Goal: Task Accomplishment & Management: Manage account settings

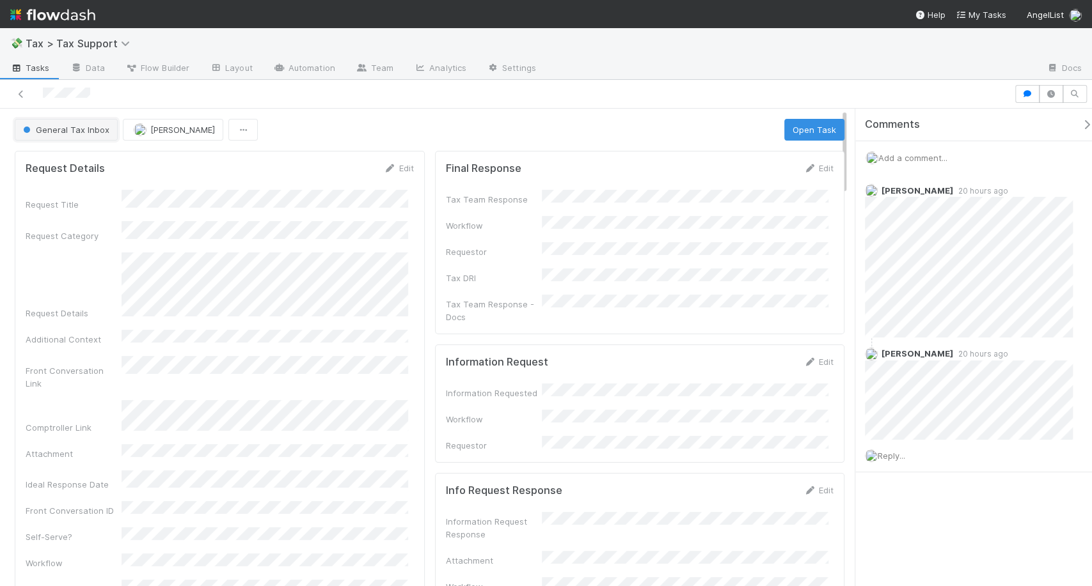
click at [86, 122] on button "General Tax Inbox" at bounding box center [66, 130] width 103 height 22
click at [358, 330] on div at bounding box center [546, 293] width 1092 height 586
click at [68, 135] on button "General Tax Inbox" at bounding box center [66, 130] width 103 height 22
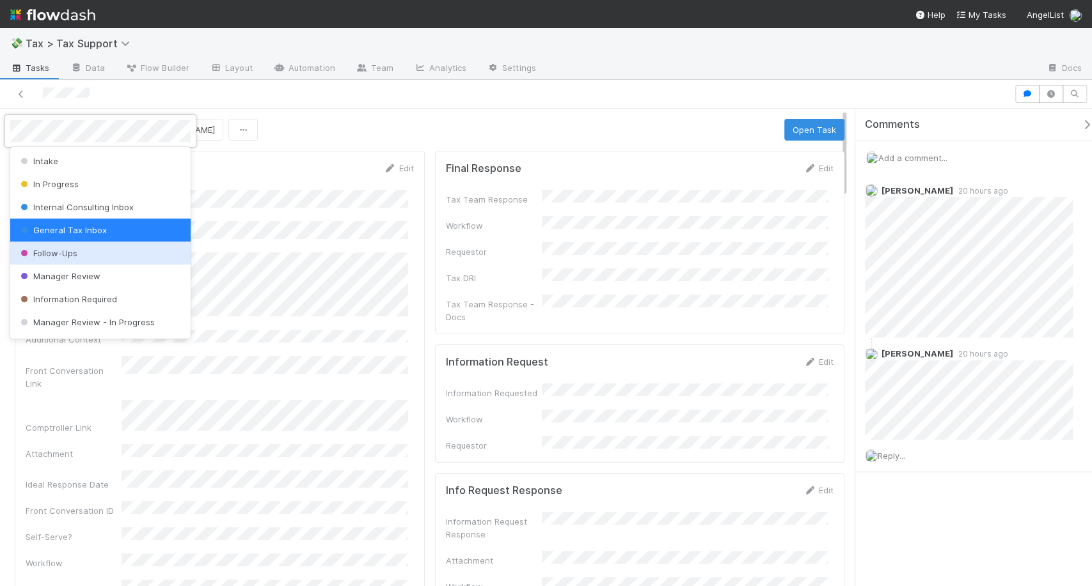
click at [62, 247] on div "Follow-Ups" at bounding box center [100, 253] width 180 height 23
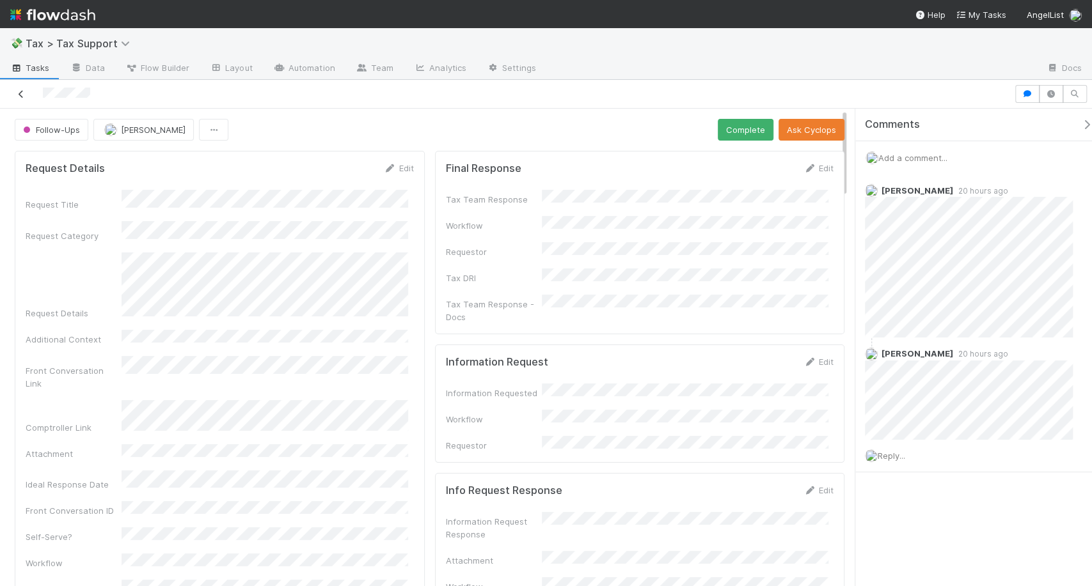
click at [25, 92] on icon at bounding box center [21, 94] width 13 height 8
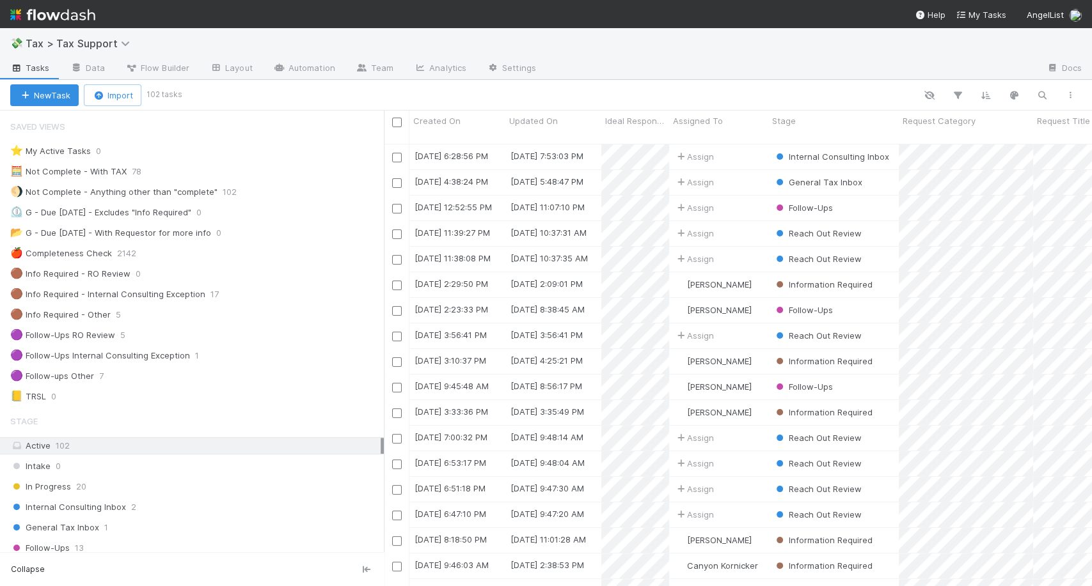
scroll to position [442, 696]
click at [130, 532] on div "General Tax Inbox 1" at bounding box center [196, 528] width 373 height 16
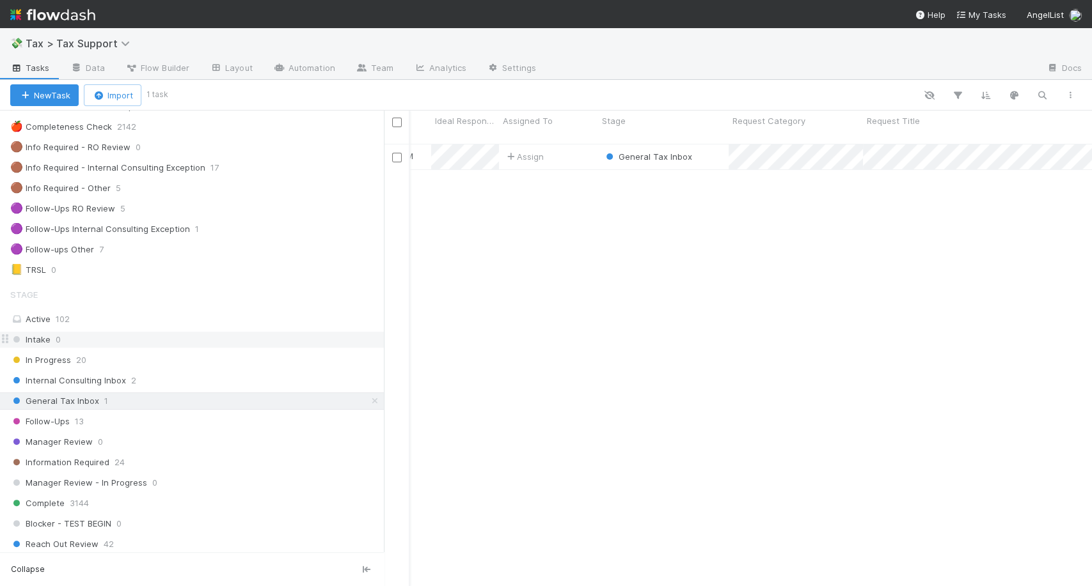
scroll to position [127, 0]
click at [211, 423] on div "Follow-Ups 13" at bounding box center [196, 421] width 373 height 16
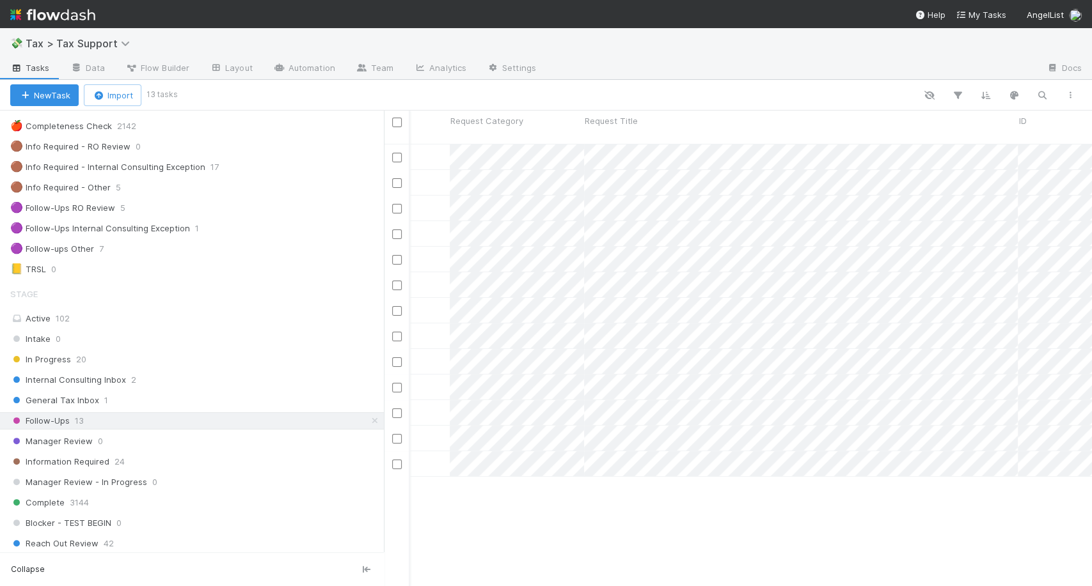
scroll to position [0, 442]
click at [229, 400] on div "General Tax Inbox 1" at bounding box center [196, 401] width 373 height 16
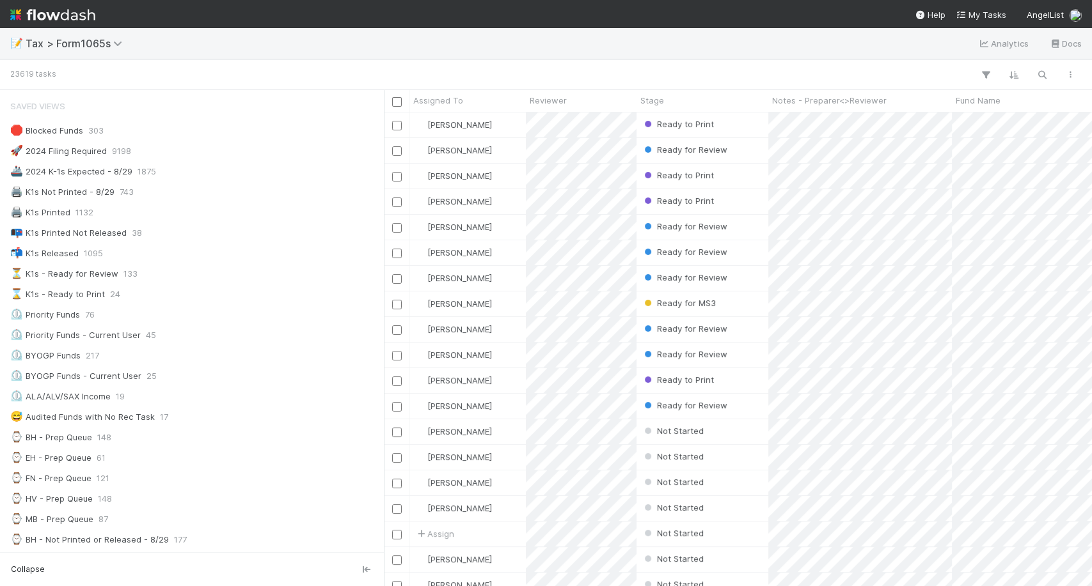
scroll to position [186, 0]
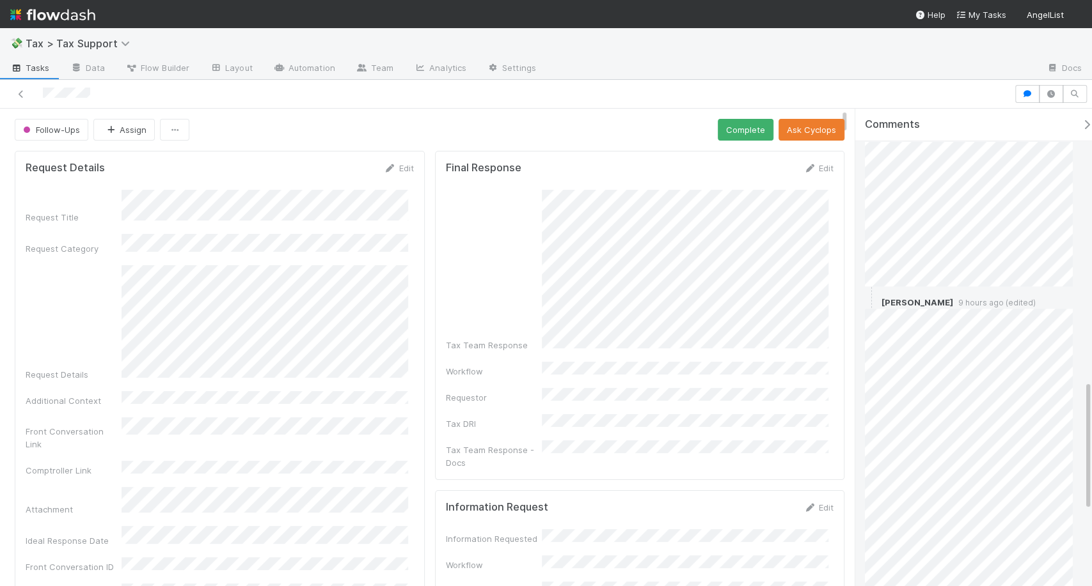
scroll to position [1269, 0]
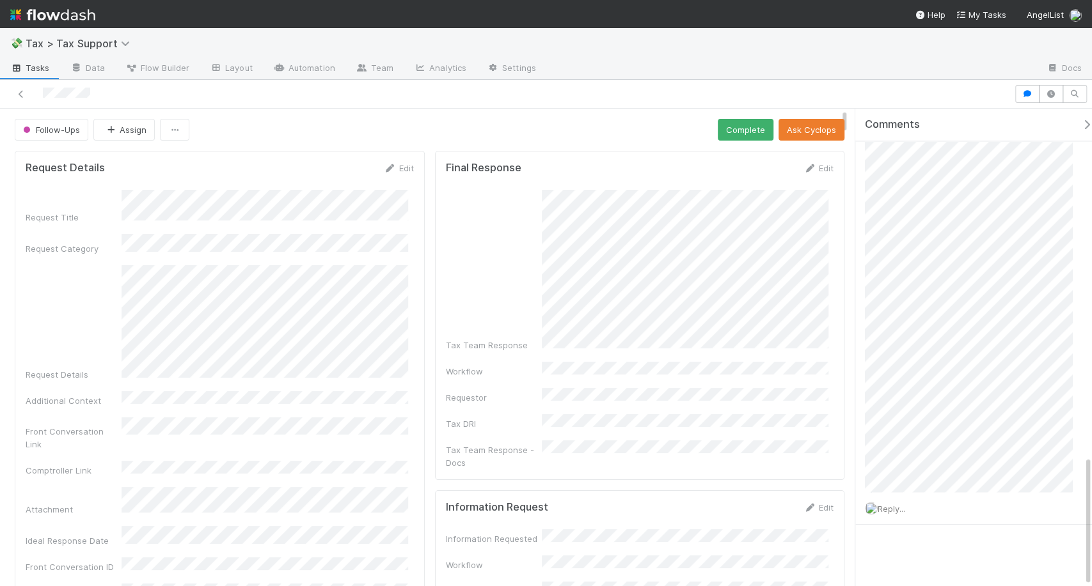
click at [47, 7] on img at bounding box center [52, 15] width 85 height 22
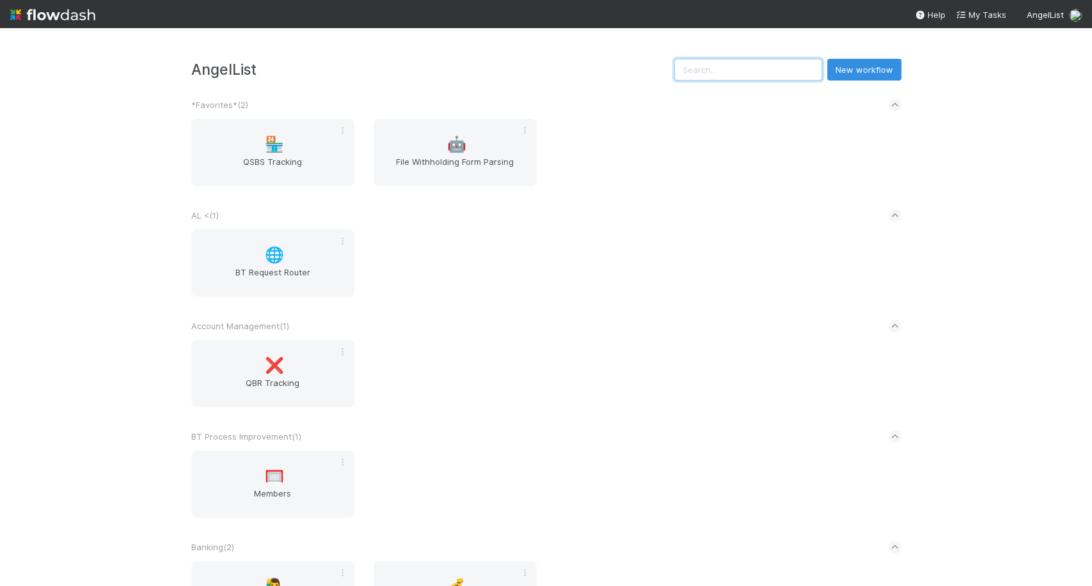
click at [711, 59] on input "text" at bounding box center [748, 70] width 148 height 22
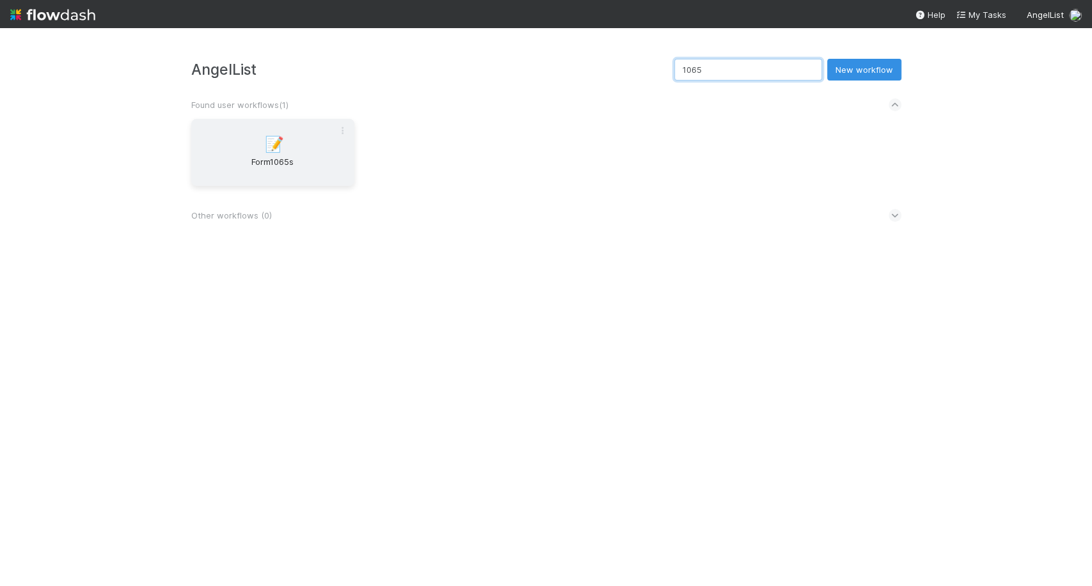
type input "1065"
click at [217, 159] on span "Form1065s" at bounding box center [272, 168] width 153 height 26
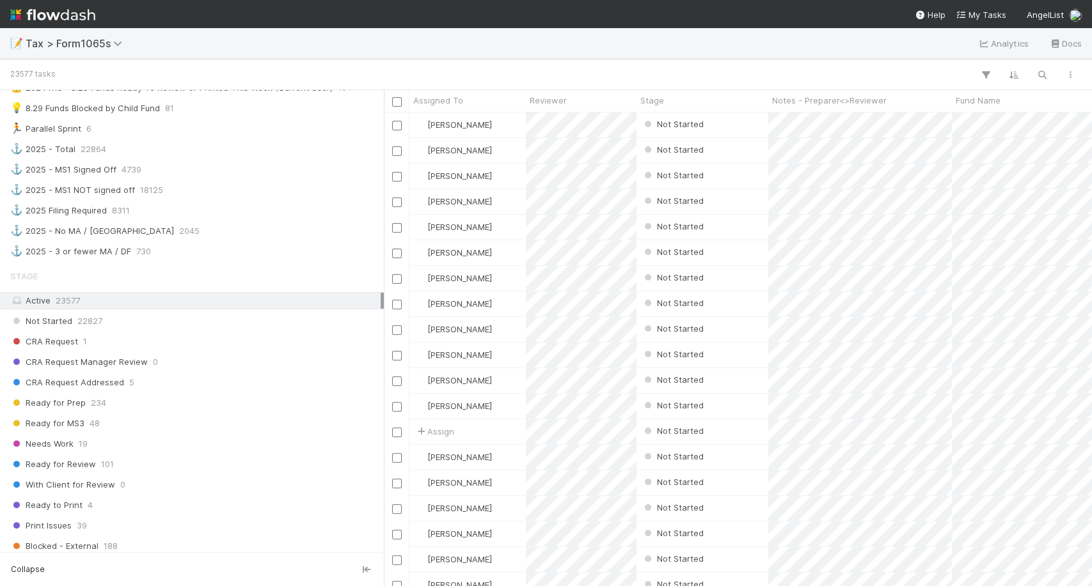
scroll to position [698, 0]
click at [74, 441] on div "Needs Work 19" at bounding box center [195, 444] width 370 height 16
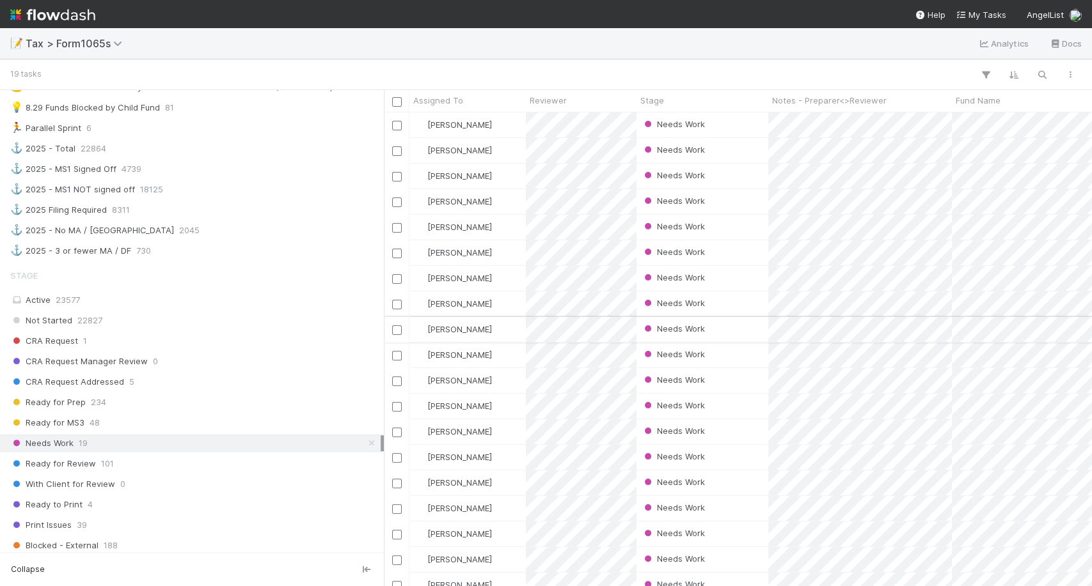
scroll to position [23, 0]
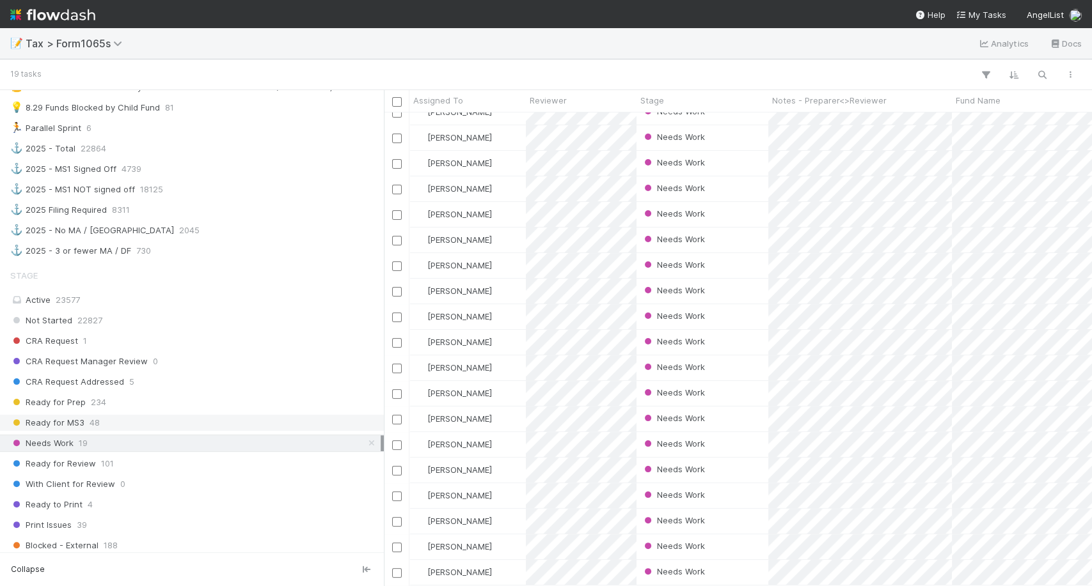
click at [208, 415] on div "Ready for MS3 48" at bounding box center [195, 423] width 370 height 16
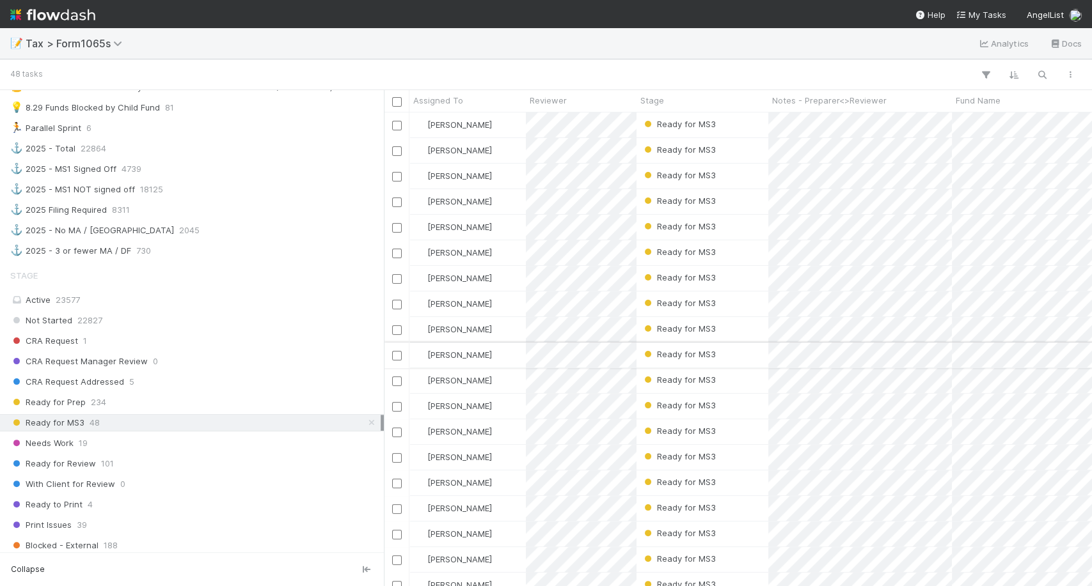
scroll to position [462, 696]
click at [83, 517] on span "39" at bounding box center [82, 525] width 10 height 16
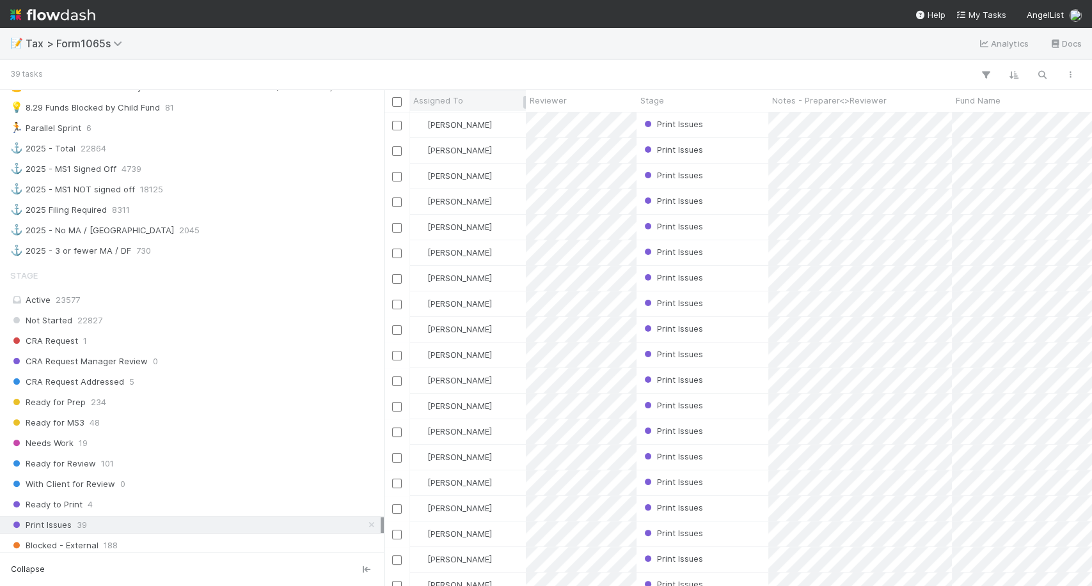
click at [443, 110] on div "Assigned To" at bounding box center [467, 100] width 116 height 21
click at [444, 106] on span "Assigned To" at bounding box center [438, 100] width 50 height 13
click at [447, 119] on div "Sort A → Z" at bounding box center [487, 124] width 146 height 19
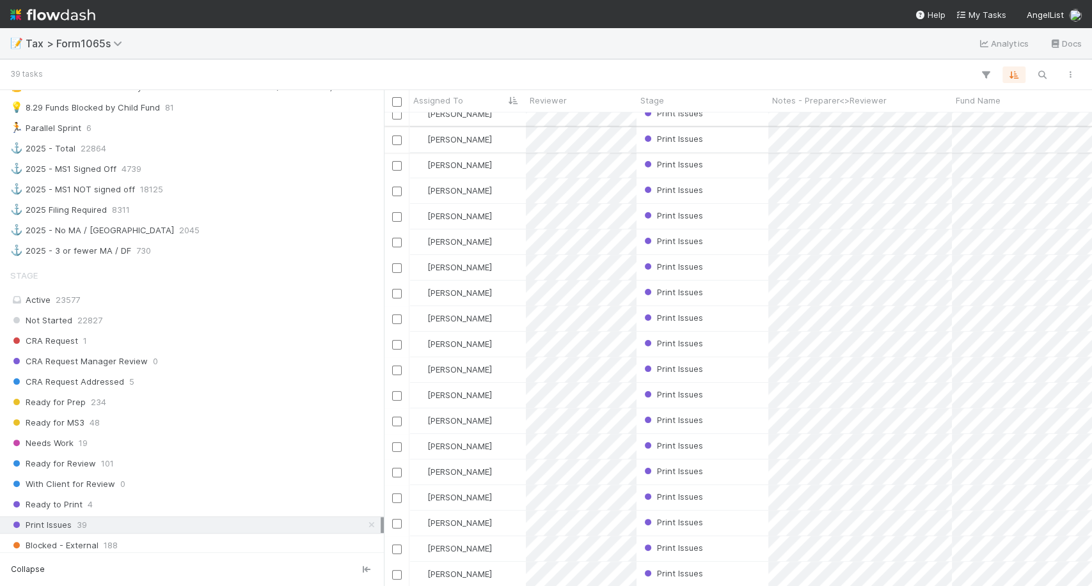
scroll to position [37, 2]
click at [490, 409] on div "[PERSON_NAME]" at bounding box center [467, 419] width 116 height 25
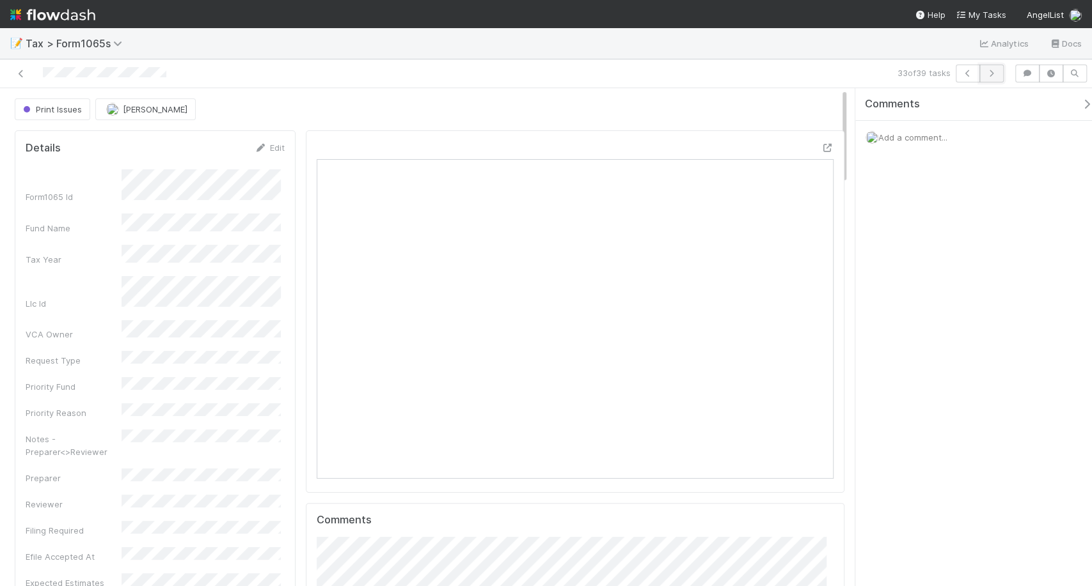
click at [996, 77] on icon "button" at bounding box center [991, 74] width 13 height 8
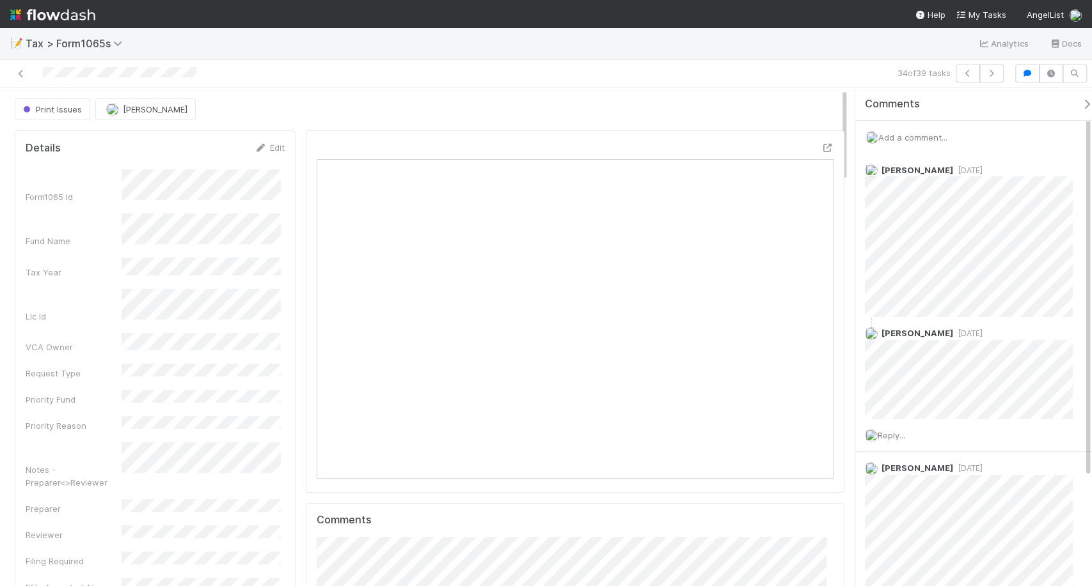
scroll to position [249, 499]
click at [51, 113] on div "Print Issues" at bounding box center [55, 109] width 81 height 22
click at [1001, 77] on button "button" at bounding box center [991, 74] width 24 height 18
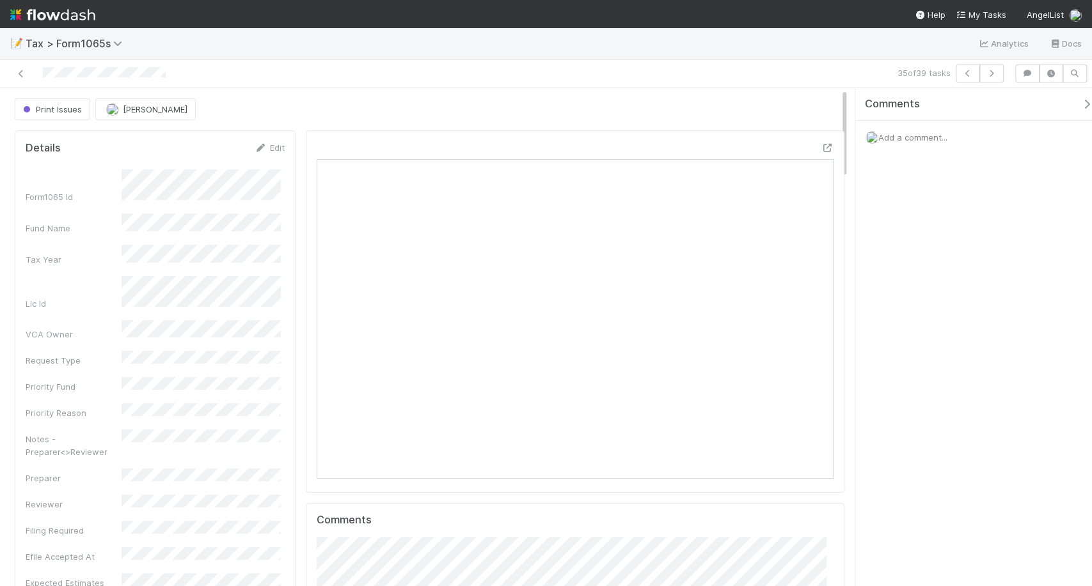
scroll to position [249, 499]
click at [991, 75] on icon "button" at bounding box center [991, 74] width 13 height 8
click at [998, 80] on button "button" at bounding box center [991, 74] width 24 height 18
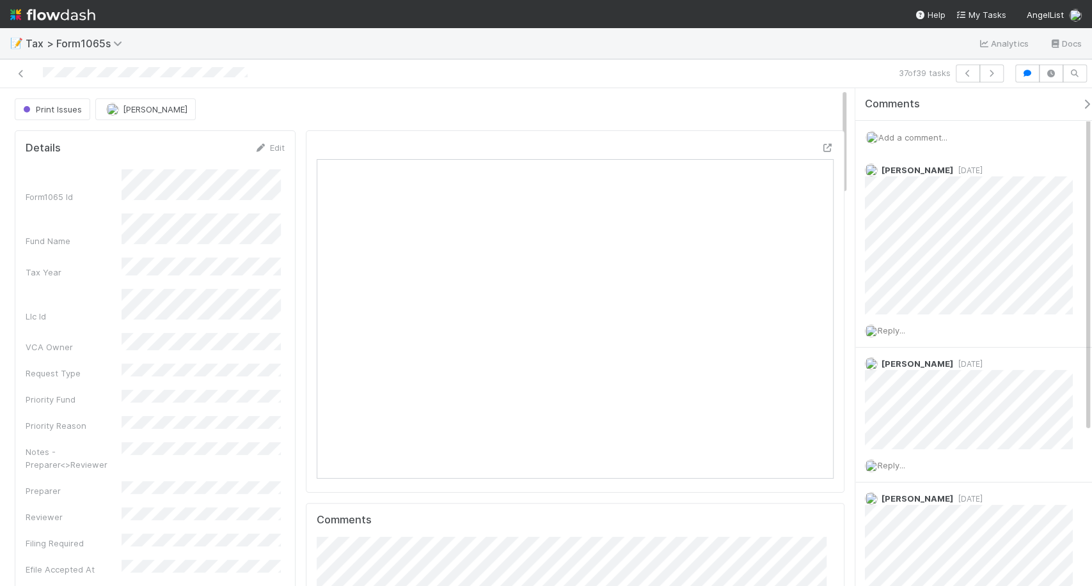
scroll to position [249, 499]
click at [936, 143] on div "Add a comment..." at bounding box center [978, 137] width 247 height 33
click at [927, 137] on span "Add a comment..." at bounding box center [912, 137] width 69 height 10
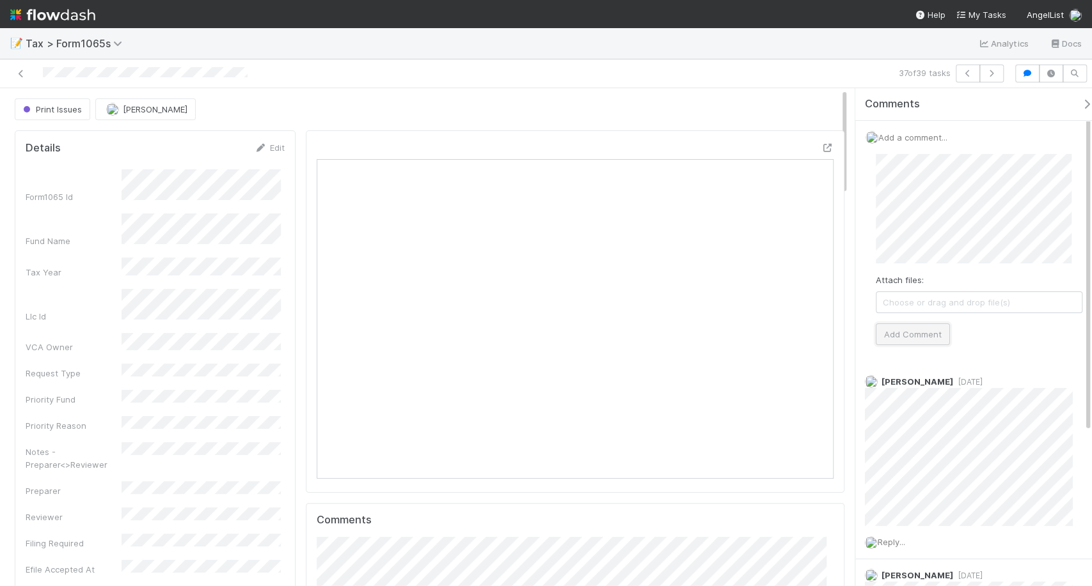
click at [910, 333] on button "Add Comment" at bounding box center [912, 335] width 74 height 22
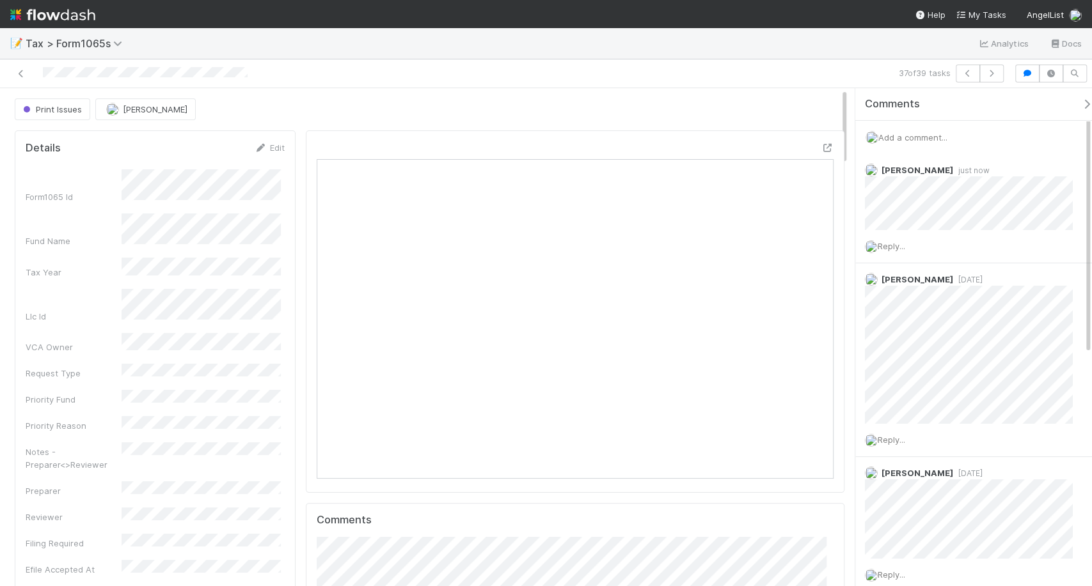
click at [991, 83] on div "37 of 39 tasks" at bounding box center [546, 73] width 1092 height 29
click at [991, 82] on div "37 of 39 tasks" at bounding box center [546, 73] width 1092 height 29
click at [997, 70] on icon "button" at bounding box center [991, 74] width 13 height 8
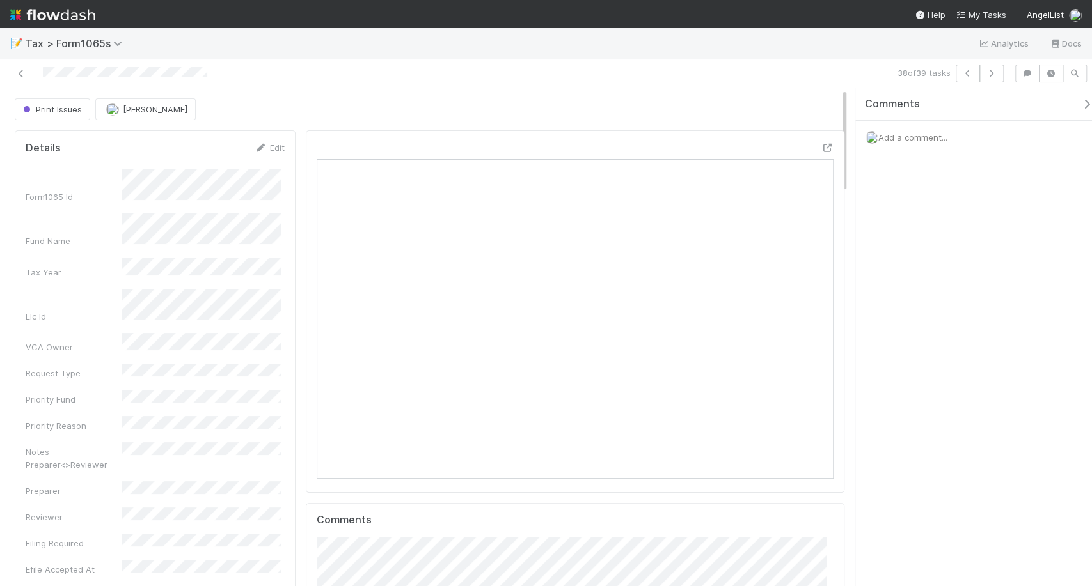
scroll to position [249, 499]
click at [980, 73] on button "button" at bounding box center [991, 74] width 24 height 18
drag, startPoint x: 901, startPoint y: 93, endPoint x: 82, endPoint y: 23, distance: 822.2
click at [603, 86] on div "39 of 39 tasks Print Issues Michael Binck Details Edit Form1065 Id Fund Name Ta…" at bounding box center [546, 322] width 1092 height 527
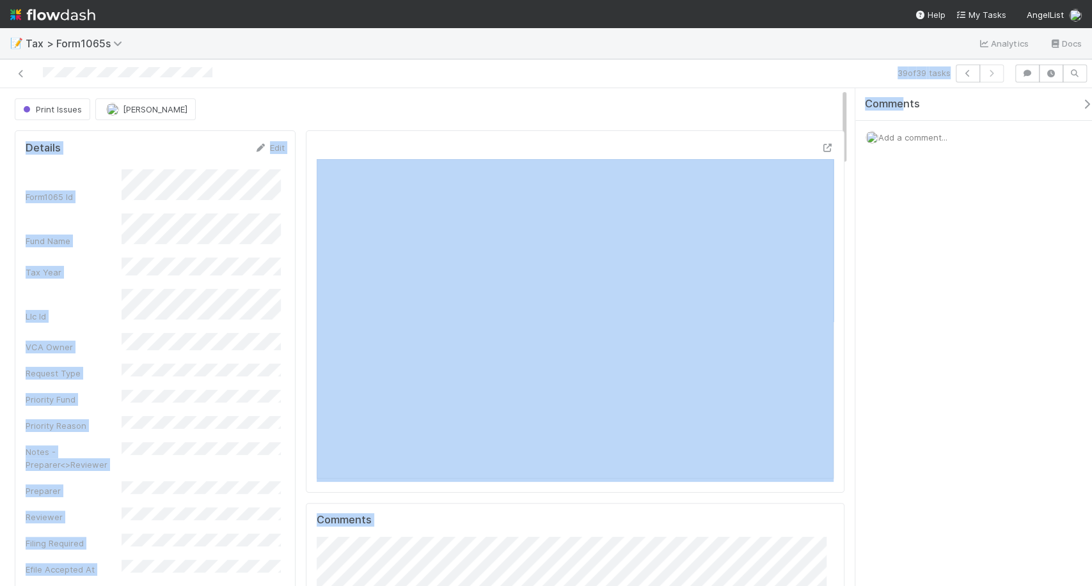
click at [81, 22] on img at bounding box center [52, 15] width 85 height 22
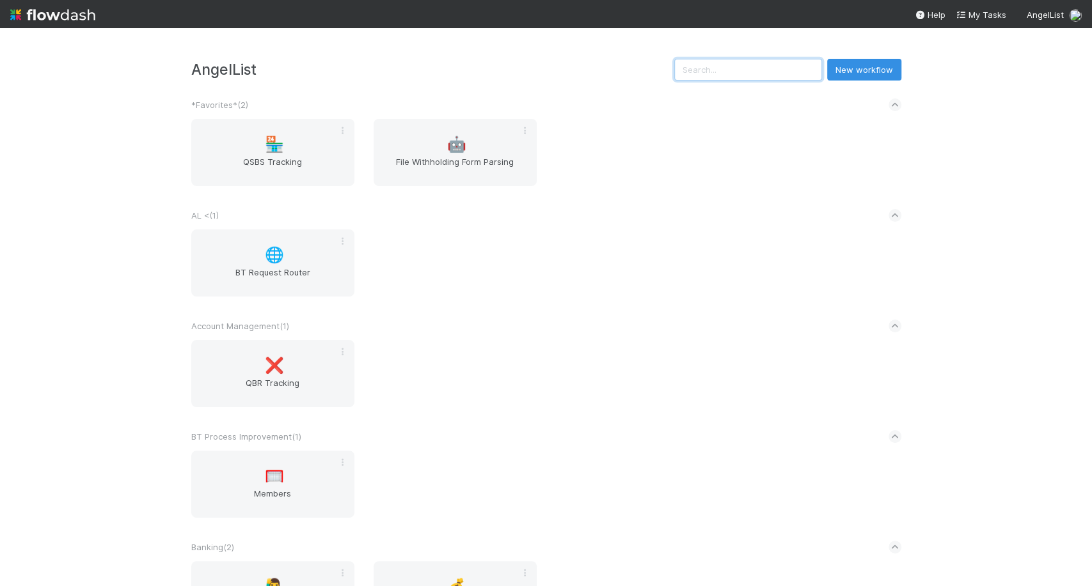
click at [724, 73] on input "text" at bounding box center [748, 70] width 148 height 22
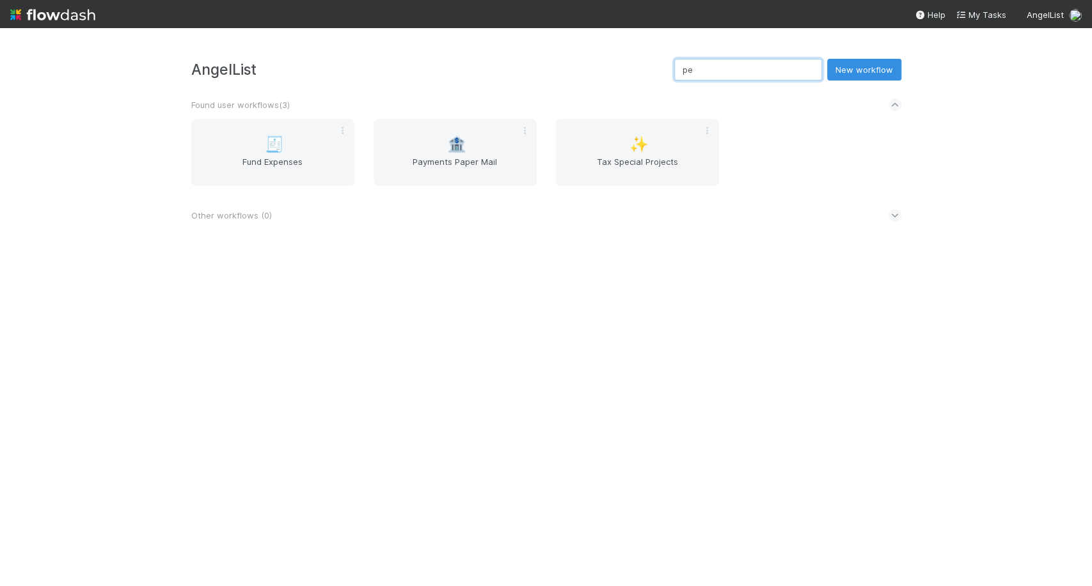
type input "p"
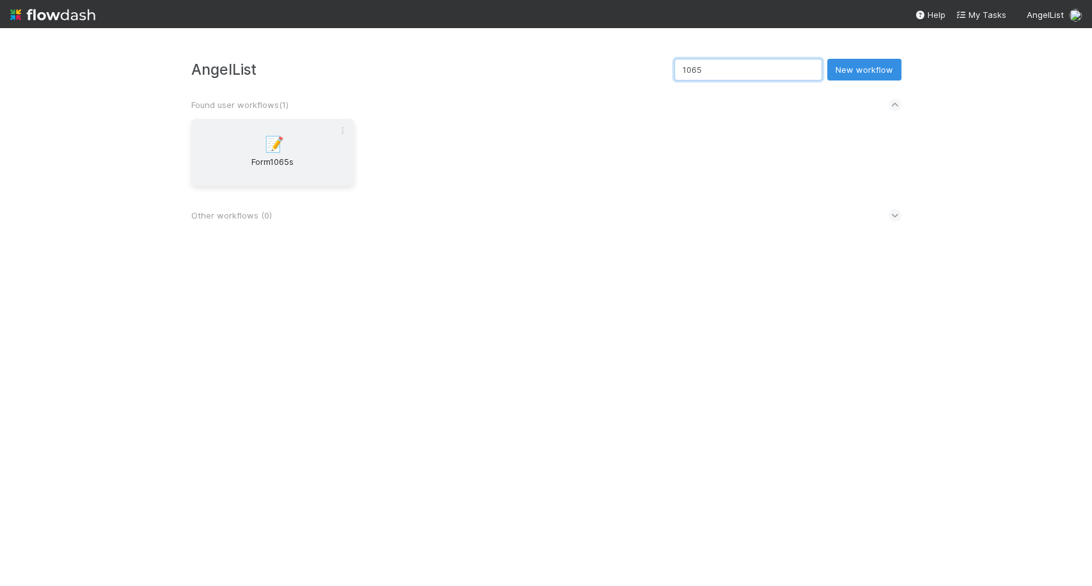
type input "1065"
click at [305, 175] on span "Form1065s" at bounding box center [272, 168] width 153 height 26
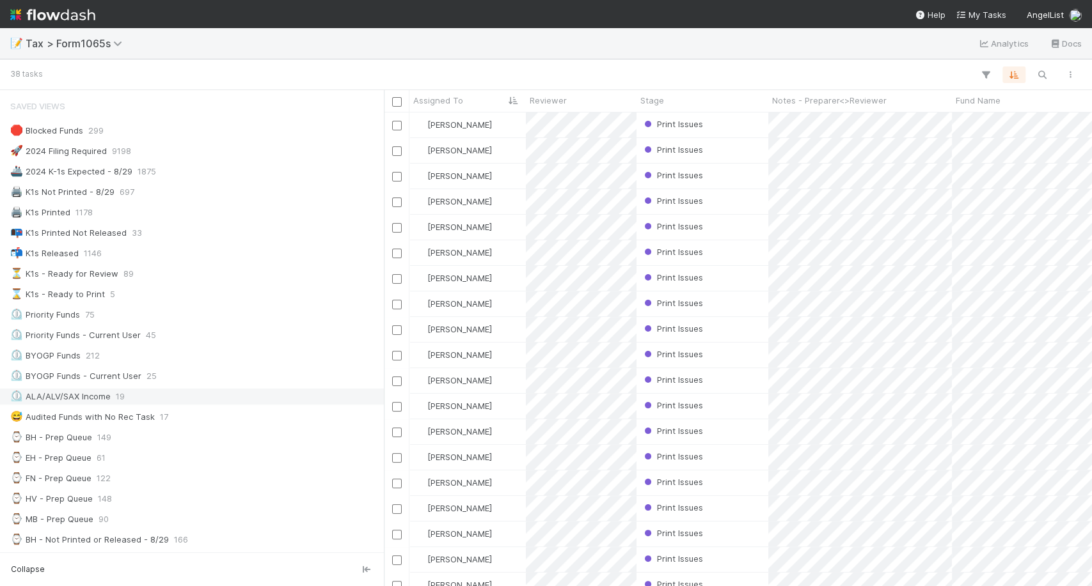
scroll to position [152, 0]
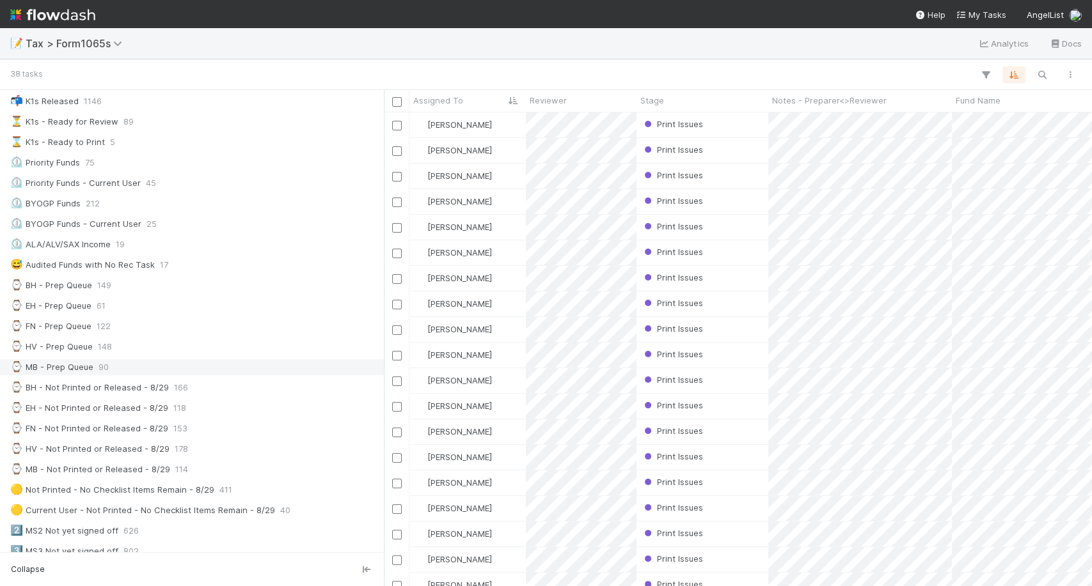
click at [166, 366] on div "⌚ MB - Prep Queue 90" at bounding box center [195, 367] width 370 height 16
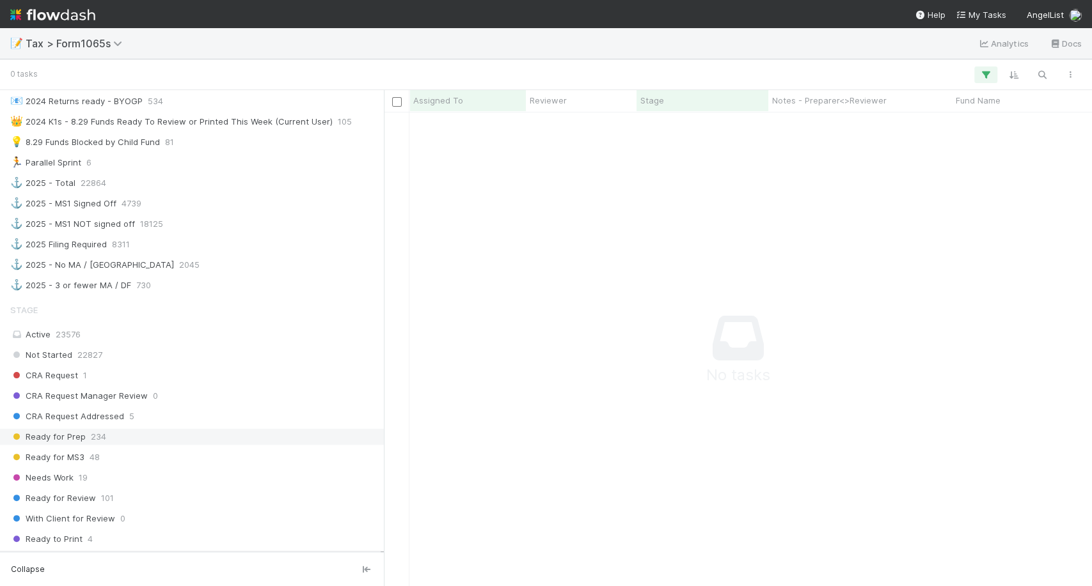
scroll to position [749, 0]
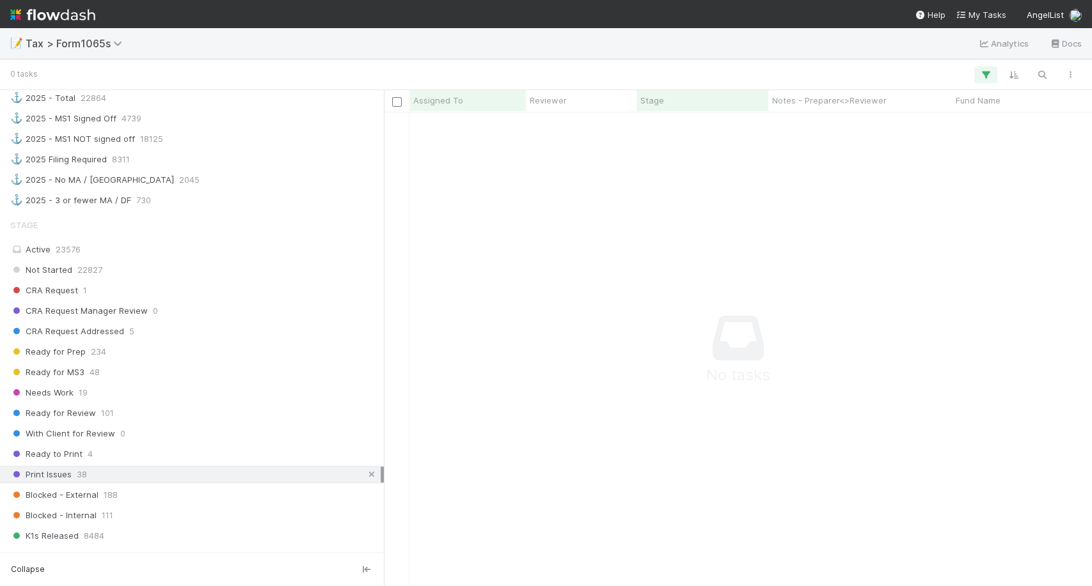
click at [365, 471] on icon at bounding box center [371, 475] width 13 height 8
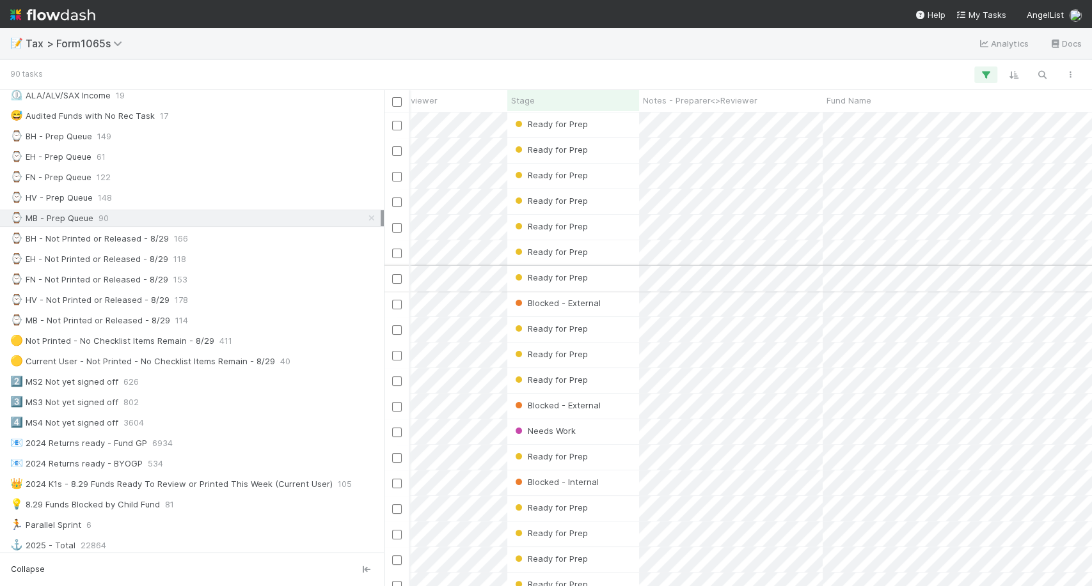
scroll to position [0, 193]
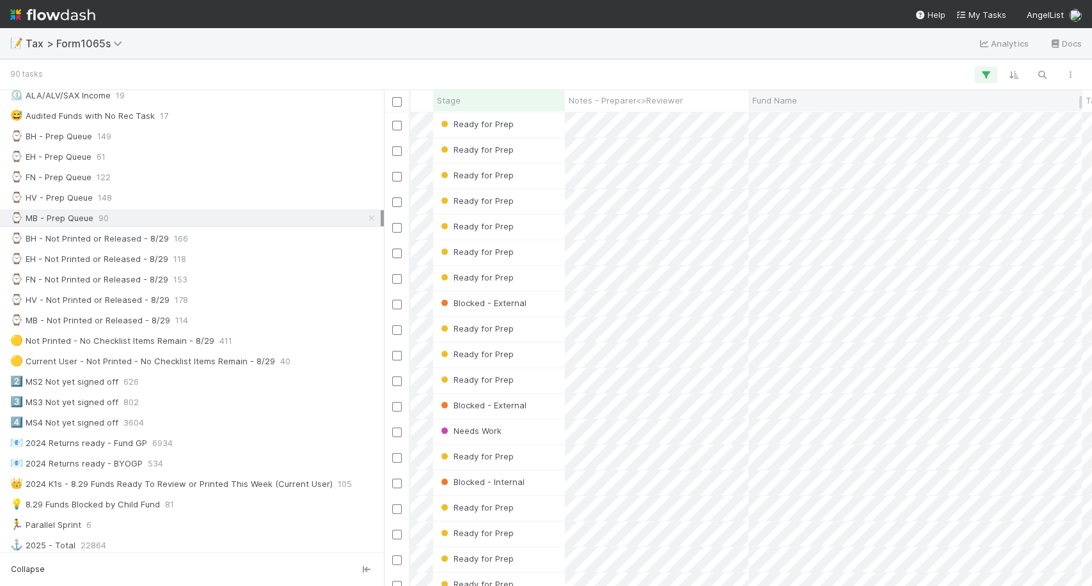
click at [787, 102] on span "Fund Name" at bounding box center [774, 100] width 45 height 13
click at [789, 116] on div "Sort A → Z" at bounding box center [826, 124] width 146 height 19
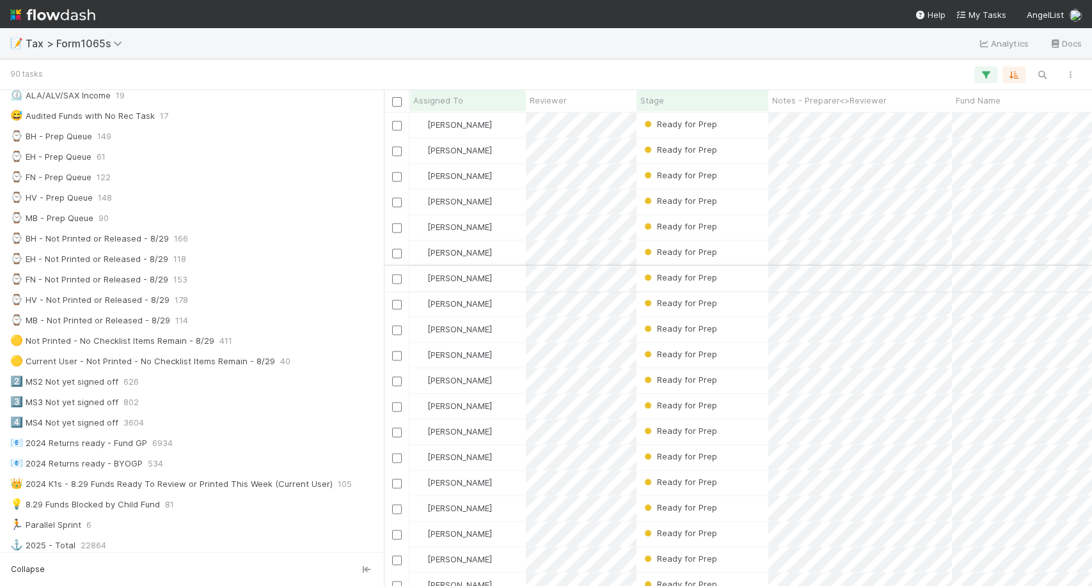
click at [496, 281] on div "[PERSON_NAME]" at bounding box center [467, 278] width 116 height 25
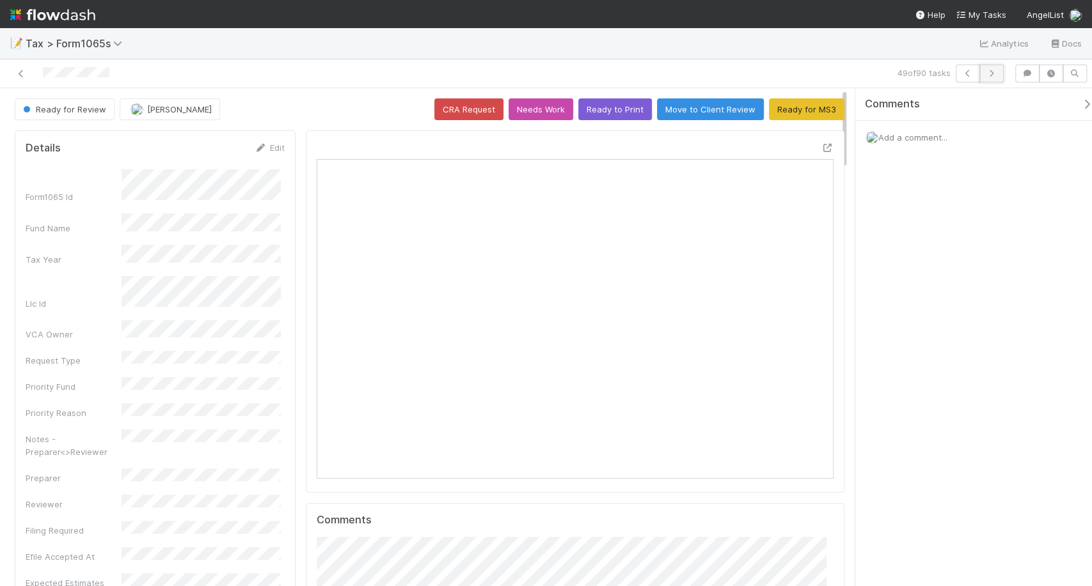
click at [989, 78] on button "button" at bounding box center [991, 74] width 24 height 18
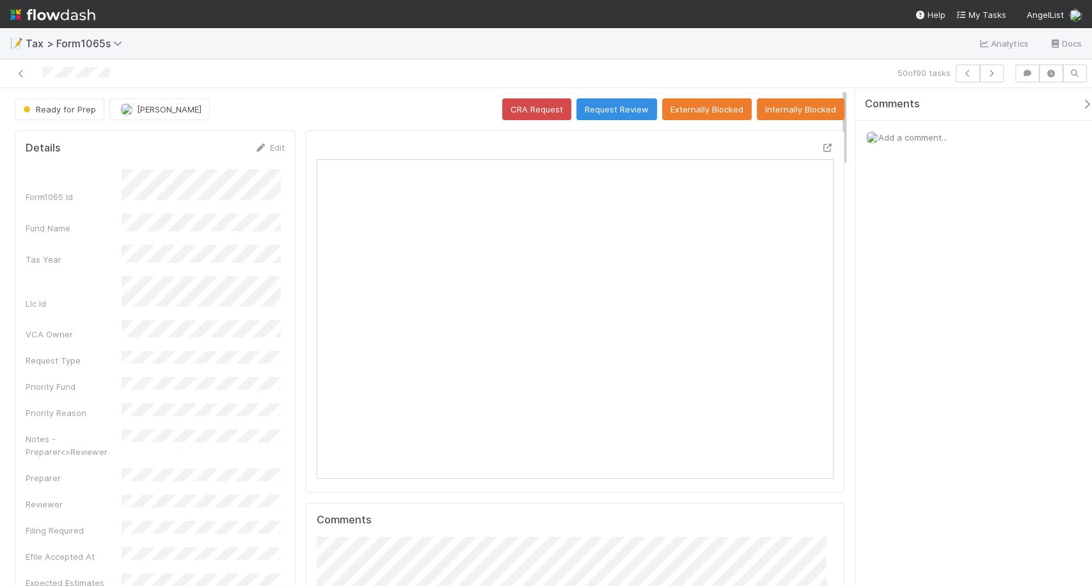
scroll to position [249, 499]
click at [900, 139] on span "Add a comment..." at bounding box center [912, 137] width 69 height 10
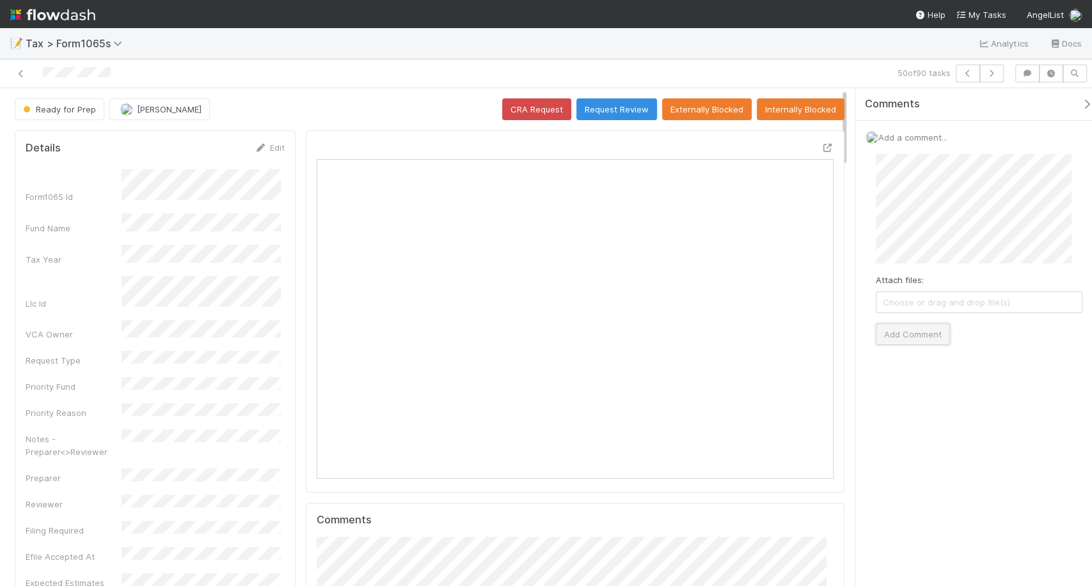
click at [901, 343] on button "Add Comment" at bounding box center [912, 335] width 74 height 22
click at [1001, 76] on button "button" at bounding box center [991, 74] width 24 height 18
click at [914, 137] on span "Add a comment..." at bounding box center [912, 137] width 69 height 10
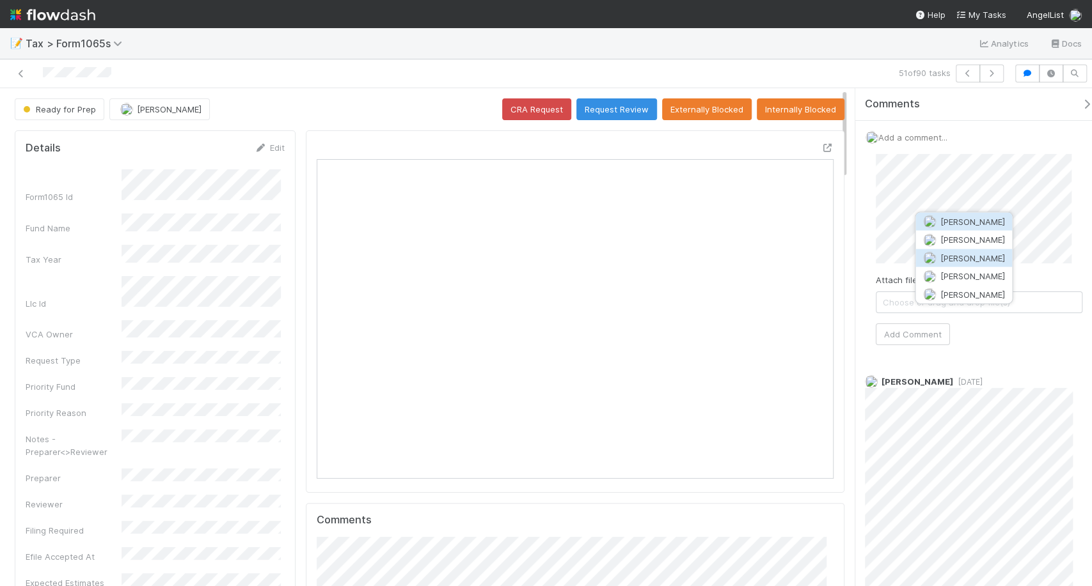
click at [957, 258] on span "[PERSON_NAME]" at bounding box center [971, 258] width 65 height 10
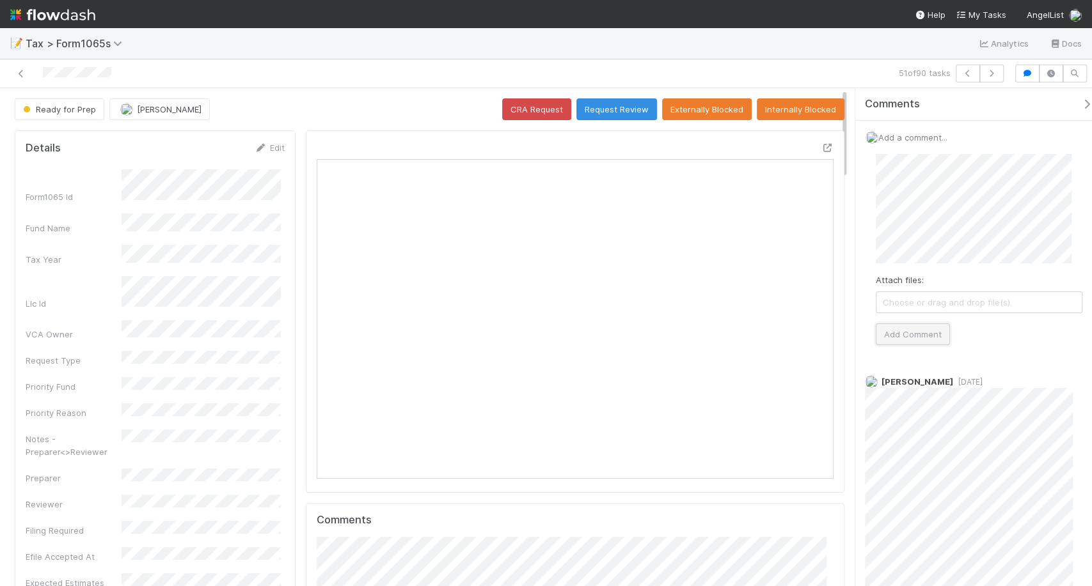
click at [907, 333] on button "Add Comment" at bounding box center [912, 335] width 74 height 22
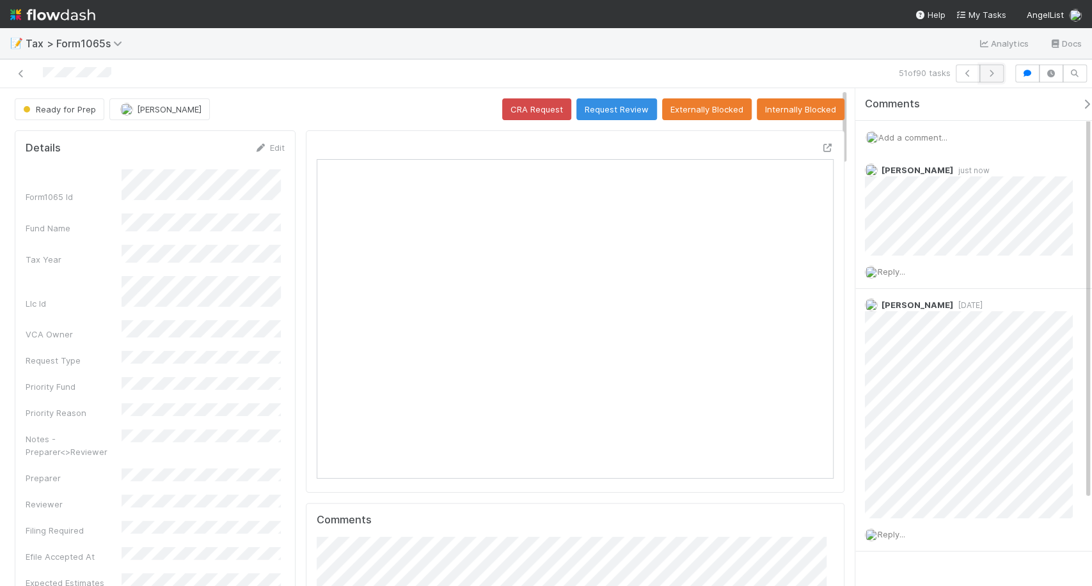
click at [991, 74] on icon "button" at bounding box center [991, 74] width 13 height 8
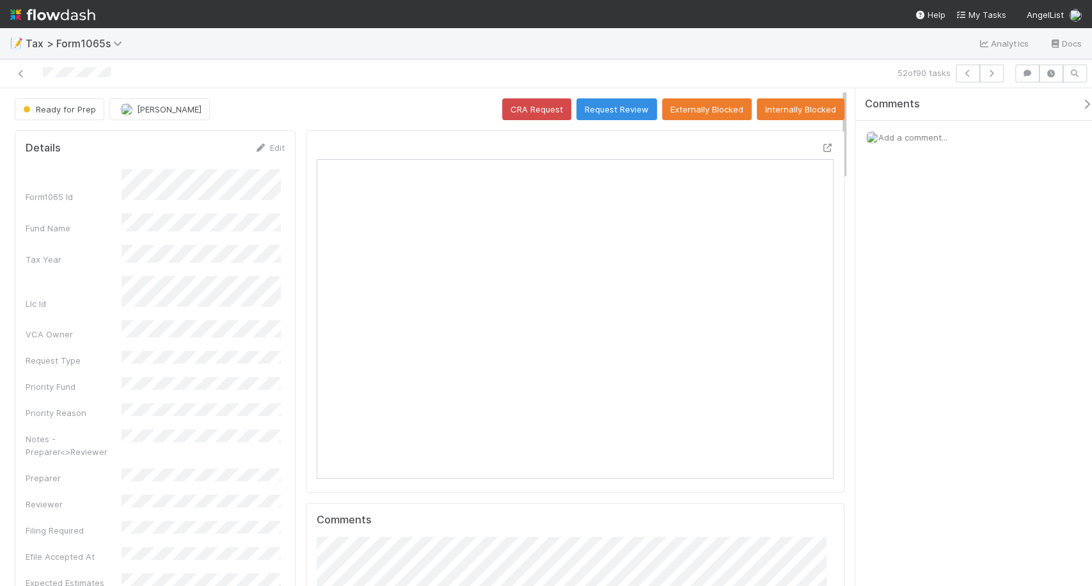
scroll to position [249, 499]
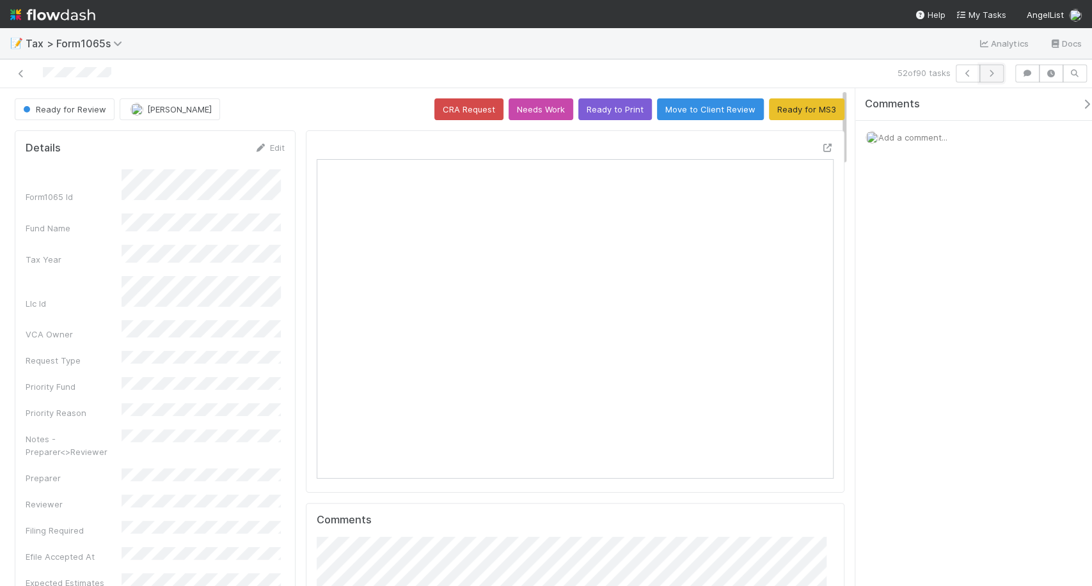
click at [996, 78] on button "button" at bounding box center [991, 74] width 24 height 18
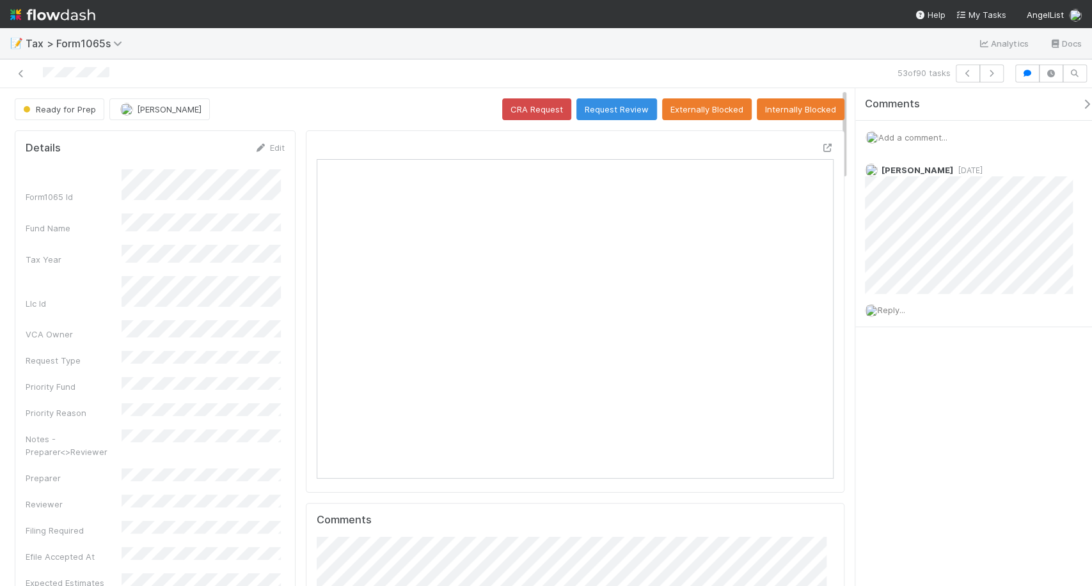
scroll to position [249, 499]
click at [898, 140] on span "Add a comment..." at bounding box center [912, 137] width 69 height 10
click at [898, 134] on span "Add a comment..." at bounding box center [912, 137] width 69 height 10
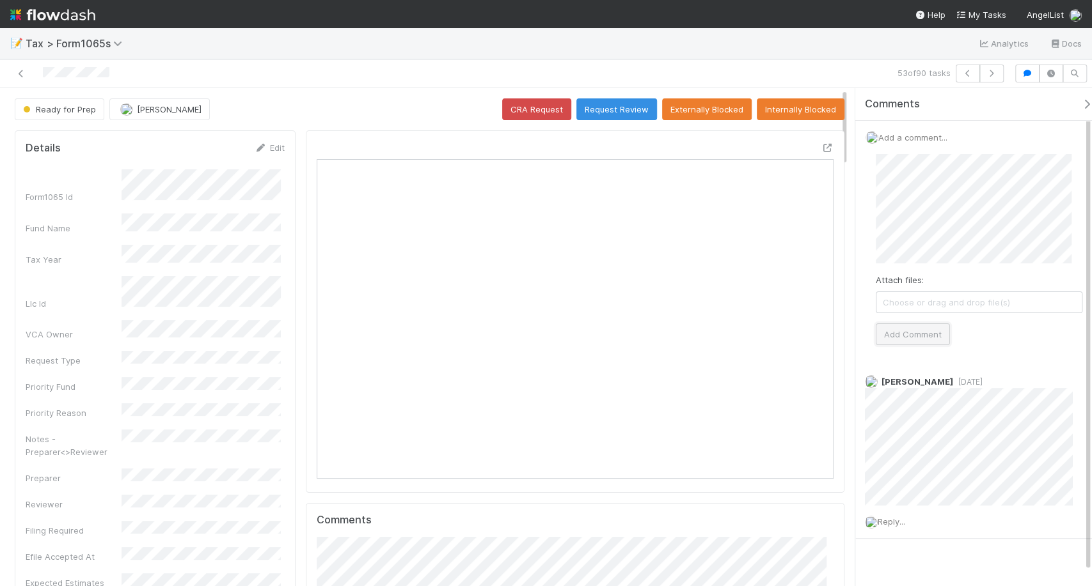
click at [918, 334] on button "Add Comment" at bounding box center [912, 335] width 74 height 22
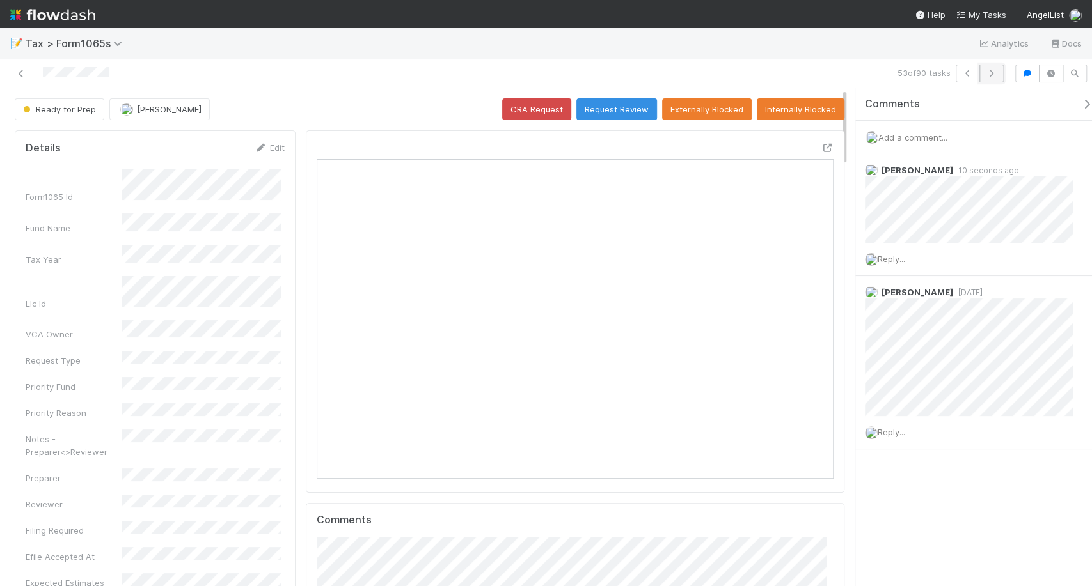
click at [992, 79] on button "button" at bounding box center [991, 74] width 24 height 18
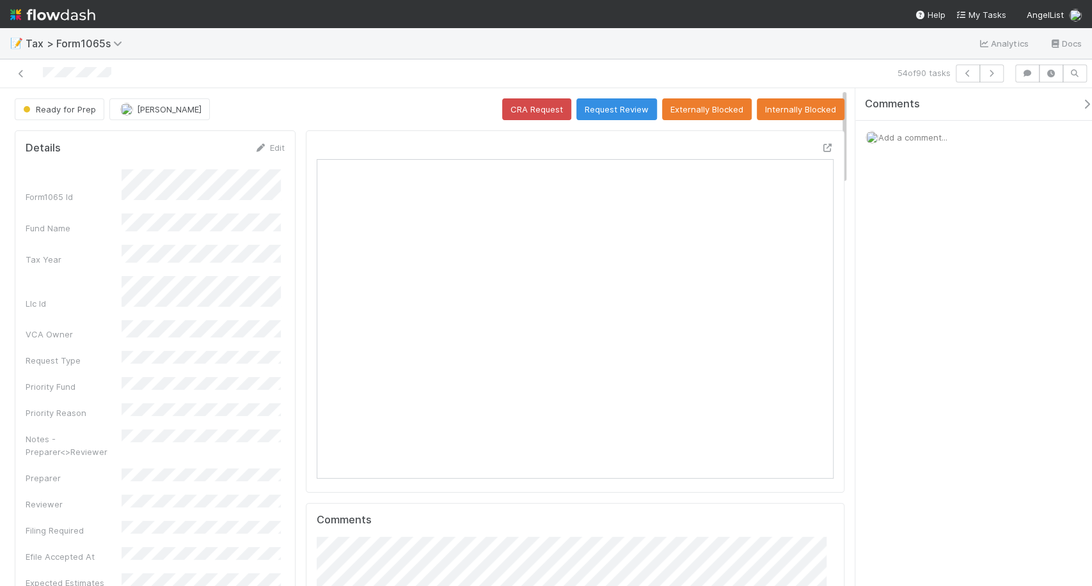
scroll to position [249, 244]
click at [608, 113] on button "Request Review" at bounding box center [616, 109] width 81 height 22
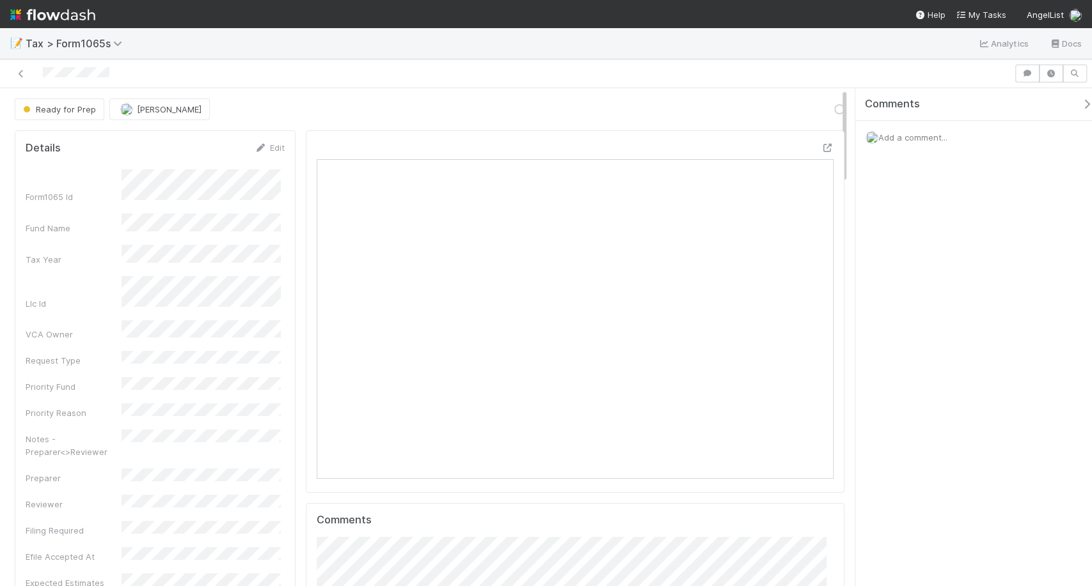
scroll to position [249, 499]
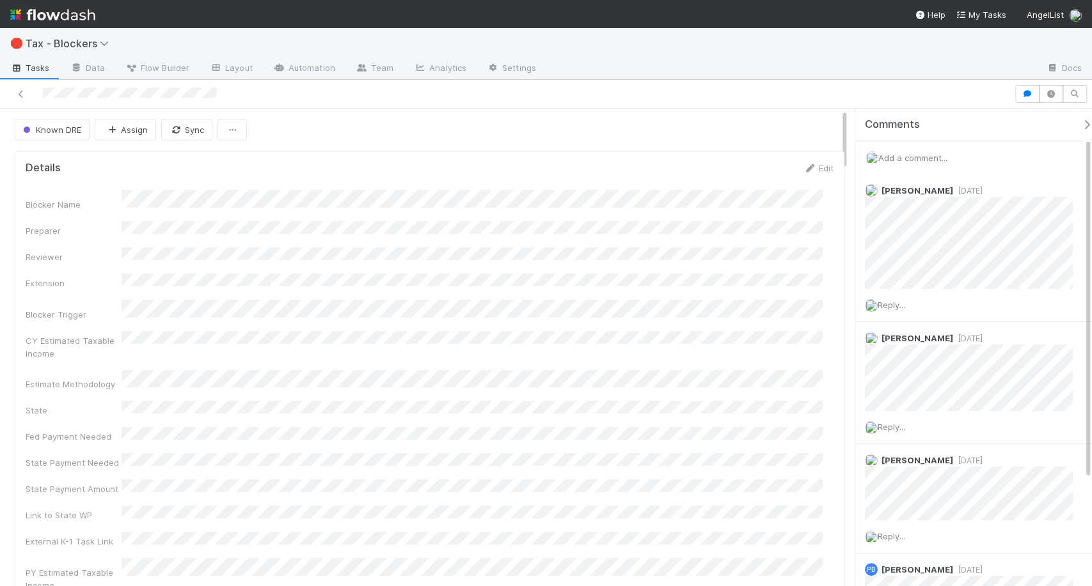
click at [923, 153] on span "Add a comment..." at bounding box center [912, 158] width 69 height 10
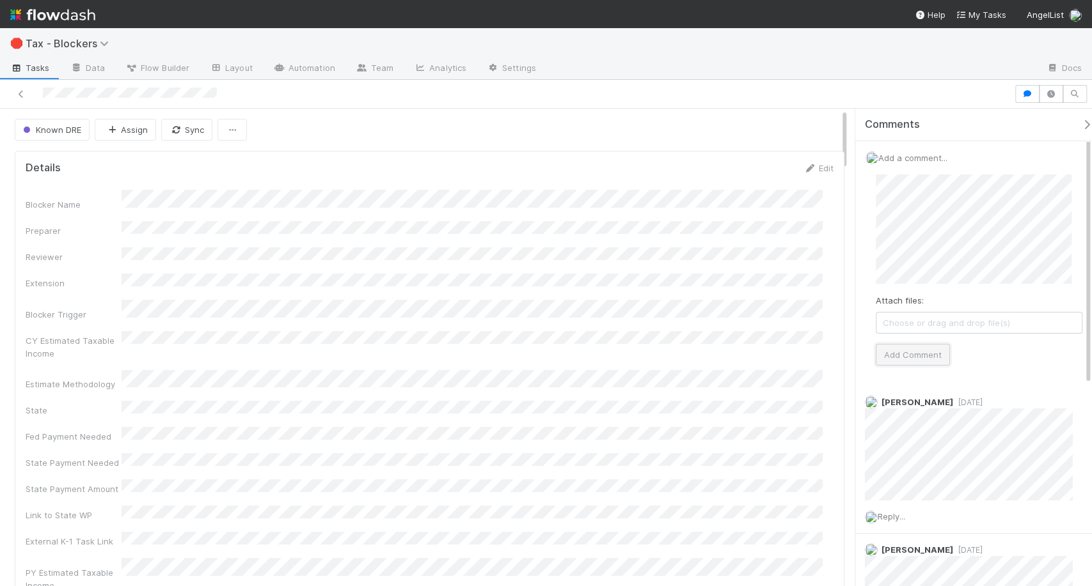
click at [910, 358] on button "Add Comment" at bounding box center [912, 355] width 74 height 22
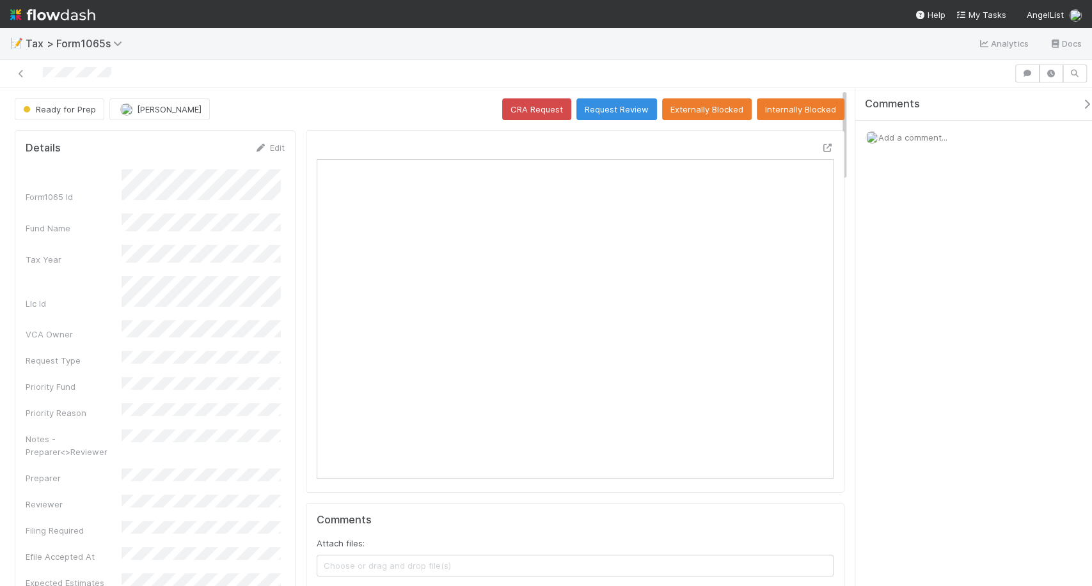
click at [913, 139] on span "Add a comment..." at bounding box center [912, 137] width 69 height 10
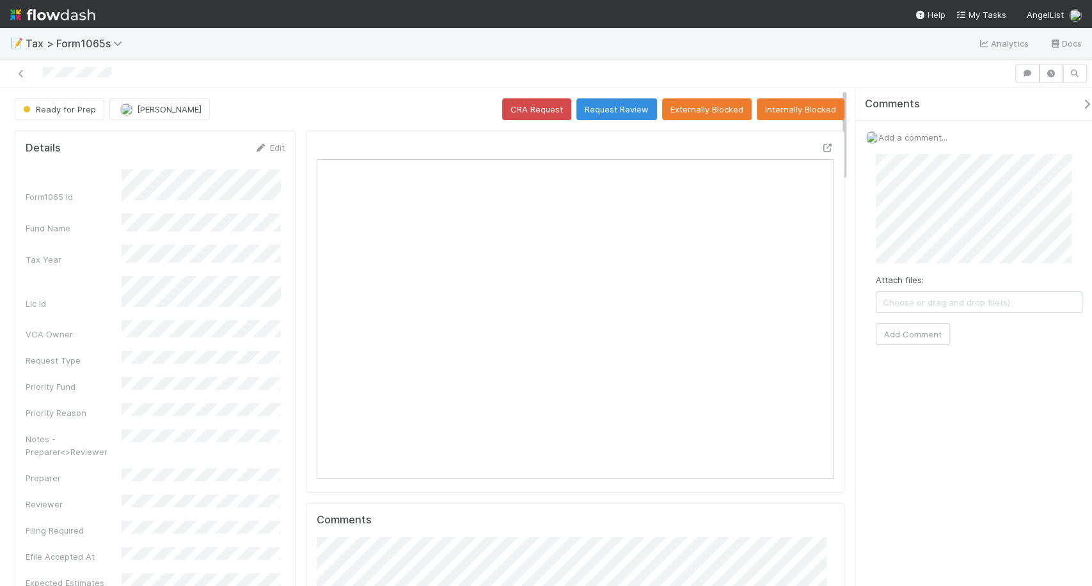
scroll to position [249, 244]
click at [923, 348] on div "Attach files: Choose or drag and drop file(s) Add Comment" at bounding box center [978, 250] width 227 height 212
click at [922, 341] on button "Add Comment" at bounding box center [912, 335] width 74 height 22
click at [23, 58] on div "📝 Tax > Form1065s Analytics Docs" at bounding box center [546, 43] width 1092 height 31
click at [22, 63] on div at bounding box center [546, 73] width 1092 height 29
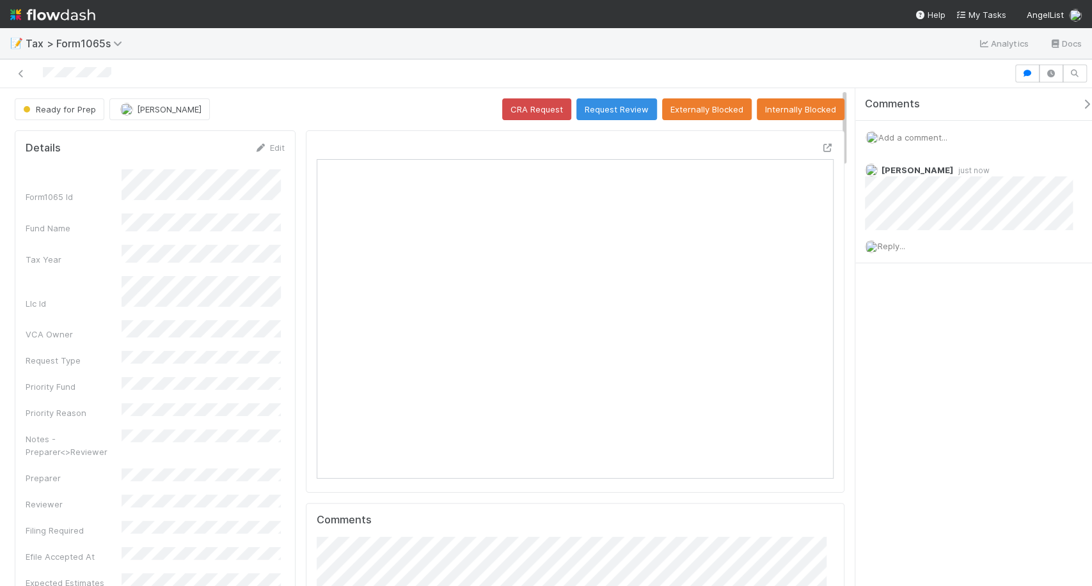
click at [22, 65] on div at bounding box center [506, 74] width 1003 height 18
click at [21, 73] on icon at bounding box center [21, 74] width 13 height 8
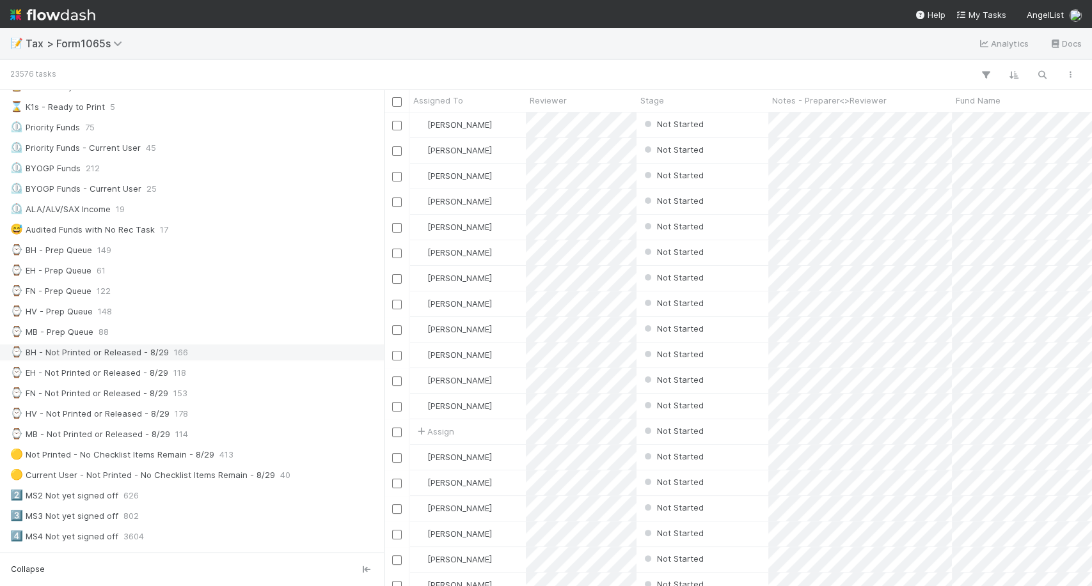
scroll to position [221, 0]
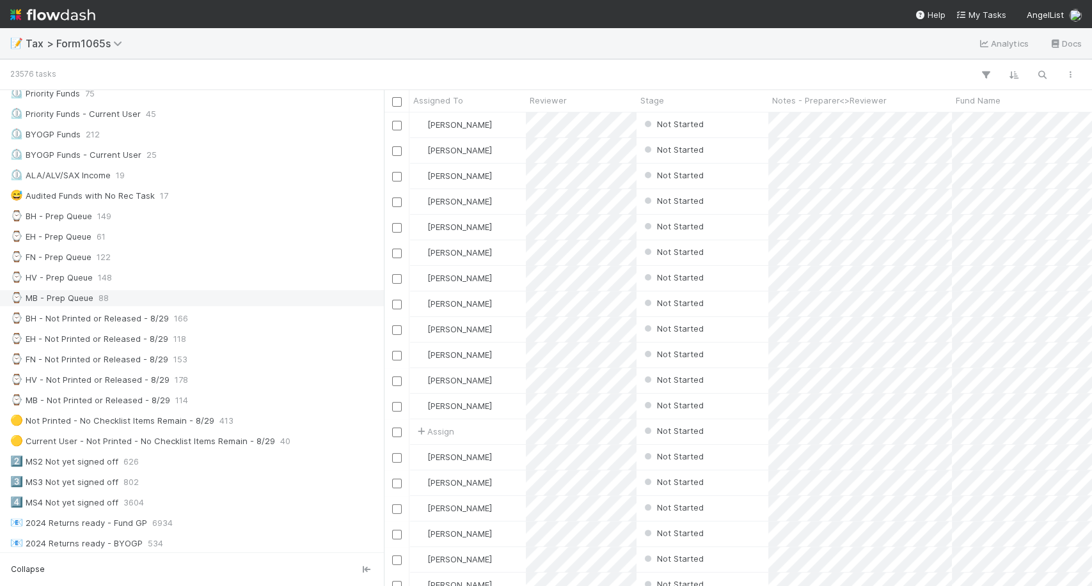
click at [273, 294] on div "⌚ MB - Prep Queue 88" at bounding box center [195, 298] width 370 height 16
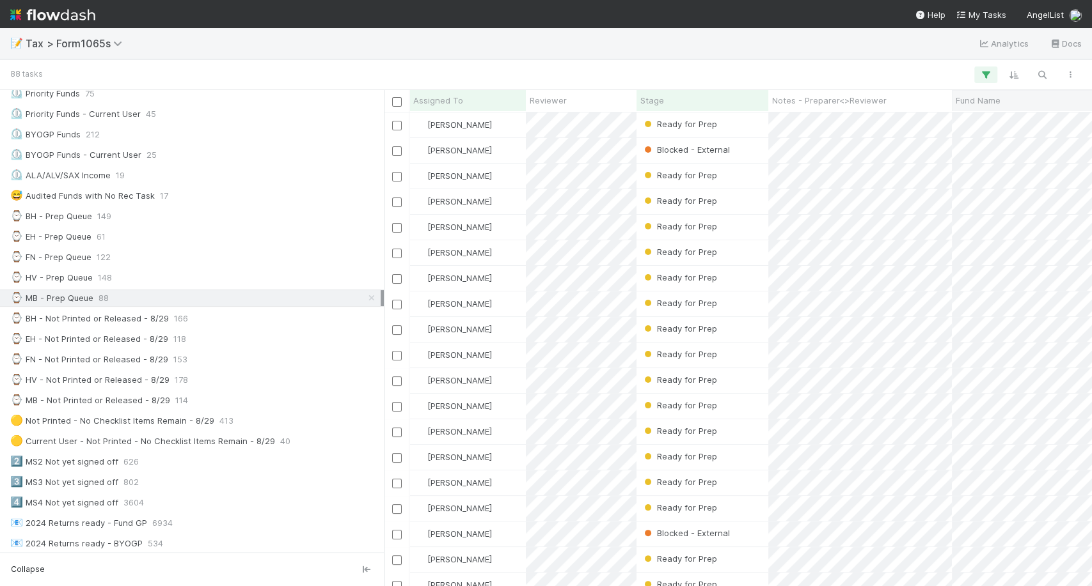
click at [986, 106] on span "Fund Name" at bounding box center [977, 100] width 45 height 13
click at [980, 123] on div "Sort A → Z" at bounding box center [1015, 124] width 146 height 19
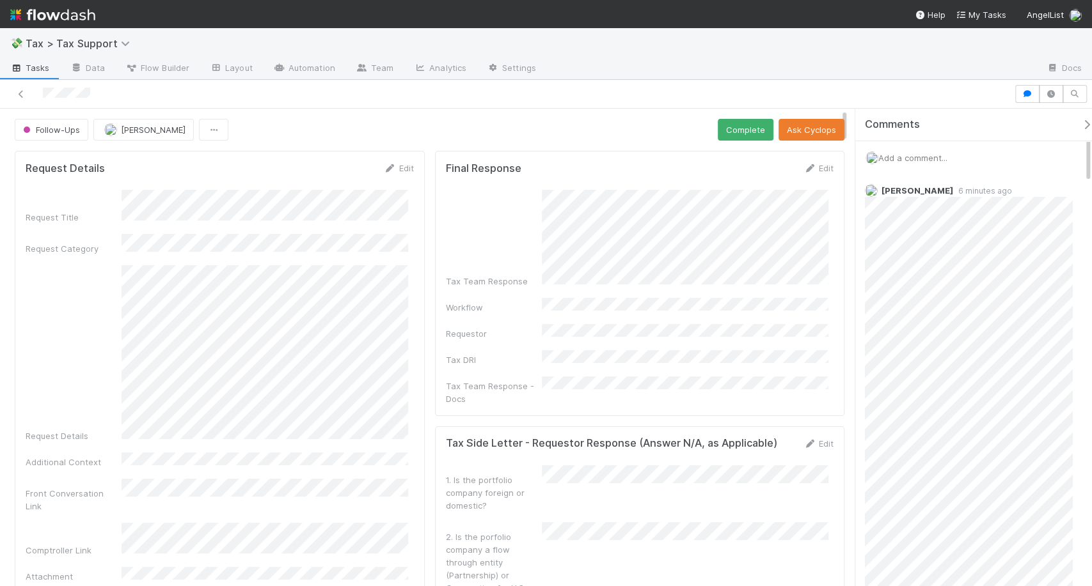
click at [936, 158] on span "Add a comment..." at bounding box center [912, 158] width 69 height 10
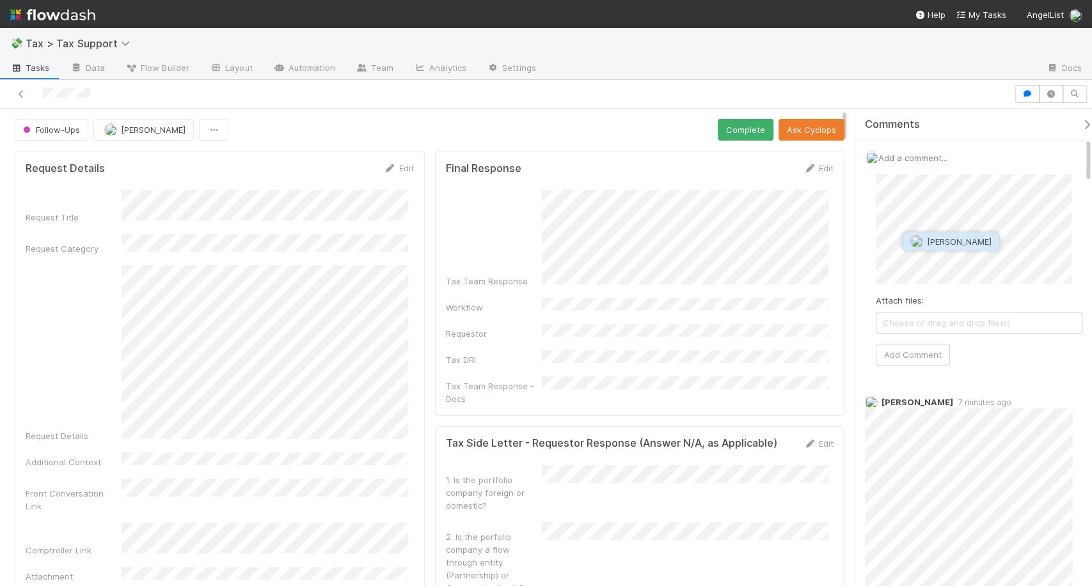
click at [940, 237] on span "[PERSON_NAME]" at bounding box center [959, 242] width 65 height 10
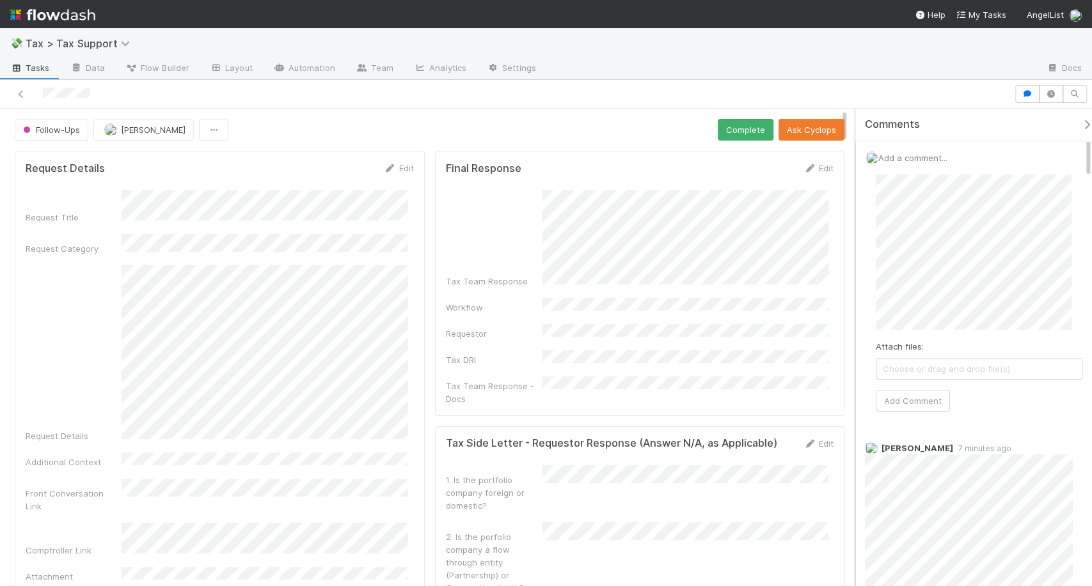
click at [852, 302] on div "Comments Add a comment... Attach files: Choose or drag and drop file(s) Add Com…" at bounding box center [970, 348] width 244 height 478
click at [900, 351] on button "Add Comment" at bounding box center [912, 355] width 74 height 22
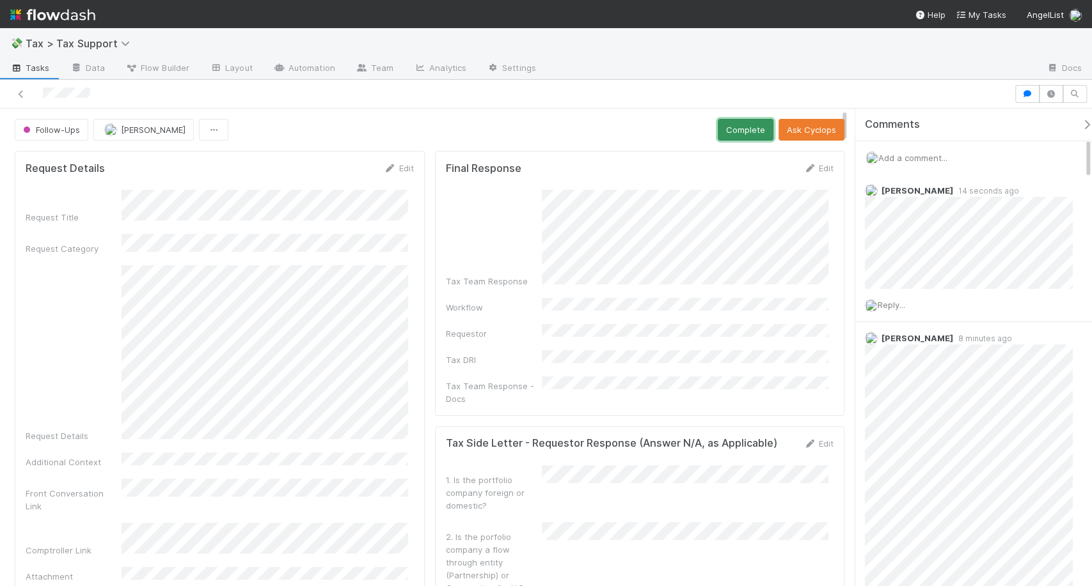
click at [744, 137] on button "Complete" at bounding box center [746, 130] width 56 height 22
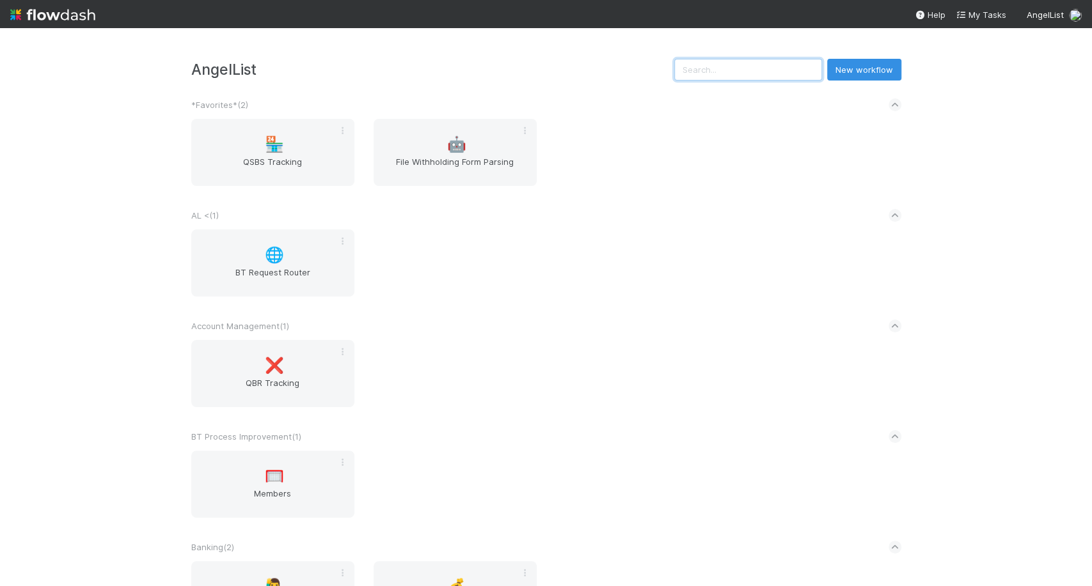
click at [742, 77] on input "text" at bounding box center [748, 70] width 148 height 22
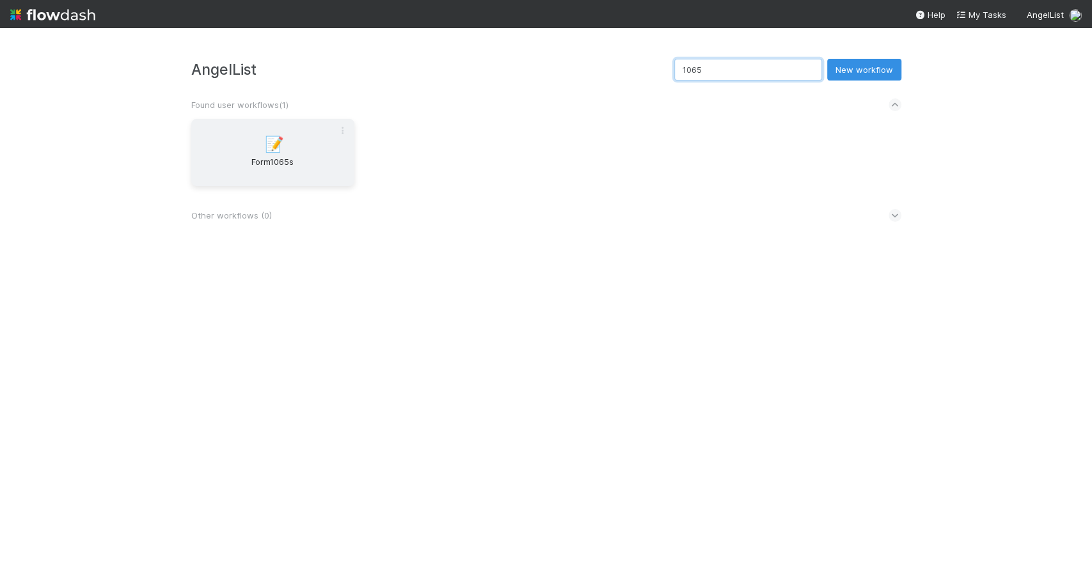
type input "1065"
click at [299, 132] on div "📝 Form1065s" at bounding box center [272, 152] width 163 height 67
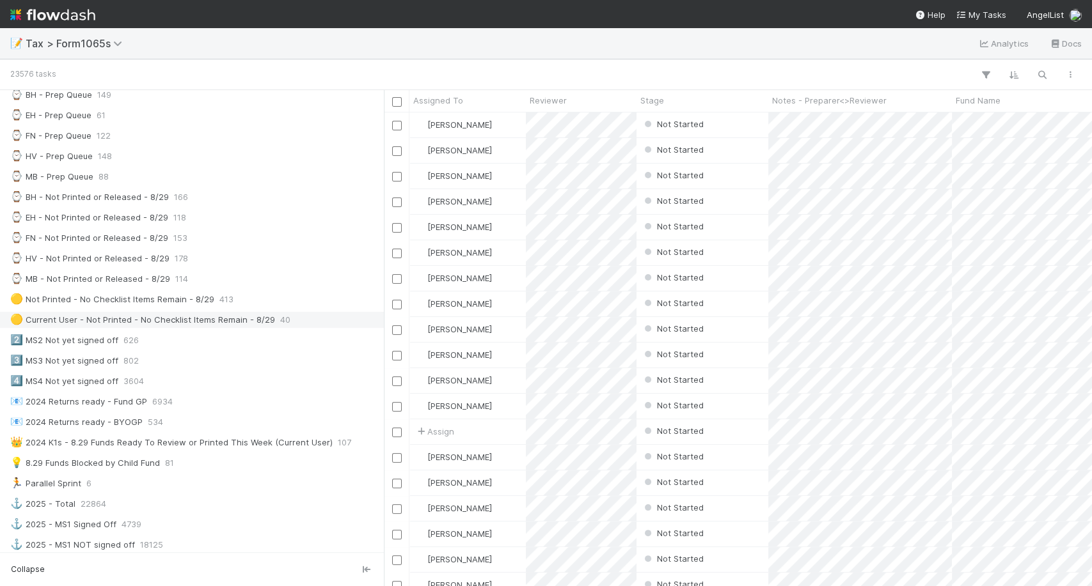
scroll to position [343, 0]
click at [140, 168] on div "⌚ MB - Prep Queue 88" at bounding box center [195, 176] width 370 height 16
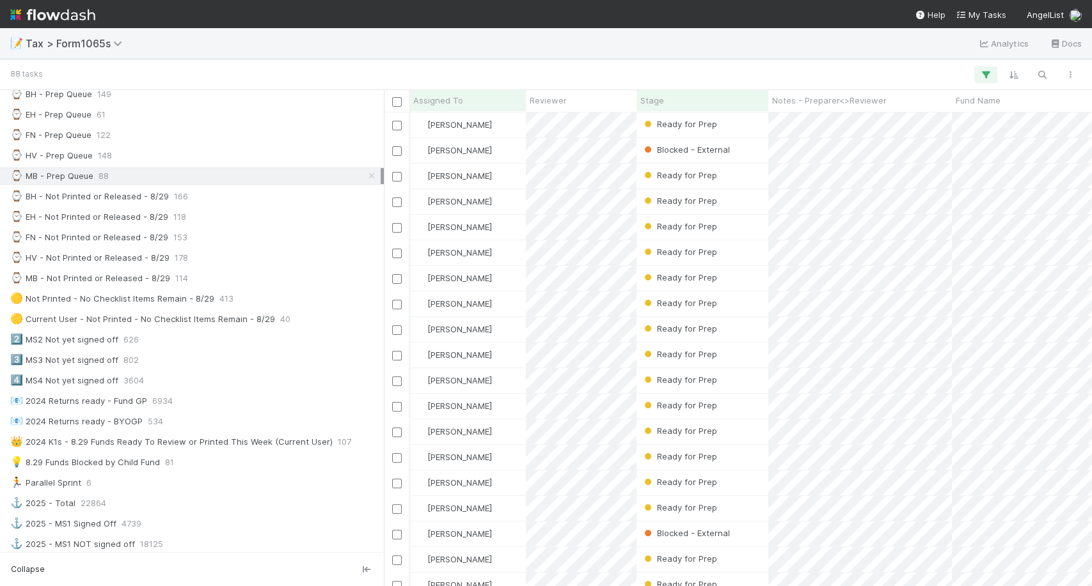
scroll to position [0, 184]
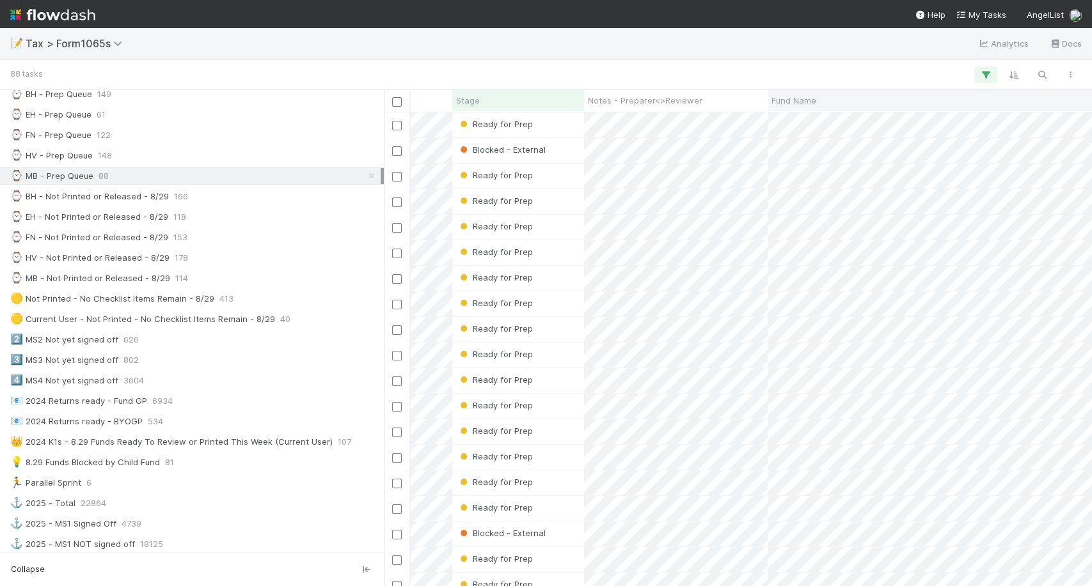
click at [803, 94] on span "Fund Name" at bounding box center [793, 100] width 45 height 13
click at [810, 116] on div "Sort A → Z" at bounding box center [844, 124] width 146 height 19
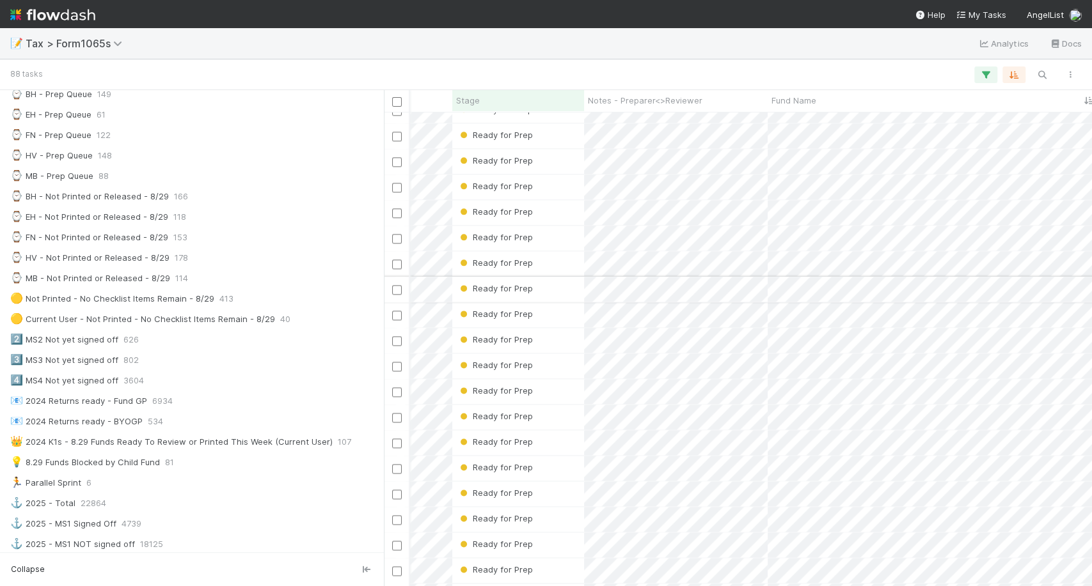
click at [545, 284] on div "Ready for Prep" at bounding box center [518, 289] width 132 height 25
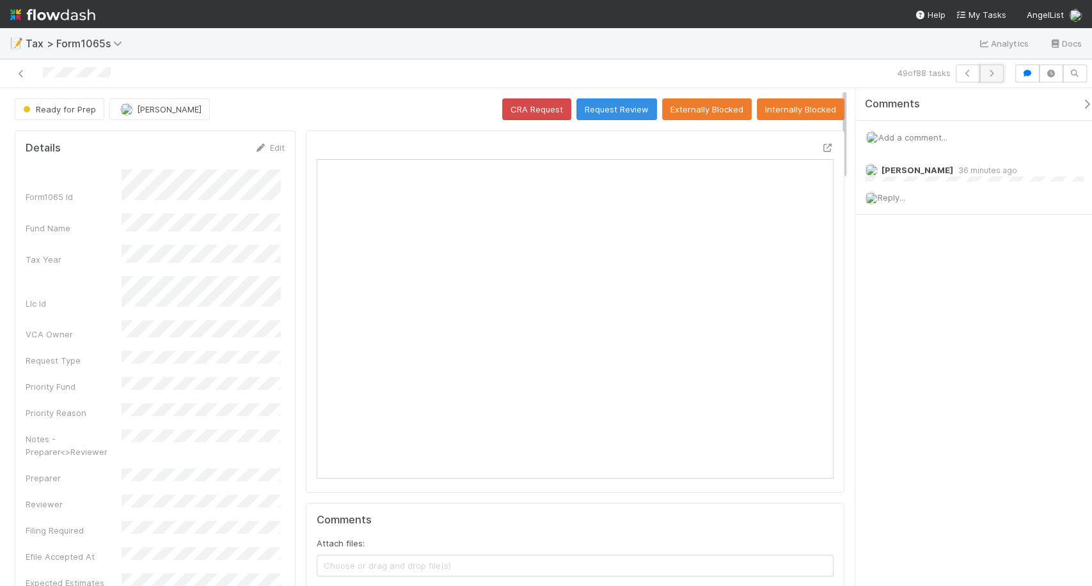
click at [987, 77] on icon "button" at bounding box center [991, 74] width 13 height 8
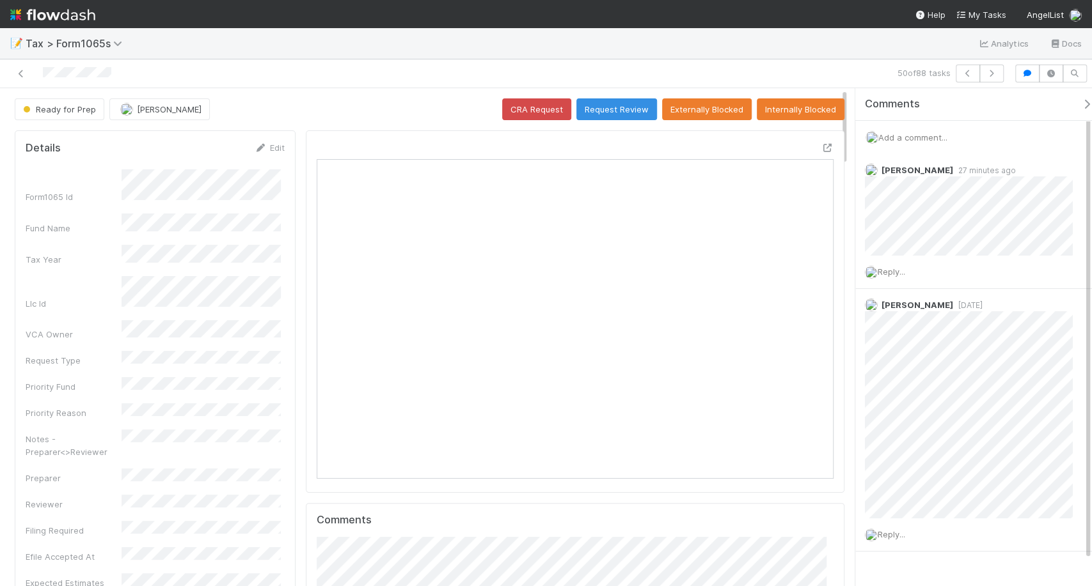
scroll to position [249, 244]
click at [987, 77] on icon "button" at bounding box center [991, 74] width 13 height 8
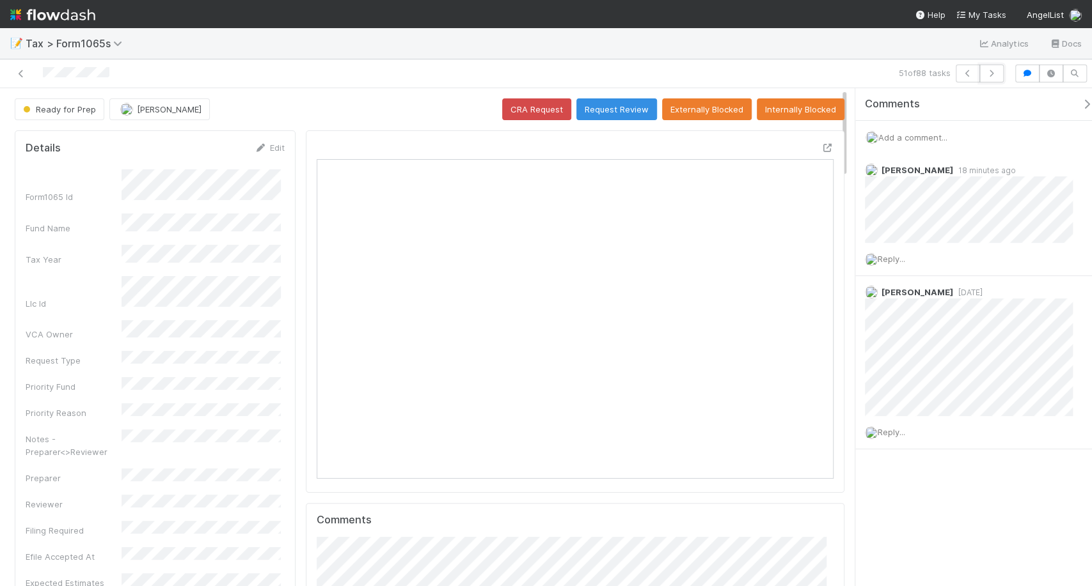
click at [987, 77] on icon "button" at bounding box center [991, 74] width 13 height 8
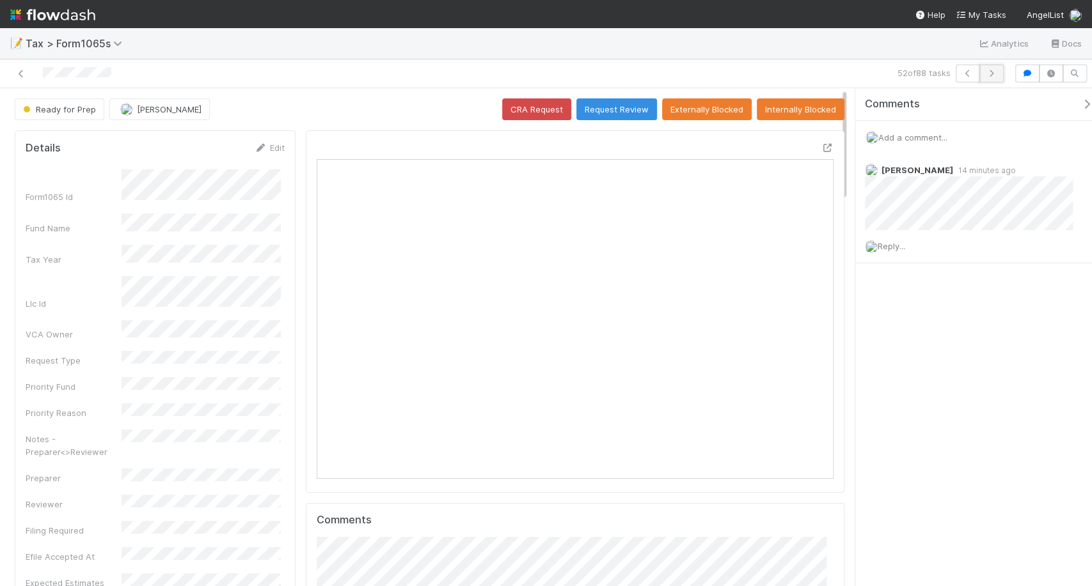
click at [999, 79] on button "button" at bounding box center [991, 74] width 24 height 18
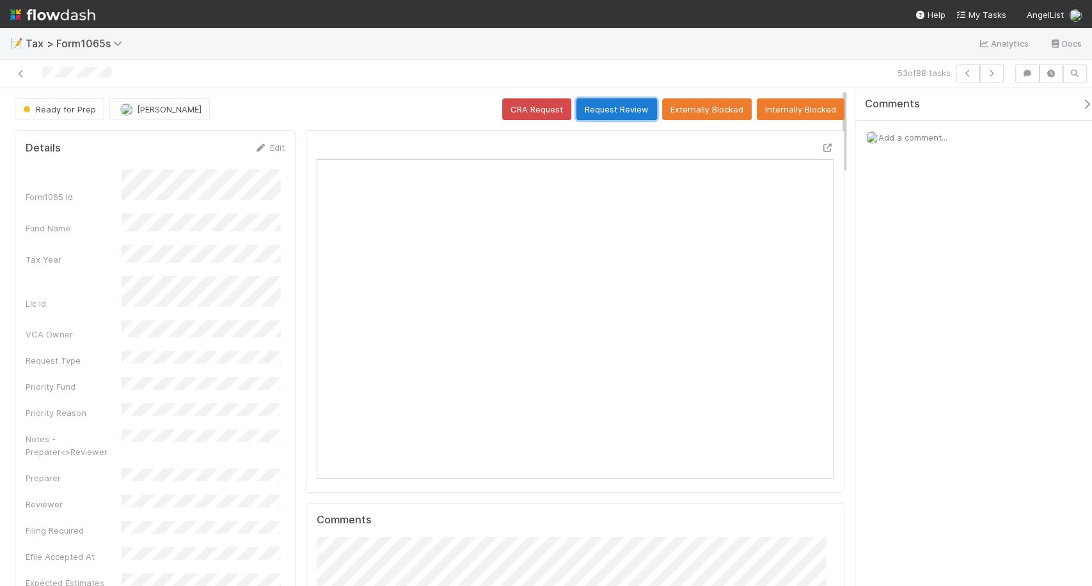
click at [622, 104] on button "Request Review" at bounding box center [616, 109] width 81 height 22
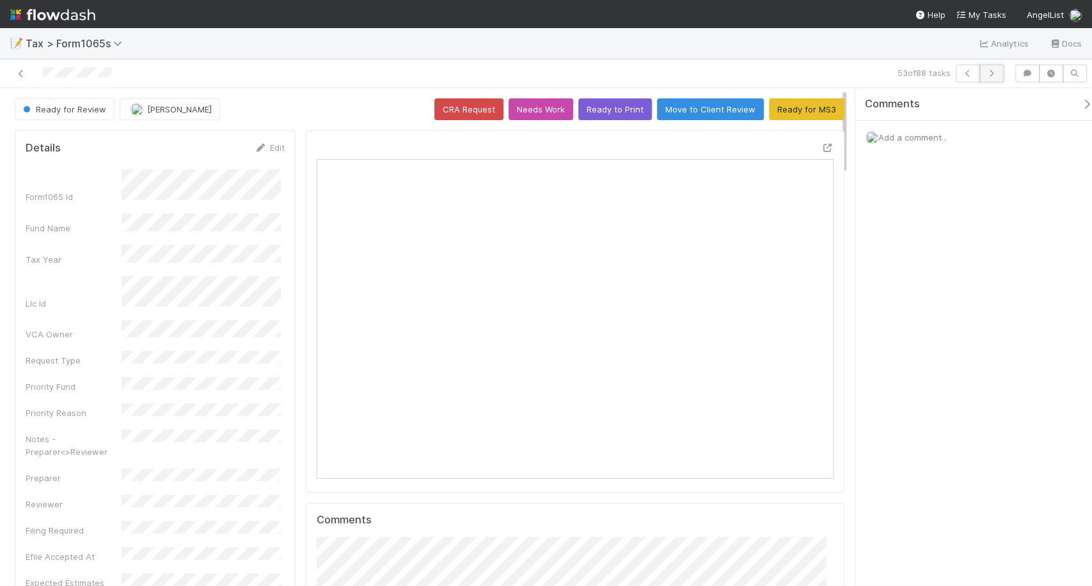
click at [983, 65] on button "button" at bounding box center [991, 74] width 24 height 18
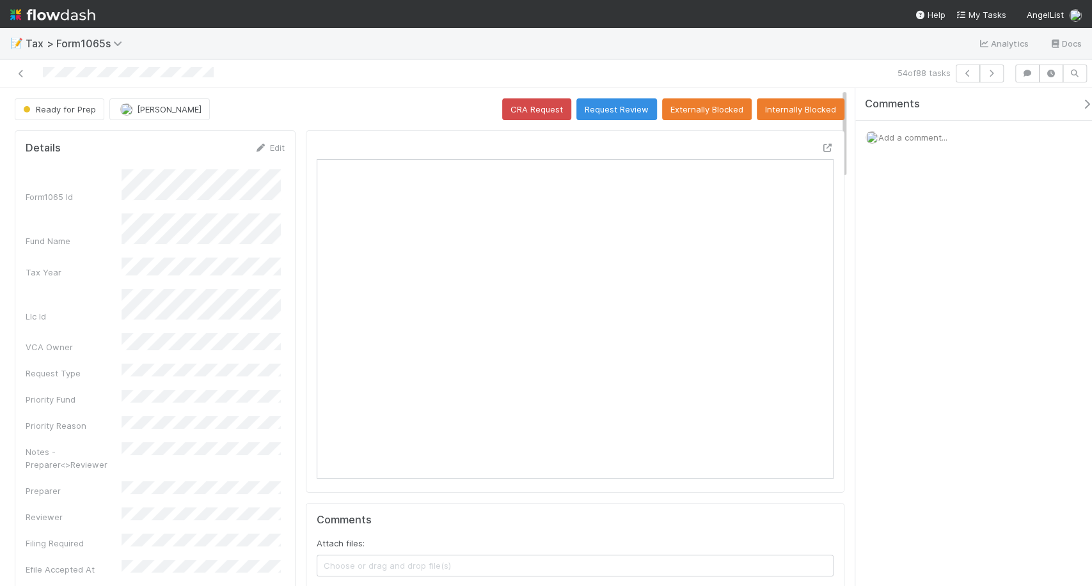
click at [53, 7] on img at bounding box center [52, 15] width 85 height 22
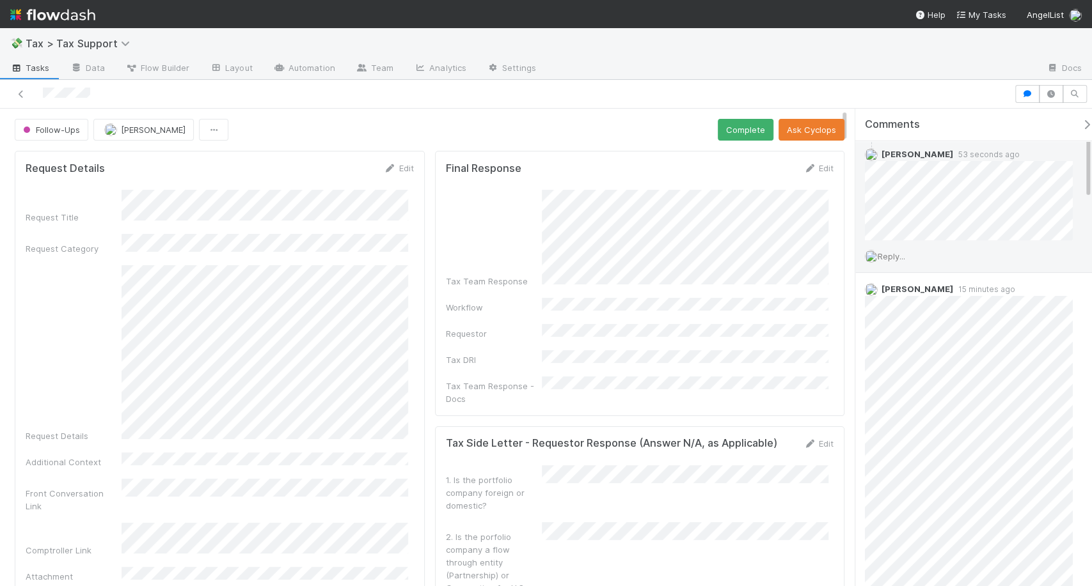
scroll to position [60, 0]
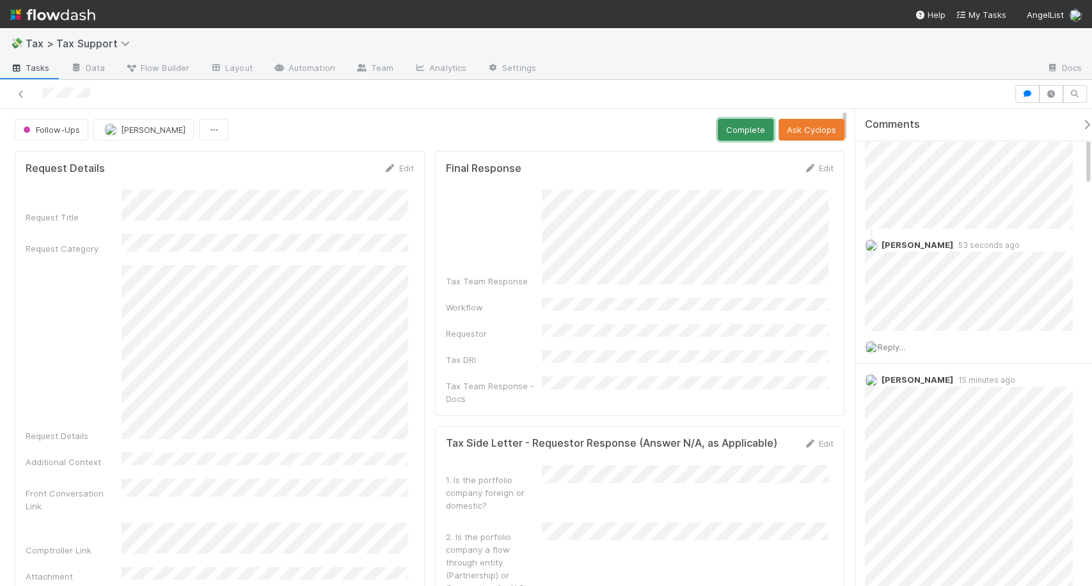
click at [731, 132] on button "Complete" at bounding box center [746, 130] width 56 height 22
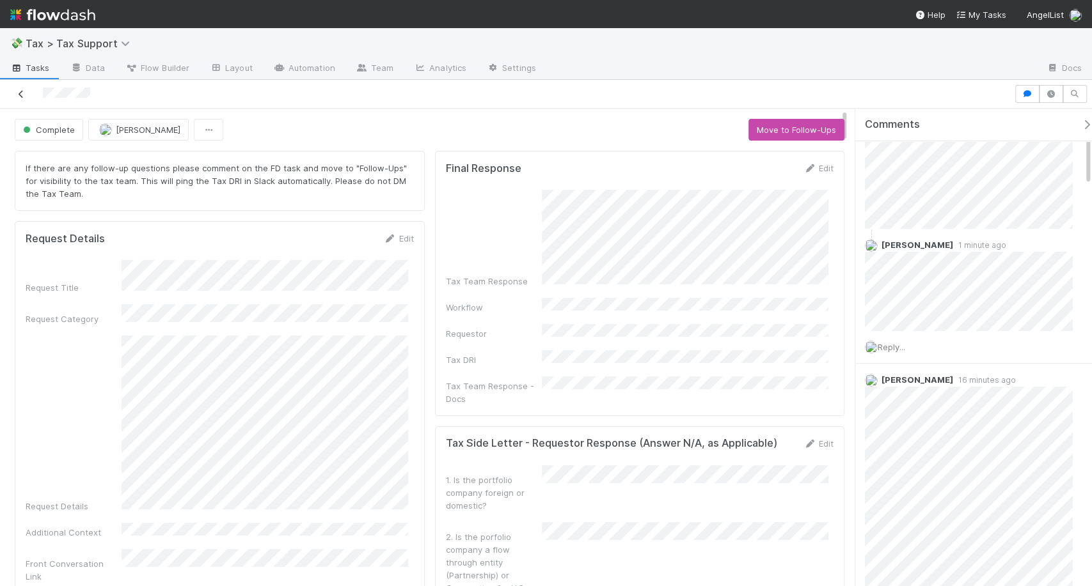
click at [24, 93] on icon at bounding box center [21, 94] width 13 height 8
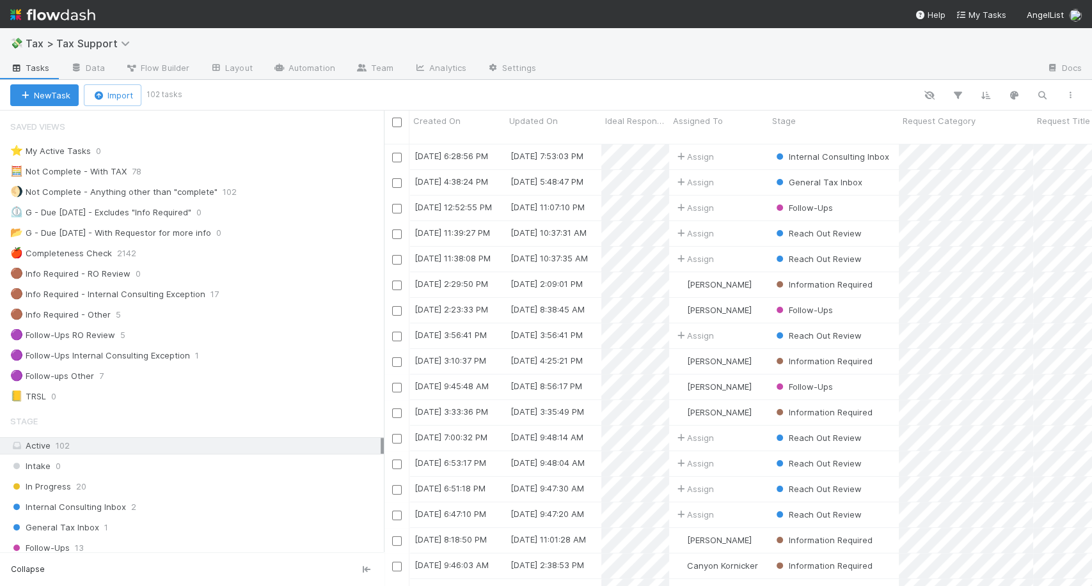
scroll to position [442, 696]
click at [82, 523] on span "General Tax Inbox" at bounding box center [54, 528] width 89 height 16
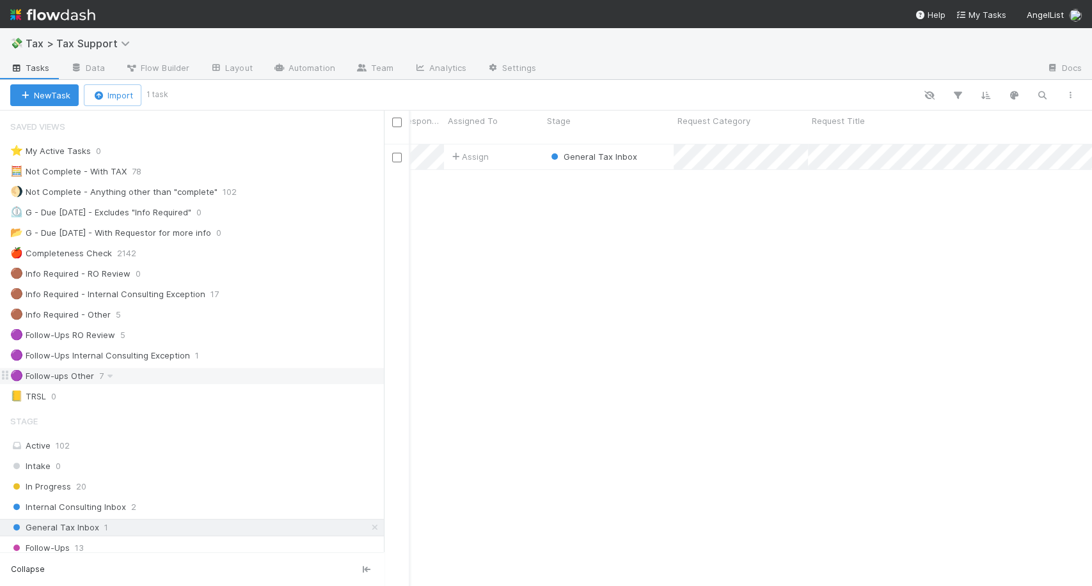
scroll to position [113, 0]
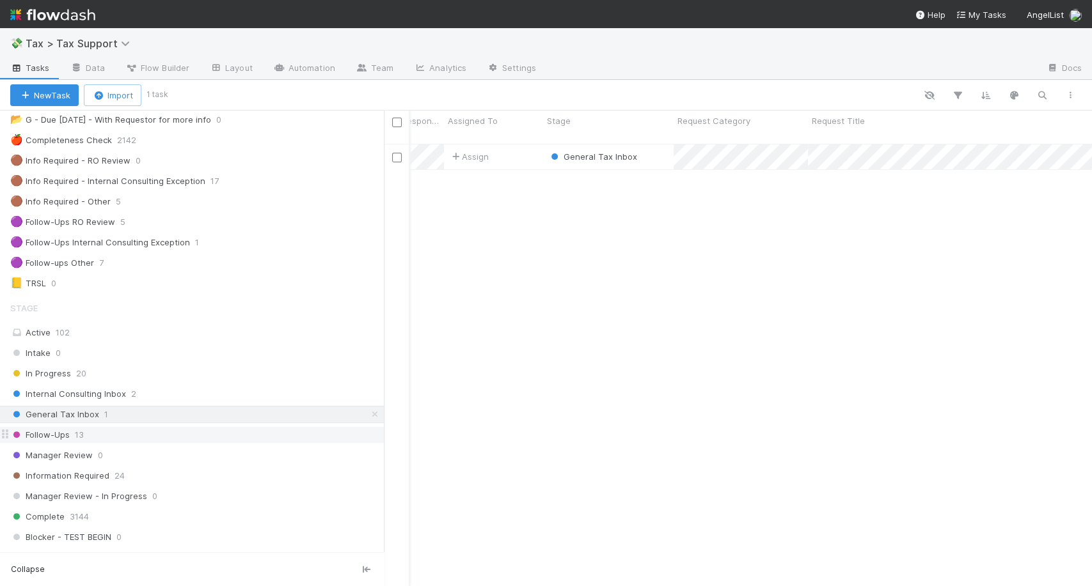
click at [128, 427] on div "Follow-Ups 13" at bounding box center [196, 435] width 373 height 16
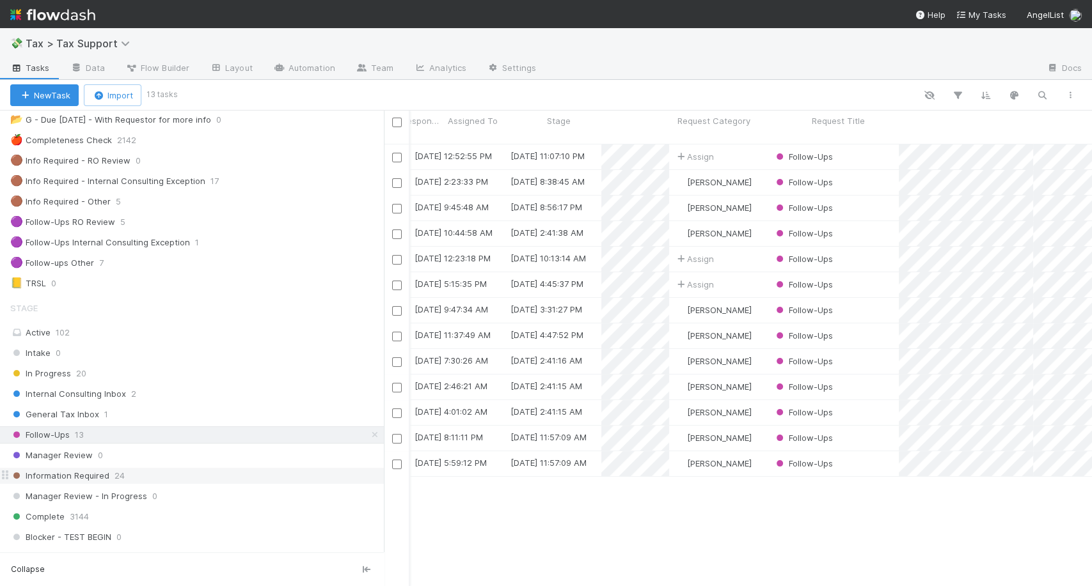
scroll to position [442, 696]
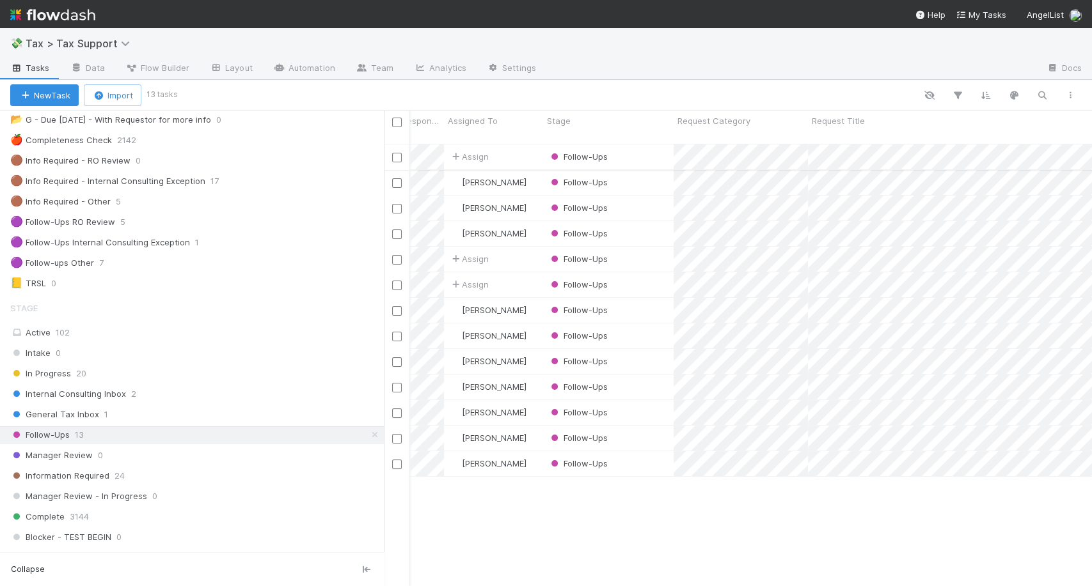
click at [631, 145] on div "Follow-Ups" at bounding box center [608, 157] width 130 height 25
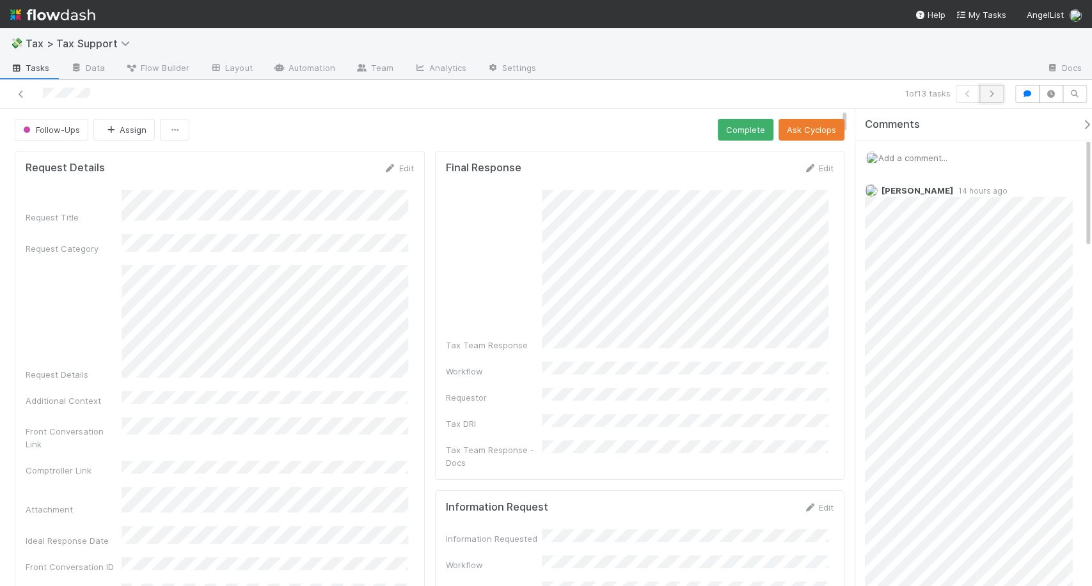
click at [993, 95] on icon "button" at bounding box center [991, 94] width 13 height 8
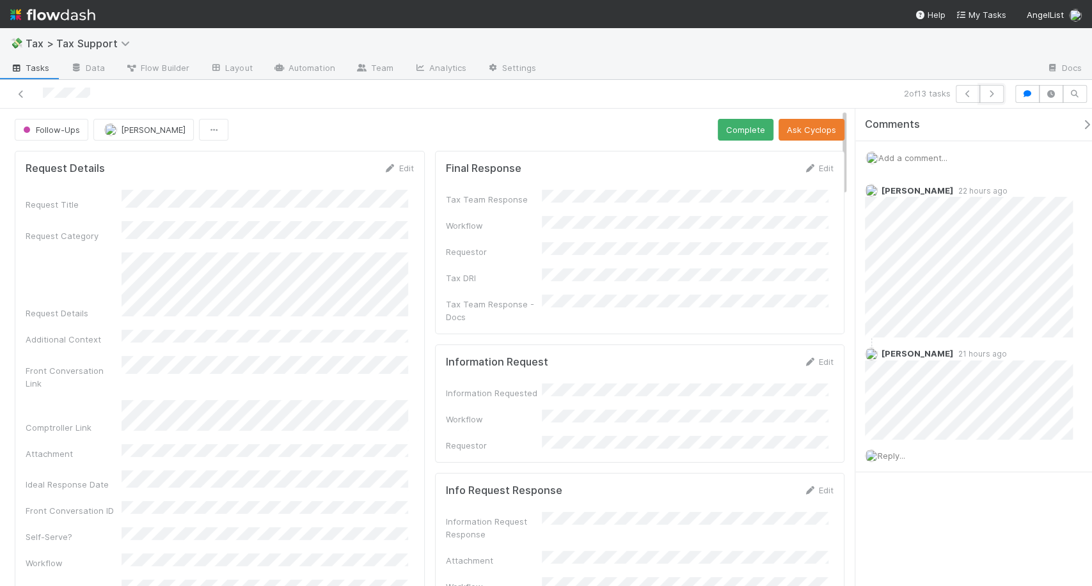
click at [992, 95] on icon "button" at bounding box center [991, 94] width 13 height 8
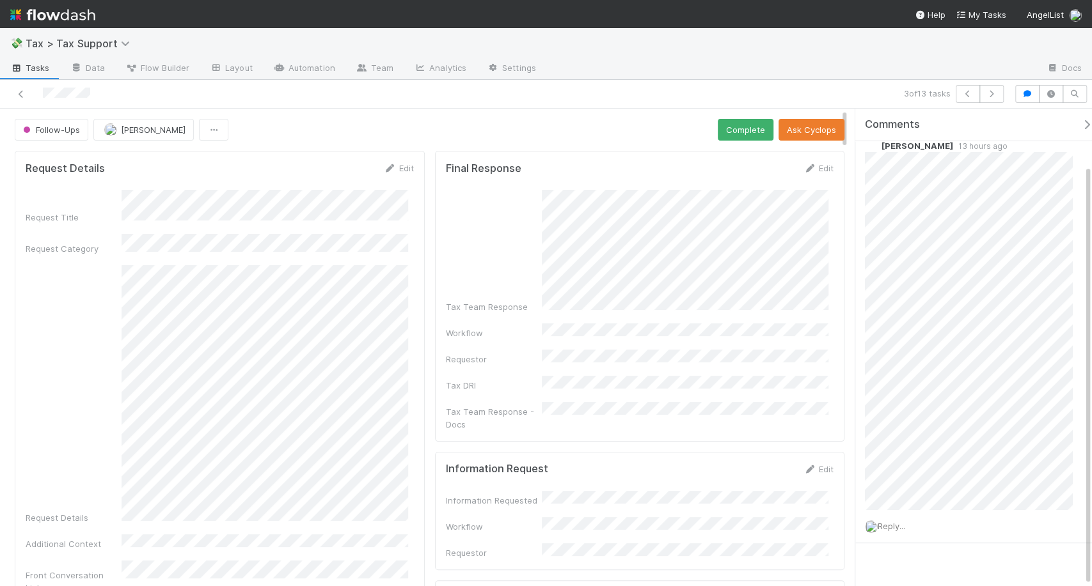
scroll to position [64, 0]
click at [890, 503] on span "Reply..." at bounding box center [890, 507] width 27 height 10
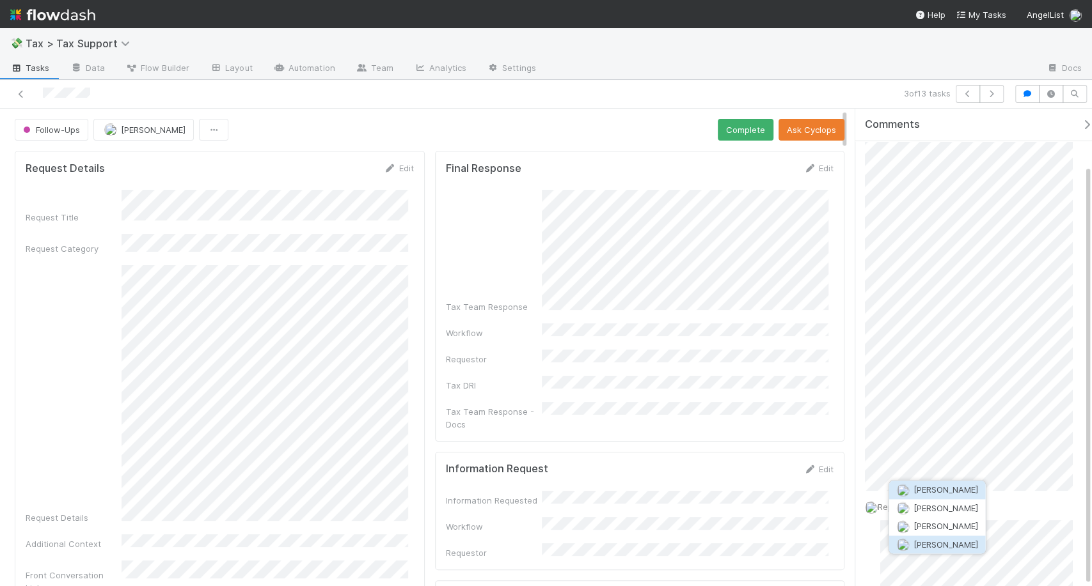
click at [932, 546] on span "[PERSON_NAME]" at bounding box center [945, 545] width 65 height 10
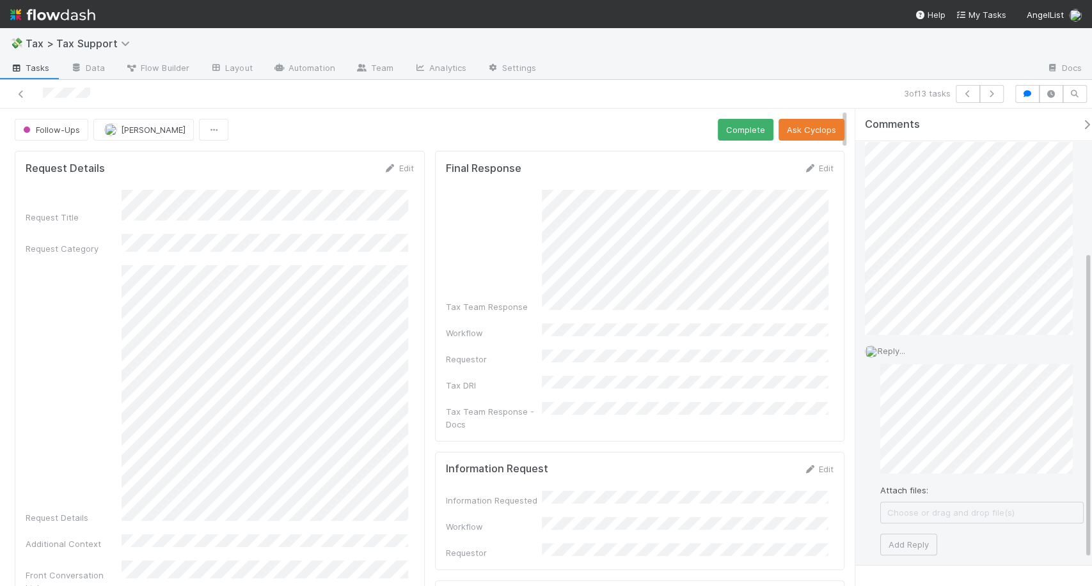
scroll to position [219, 0]
click at [890, 538] on button "Add Reply" at bounding box center [908, 546] width 57 height 22
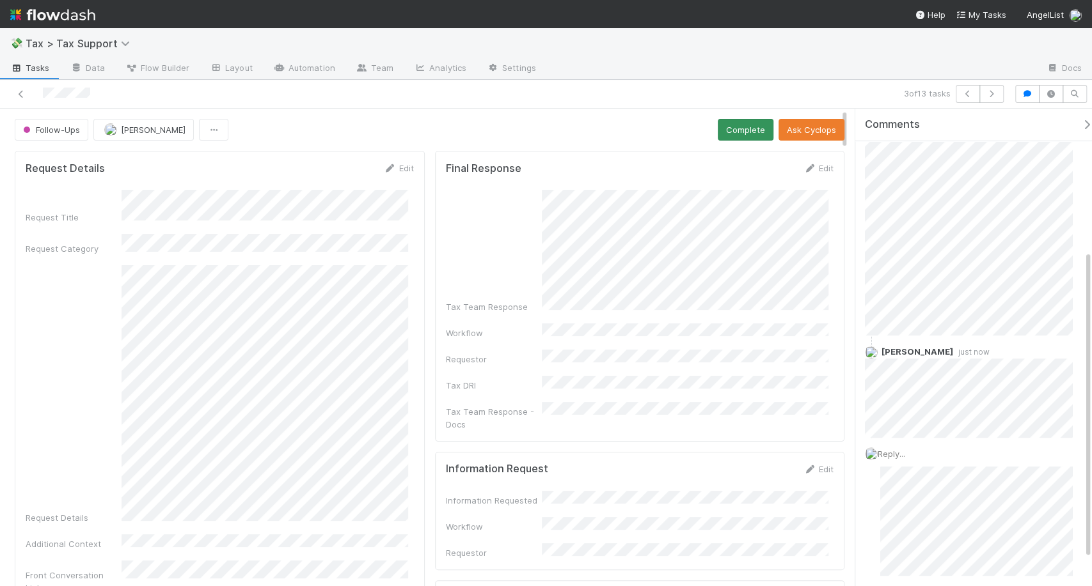
scroll to position [166, 0]
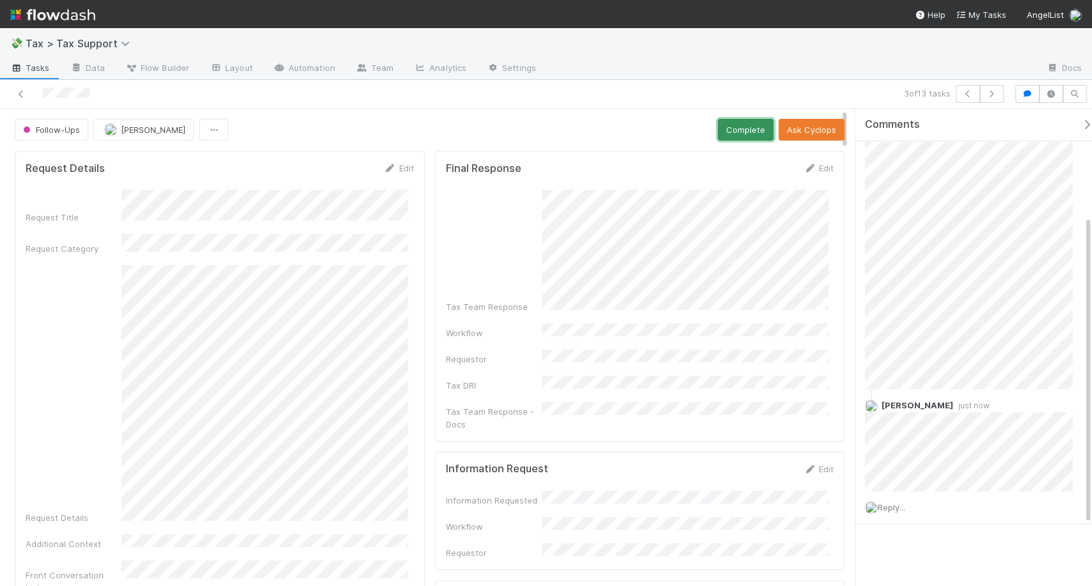
click at [751, 136] on button "Complete" at bounding box center [746, 130] width 56 height 22
click at [996, 91] on icon "button" at bounding box center [991, 94] width 13 height 8
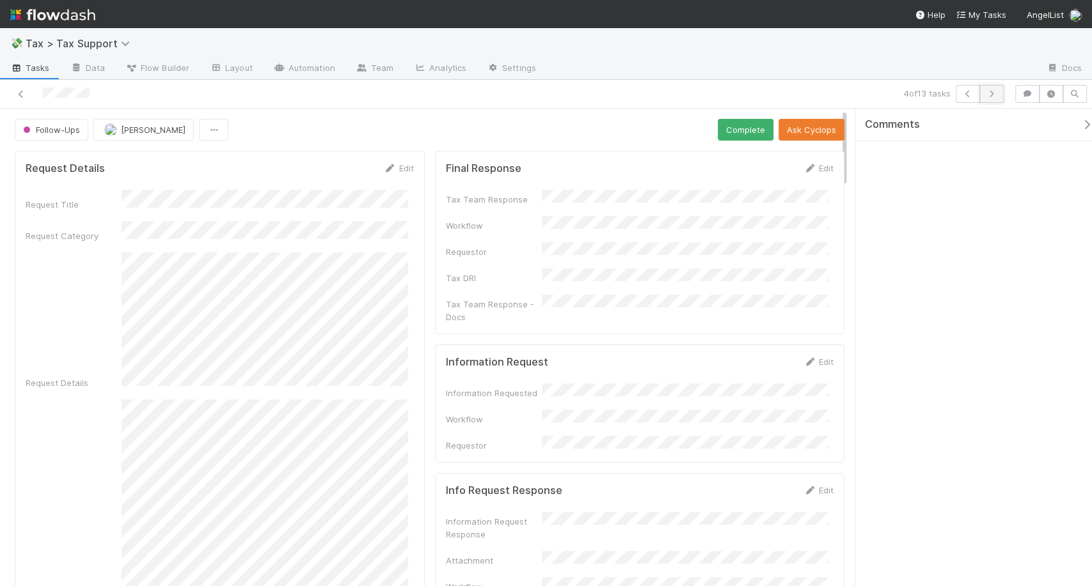
click at [995, 90] on icon "button" at bounding box center [991, 94] width 13 height 8
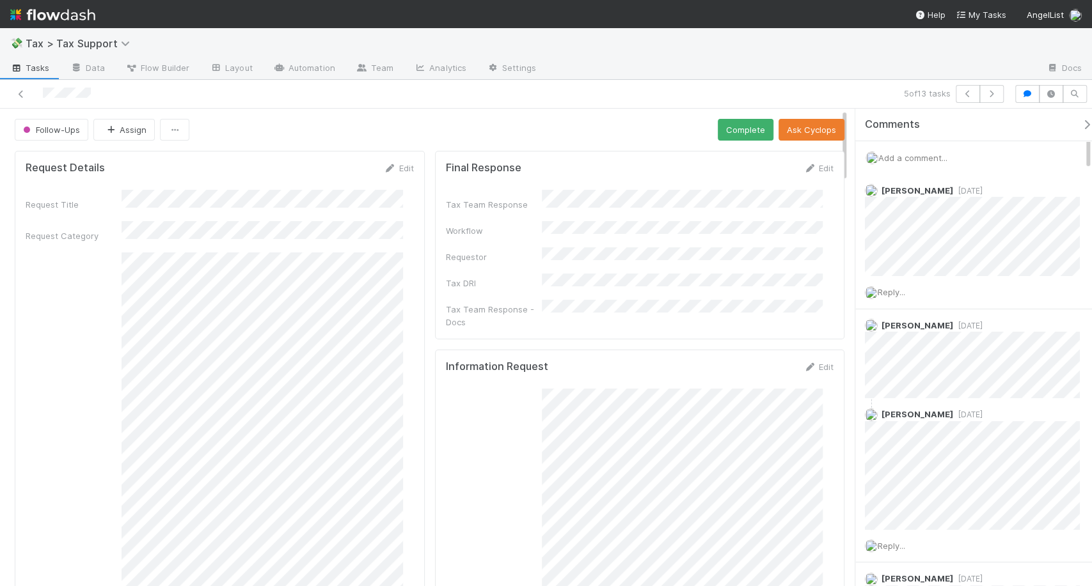
click at [995, 90] on div "5 of 13 tasks" at bounding box center [758, 94] width 499 height 18
click at [985, 93] on icon "button" at bounding box center [991, 94] width 13 height 8
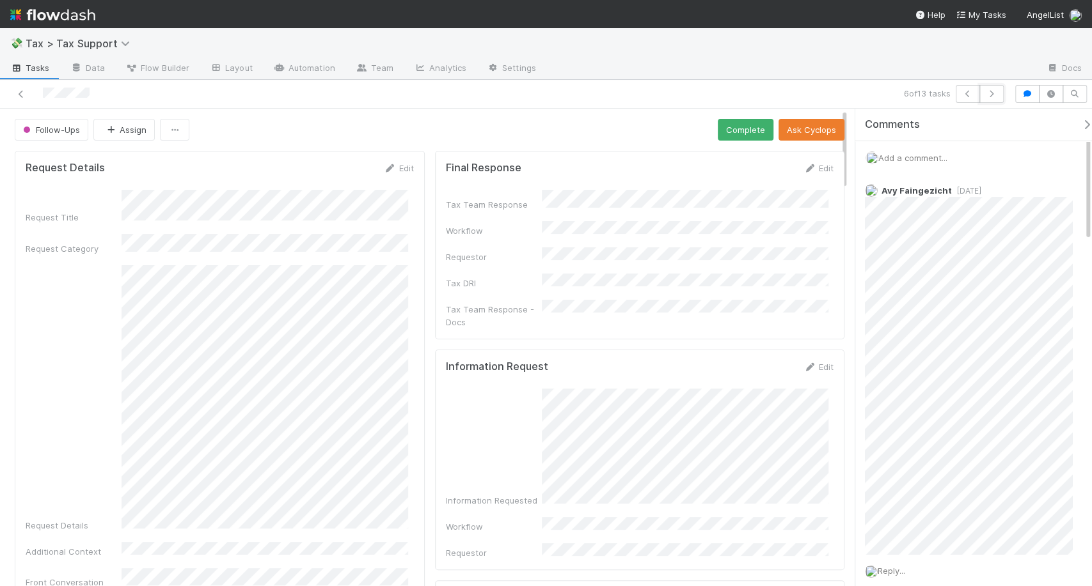
click at [985, 93] on icon "button" at bounding box center [991, 94] width 13 height 8
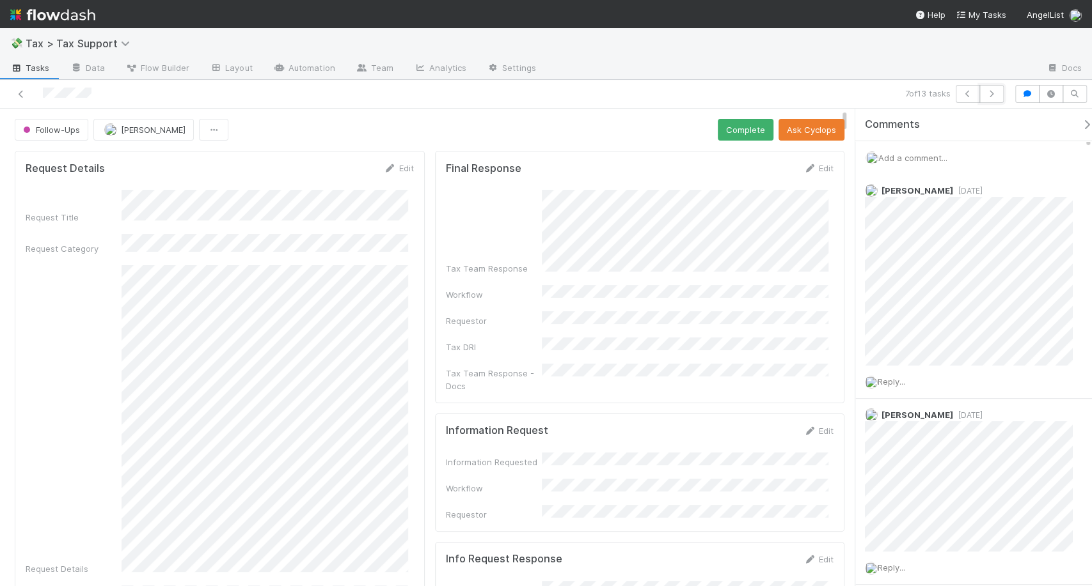
click at [985, 93] on icon "button" at bounding box center [991, 94] width 13 height 8
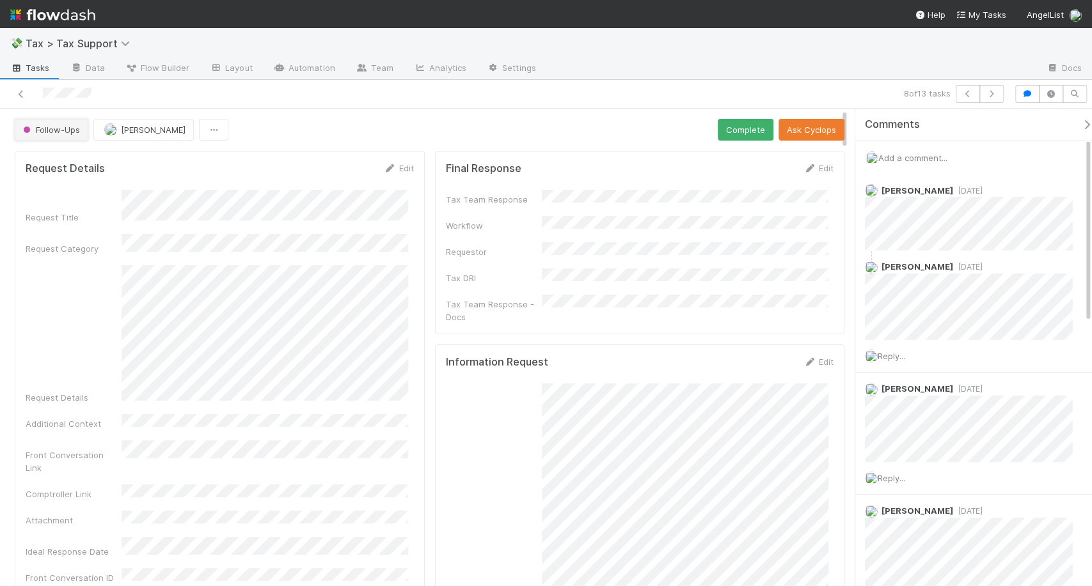
click at [52, 132] on span "Follow-Ups" at bounding box center [49, 130] width 59 height 10
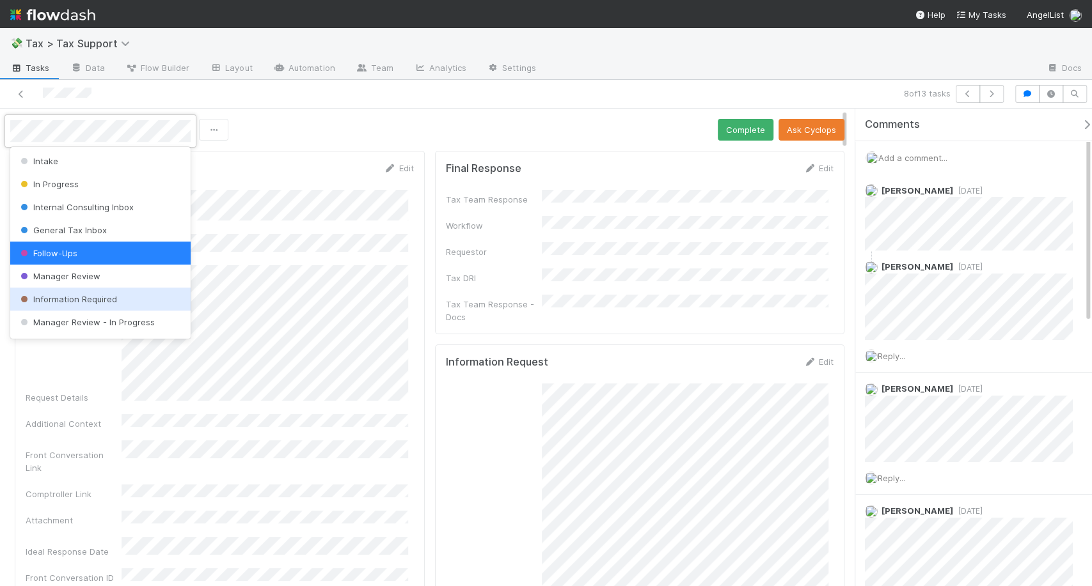
click at [83, 297] on span "Information Required" at bounding box center [67, 299] width 99 height 10
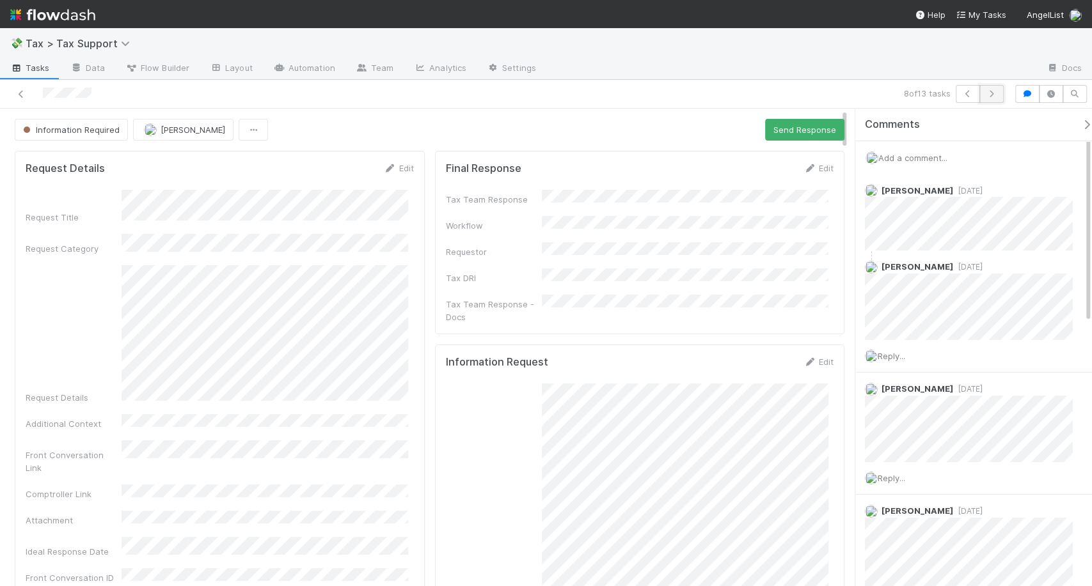
click at [995, 93] on icon "button" at bounding box center [991, 94] width 13 height 8
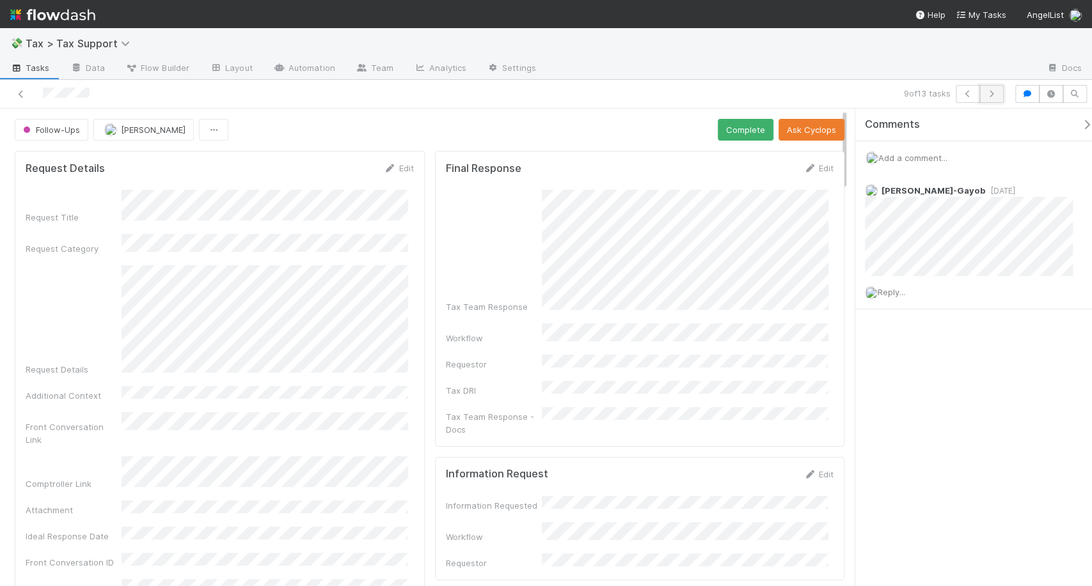
click at [995, 91] on icon "button" at bounding box center [991, 94] width 13 height 8
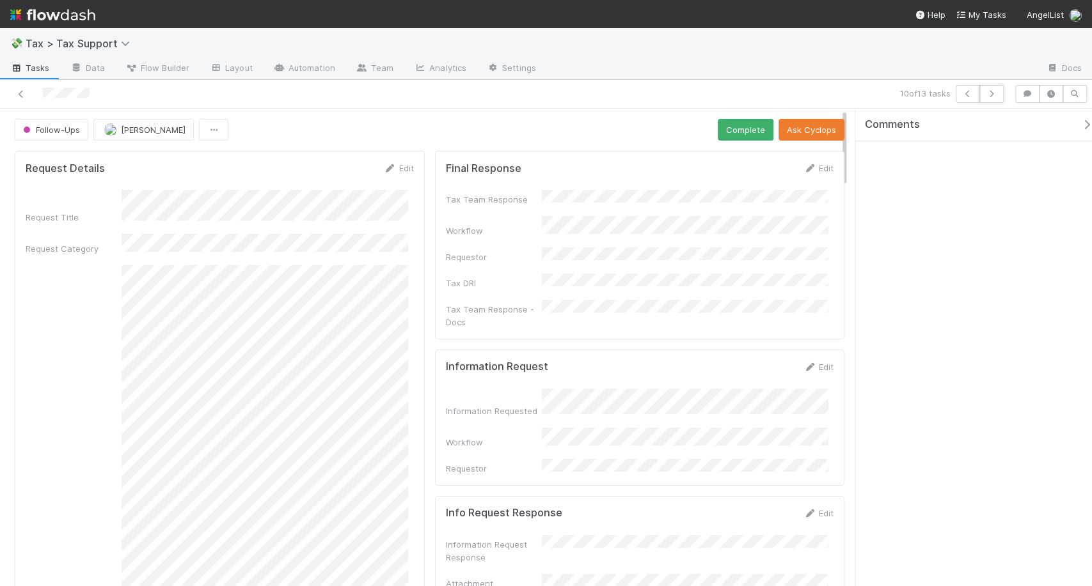
click at [995, 91] on icon "button" at bounding box center [991, 94] width 13 height 8
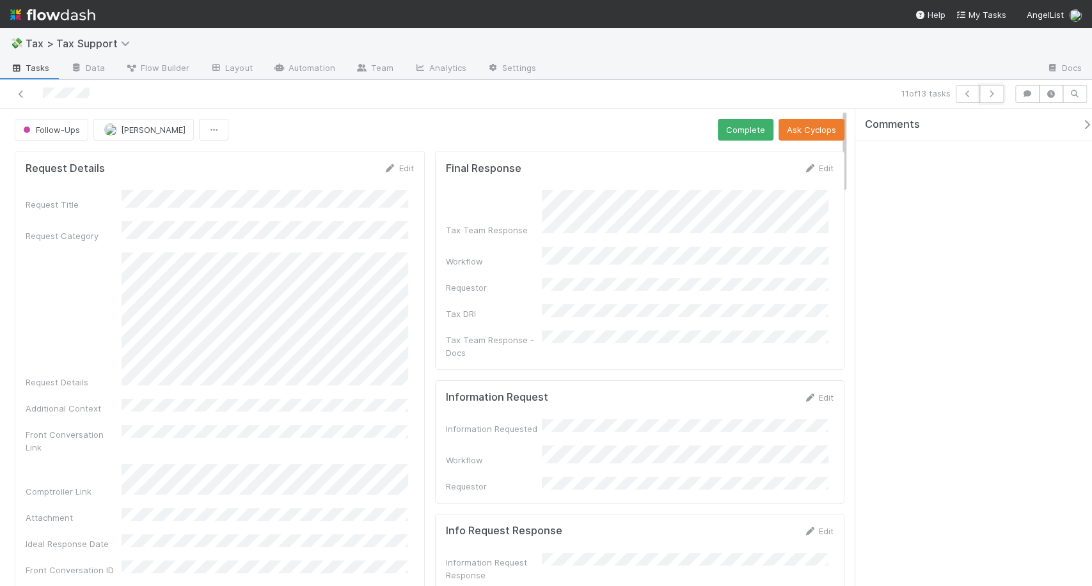
click at [995, 91] on icon "button" at bounding box center [991, 94] width 13 height 8
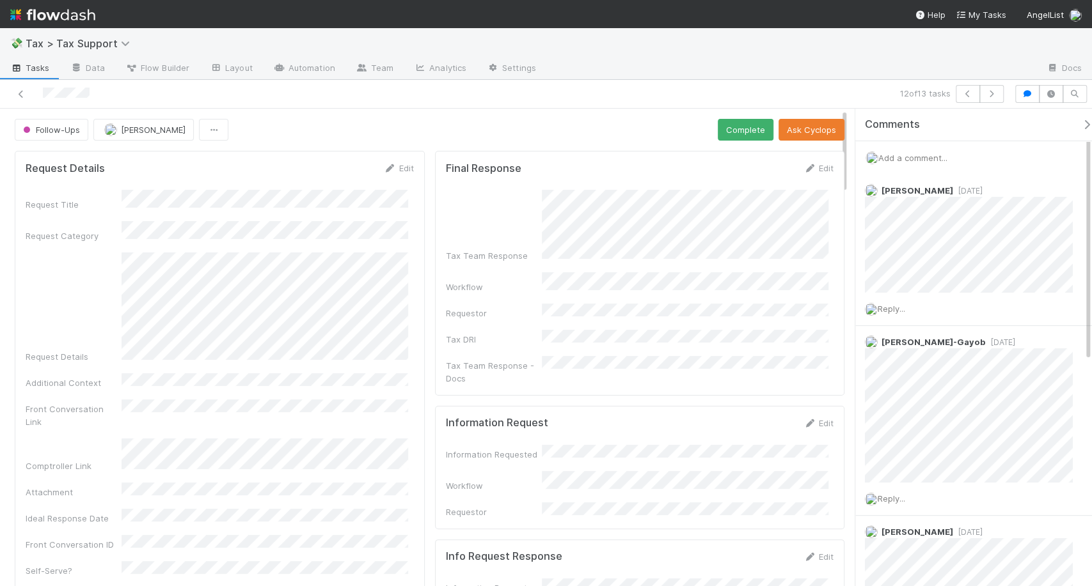
click at [77, 20] on img at bounding box center [52, 15] width 85 height 22
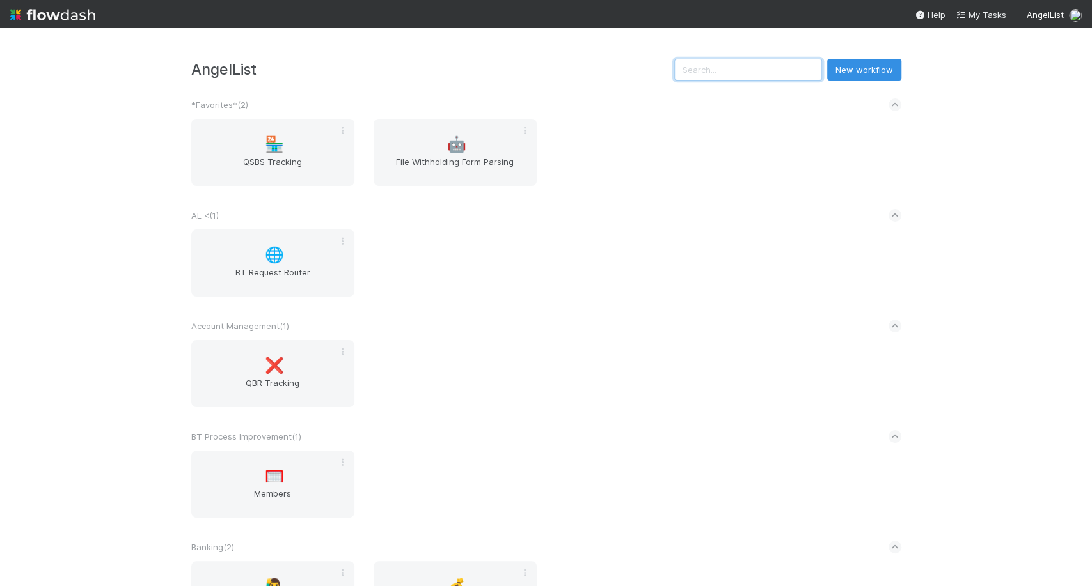
click at [720, 75] on input "text" at bounding box center [748, 70] width 148 height 22
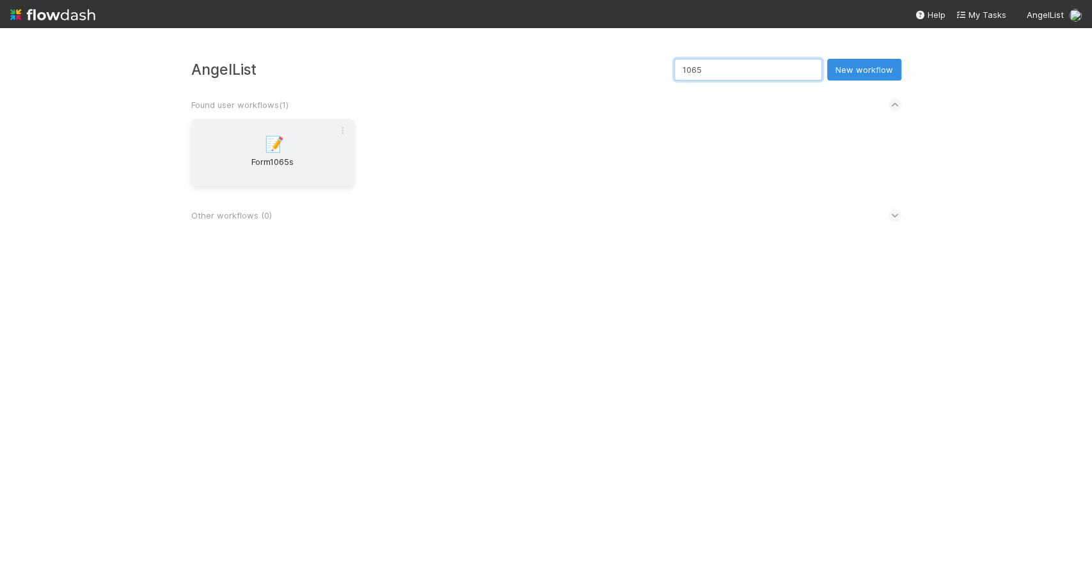
type input "1065"
click at [322, 131] on div "📝 Form1065s" at bounding box center [272, 152] width 163 height 67
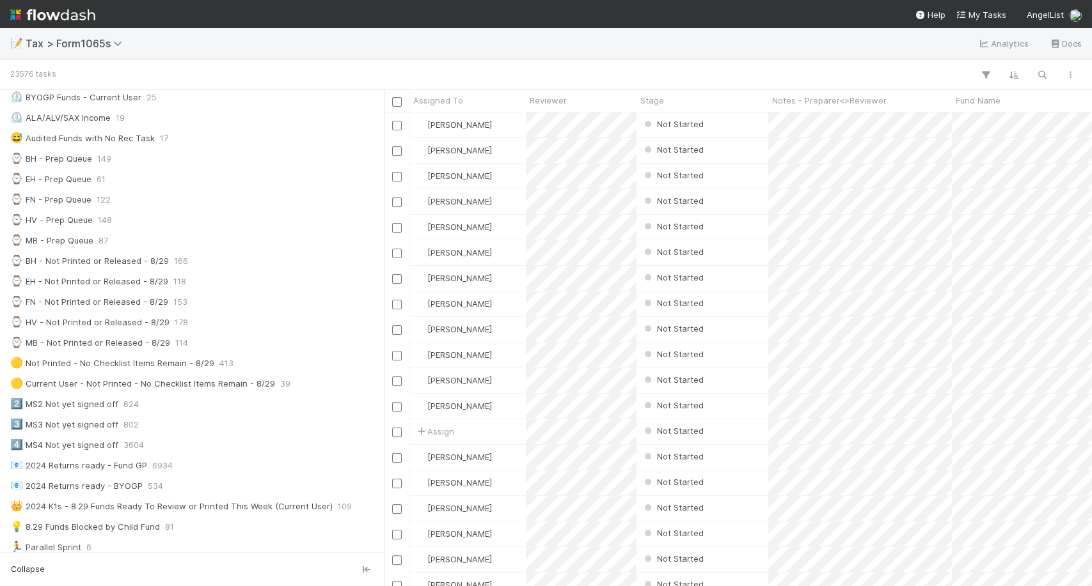
scroll to position [278, 0]
click at [113, 233] on div "⌚ MB - Prep Queue 87" at bounding box center [195, 241] width 370 height 16
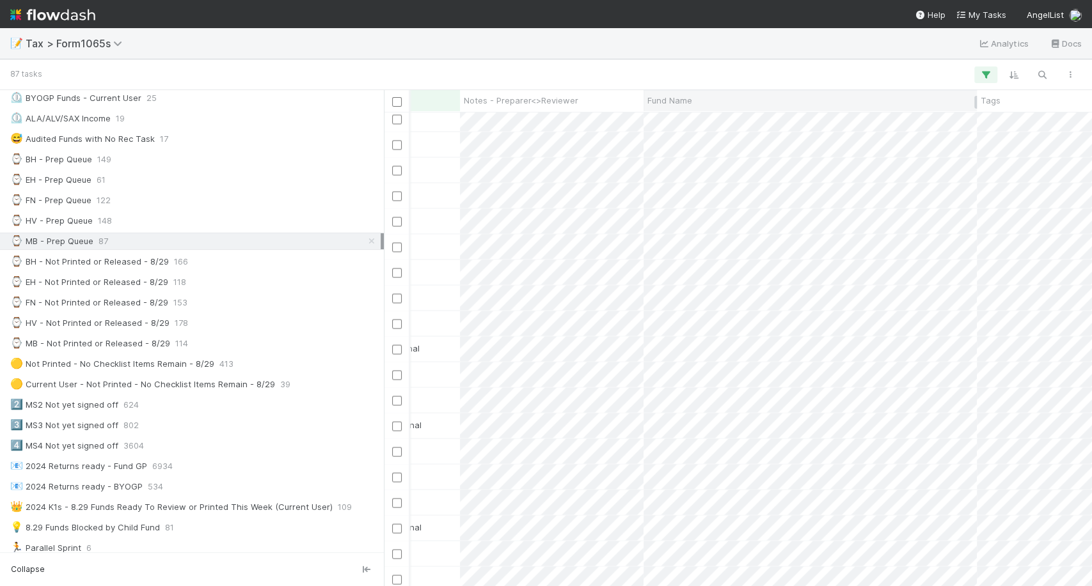
click at [700, 104] on div "Fund Name" at bounding box center [810, 100] width 326 height 13
click at [699, 119] on div "Sort A → Z" at bounding box center [720, 124] width 146 height 19
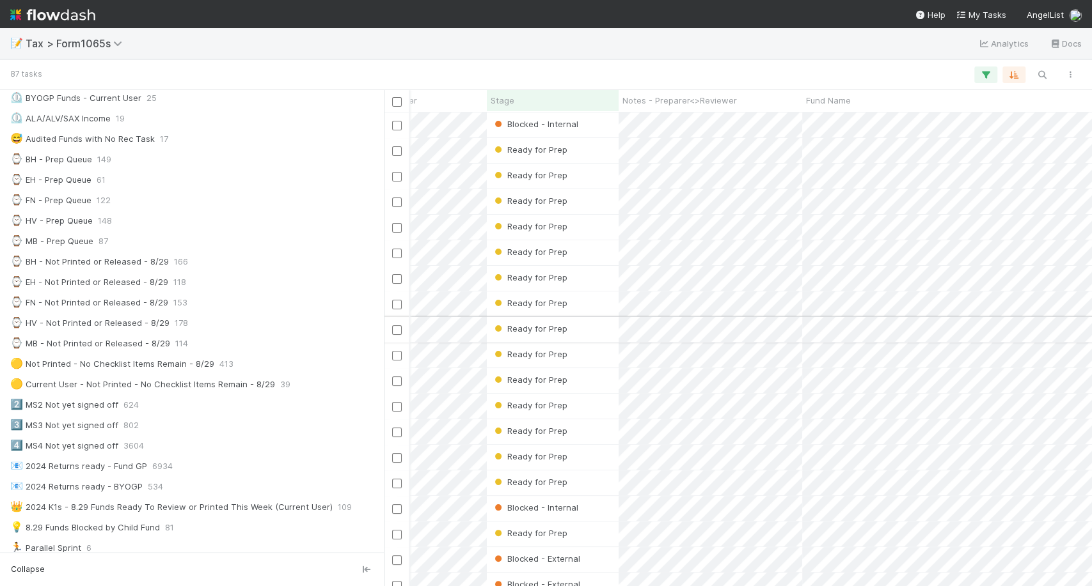
click at [586, 334] on div "Ready for Prep" at bounding box center [553, 329] width 132 height 25
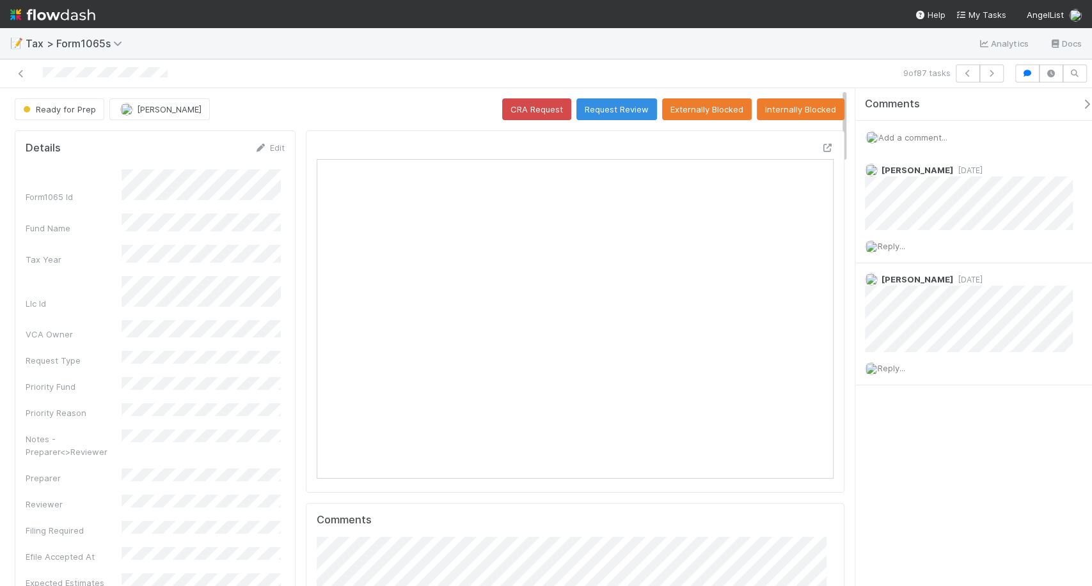
click at [87, 14] on img at bounding box center [52, 15] width 85 height 22
click at [88, 20] on img at bounding box center [52, 15] width 85 height 22
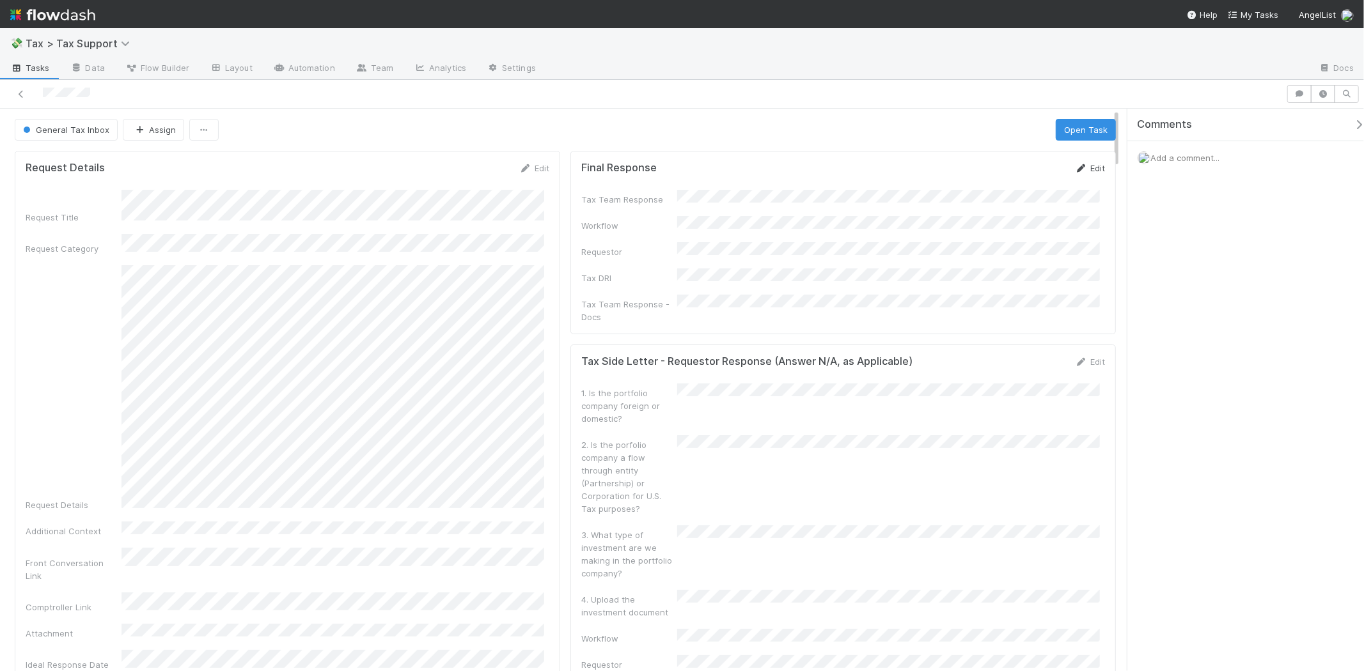
click at [1082, 170] on link "Edit" at bounding box center [1090, 168] width 30 height 10
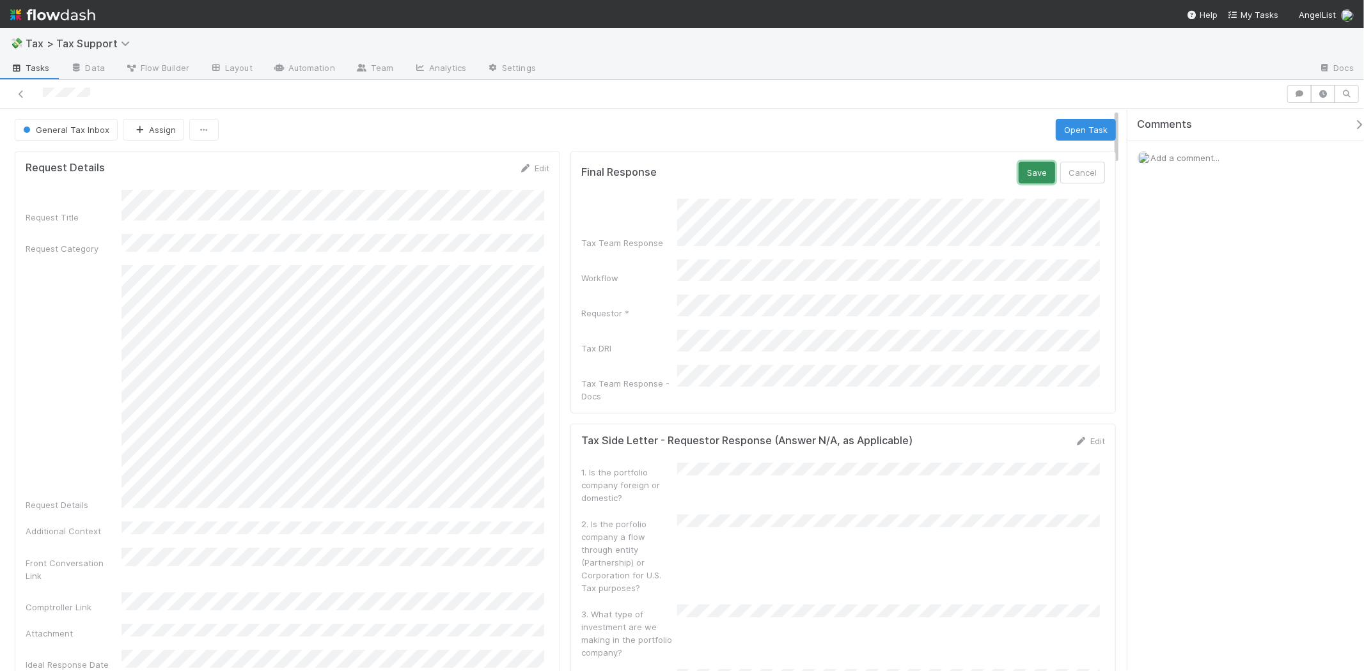
click at [1026, 177] on button "Save" at bounding box center [1037, 173] width 36 height 22
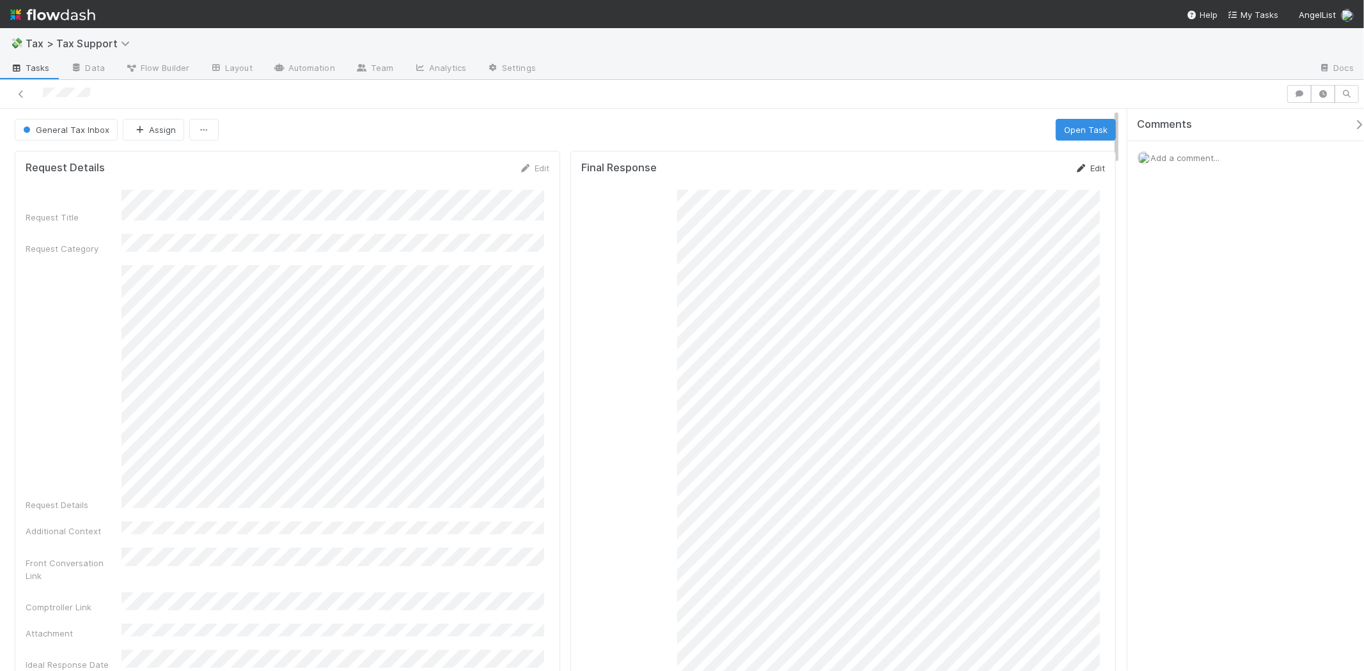
click at [1085, 168] on link "Edit" at bounding box center [1090, 168] width 30 height 10
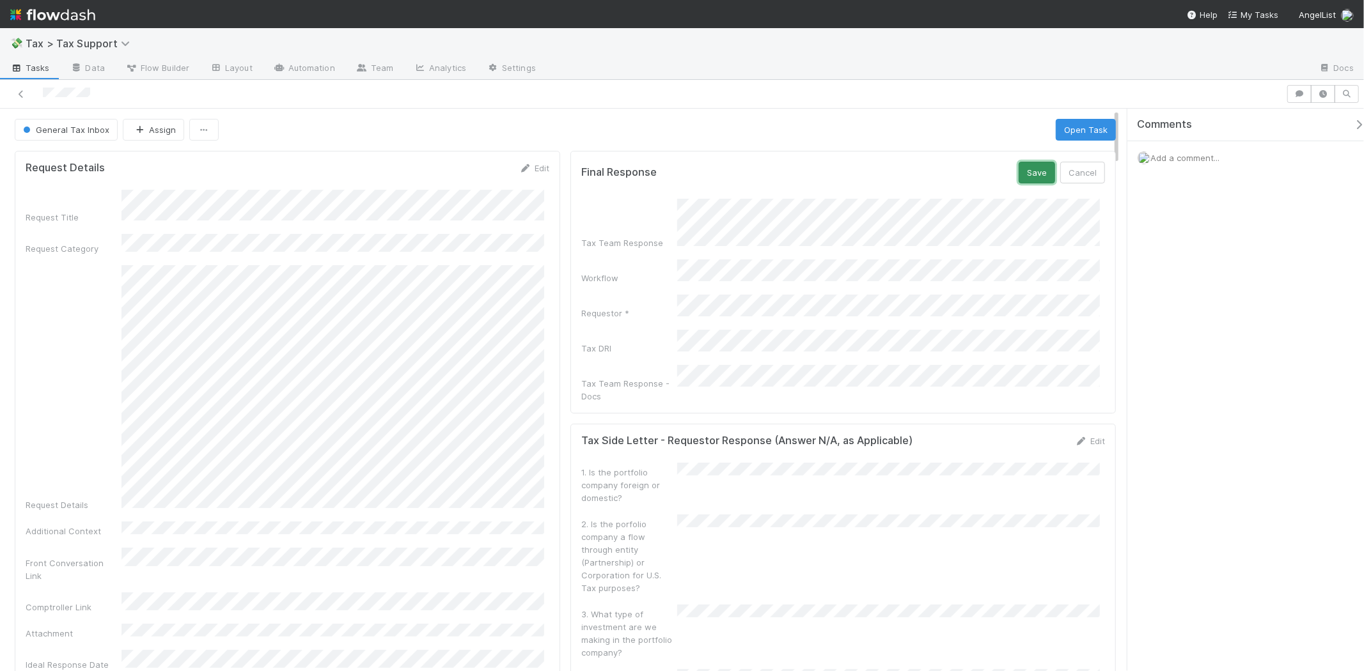
click at [1019, 176] on button "Save" at bounding box center [1037, 173] width 36 height 22
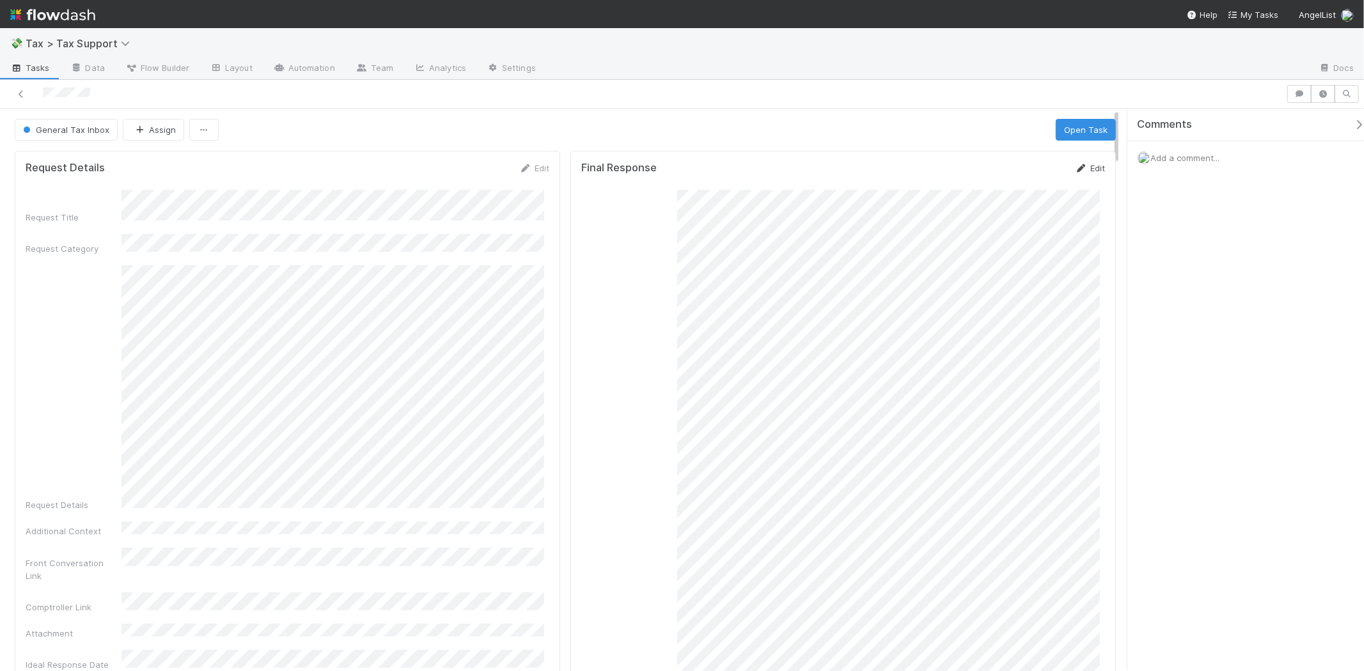
click at [1075, 169] on icon at bounding box center [1081, 168] width 13 height 8
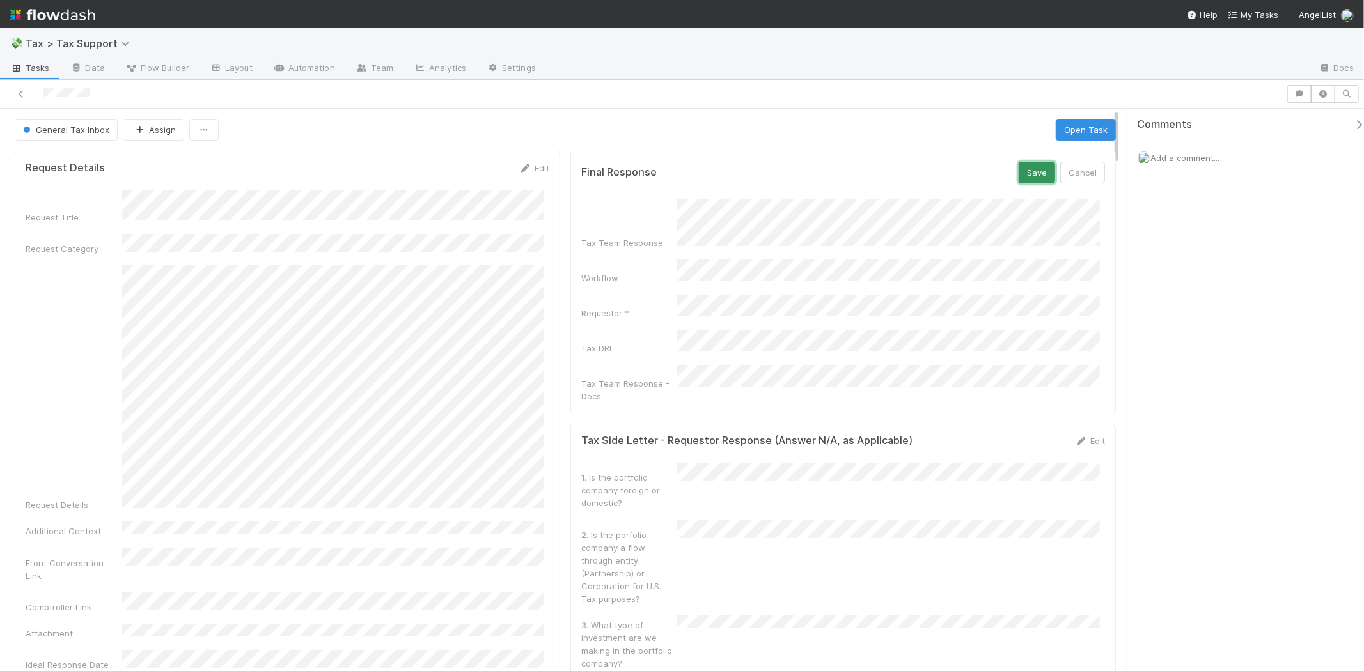
click at [1035, 175] on button "Save" at bounding box center [1037, 173] width 36 height 22
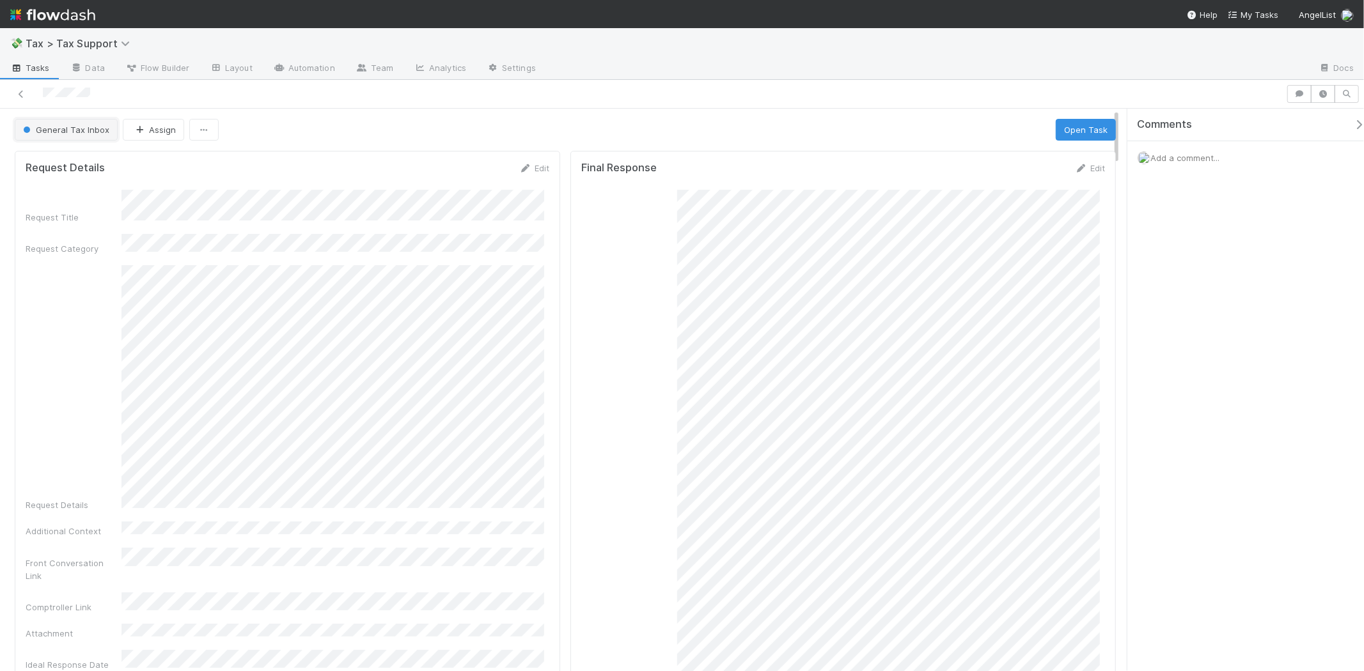
click at [54, 119] on button "General Tax Inbox" at bounding box center [66, 130] width 103 height 22
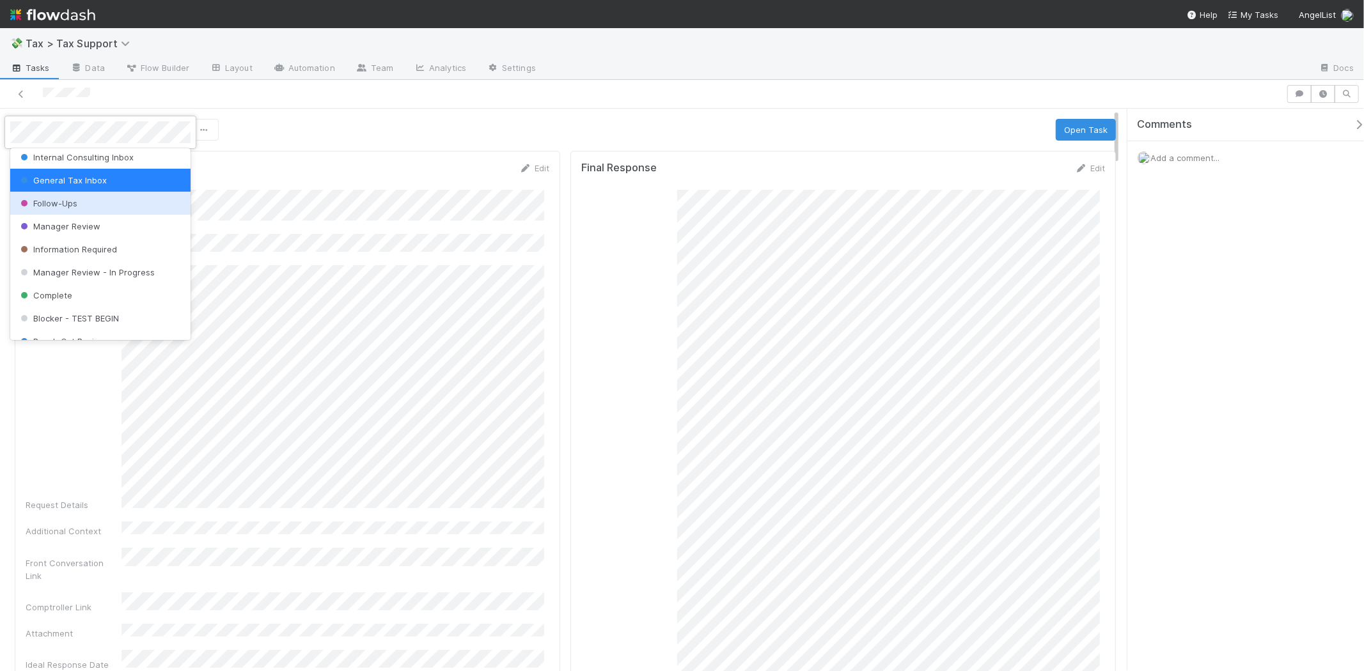
scroll to position [90, 0]
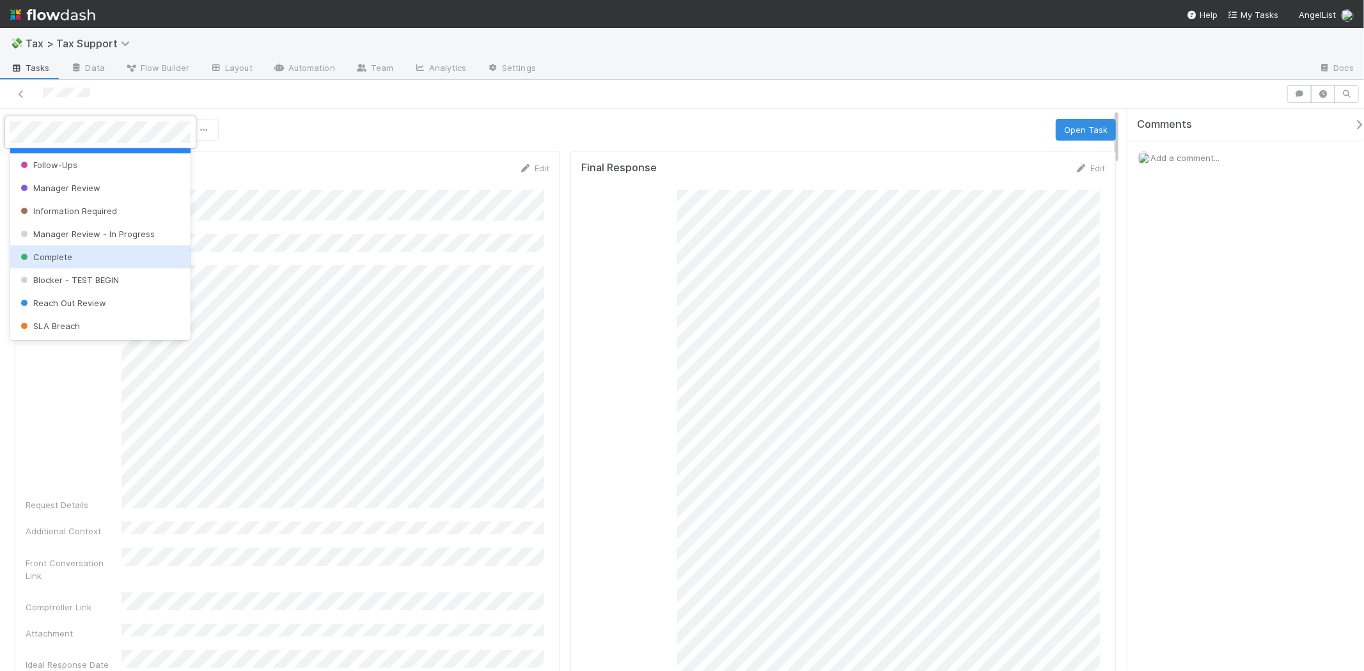
click at [68, 260] on span "Complete" at bounding box center [45, 257] width 54 height 10
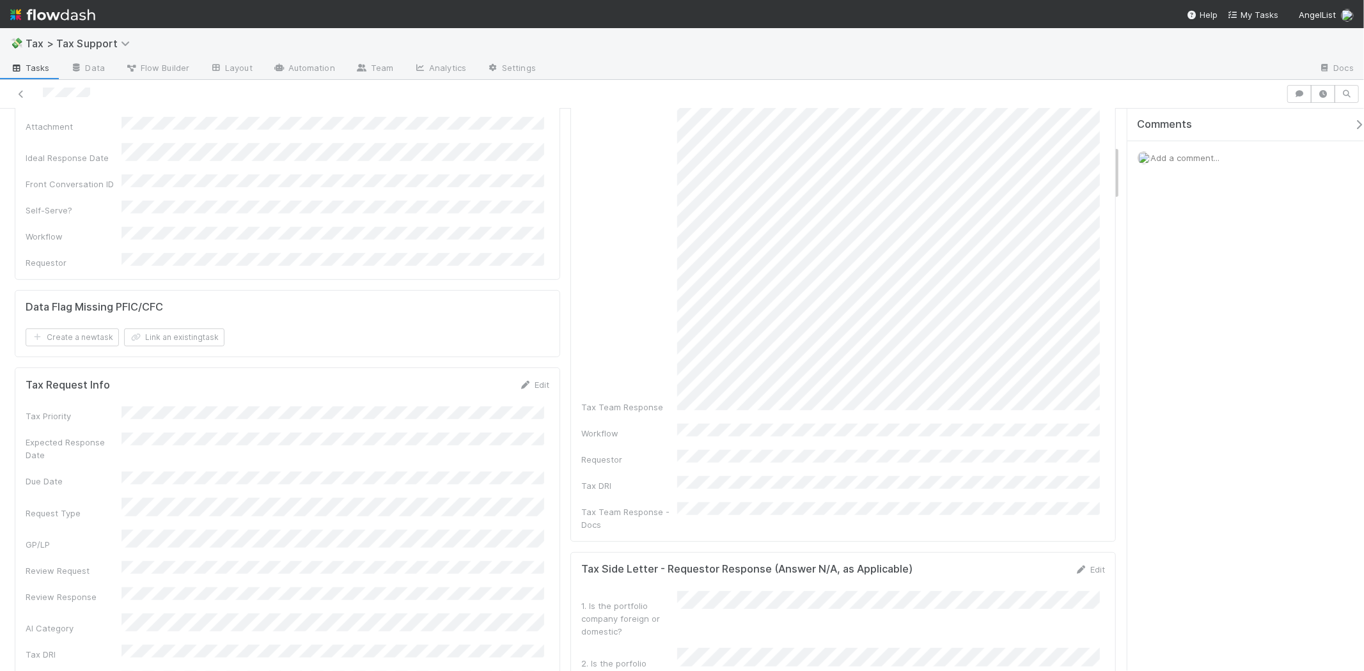
scroll to position [568, 0]
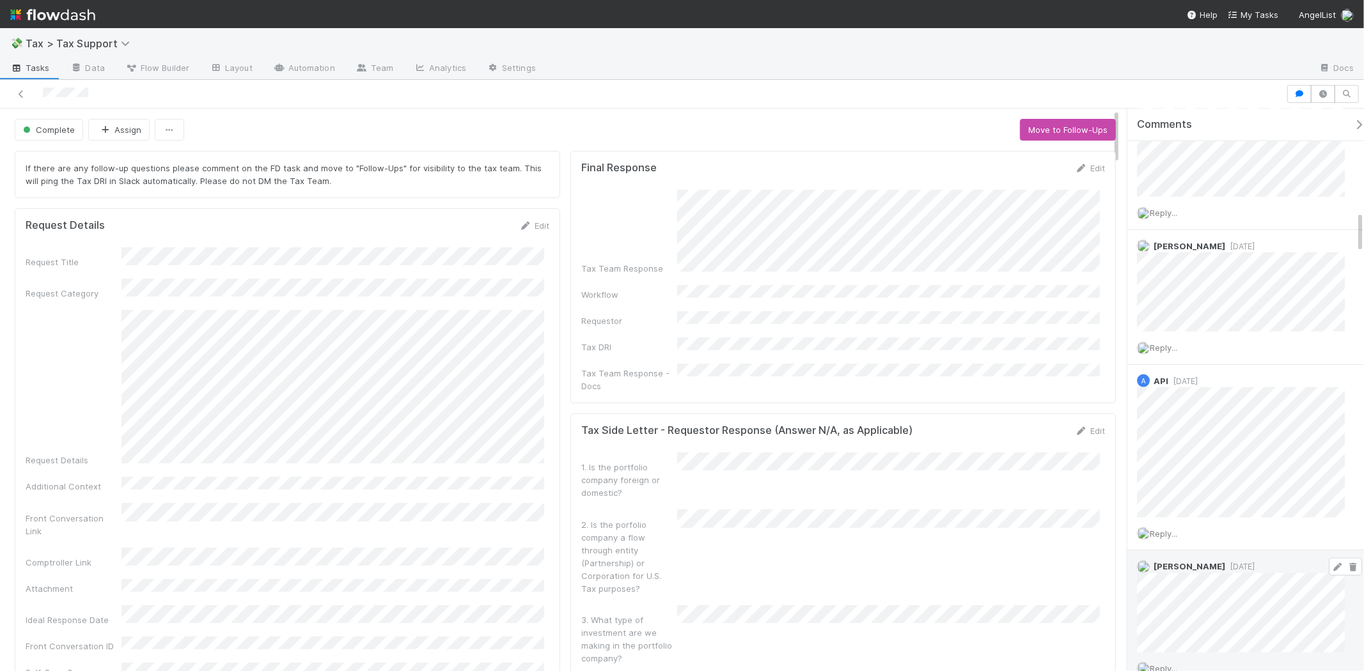
scroll to position [1372, 0]
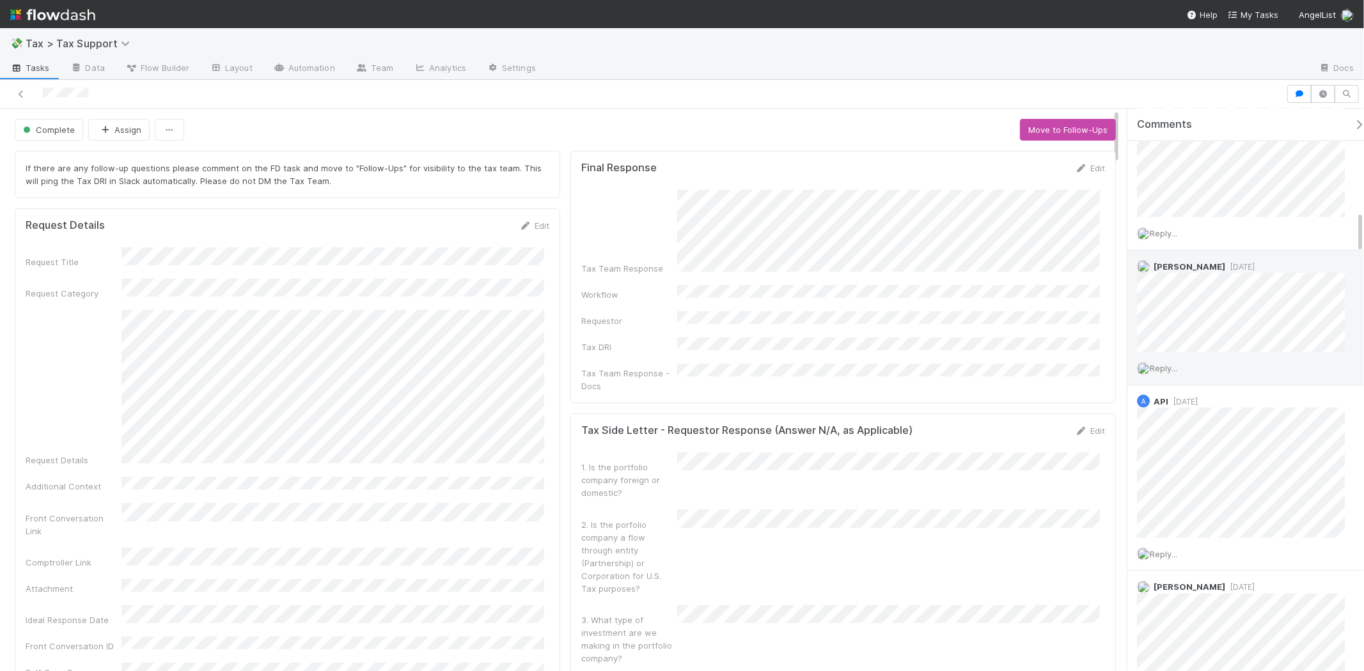
drag, startPoint x: 1251, startPoint y: 291, endPoint x: 1295, endPoint y: 354, distance: 76.6
click at [1295, 354] on div "Reply..." at bounding box center [1246, 368] width 238 height 32
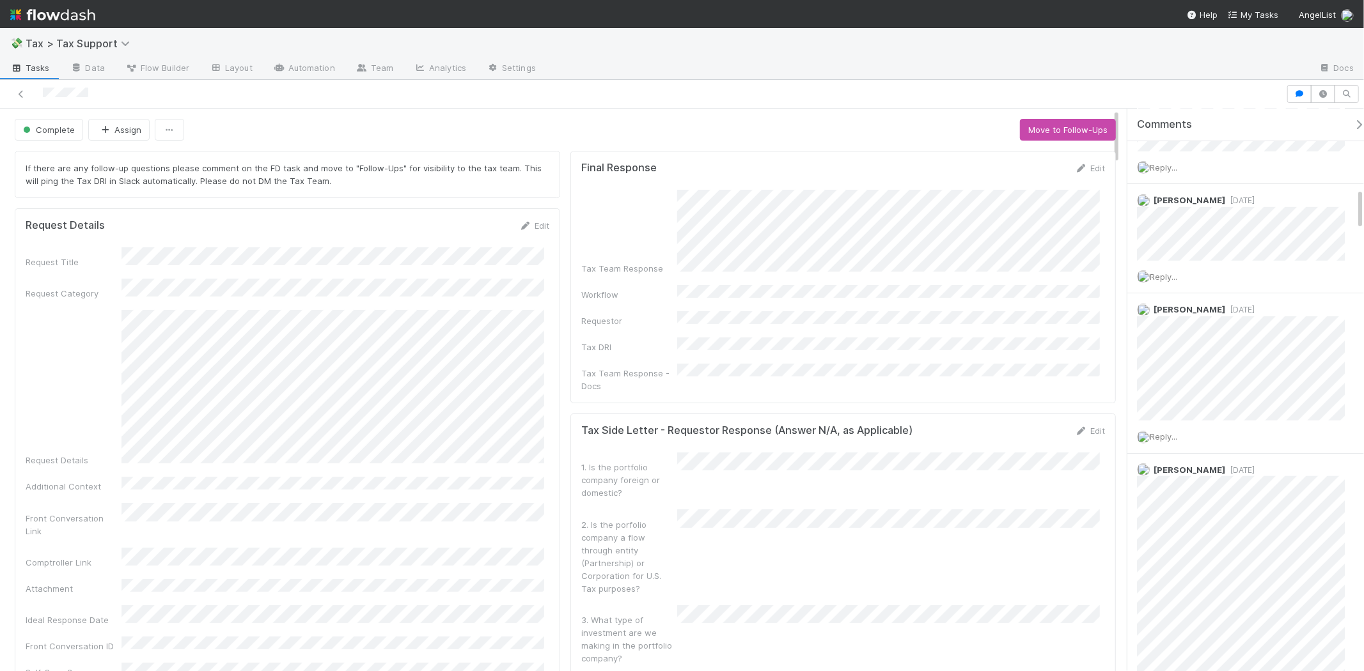
scroll to position [1065, 0]
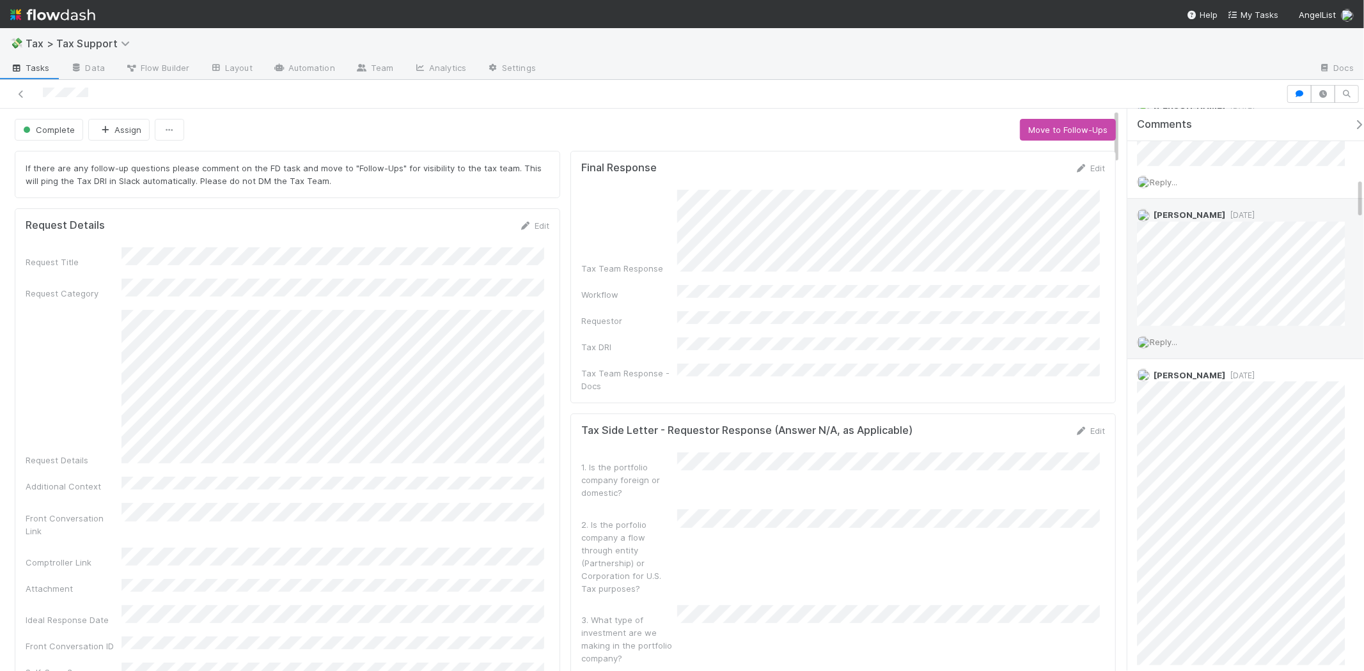
drag, startPoint x: 1130, startPoint y: 331, endPoint x: 1255, endPoint y: 343, distance: 125.9
click at [1255, 343] on div "Reply..." at bounding box center [1246, 342] width 238 height 32
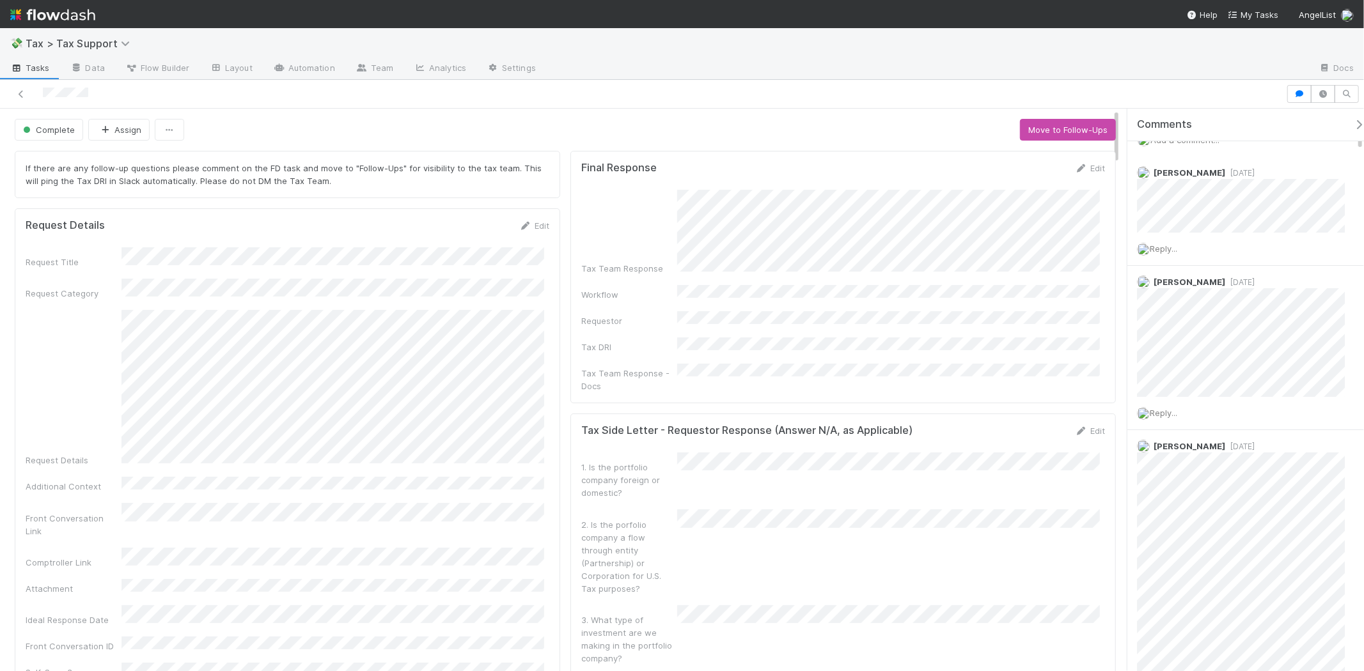
scroll to position [0, 0]
click at [1181, 155] on span "Add a comment..." at bounding box center [1184, 158] width 69 height 10
click at [1195, 437] on button "Add Comment" at bounding box center [1185, 427] width 74 height 22
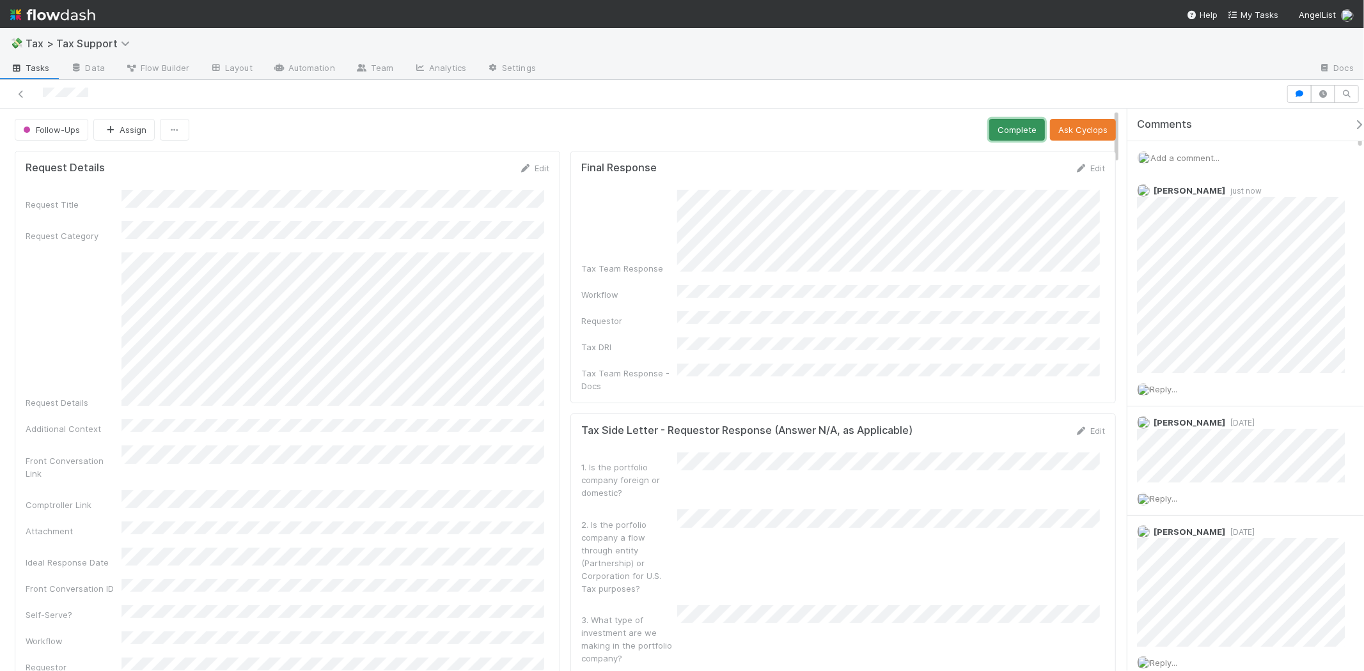
click at [1003, 120] on button "Complete" at bounding box center [1017, 130] width 56 height 22
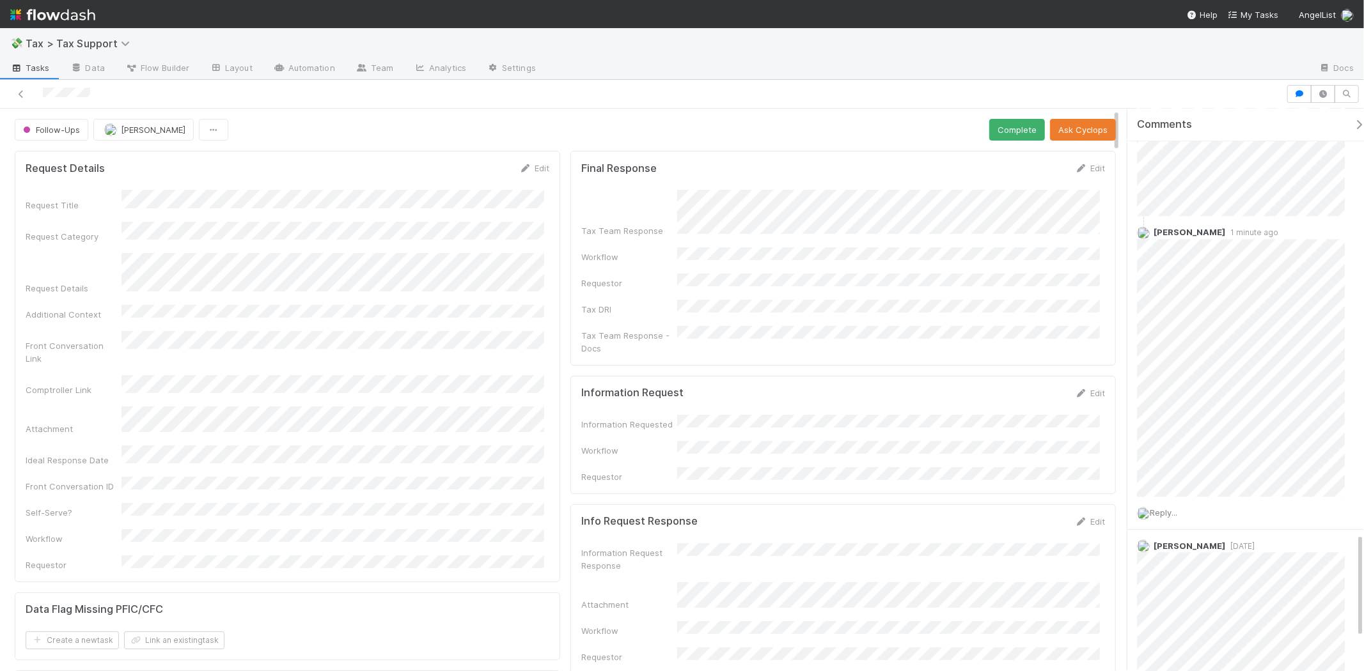
scroll to position [2273, 0]
click at [1177, 524] on span "Reply..." at bounding box center [1163, 520] width 27 height 10
click at [1214, 608] on span "[PERSON_NAME]" at bounding box center [1218, 604] width 65 height 10
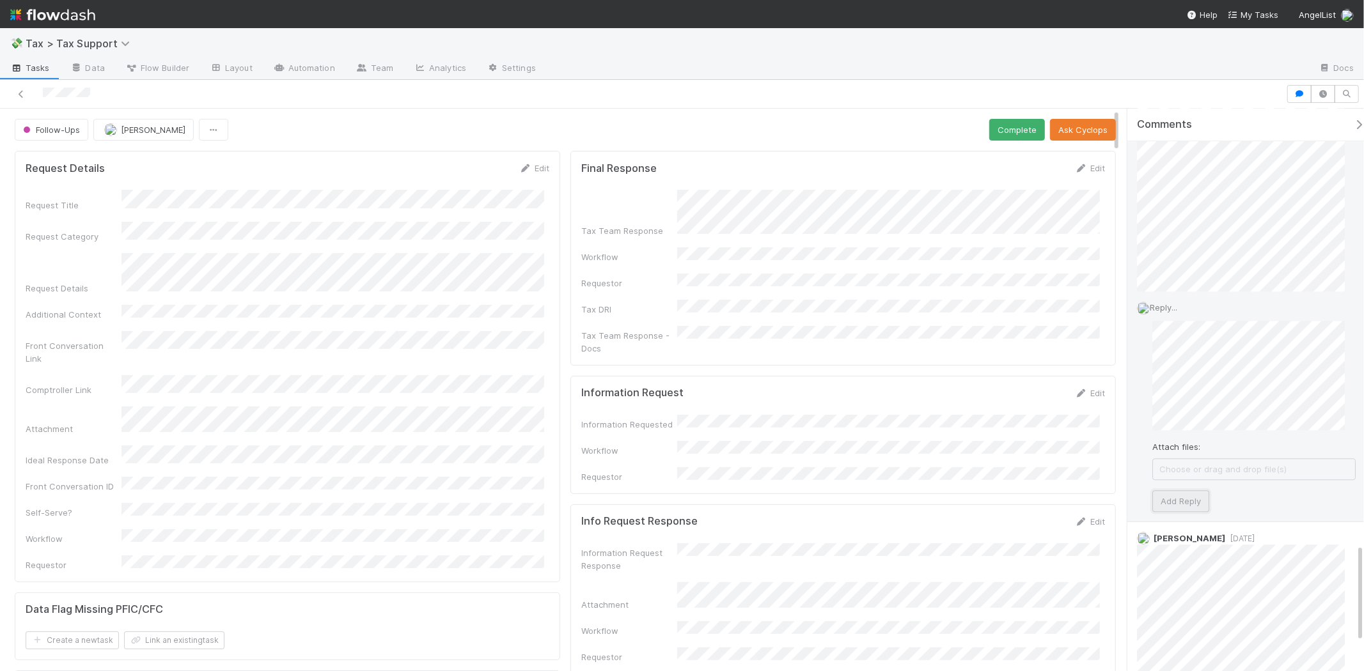
click at [1193, 501] on button "Add Reply" at bounding box center [1180, 502] width 57 height 22
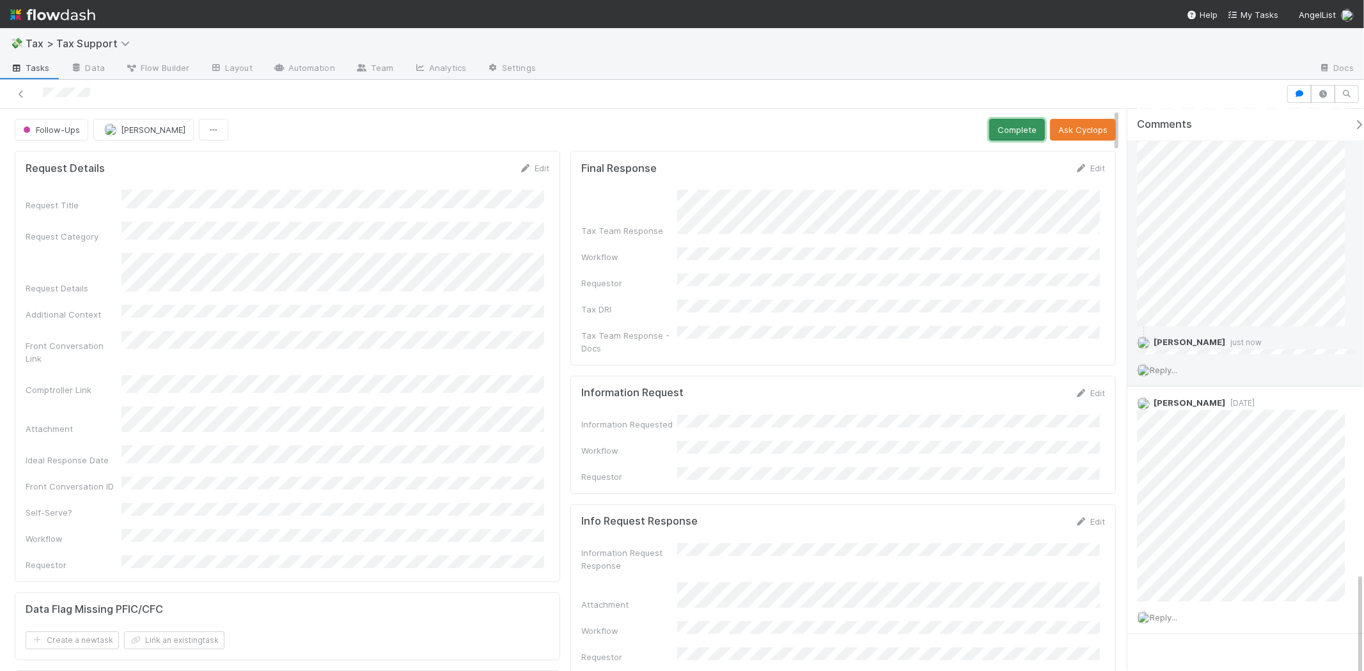
click at [1013, 122] on button "Complete" at bounding box center [1017, 130] width 56 height 22
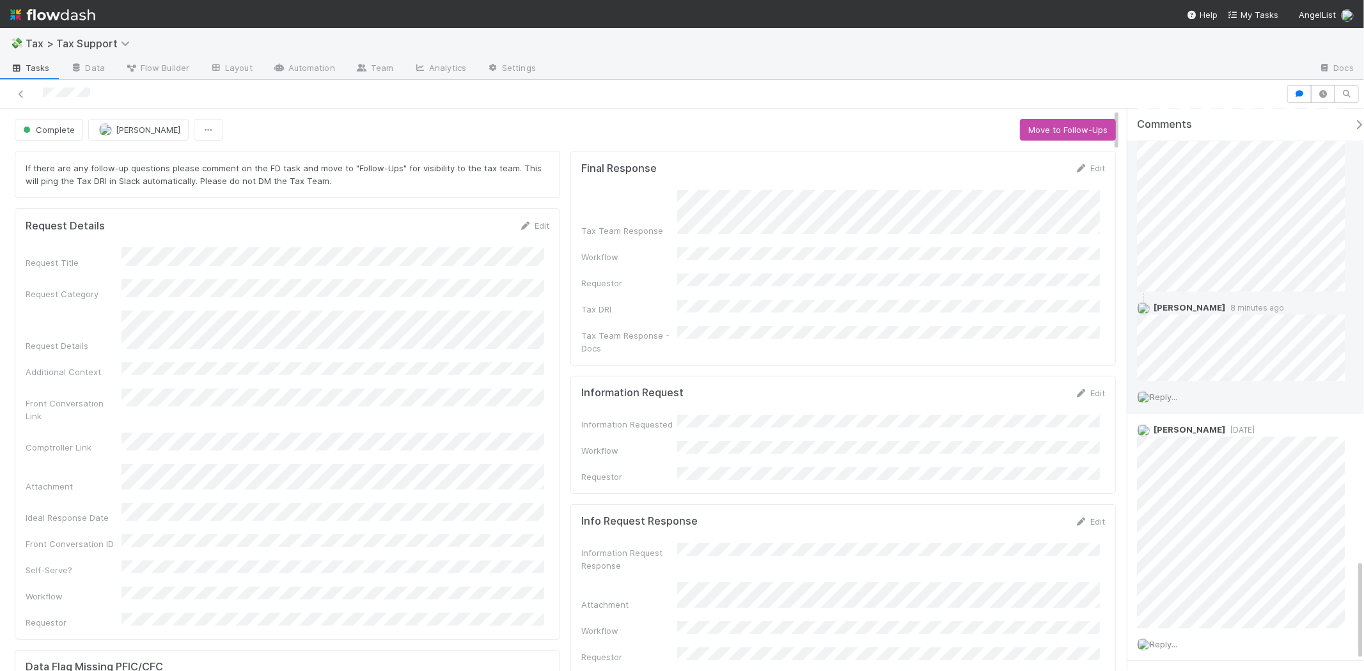
click at [27, 88] on div at bounding box center [643, 94] width 1276 height 18
click at [24, 91] on icon at bounding box center [21, 94] width 13 height 8
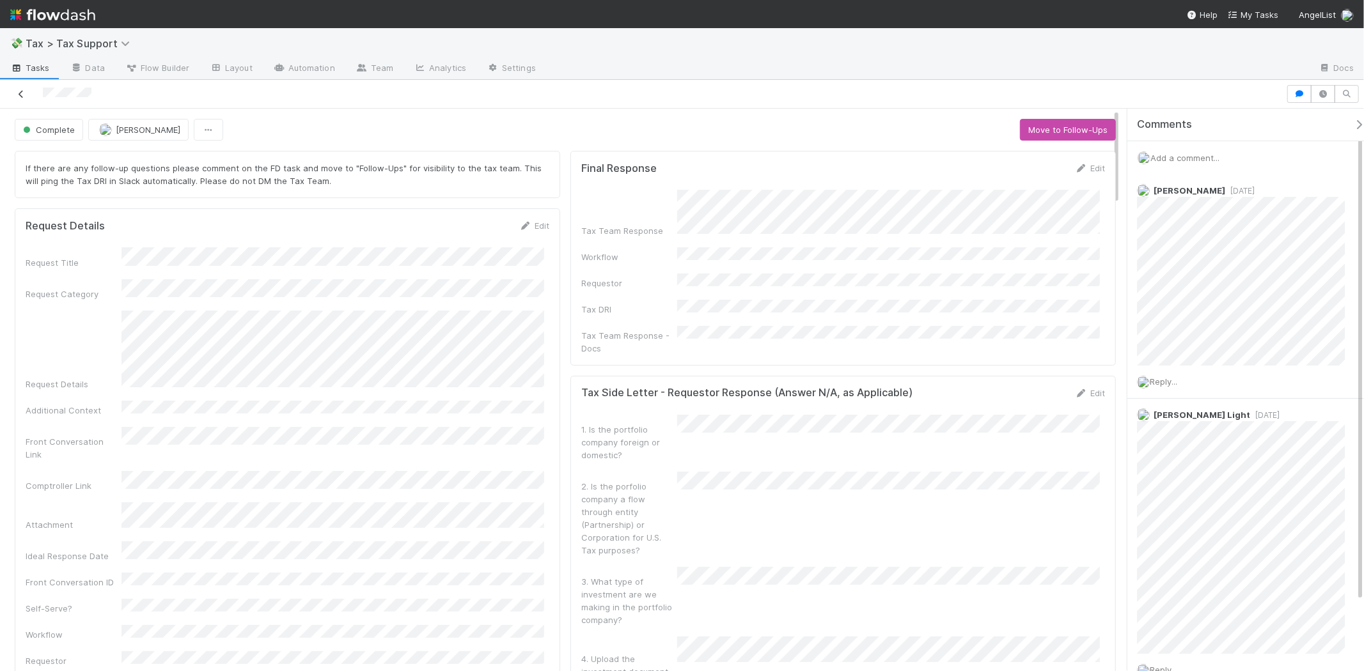
click at [16, 90] on icon at bounding box center [21, 94] width 13 height 8
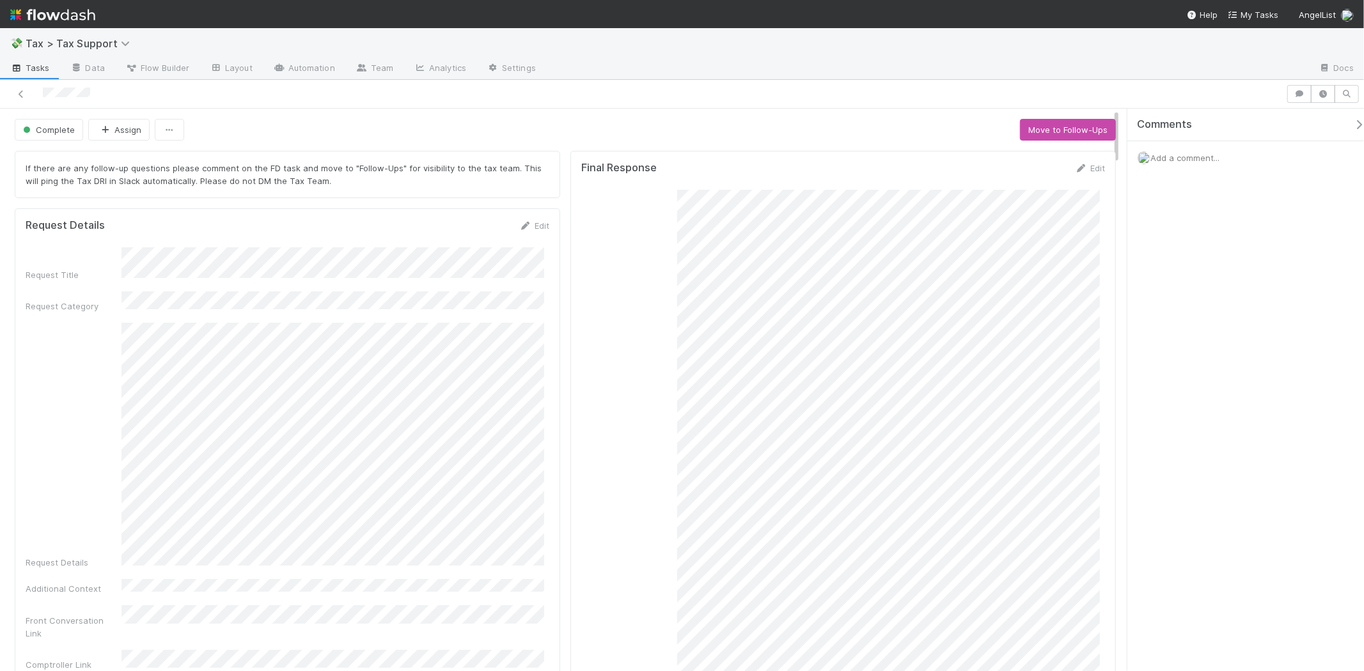
click at [637, 194] on div "Tax Team Response" at bounding box center [843, 584] width 524 height 789
click at [646, 191] on div "Tax Team Response" at bounding box center [843, 584] width 524 height 789
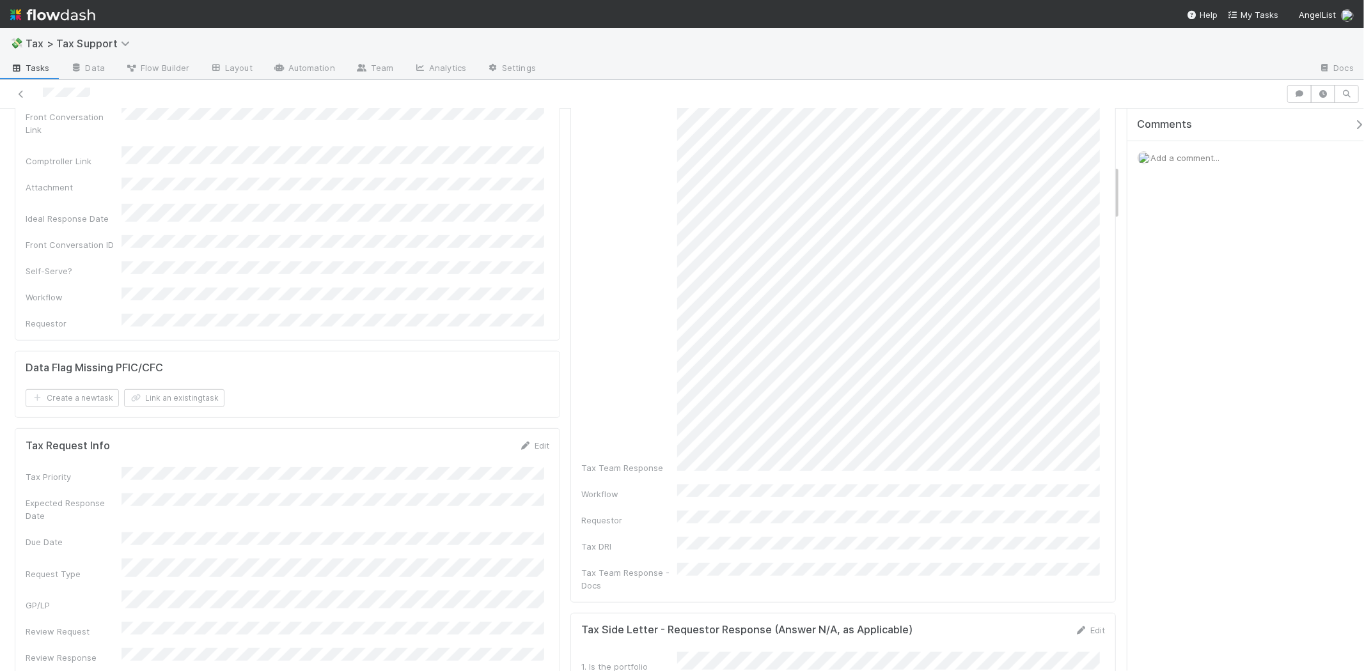
scroll to position [568, 0]
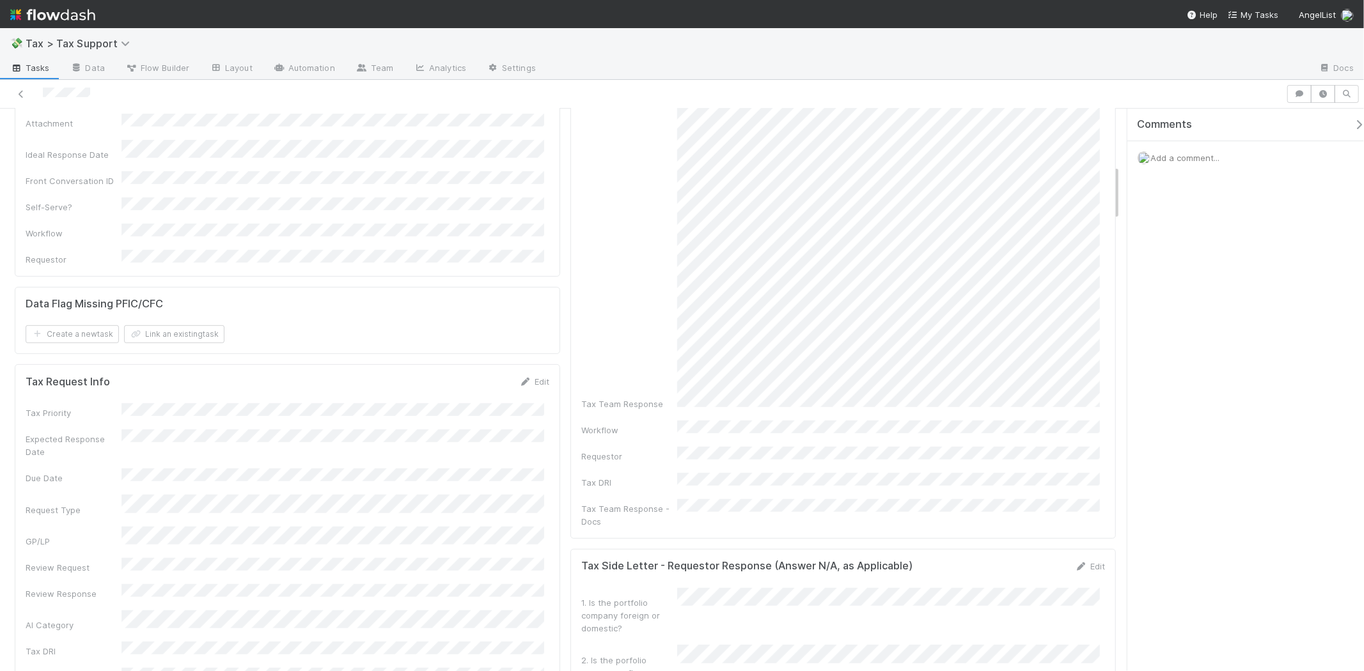
click at [1004, 261] on div "Tax Team Response" at bounding box center [843, 16] width 524 height 789
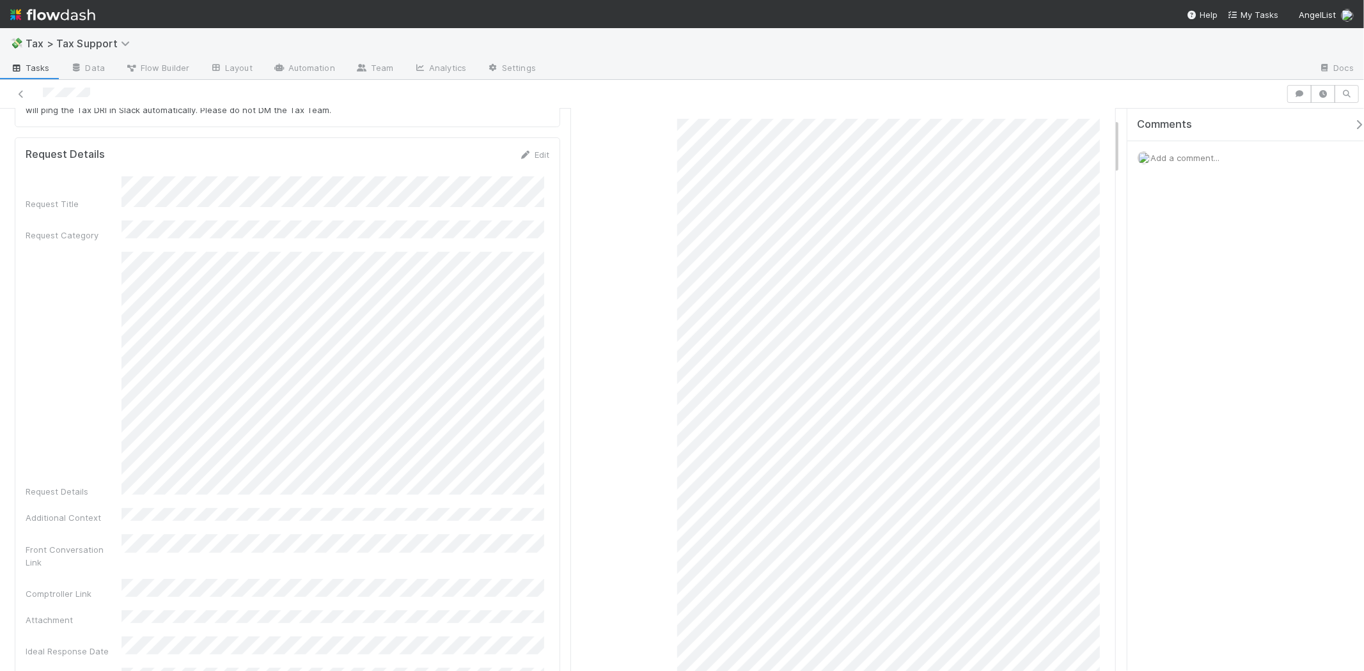
scroll to position [213, 0]
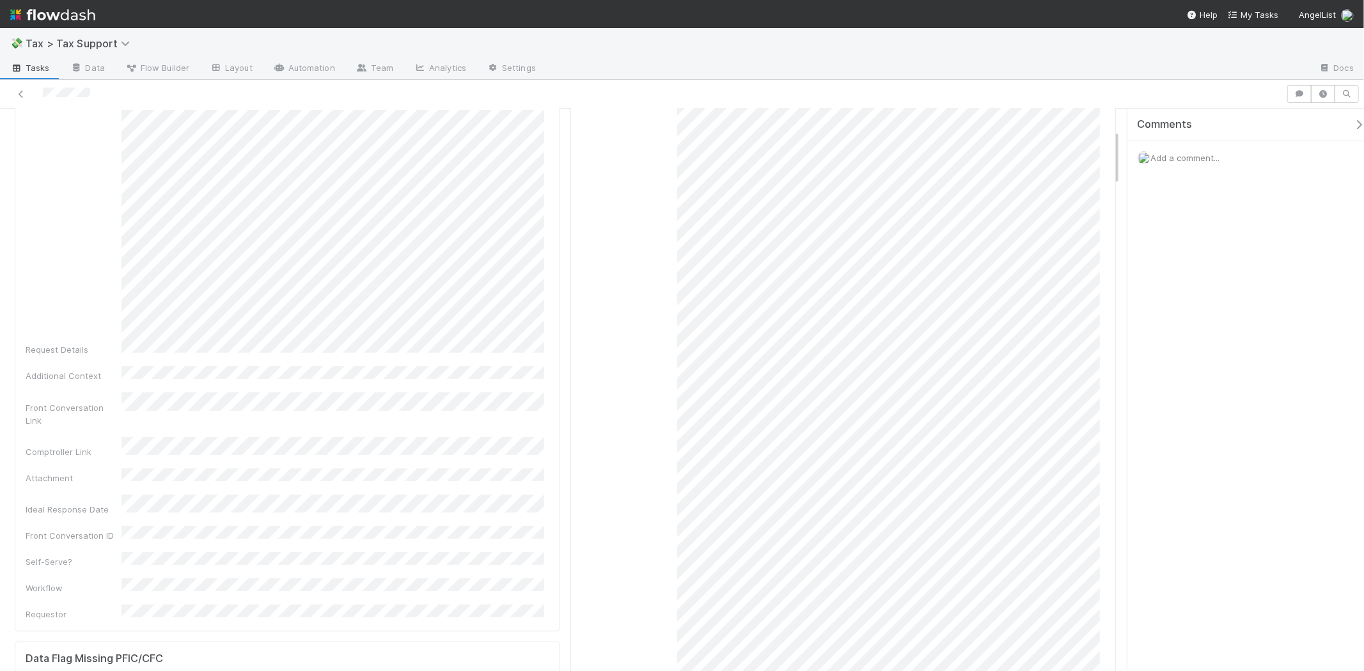
click at [801, 540] on div "Tax Team Response" at bounding box center [843, 371] width 524 height 789
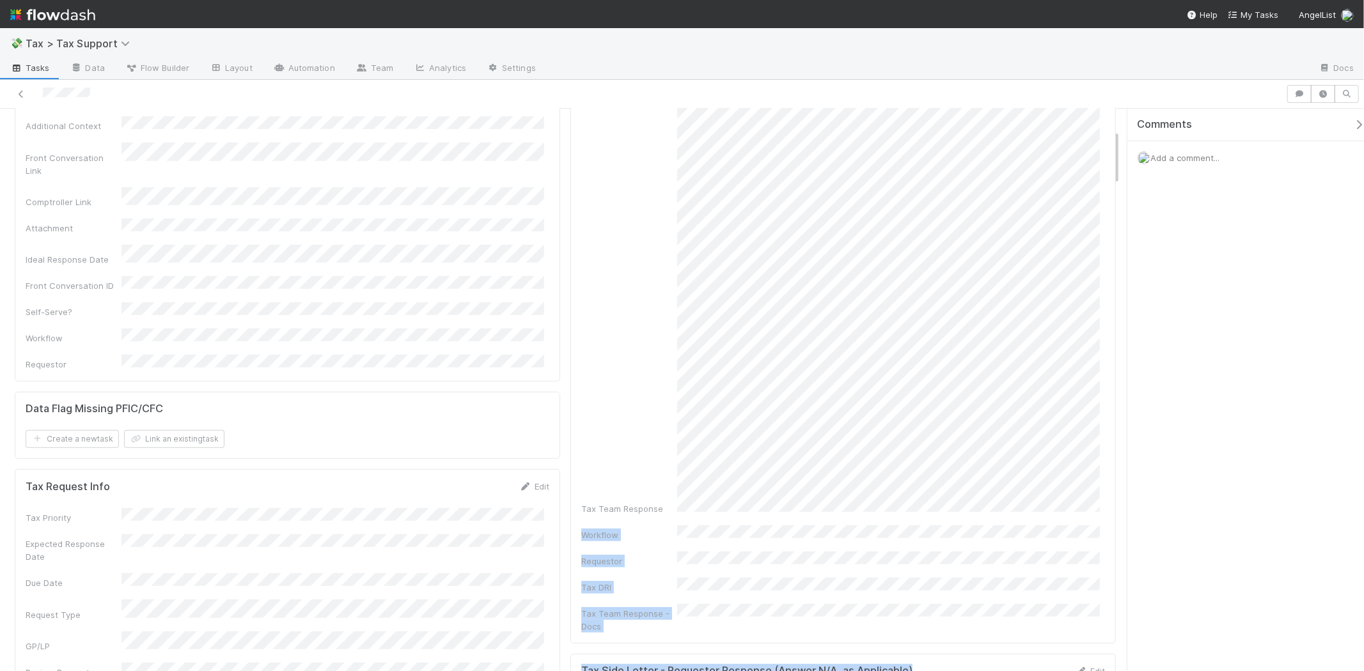
drag, startPoint x: 660, startPoint y: 192, endPoint x: 930, endPoint y: 702, distance: 577.0
click at [930, 671] on html "💸 Tax > Tax Support Tasks Data Flow Builder Layout Automation Team Analytics Se…" at bounding box center [682, 335] width 1364 height 671
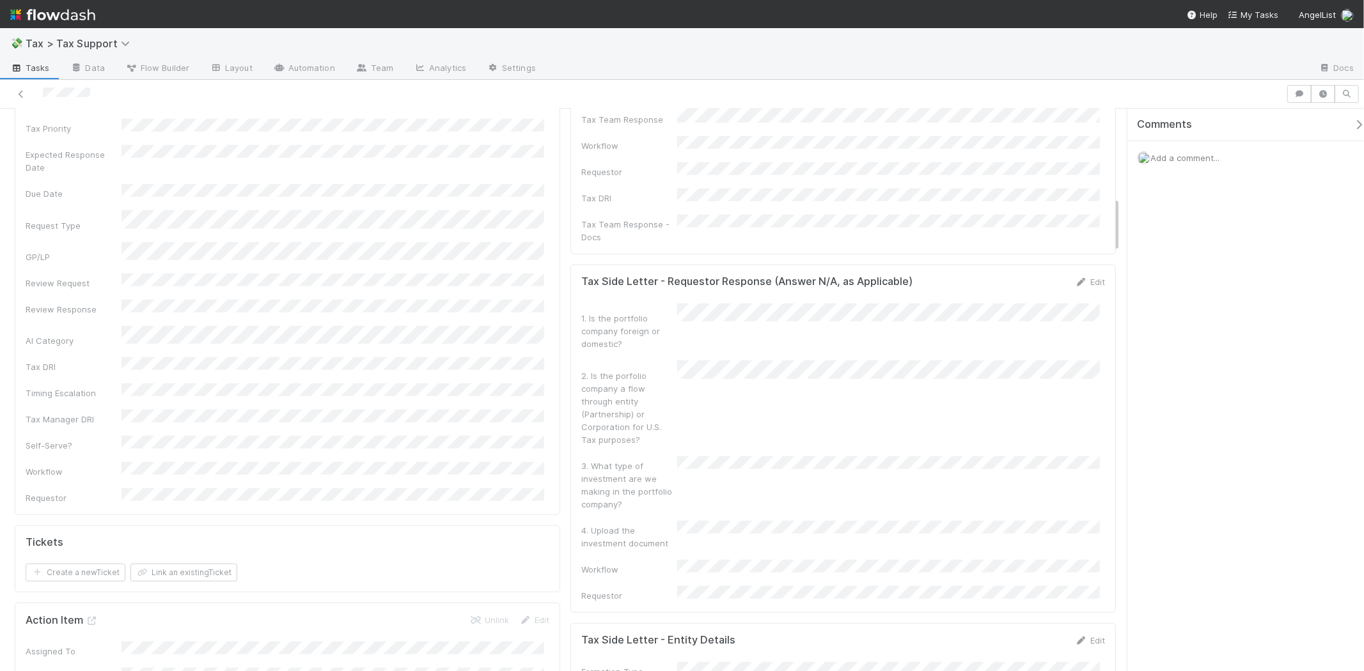
scroll to position [994, 0]
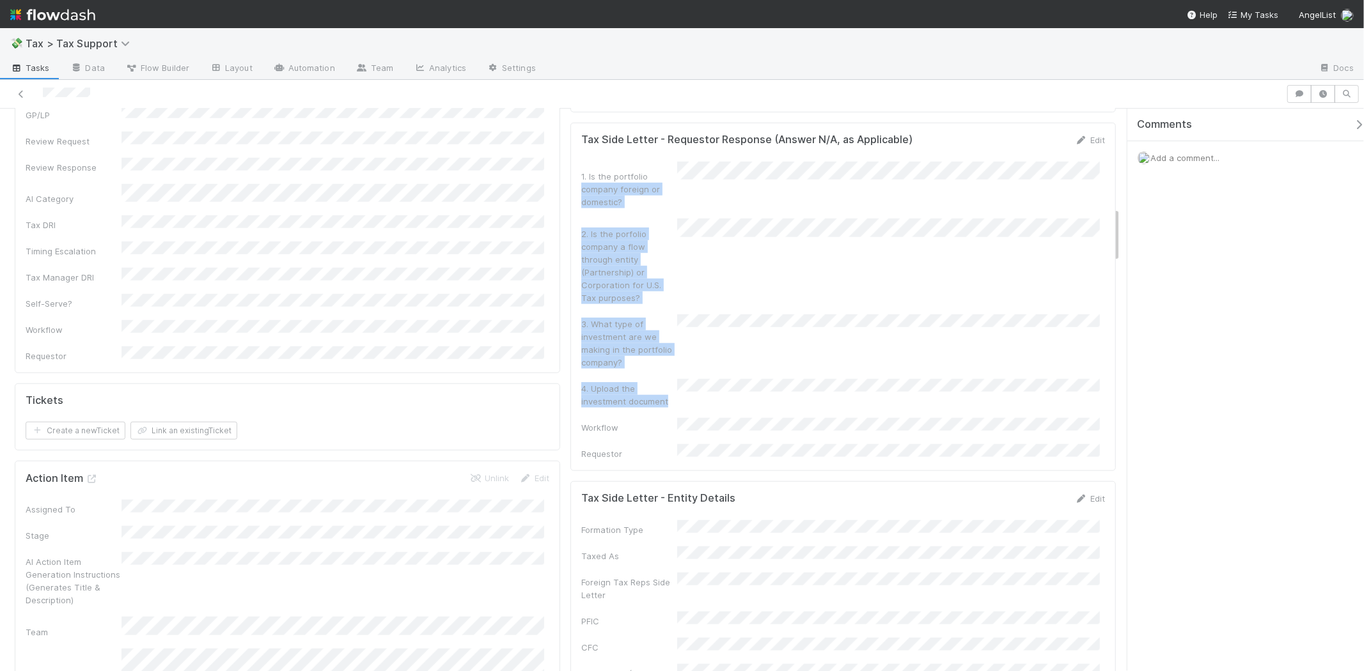
click at [651, 162] on div "1. Is the portfolio company foreign or domestic? 2. Is the porfolio company a f…" at bounding box center [843, 311] width 524 height 298
drag, startPoint x: 738, startPoint y: 173, endPoint x: 749, endPoint y: 182, distance: 14.1
click at [738, 174] on div "1. Is the portfolio company foreign or domestic?" at bounding box center [843, 185] width 524 height 47
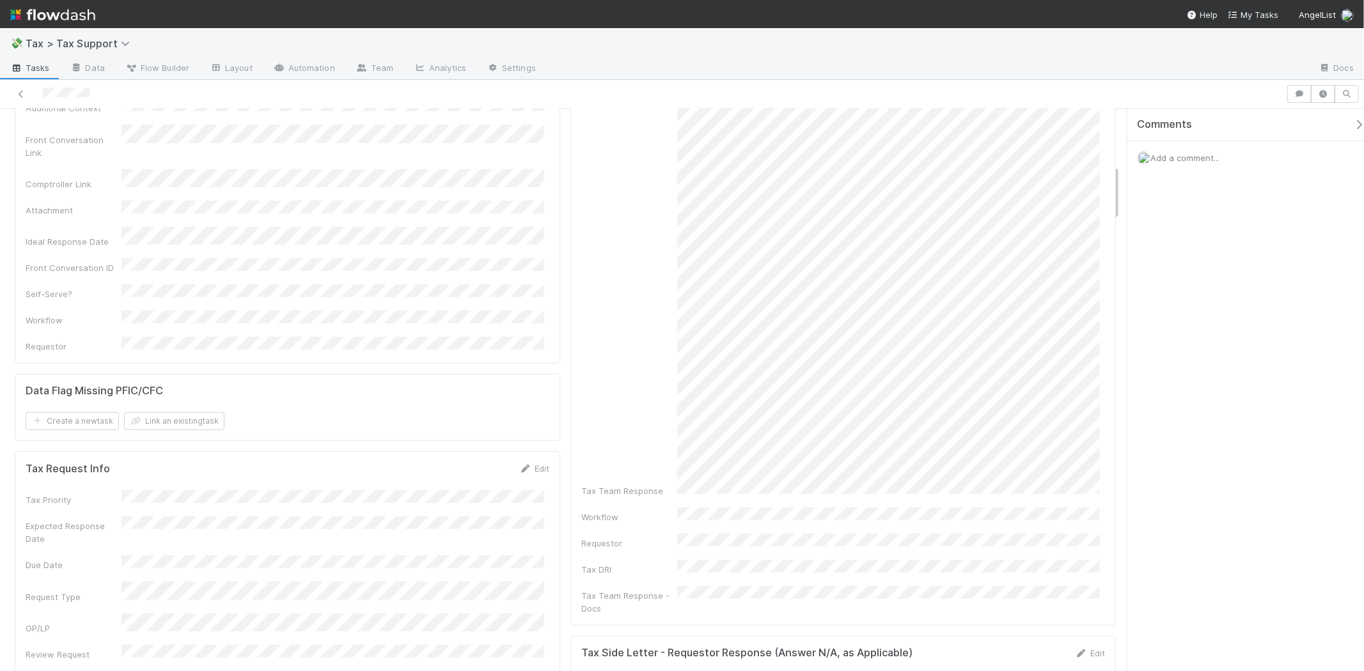
scroll to position [568, 0]
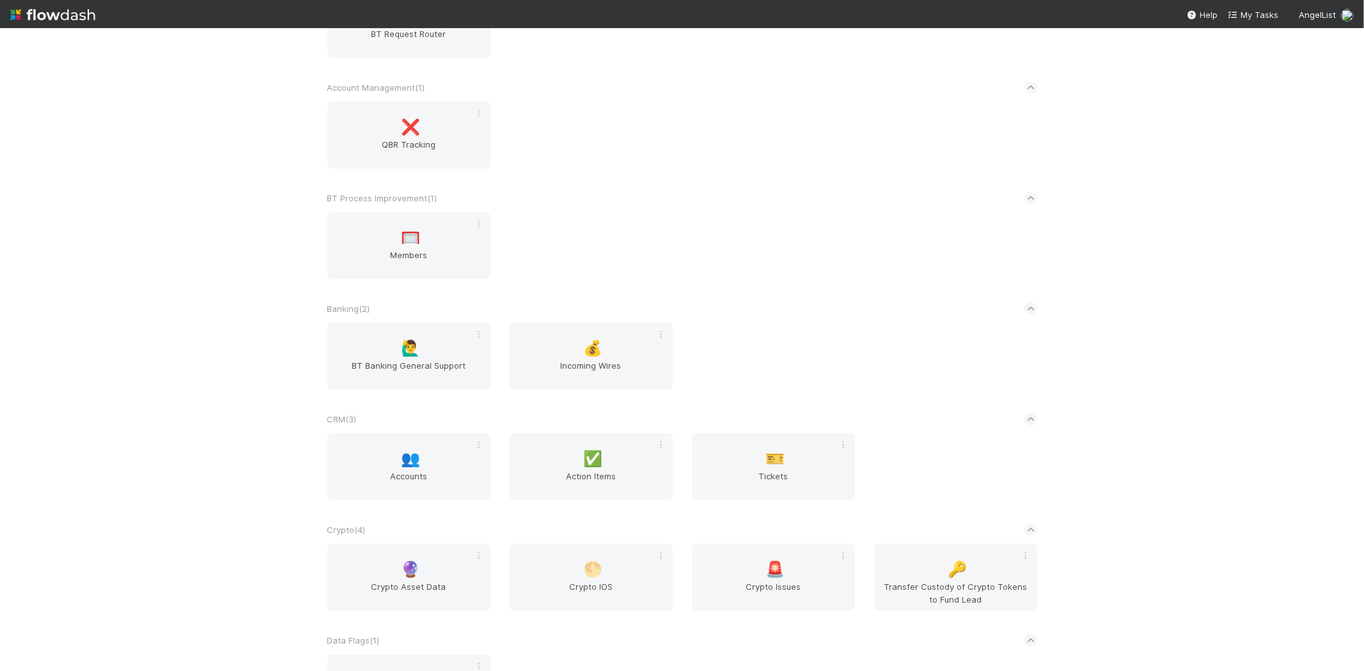
scroll to position [71, 0]
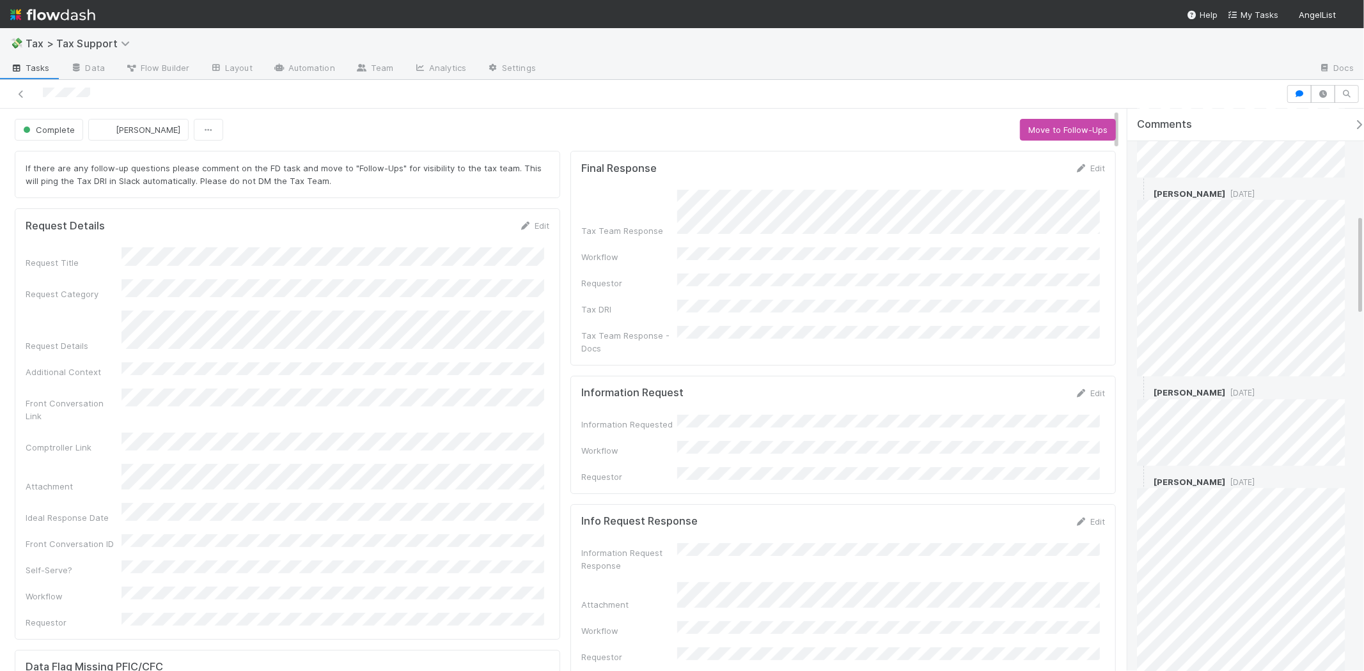
scroll to position [923, 0]
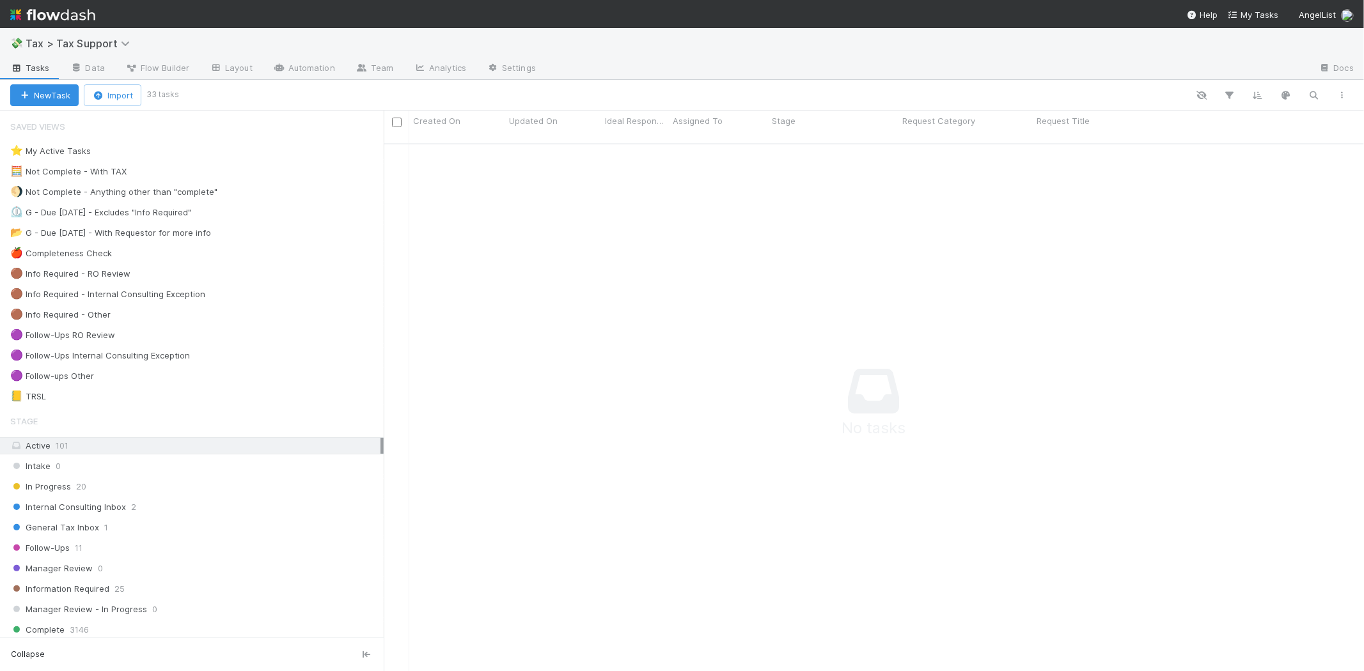
scroll to position [517, 959]
click at [109, 524] on div "General Tax Inbox 1" at bounding box center [196, 528] width 373 height 16
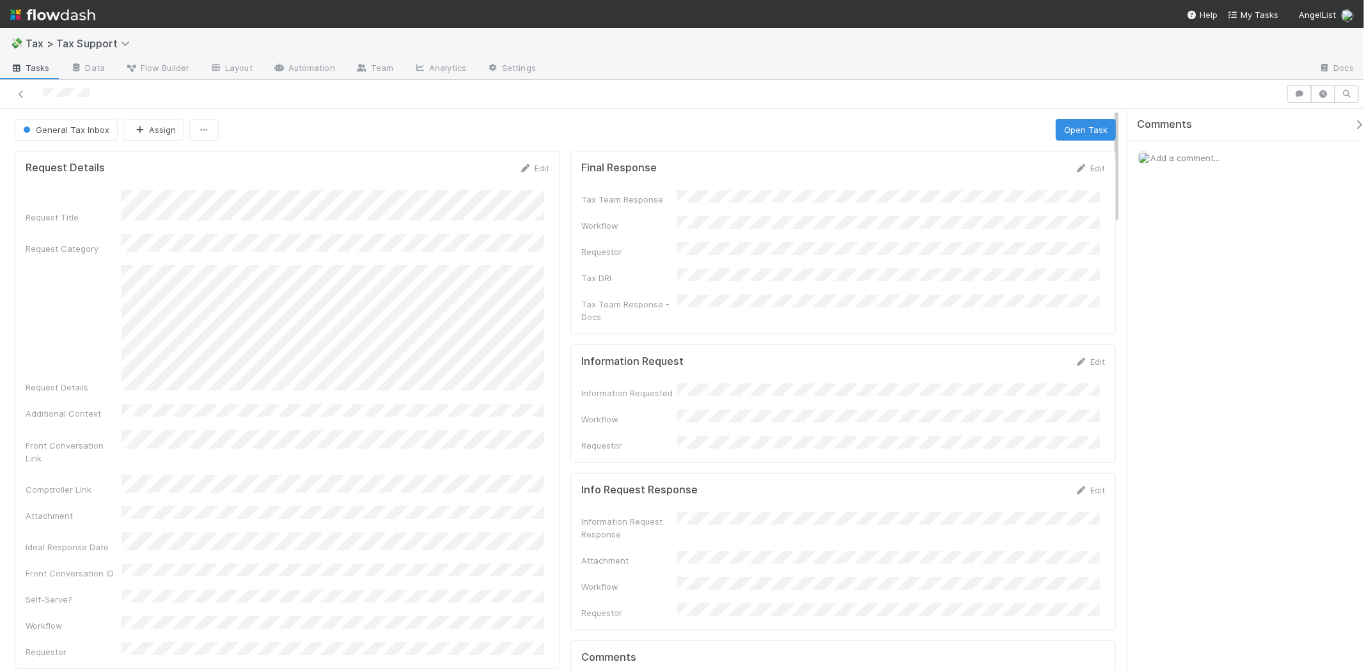
click at [1087, 177] on form "Final Response Edit Tax Team Response Workflow Requestor Tax DRI Tax Team Respo…" at bounding box center [843, 243] width 524 height 162
click at [1083, 168] on link "Edit" at bounding box center [1090, 168] width 30 height 10
click at [1019, 163] on button "Save" at bounding box center [1037, 173] width 36 height 22
click at [91, 124] on button "General Tax Inbox" at bounding box center [66, 130] width 103 height 22
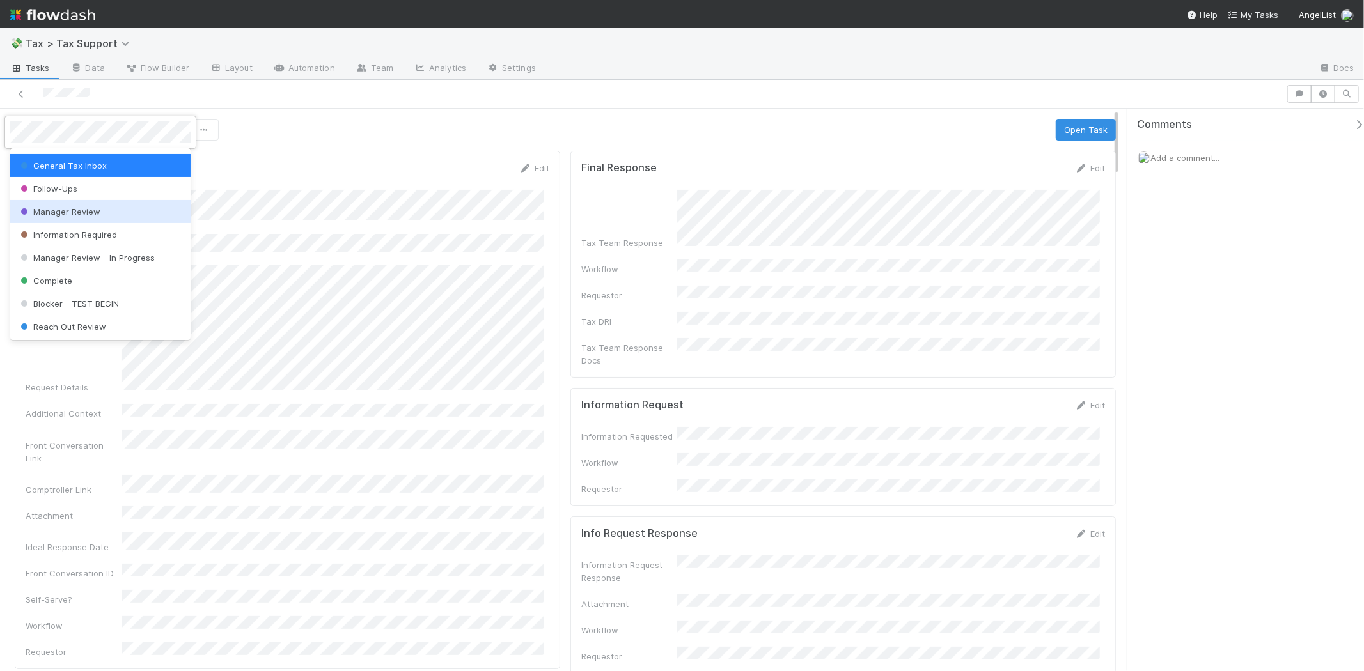
scroll to position [90, 0]
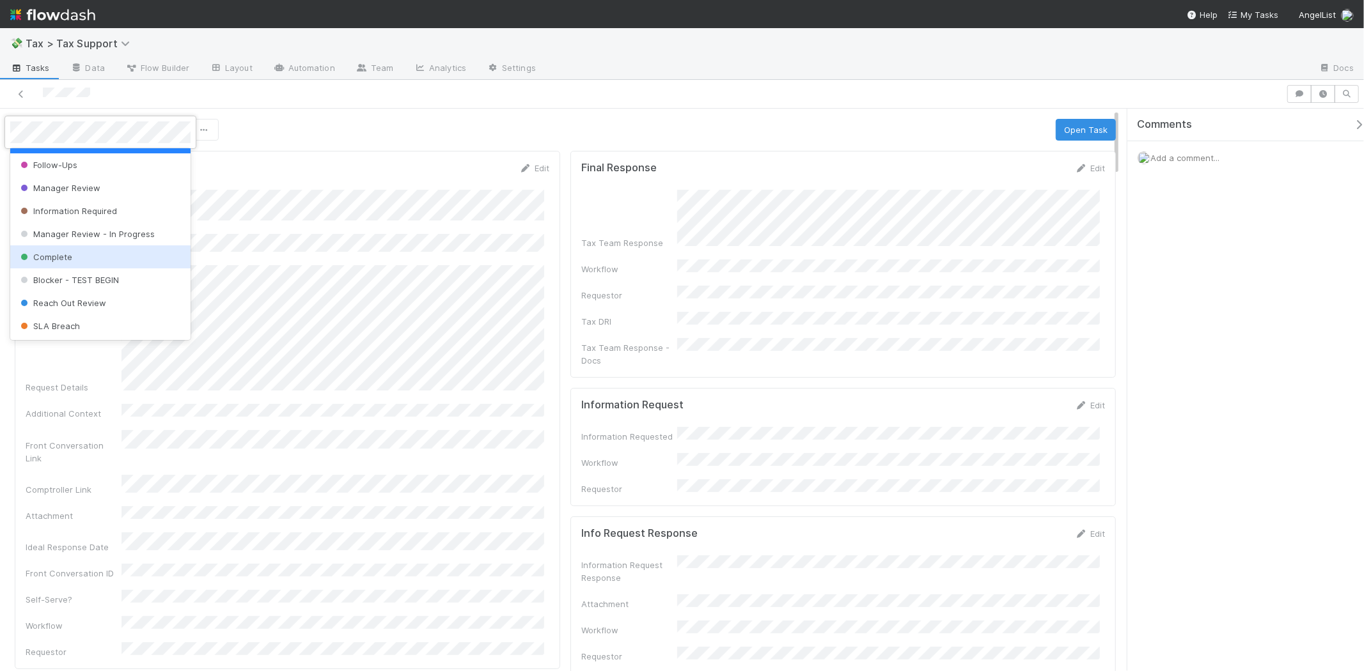
click at [97, 251] on div "Complete" at bounding box center [100, 257] width 180 height 23
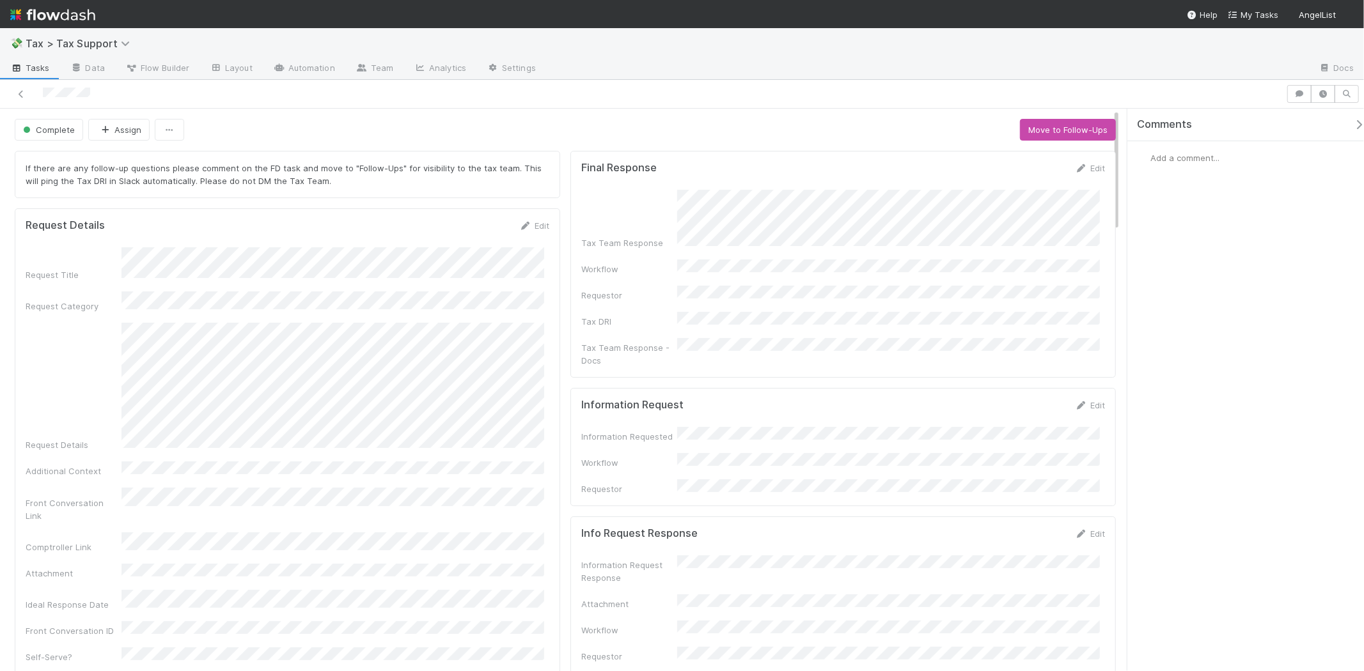
scroll to position [71, 0]
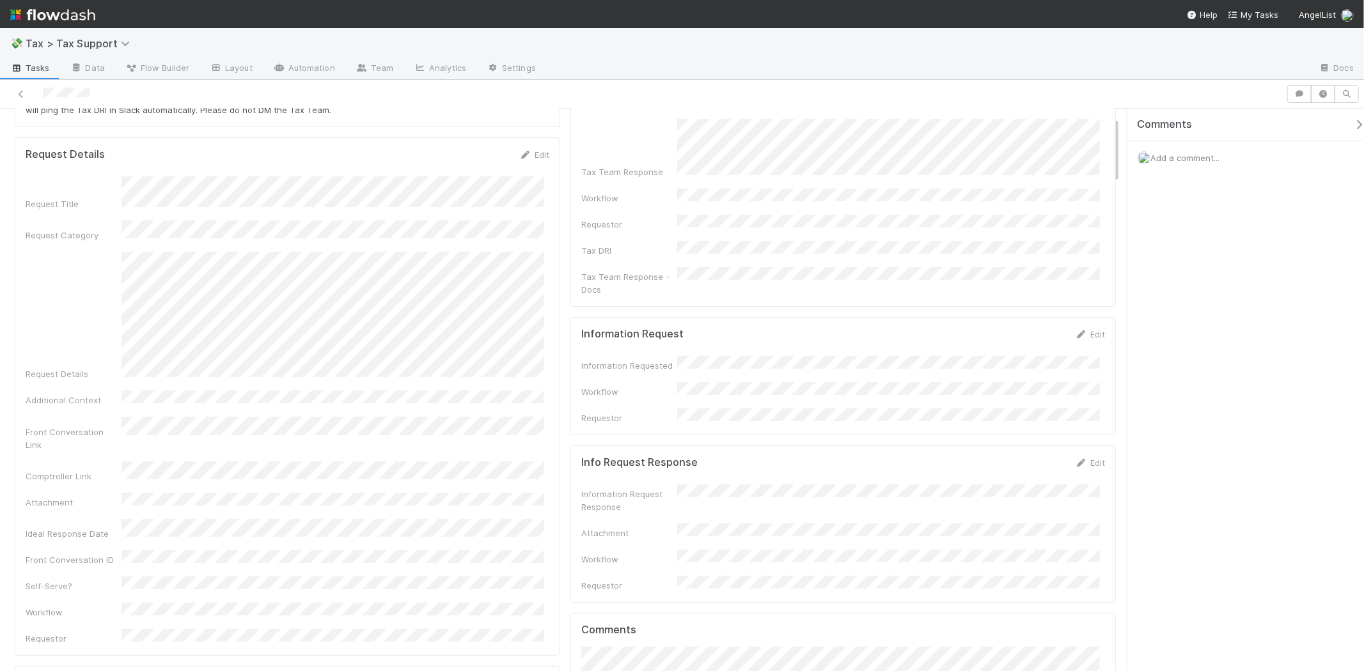
click at [22, 82] on div at bounding box center [682, 94] width 1364 height 29
click at [20, 86] on div at bounding box center [643, 94] width 1276 height 18
click at [22, 93] on icon at bounding box center [21, 94] width 13 height 8
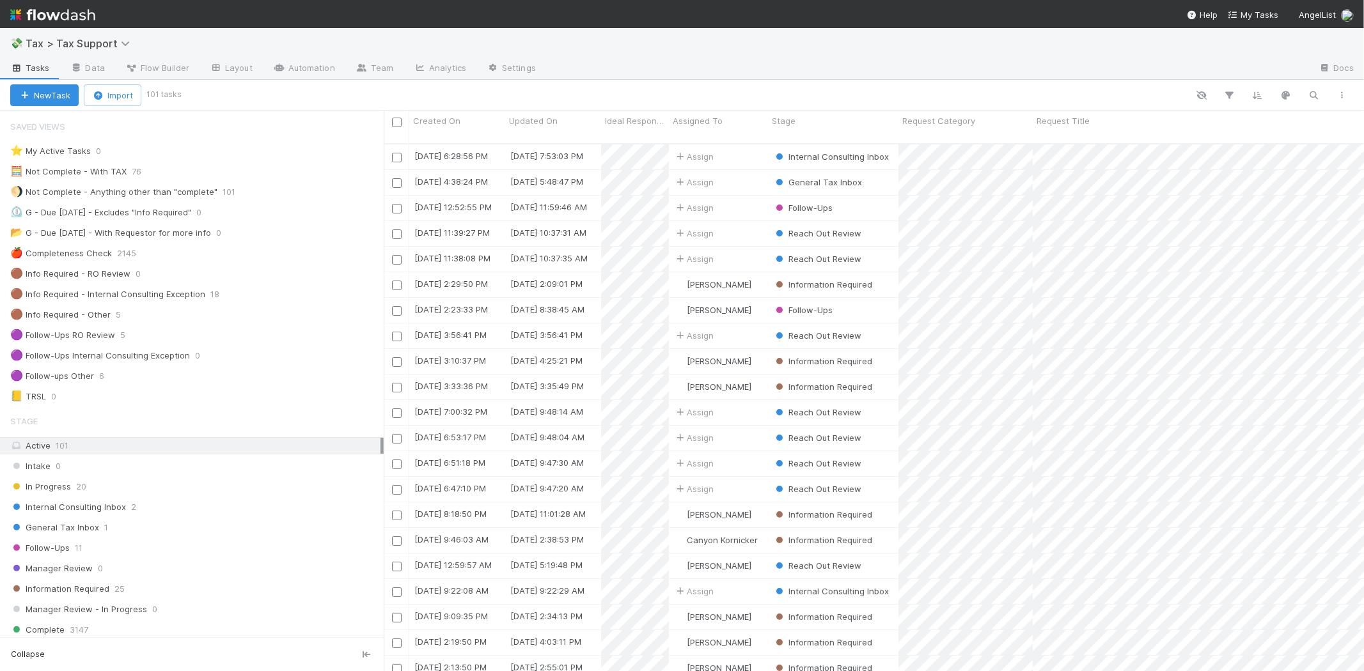
scroll to position [11, 11]
click at [135, 528] on div "General Tax Inbox 1" at bounding box center [196, 528] width 373 height 16
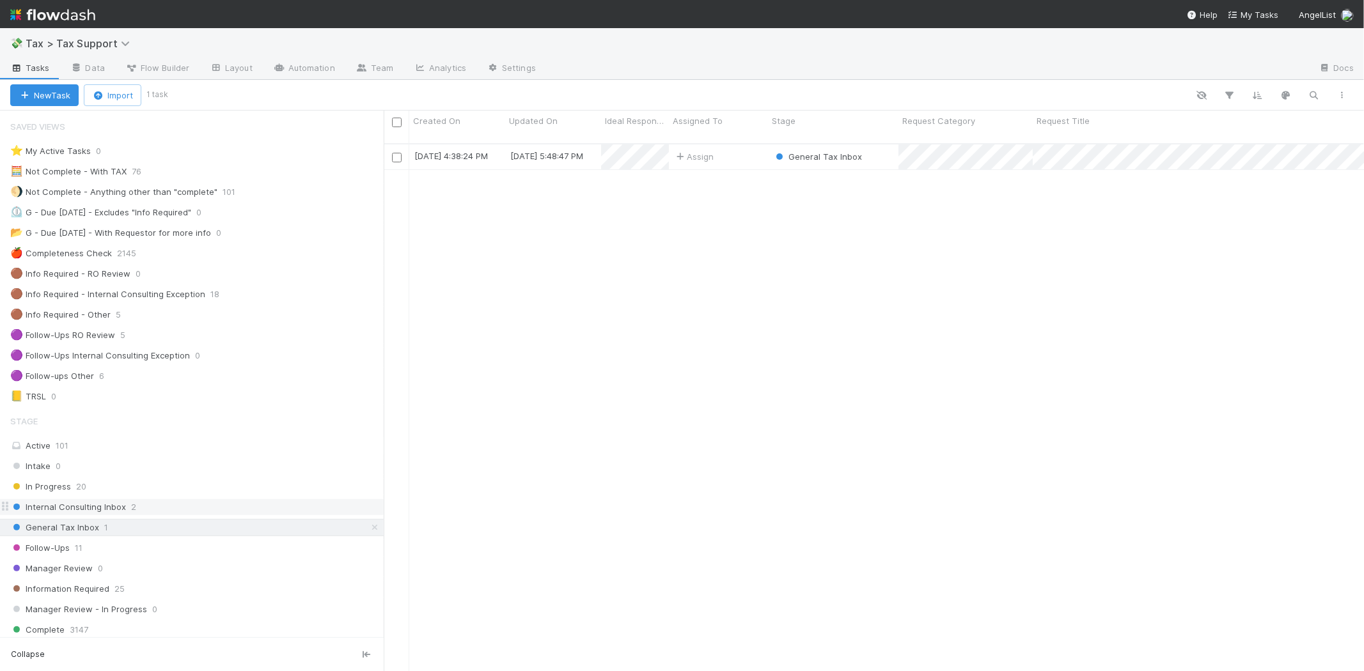
scroll to position [528, 969]
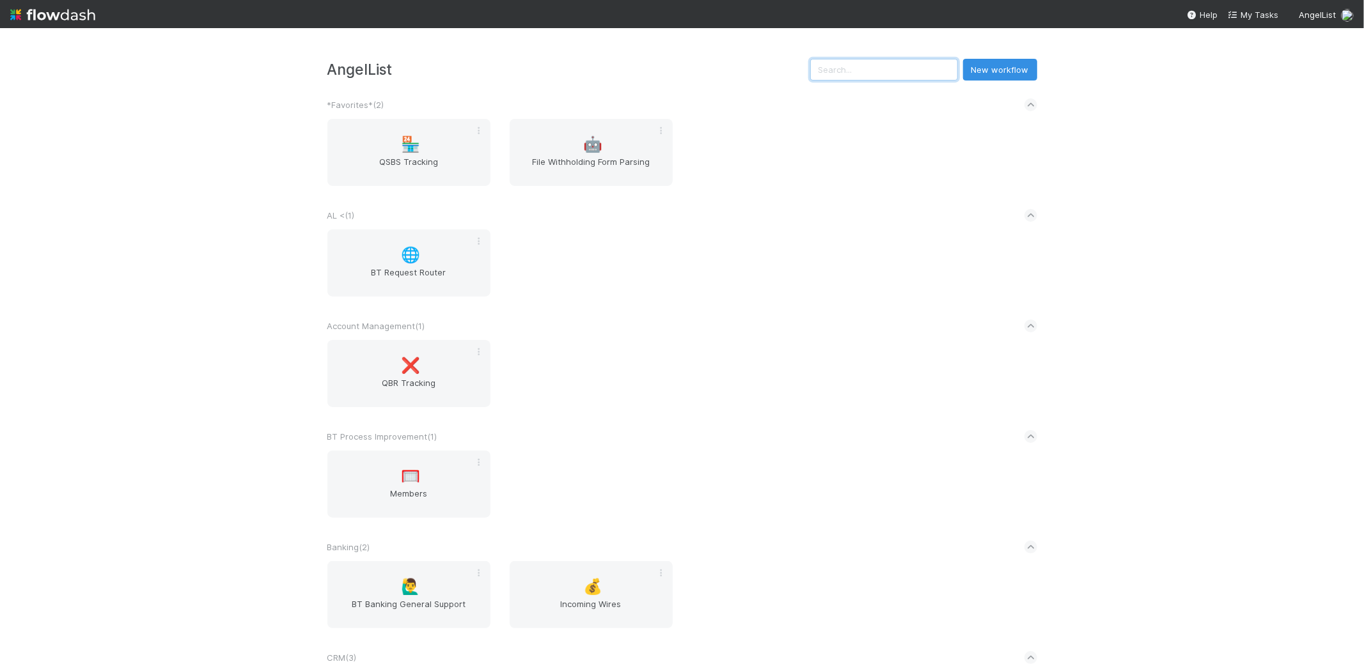
click at [902, 67] on input "text" at bounding box center [884, 70] width 148 height 22
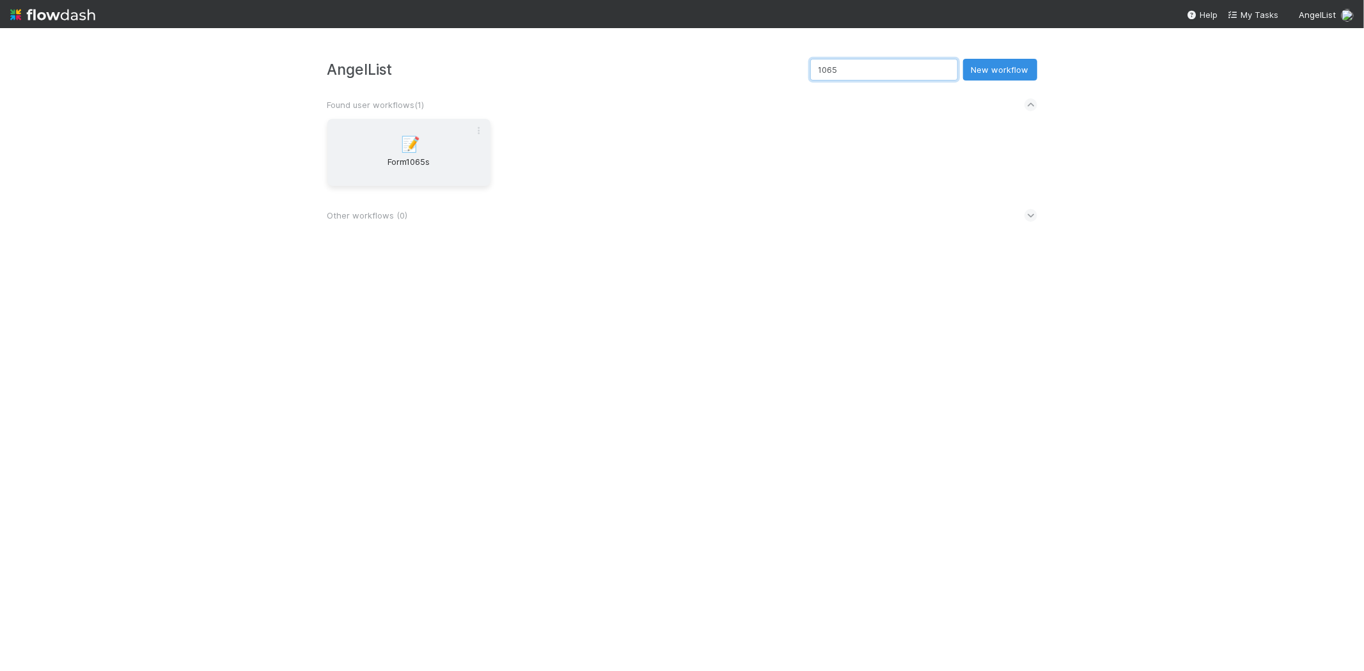
type input "1065"
click at [347, 152] on div "📝 Form1065s" at bounding box center [408, 152] width 163 height 67
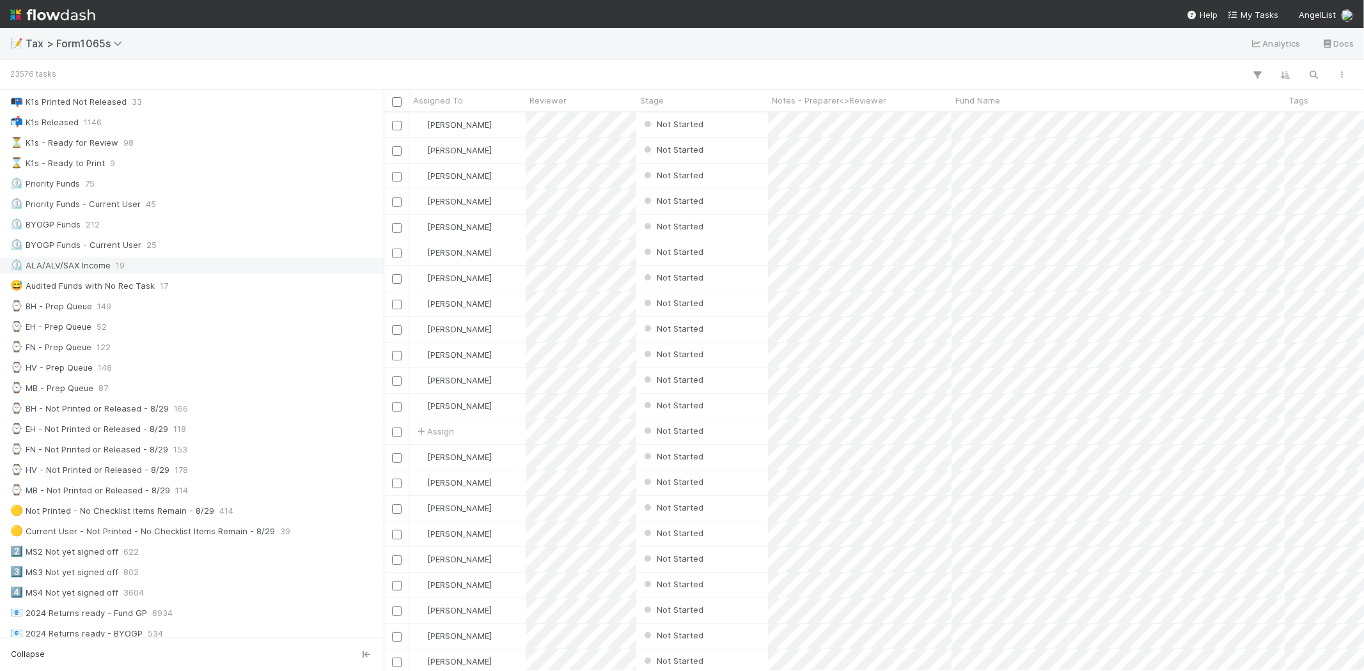
scroll to position [142, 0]
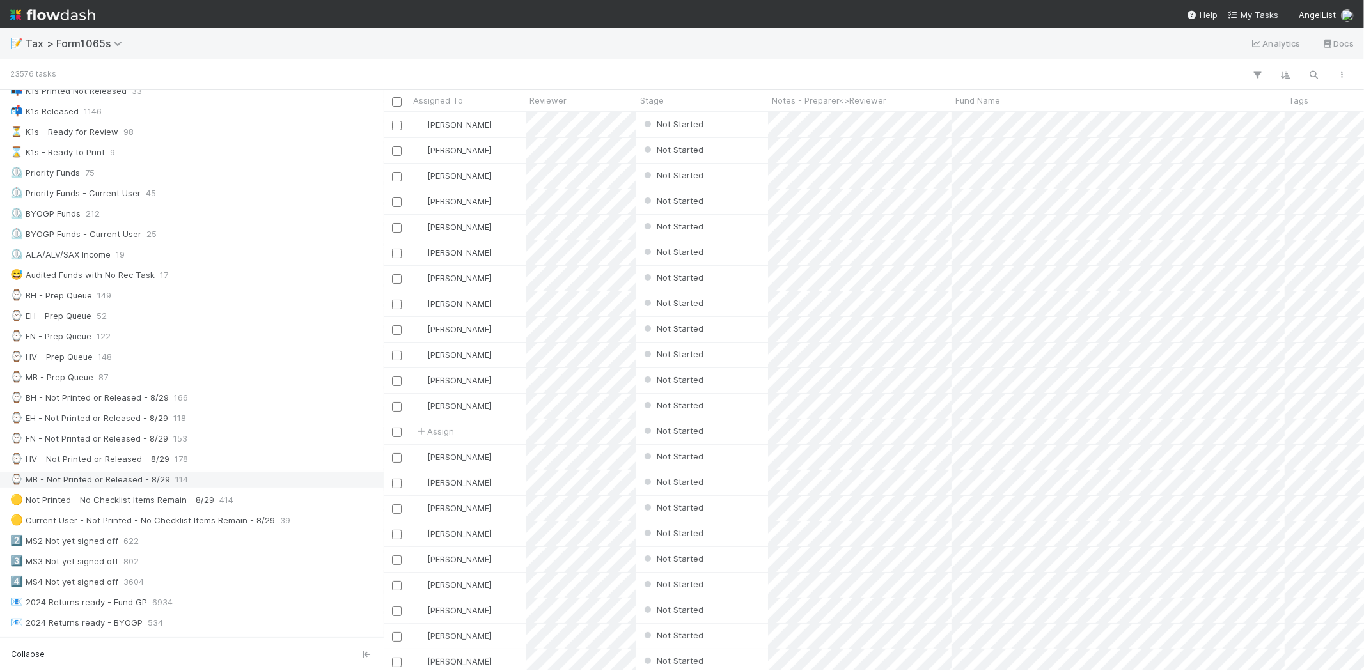
click at [164, 486] on div "⌚ MB - Not Printed or Released - 8/29" at bounding box center [90, 480] width 160 height 16
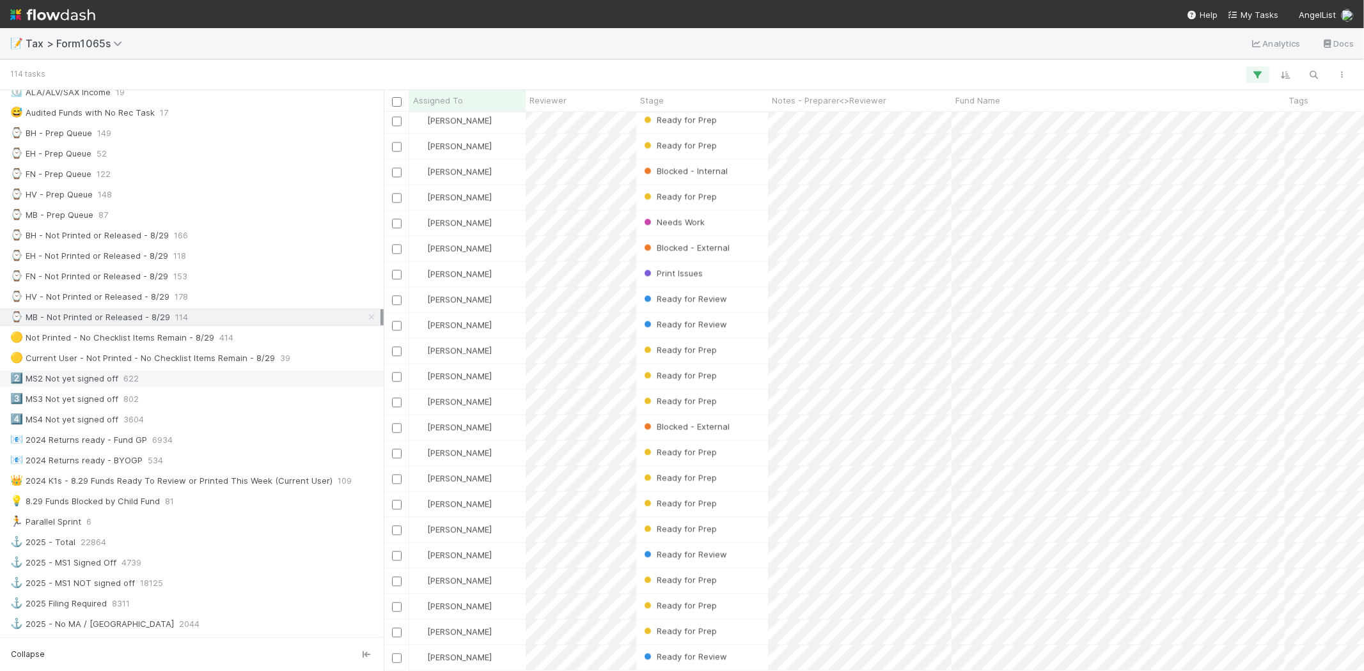
scroll to position [284, 0]
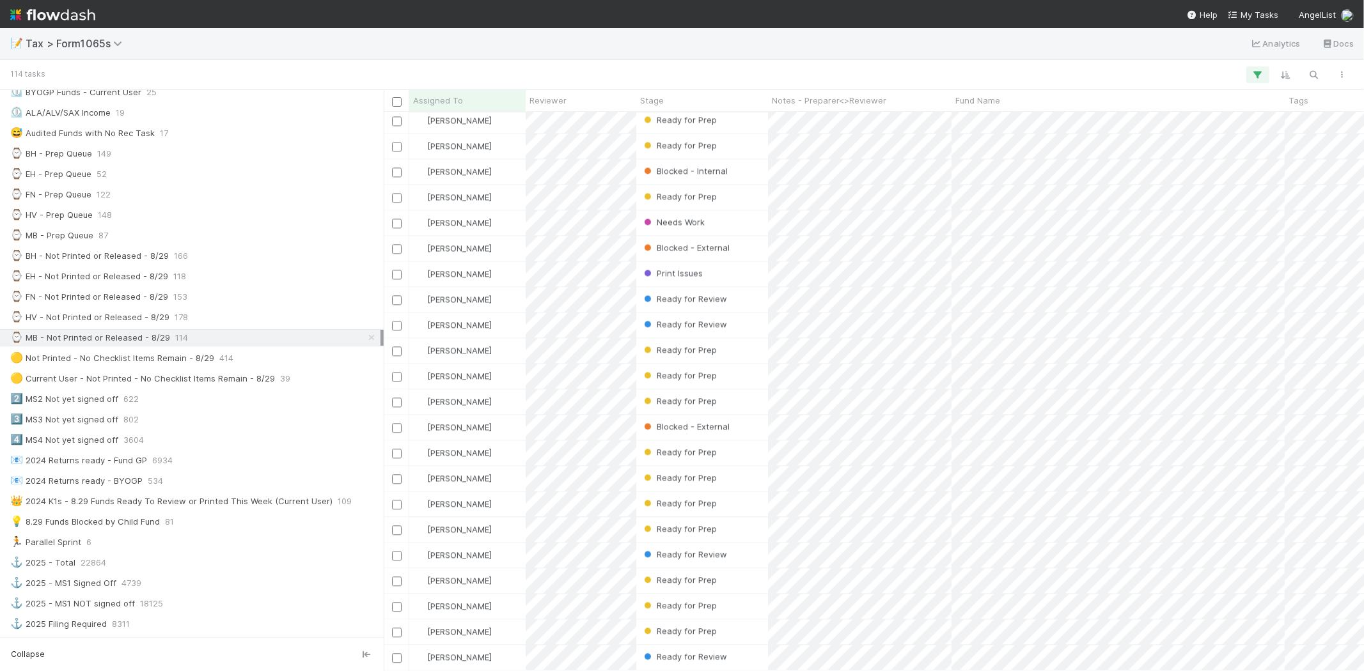
click at [80, 27] on link at bounding box center [52, 14] width 85 height 29
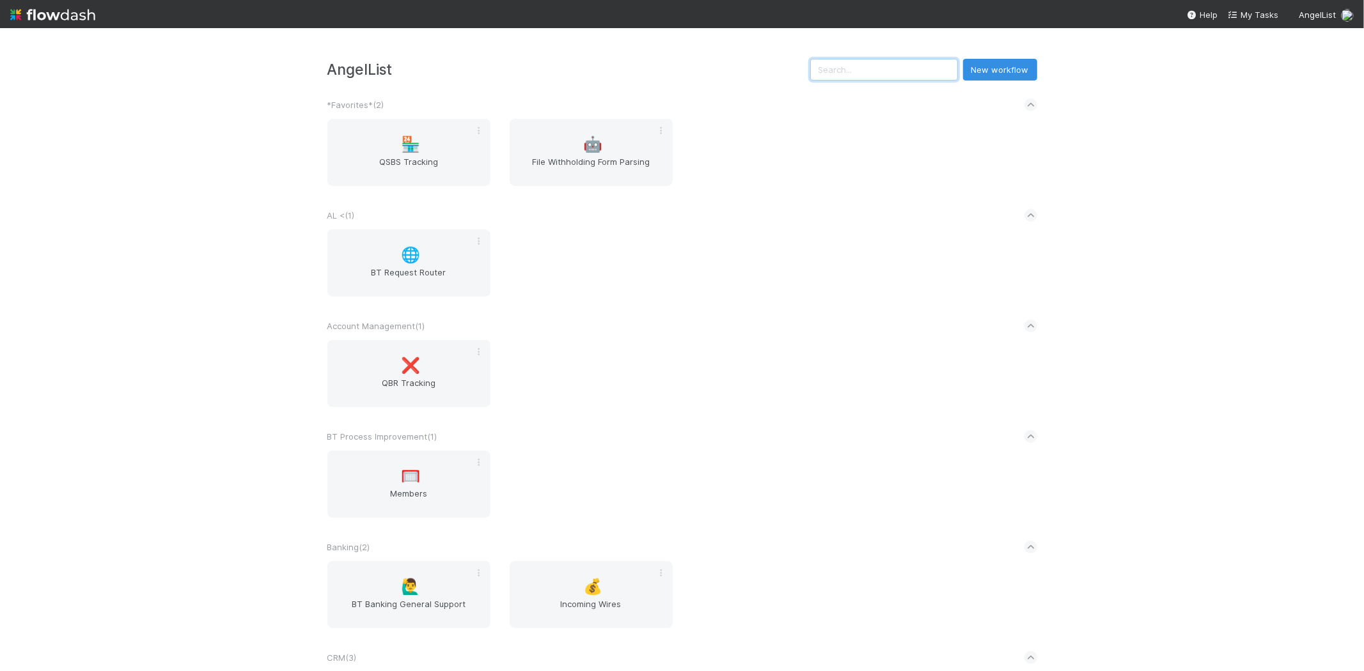
click at [935, 73] on input "text" at bounding box center [884, 70] width 148 height 22
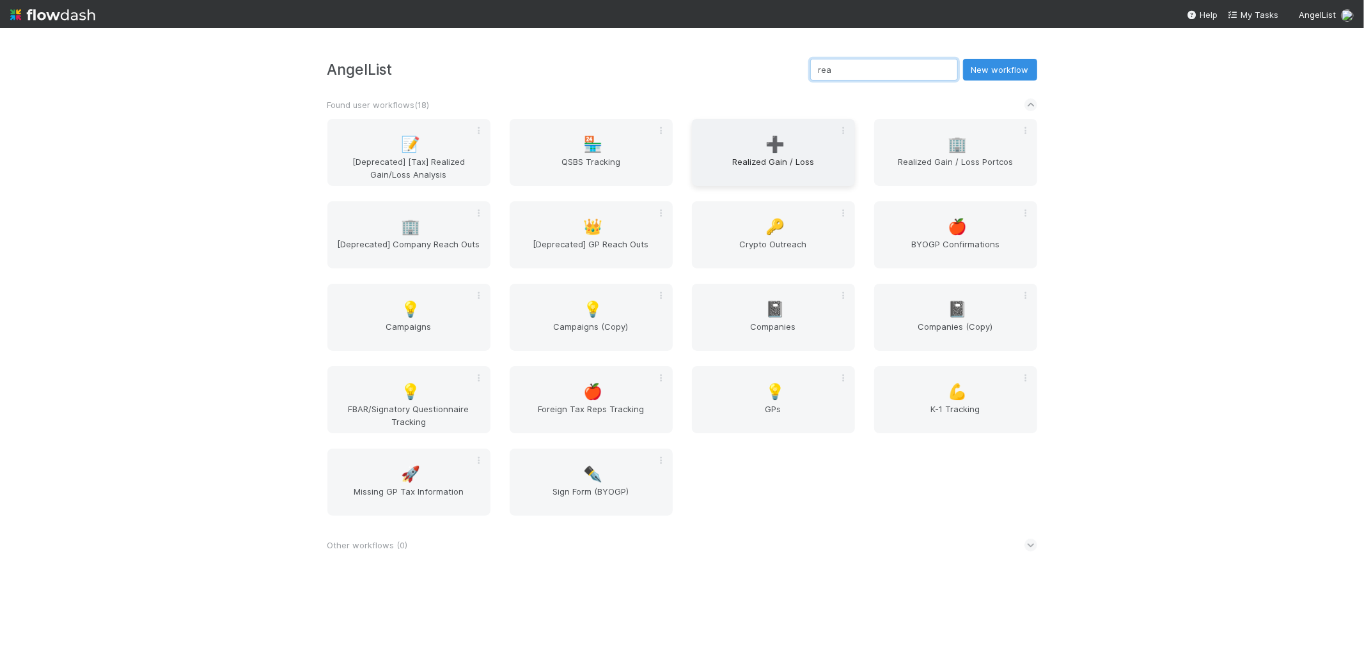
type input "rea"
click at [767, 153] on div "➕ Realized Gain / Loss" at bounding box center [773, 152] width 163 height 67
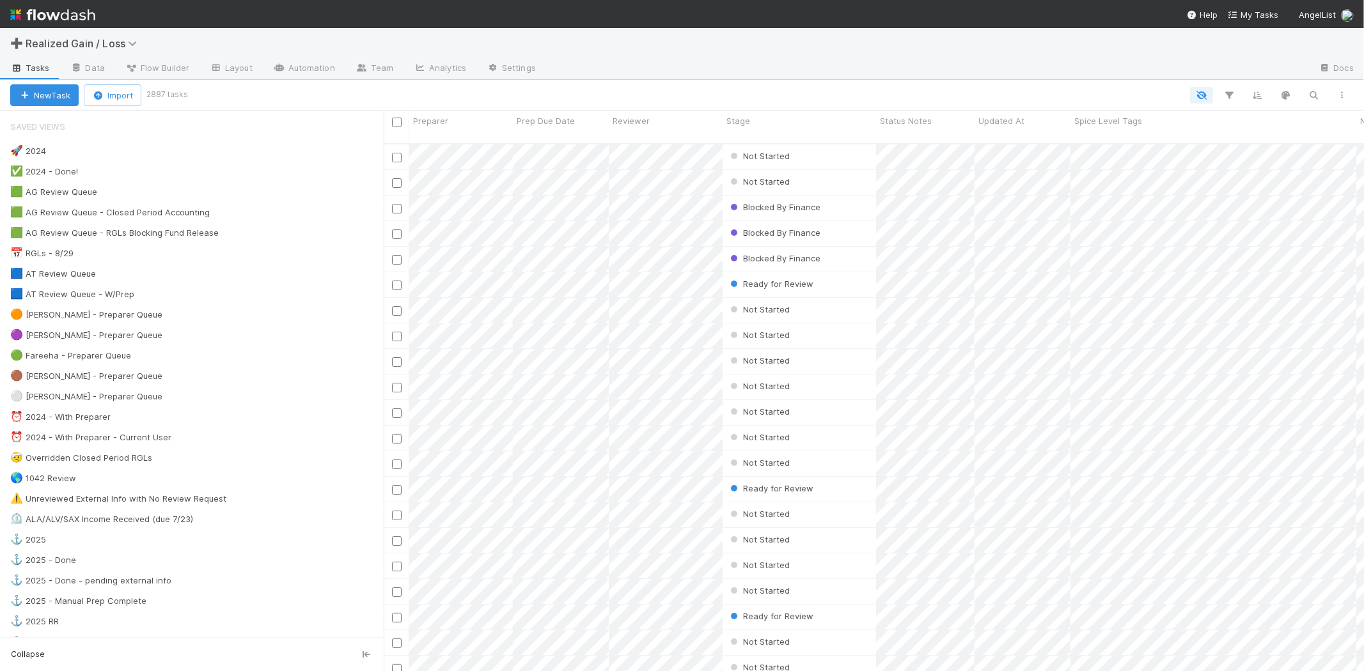
scroll to position [528, 969]
click at [120, 318] on div "🟠 Michael - Preparer Queue" at bounding box center [86, 315] width 152 height 16
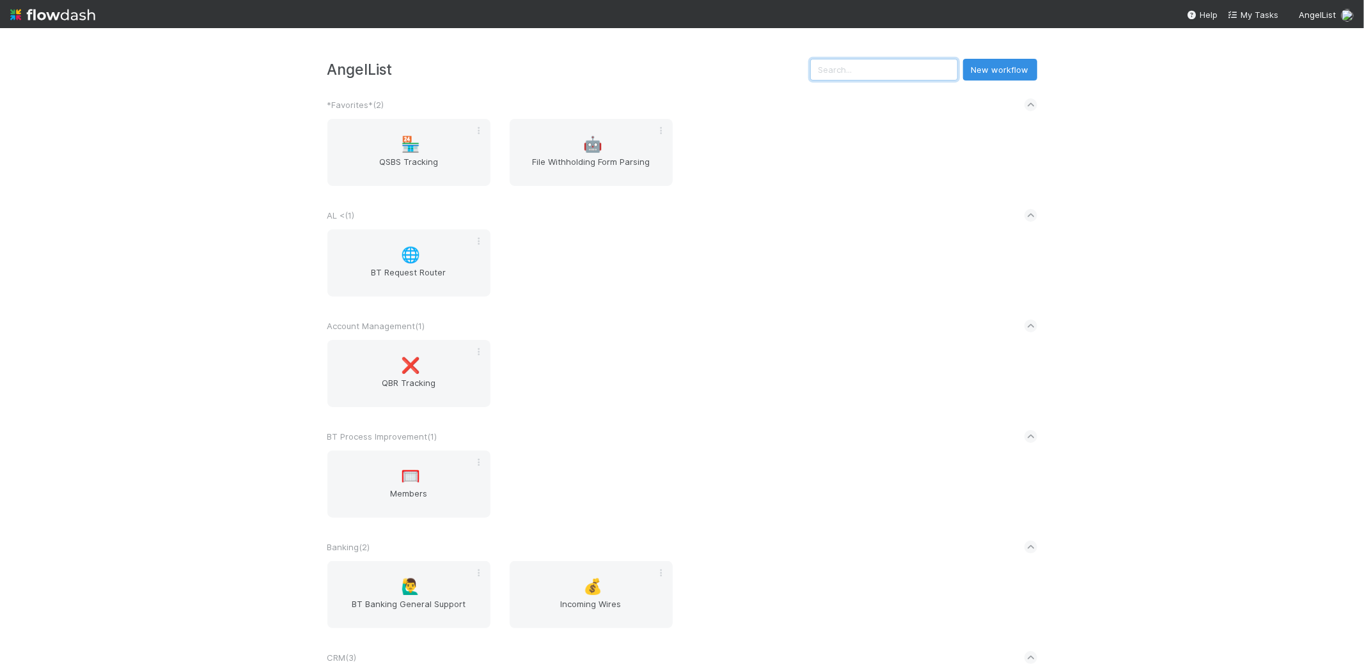
click at [923, 72] on input "text" at bounding box center [884, 70] width 148 height 22
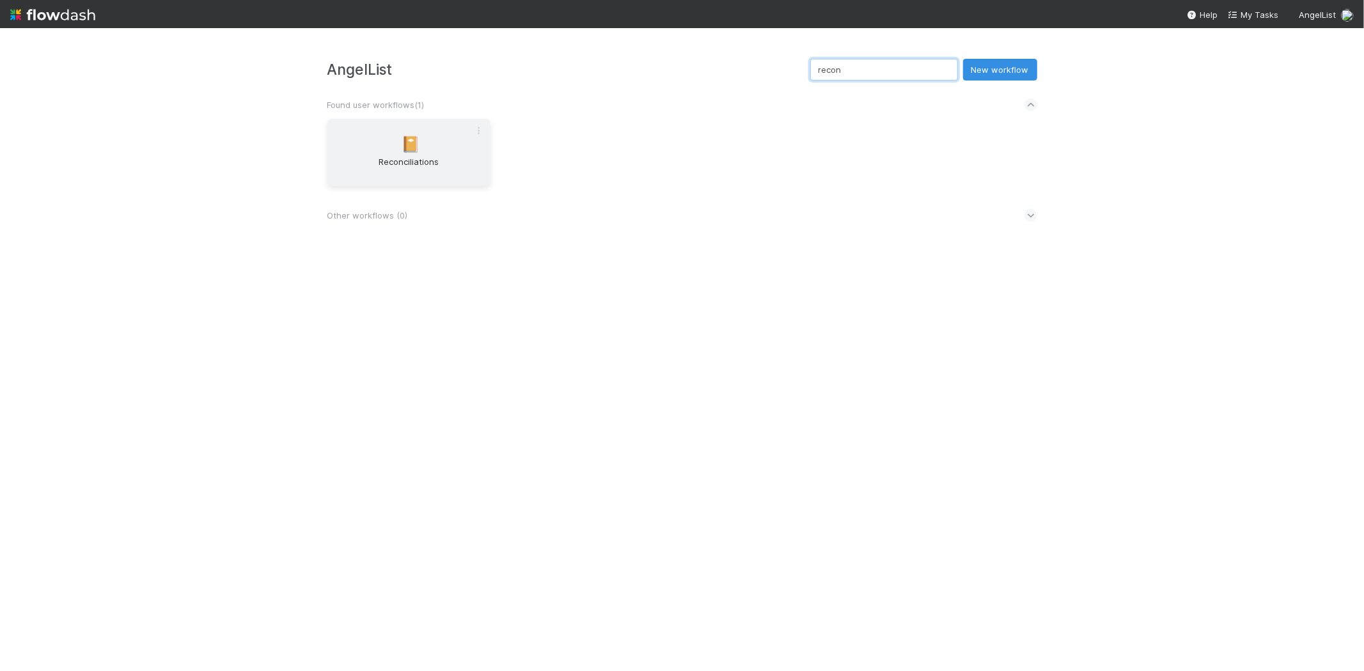
type input "recon"
click at [427, 156] on span "Reconciliations" at bounding box center [409, 168] width 153 height 26
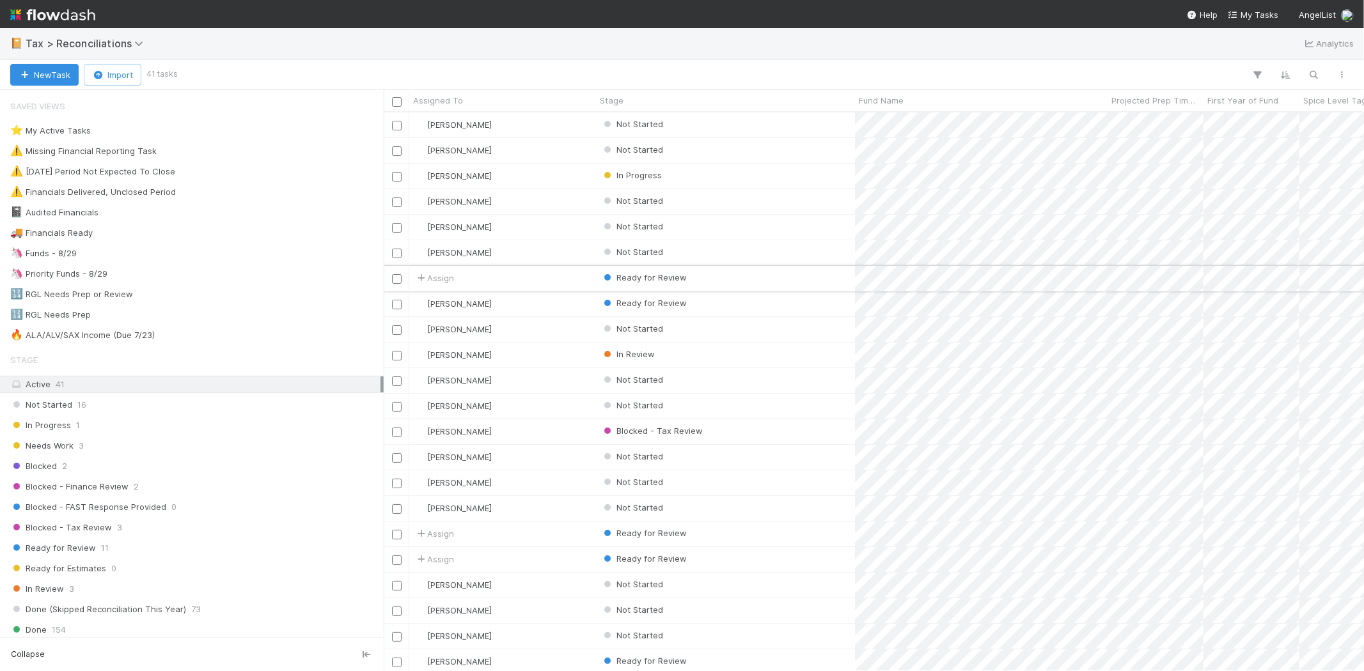
scroll to position [548, 969]
click at [69, 434] on div "In Progress 1" at bounding box center [192, 425] width 384 height 17
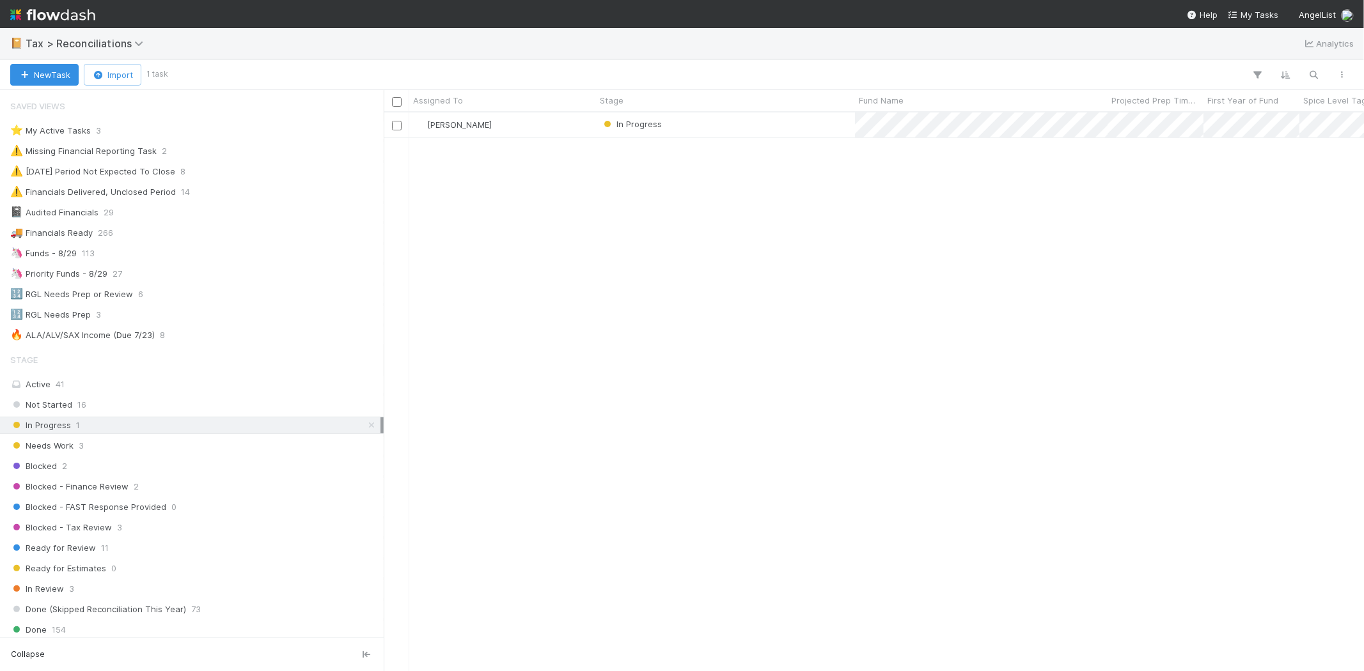
scroll to position [548, 969]
click at [130, 449] on div "Needs Work 3" at bounding box center [195, 446] width 370 height 16
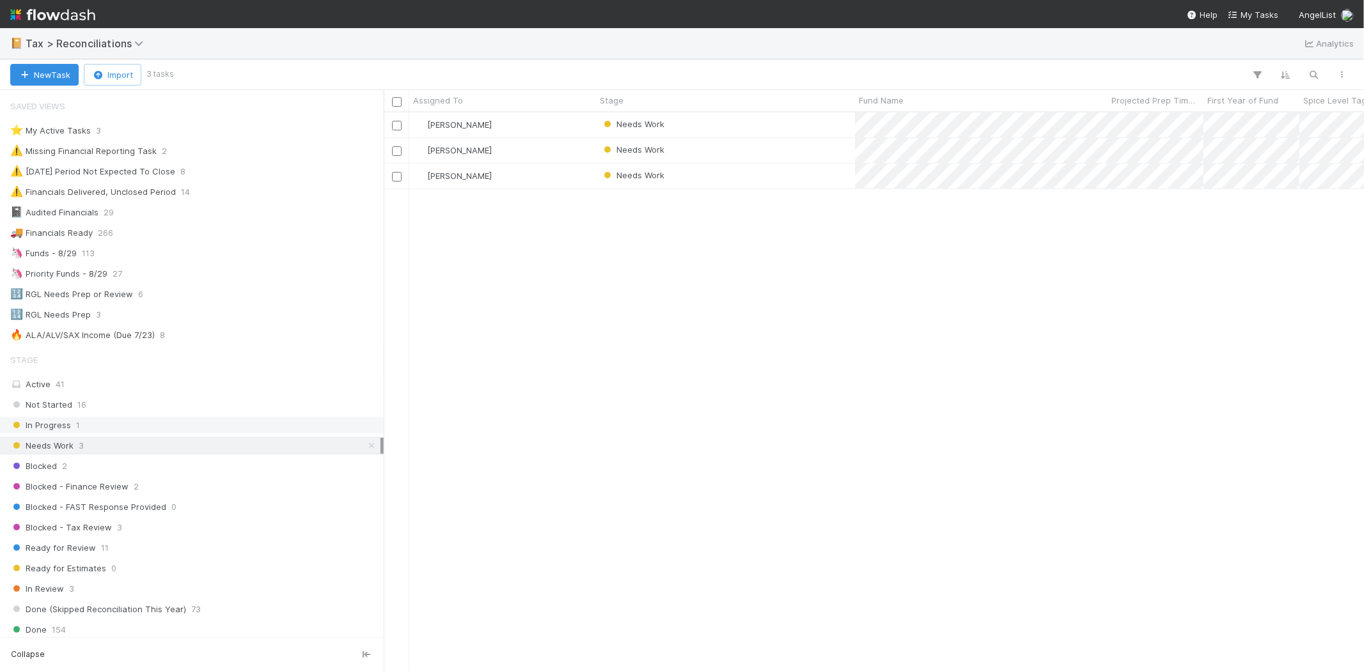
scroll to position [548, 969]
click at [126, 490] on div "Blocked - Finance Review 2" at bounding box center [195, 487] width 370 height 16
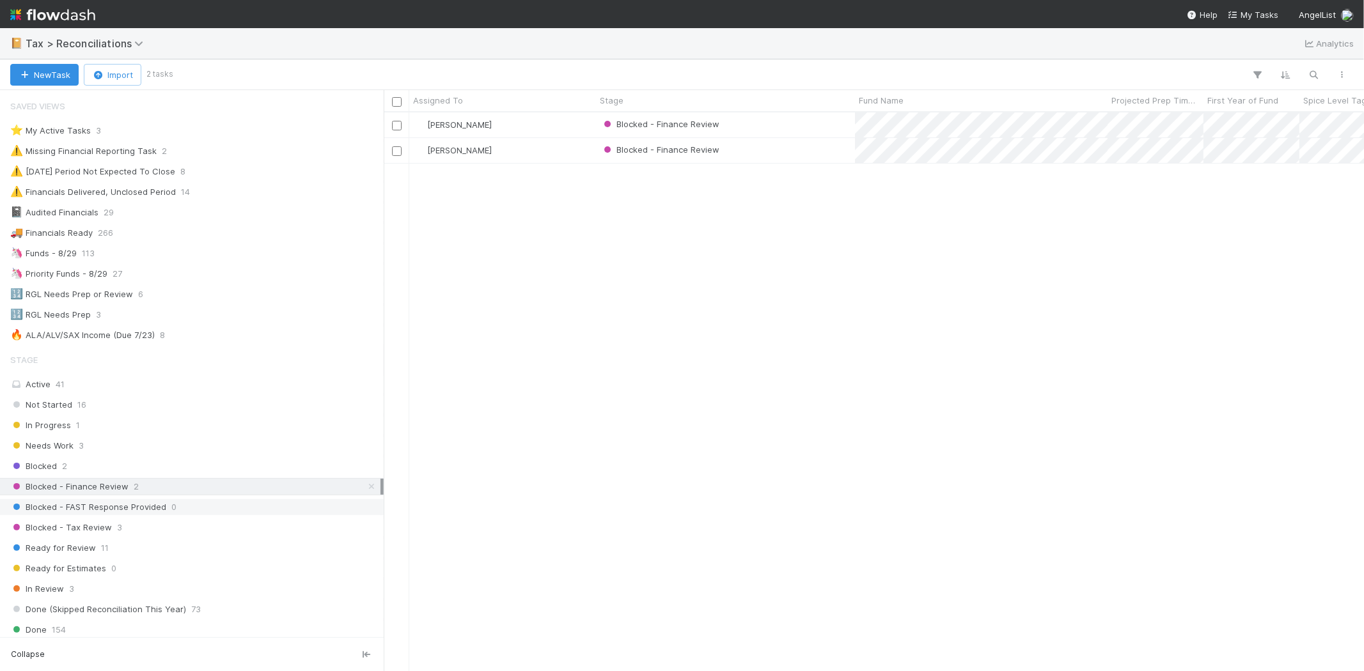
click at [131, 515] on span "Blocked - FAST Response Provided" at bounding box center [88, 507] width 156 height 16
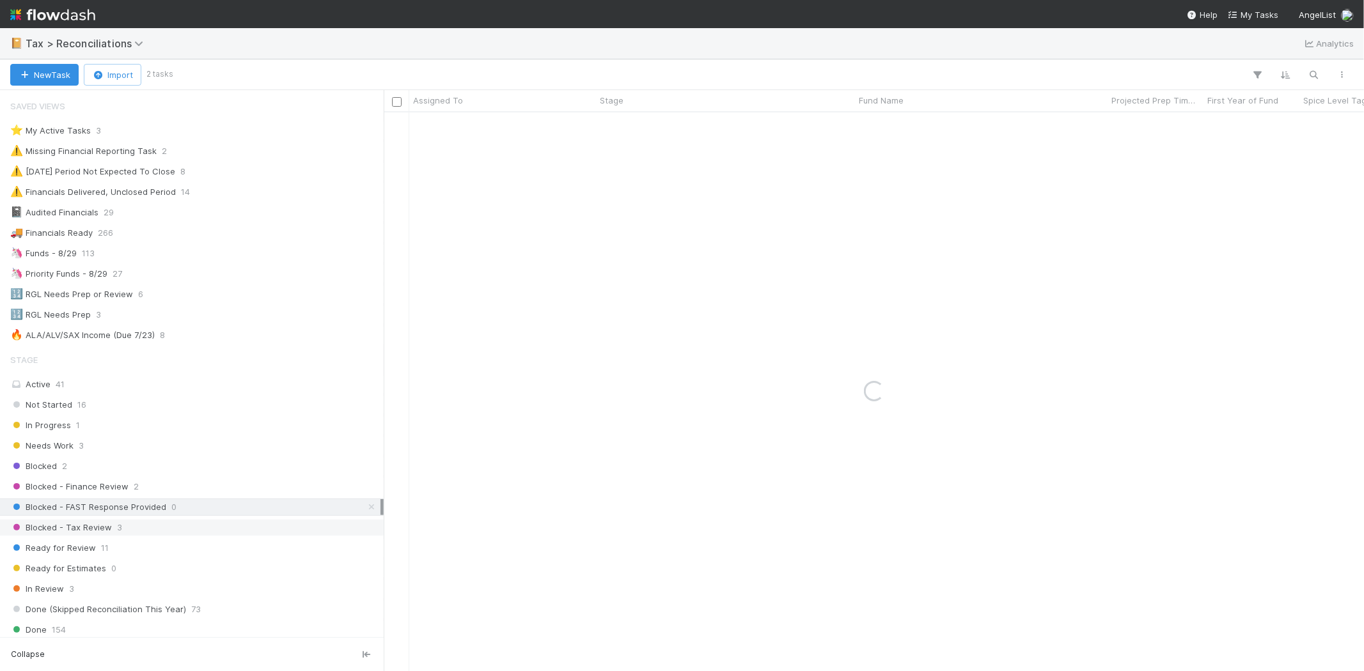
click at [117, 533] on span "3" at bounding box center [119, 528] width 5 height 16
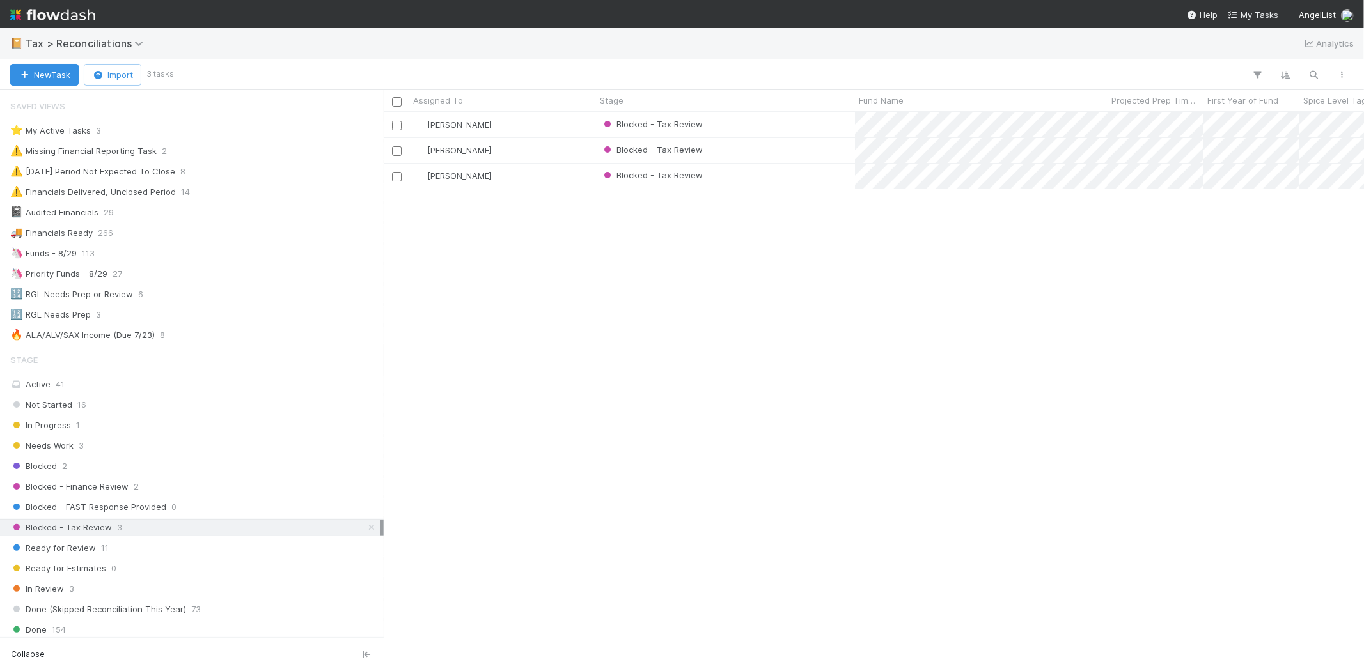
scroll to position [548, 969]
click at [84, 548] on span "Ready for Review" at bounding box center [53, 548] width 86 height 16
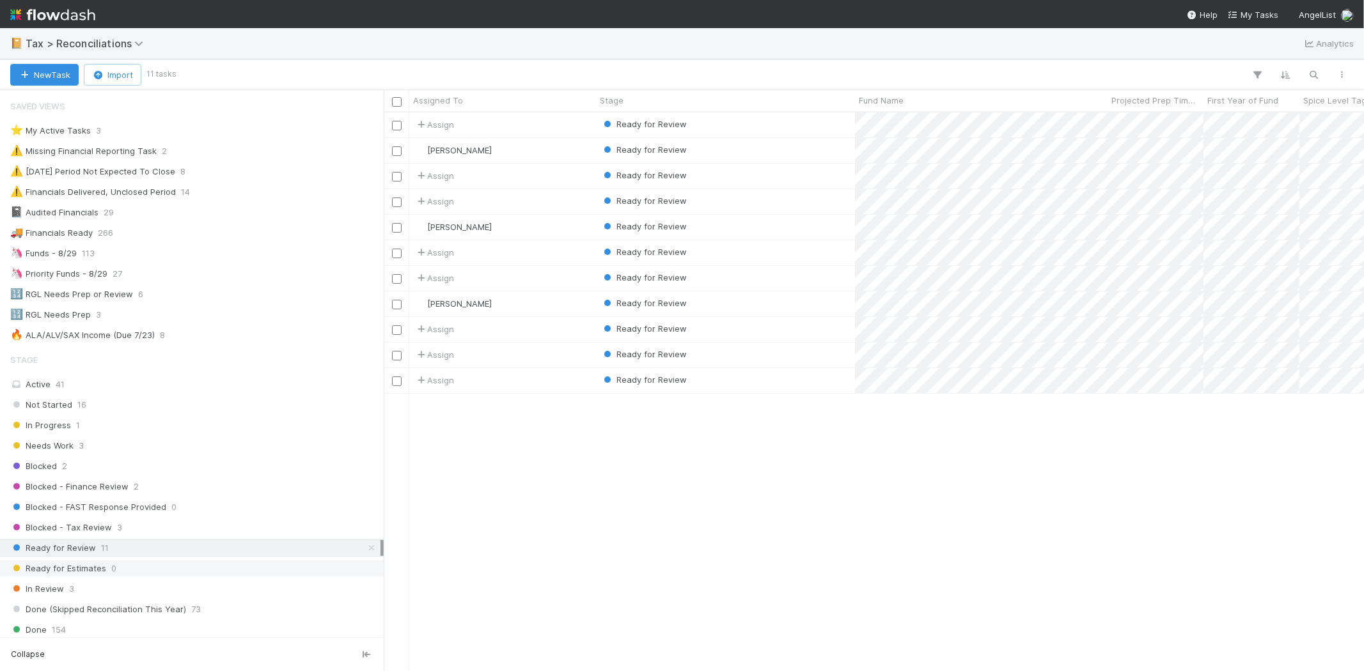
scroll to position [548, 969]
click at [135, 567] on div "Ready for Estimates 0" at bounding box center [195, 569] width 370 height 16
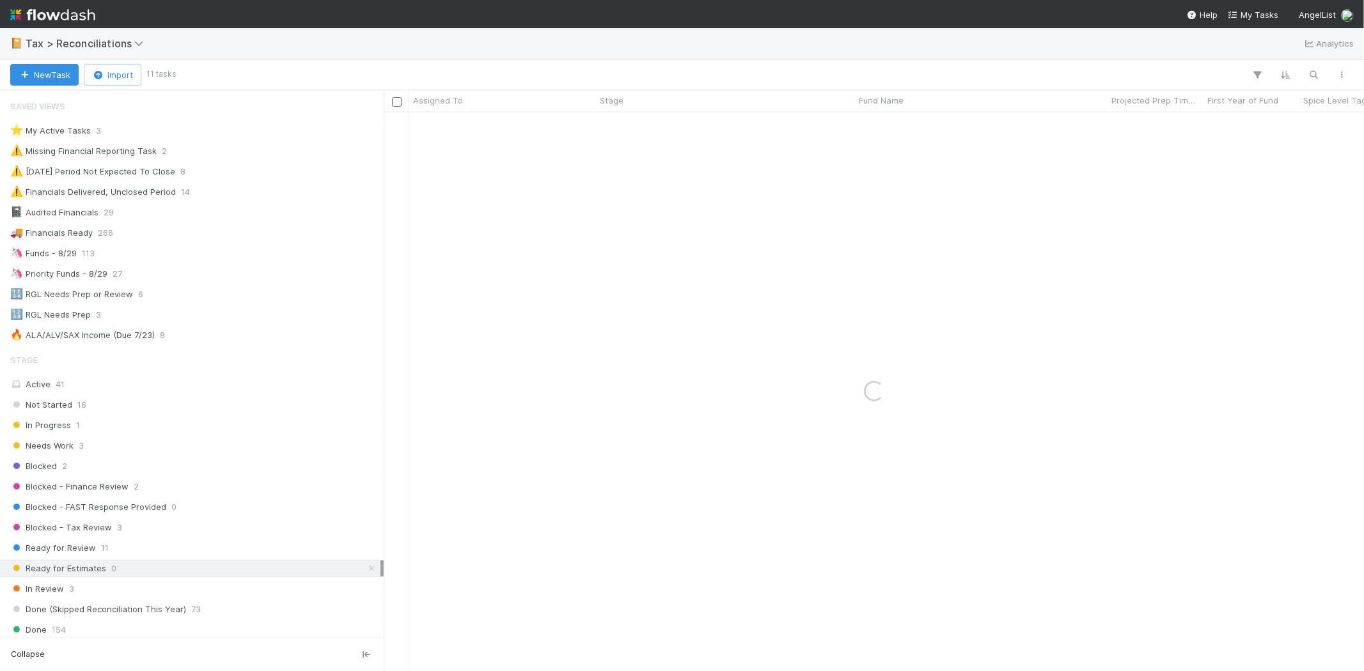
click at [135, 567] on div "Ready for Estimates 0" at bounding box center [195, 569] width 370 height 16
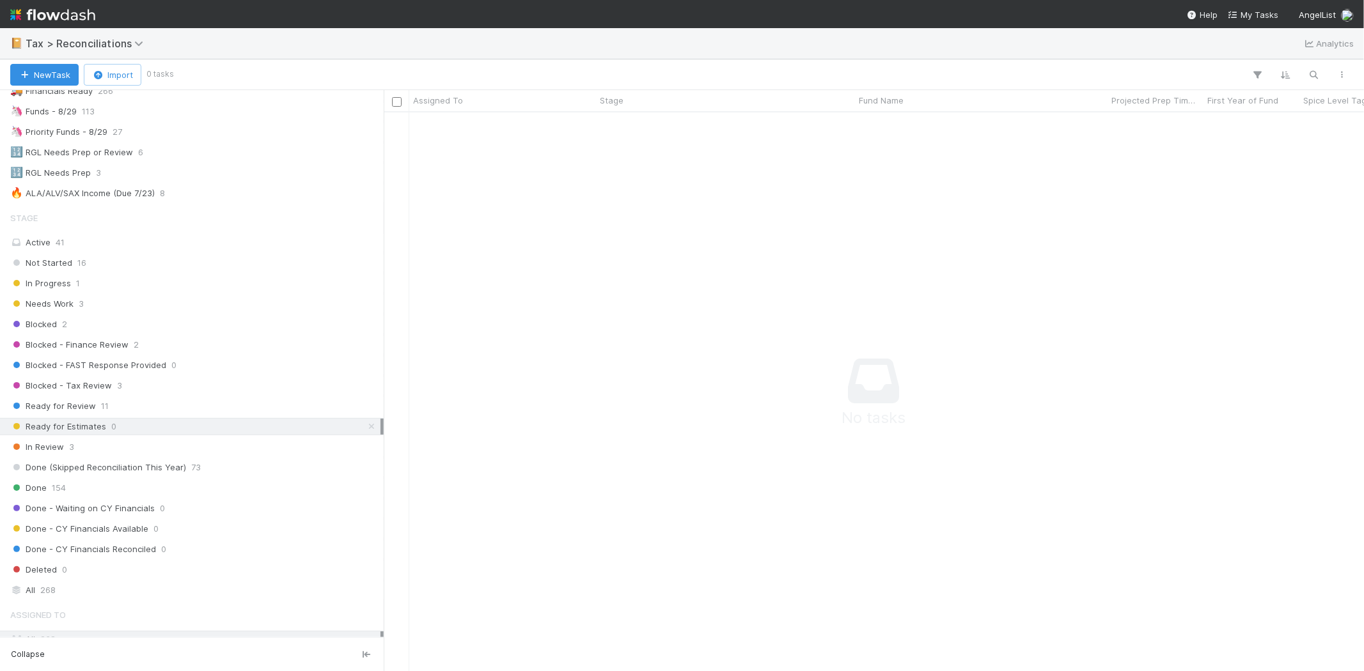
click at [64, 461] on div "Stage Active 41 Not Started 16 In Progress 1 Needs Work 3 Blocked 2 Blocked - F…" at bounding box center [192, 402] width 384 height 394
click at [63, 455] on div "In Review 3" at bounding box center [195, 447] width 370 height 16
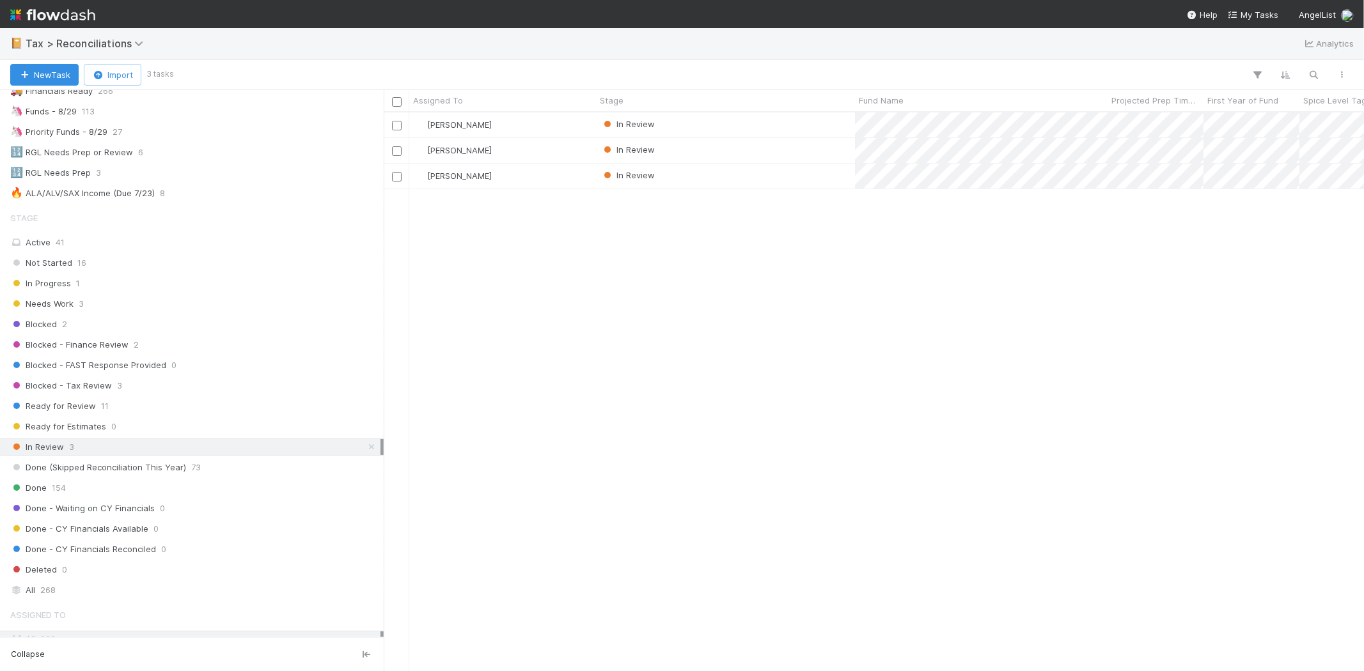
scroll to position [548, 969]
click at [53, 335] on div "Stage Active 41 Not Started 16 In Progress 1 Needs Work 3 Blocked 2 Blocked - F…" at bounding box center [192, 402] width 384 height 394
click at [52, 333] on span "Blocked" at bounding box center [33, 325] width 47 height 16
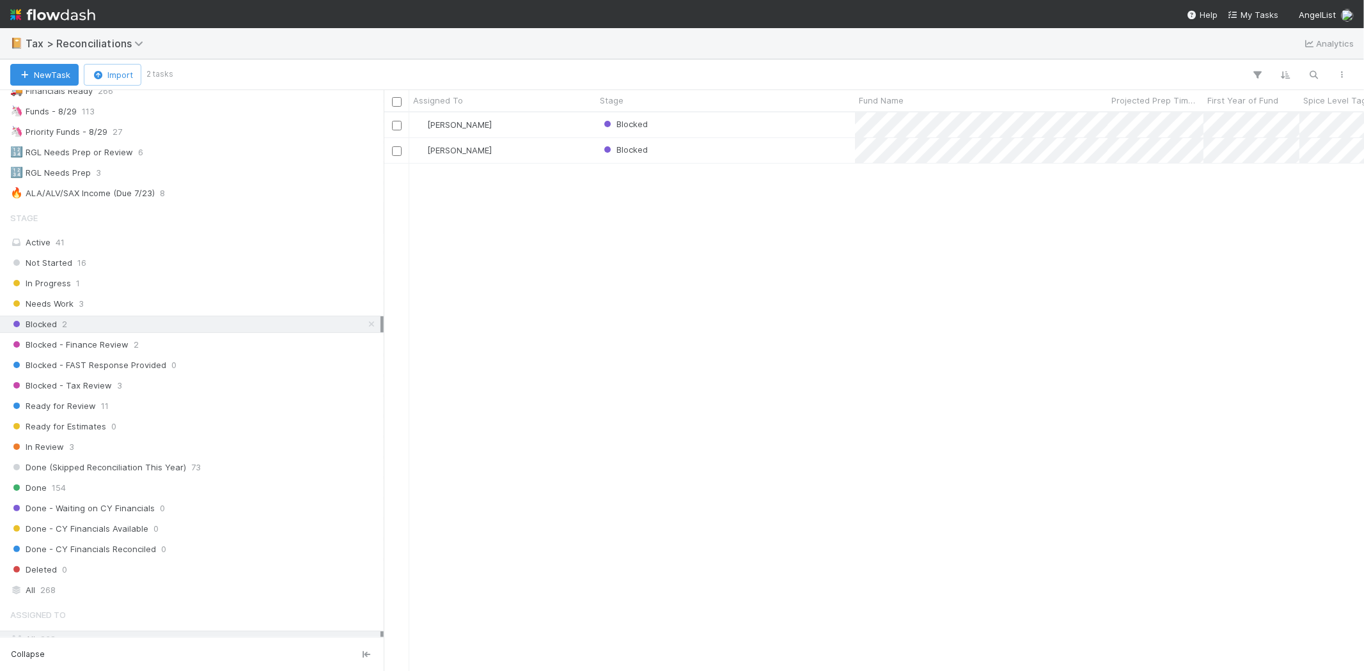
scroll to position [548, 969]
click at [79, 23] on img at bounding box center [52, 15] width 85 height 22
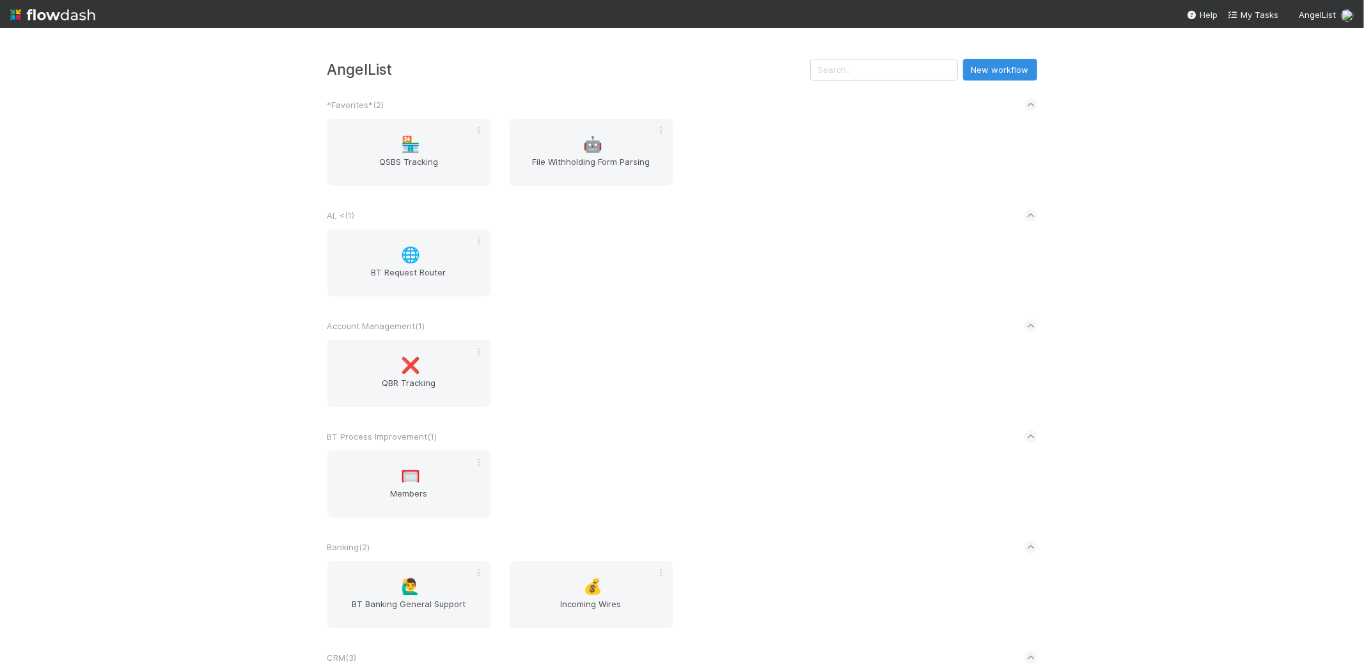
click at [886, 51] on div "AngelList New workflow *Favorites* ( 2 ) 🏪 QSBS Tracking 🤖 File Withholding For…" at bounding box center [682, 349] width 1364 height 643
click at [886, 62] on input "text" at bounding box center [884, 70] width 148 height 22
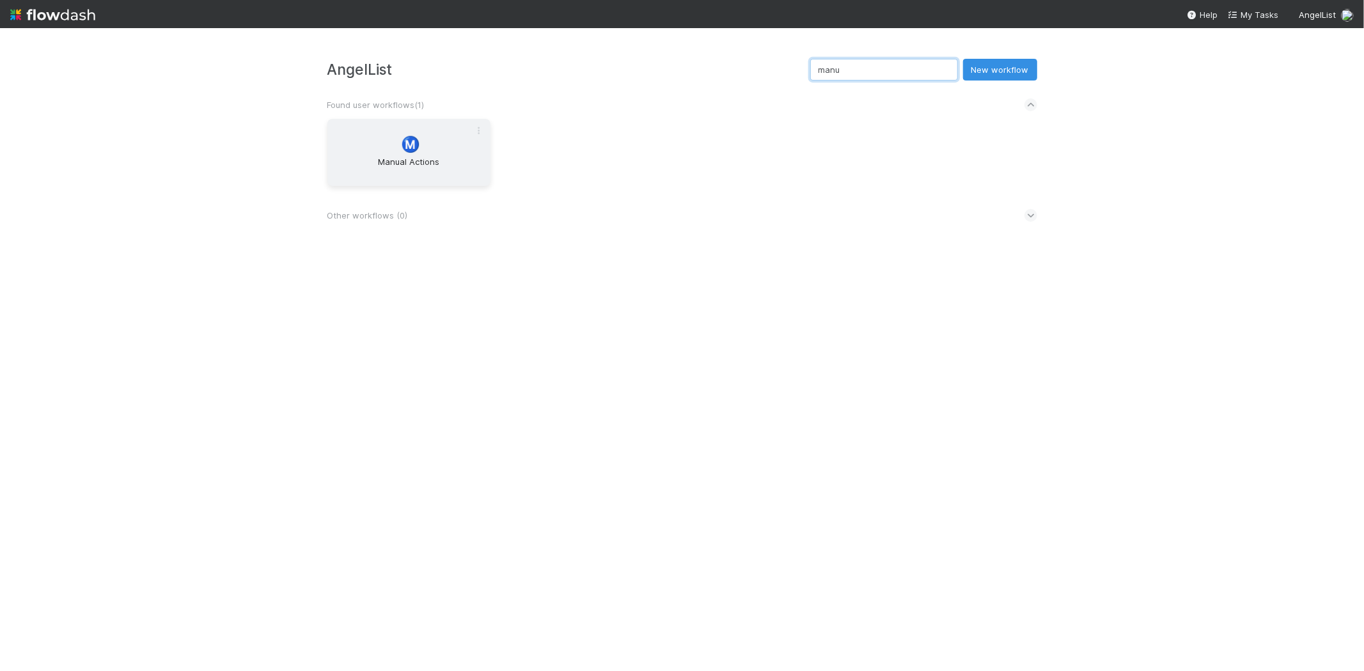
type input "manu"
click at [418, 145] on span "Ⓜ️" at bounding box center [410, 144] width 19 height 17
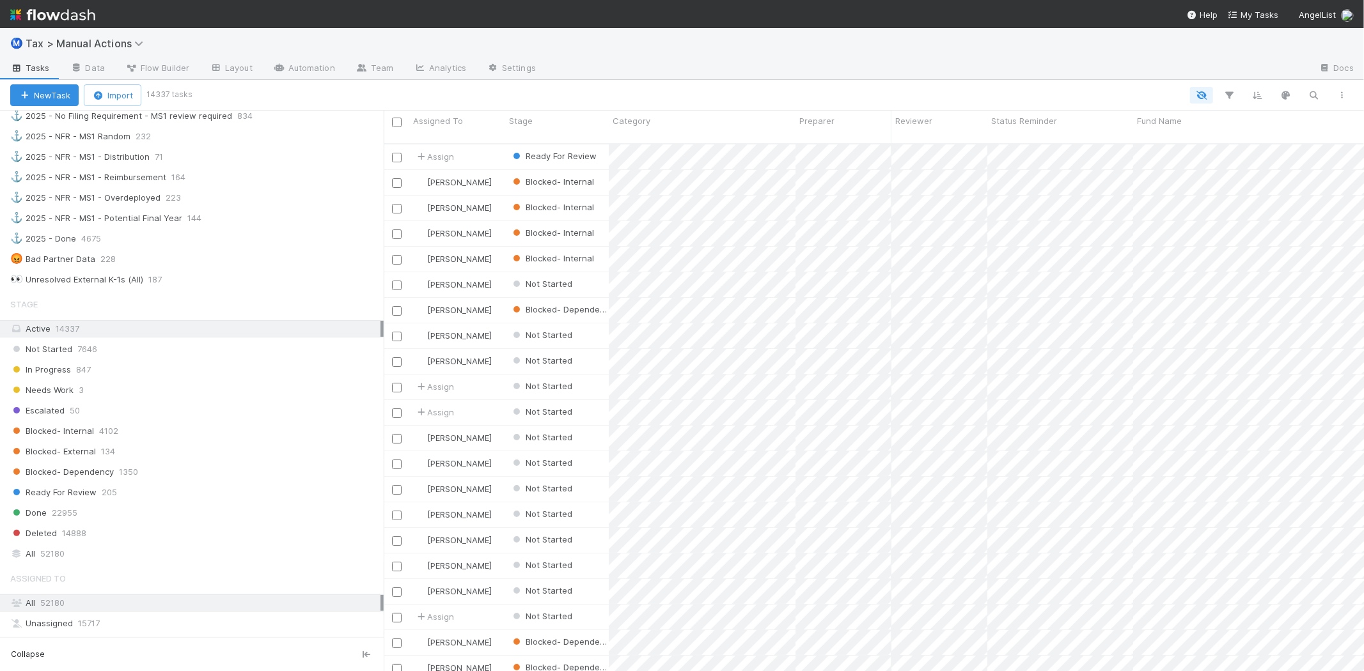
scroll to position [994, 0]
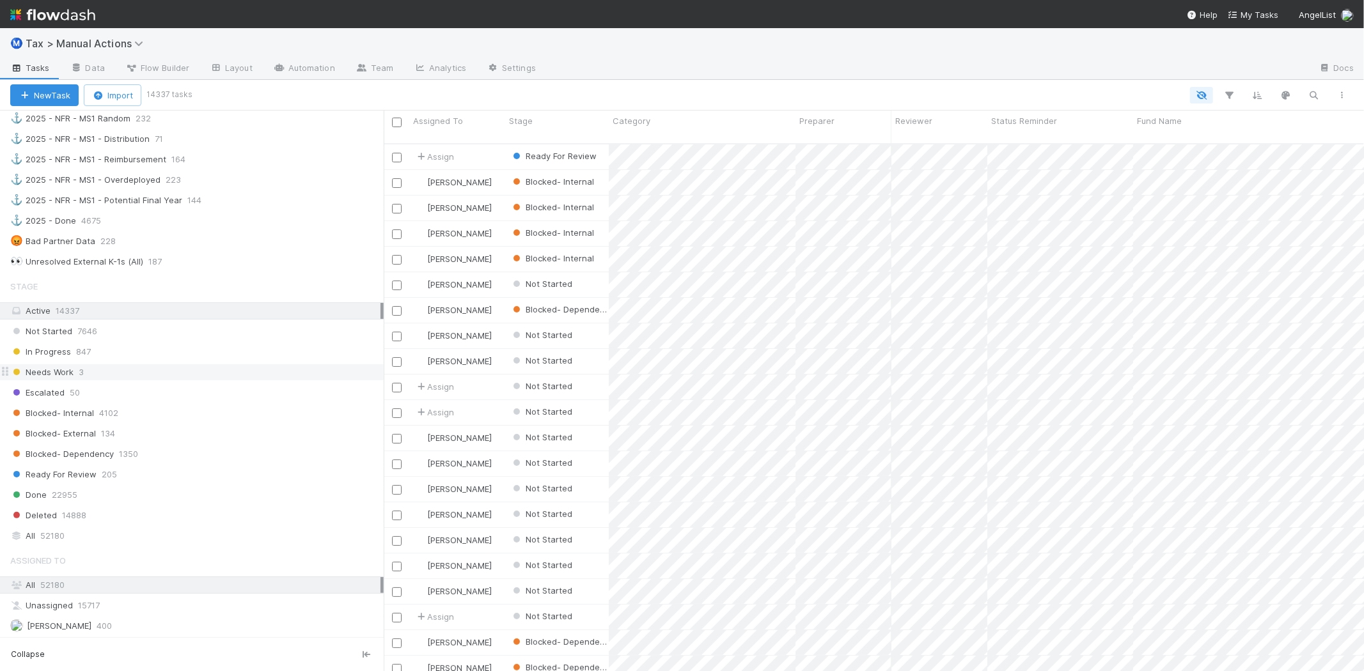
click at [139, 375] on div "Needs Work 3" at bounding box center [196, 373] width 373 height 16
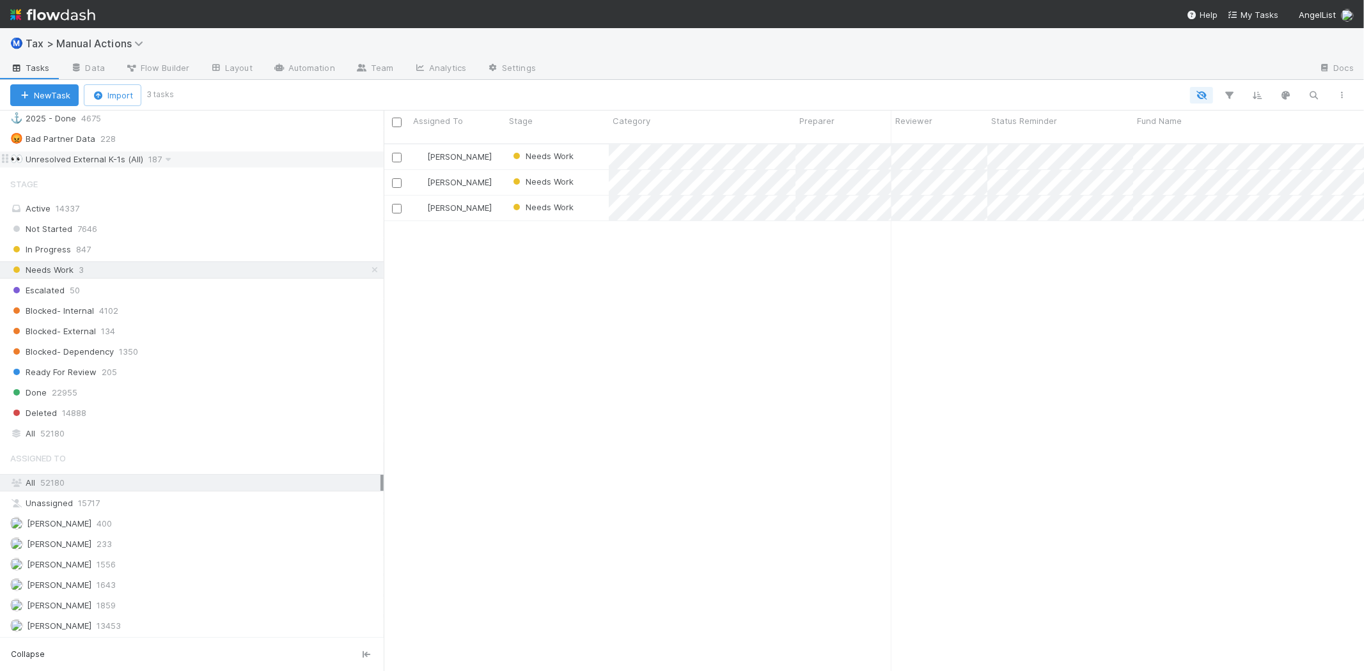
scroll to position [1136, 0]
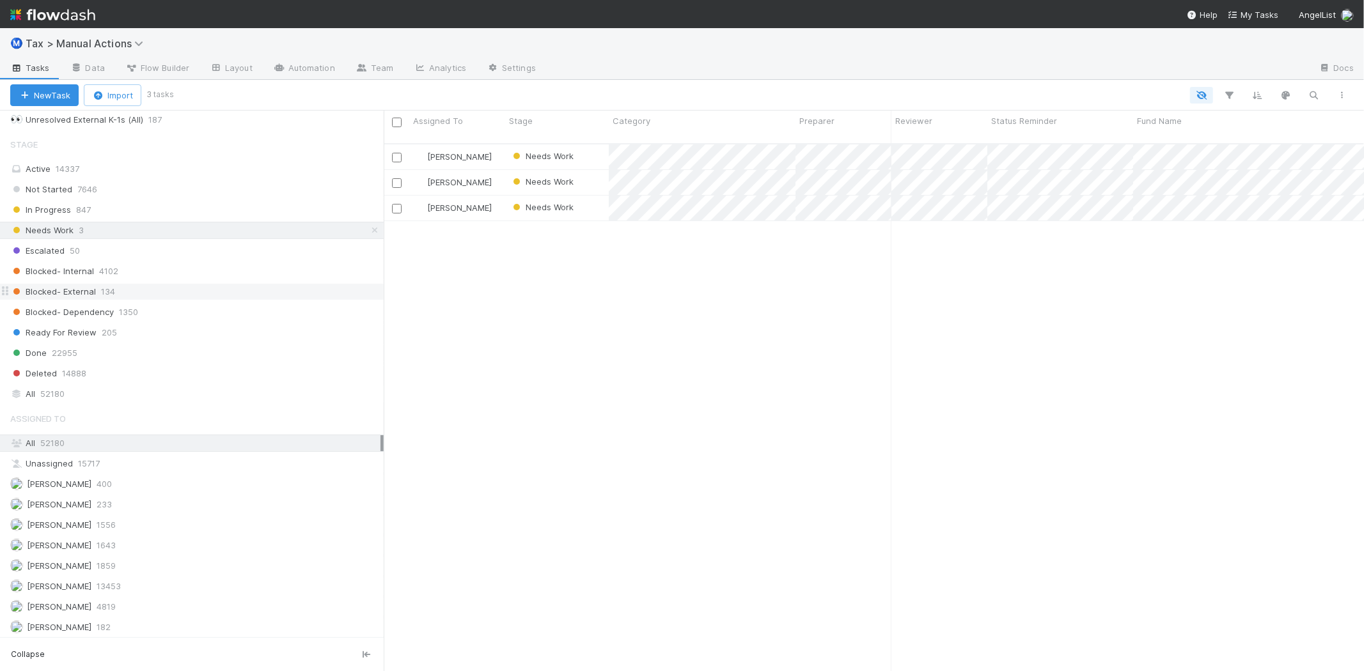
click at [81, 300] on span "Blocked- External" at bounding box center [53, 292] width 86 height 16
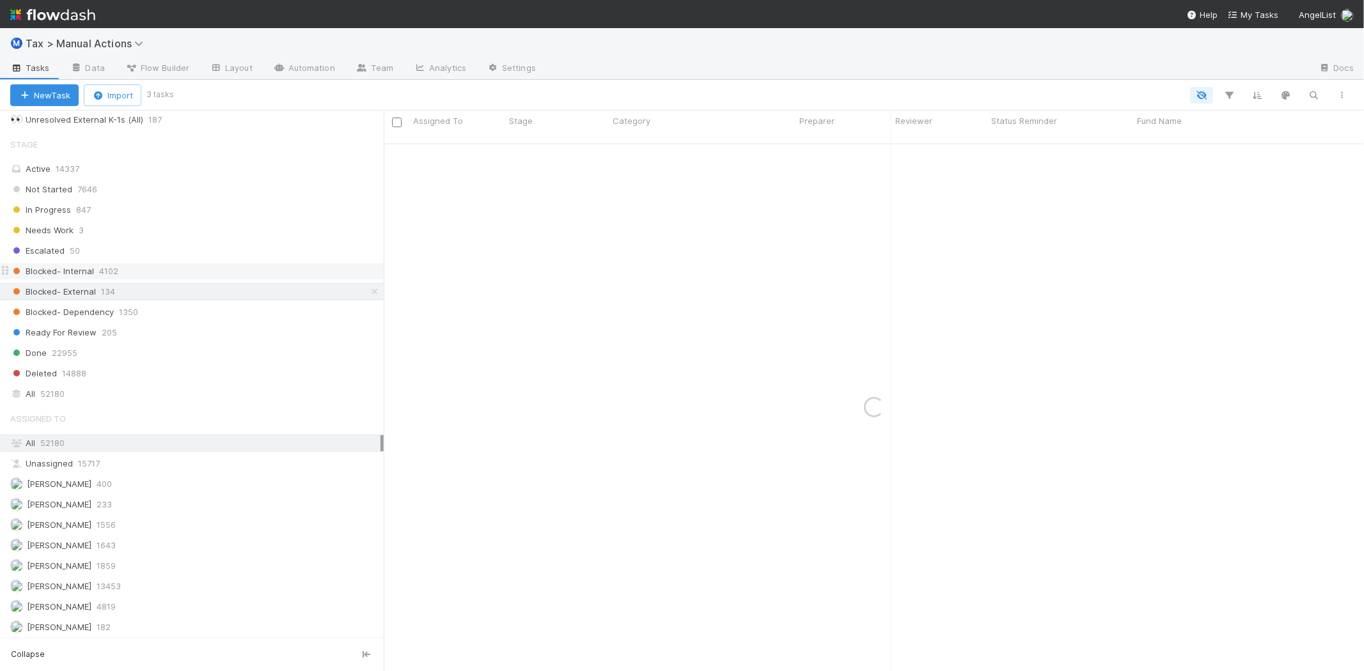
click at [74, 276] on span "Blocked- Internal" at bounding box center [52, 271] width 84 height 16
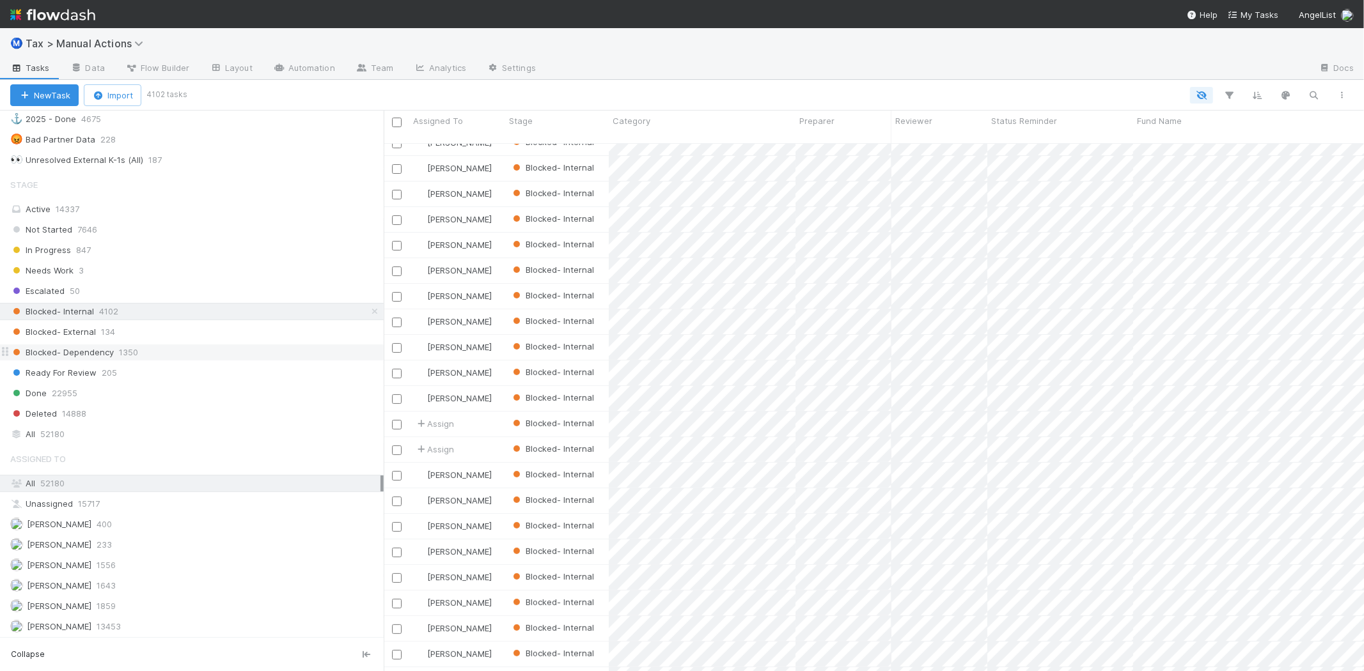
scroll to position [1065, 0]
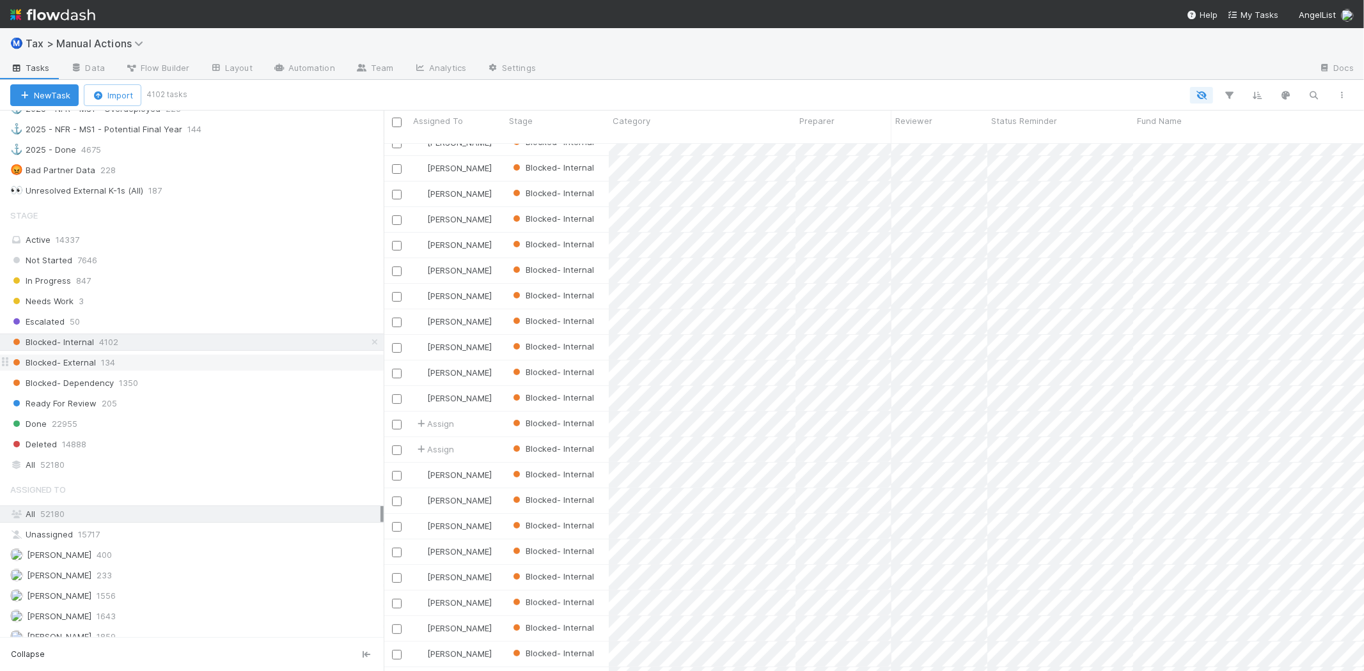
click at [132, 369] on div "Blocked- External 134" at bounding box center [196, 363] width 373 height 16
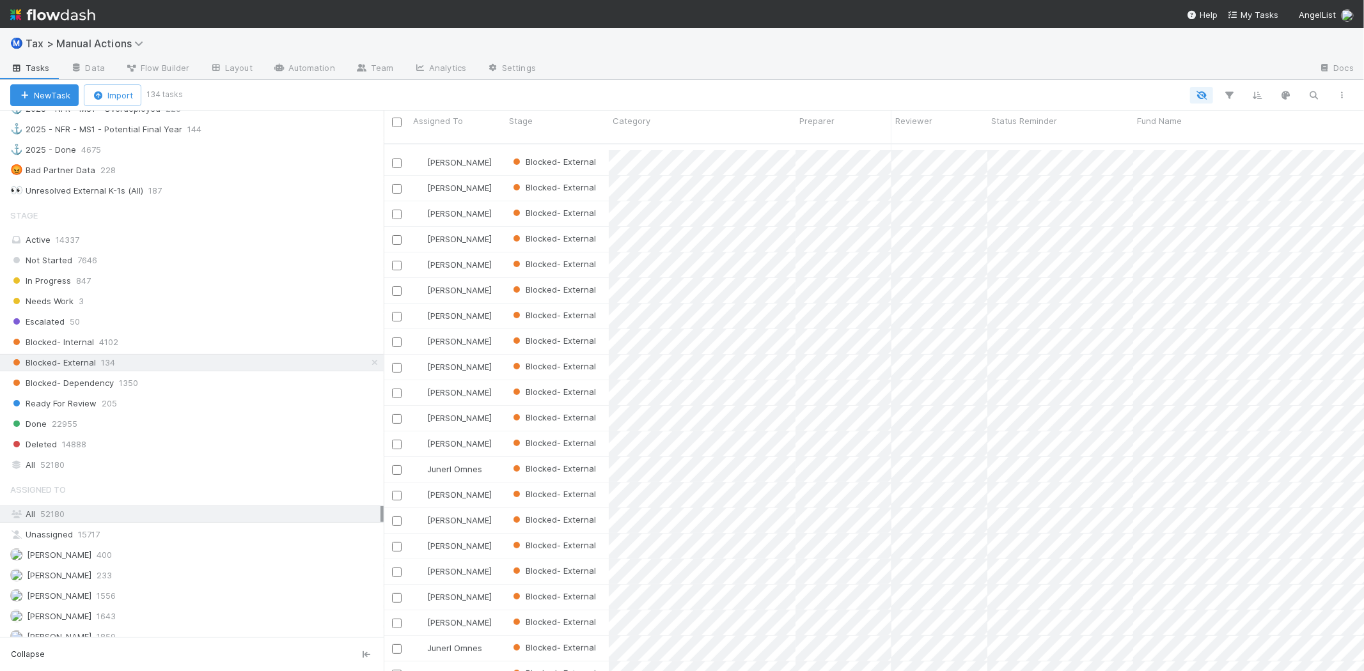
scroll to position [142, 0]
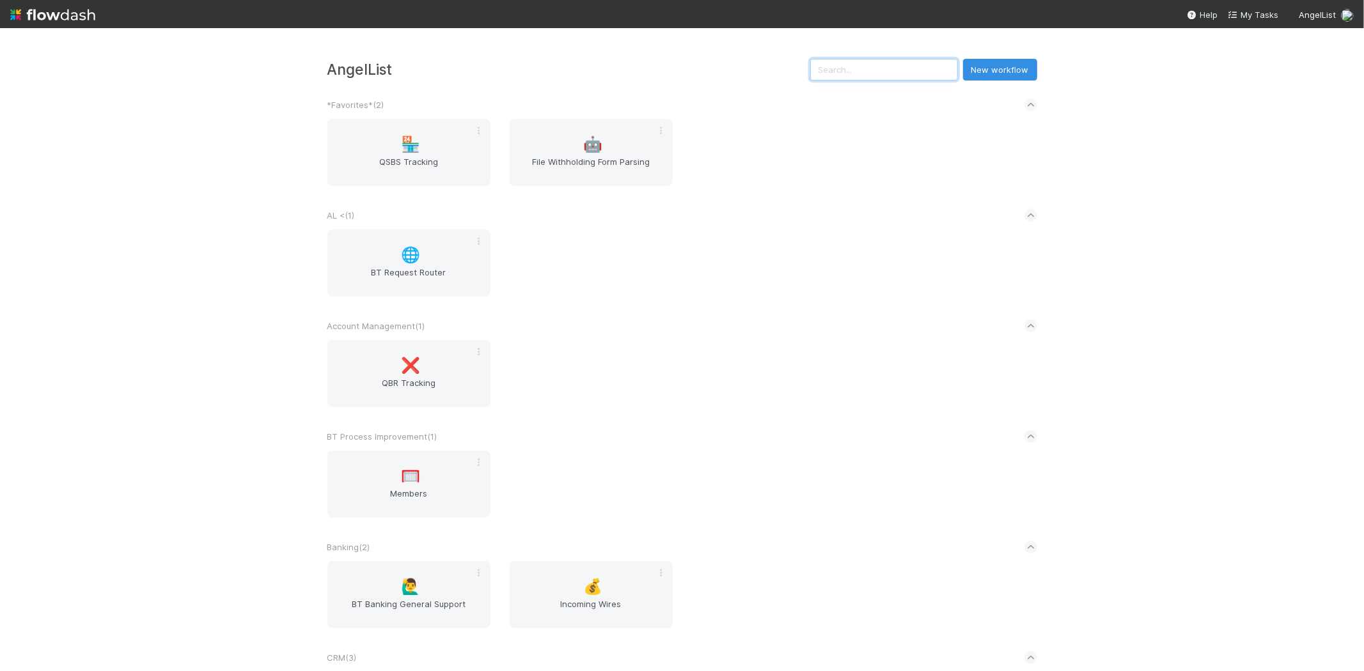
click at [892, 68] on input "text" at bounding box center [884, 70] width 148 height 22
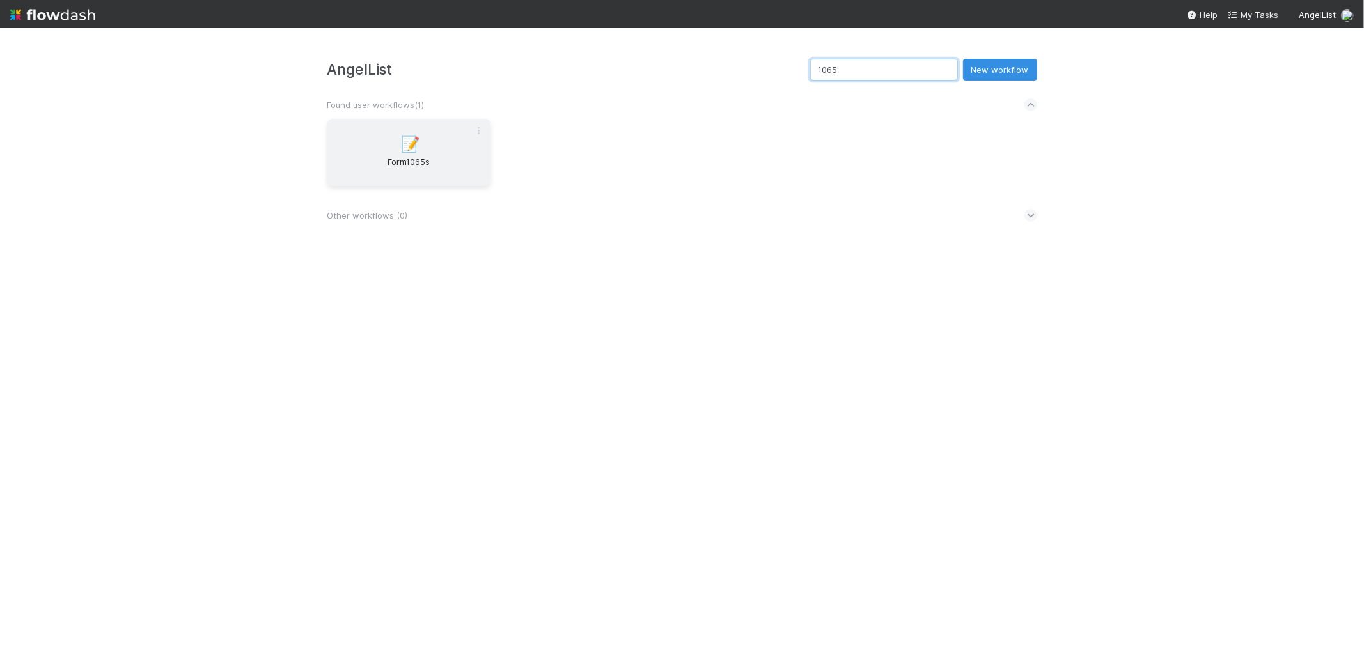
type input "1065"
click at [439, 142] on div "📝 Form1065s" at bounding box center [408, 152] width 163 height 67
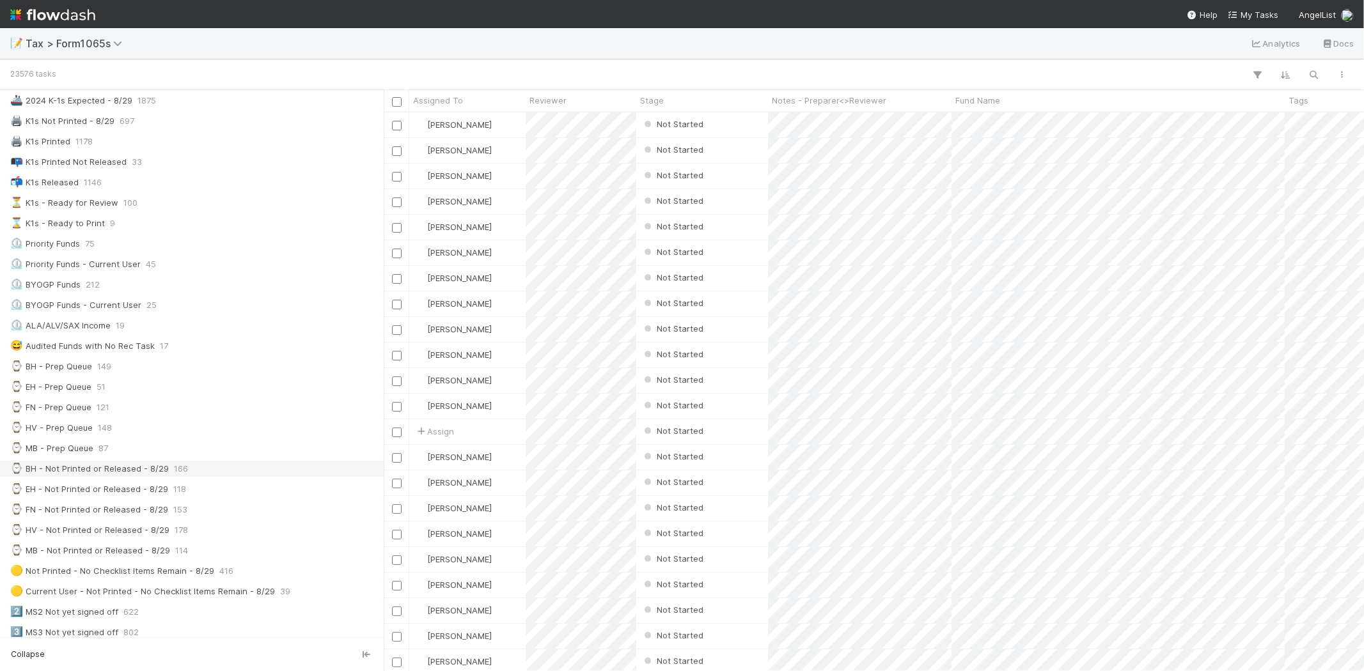
scroll to position [142, 0]
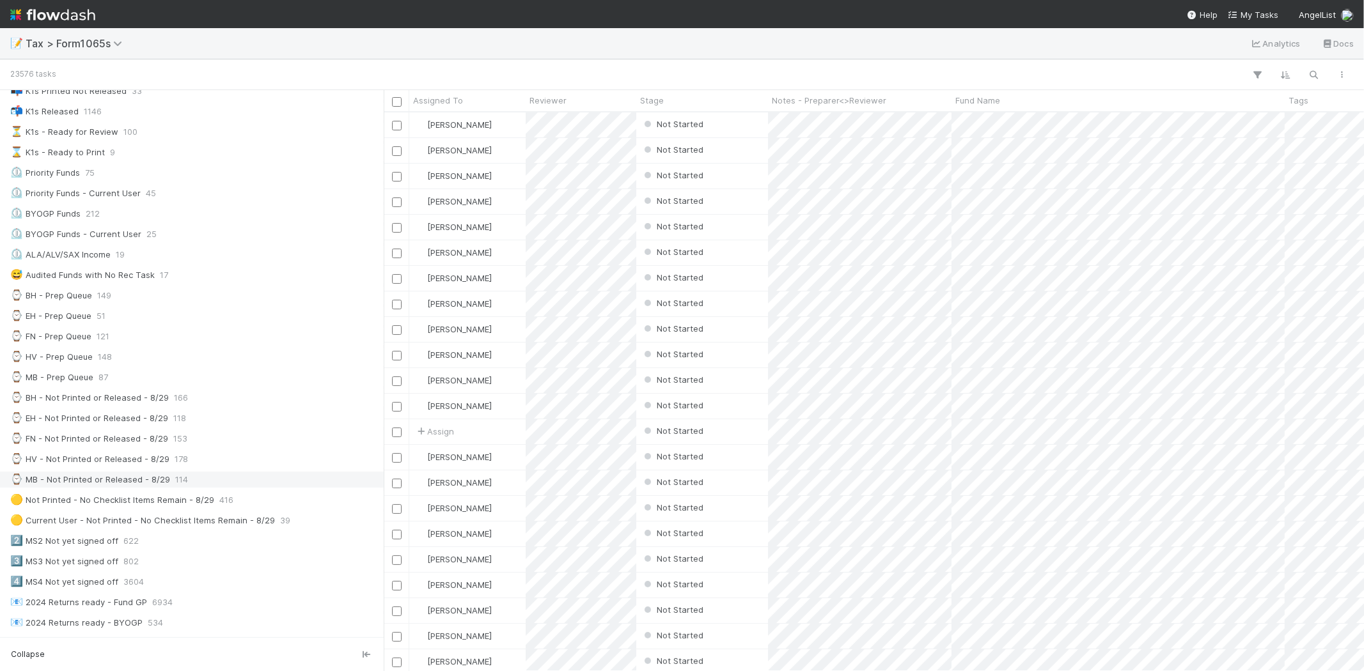
click at [156, 482] on div "⌚ MB - Not Printed or Released - 8/29" at bounding box center [90, 480] width 160 height 16
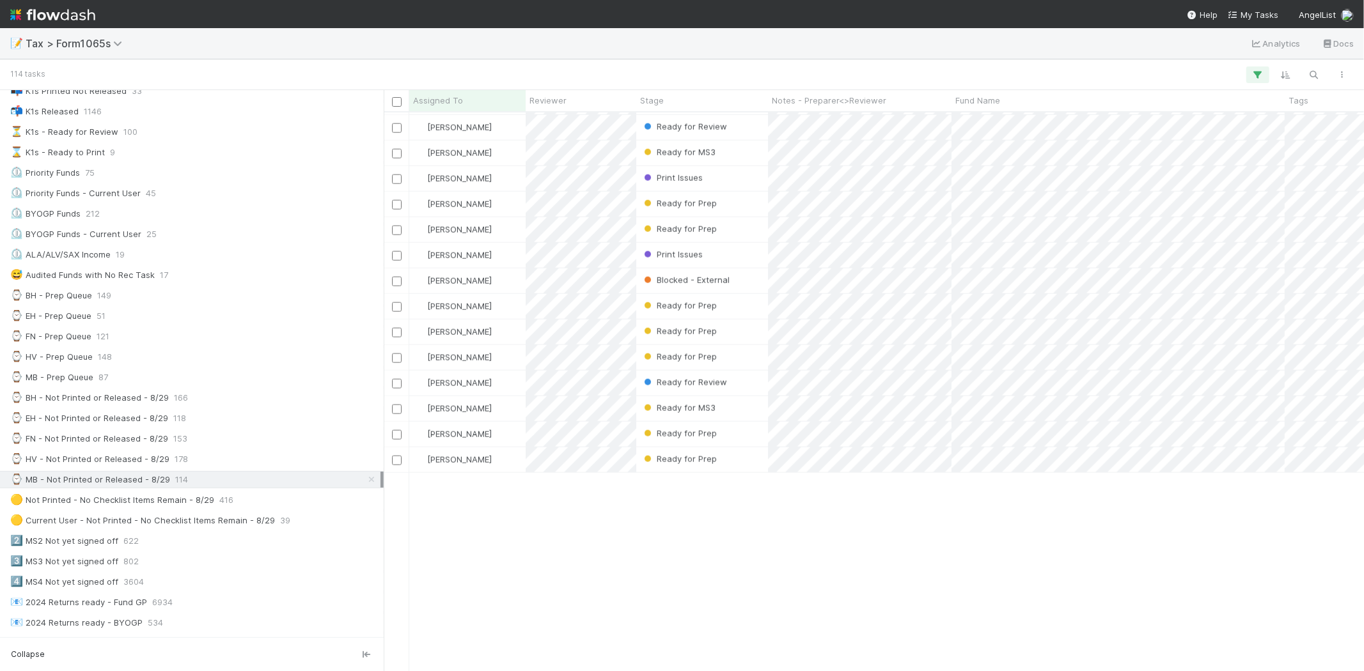
scroll to position [1018, 0]
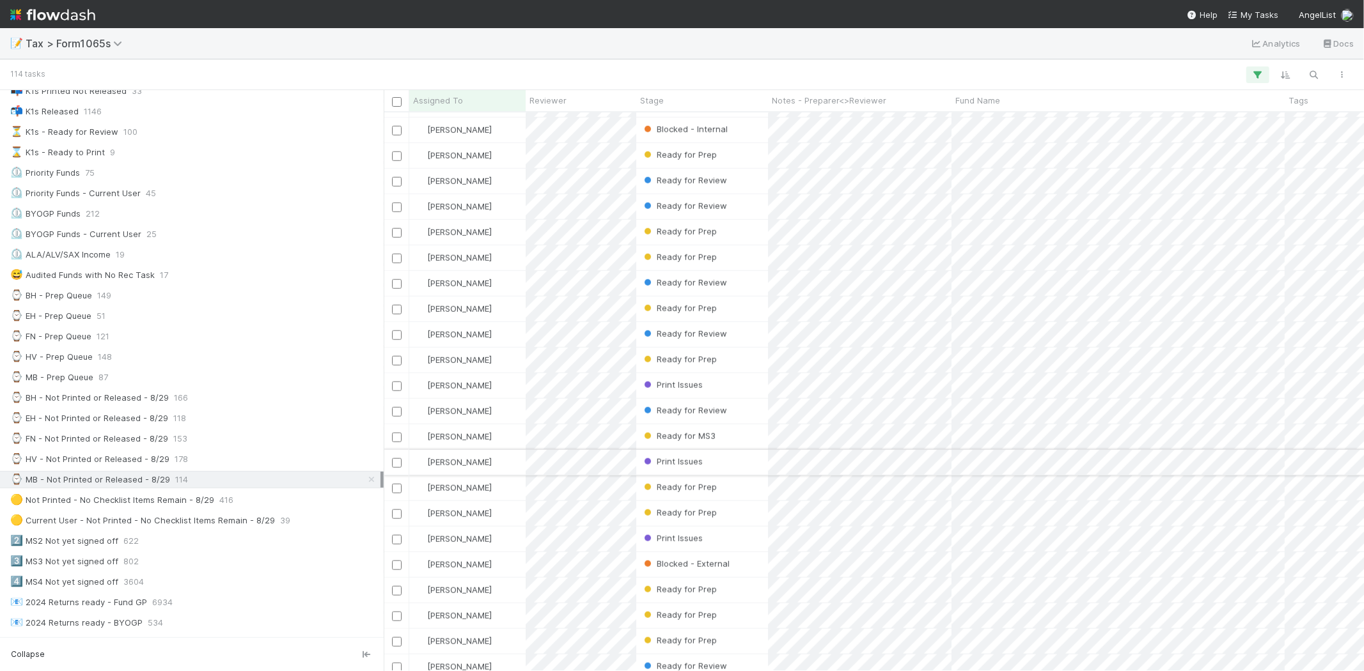
click at [740, 469] on div "Print Issues" at bounding box center [702, 462] width 132 height 25
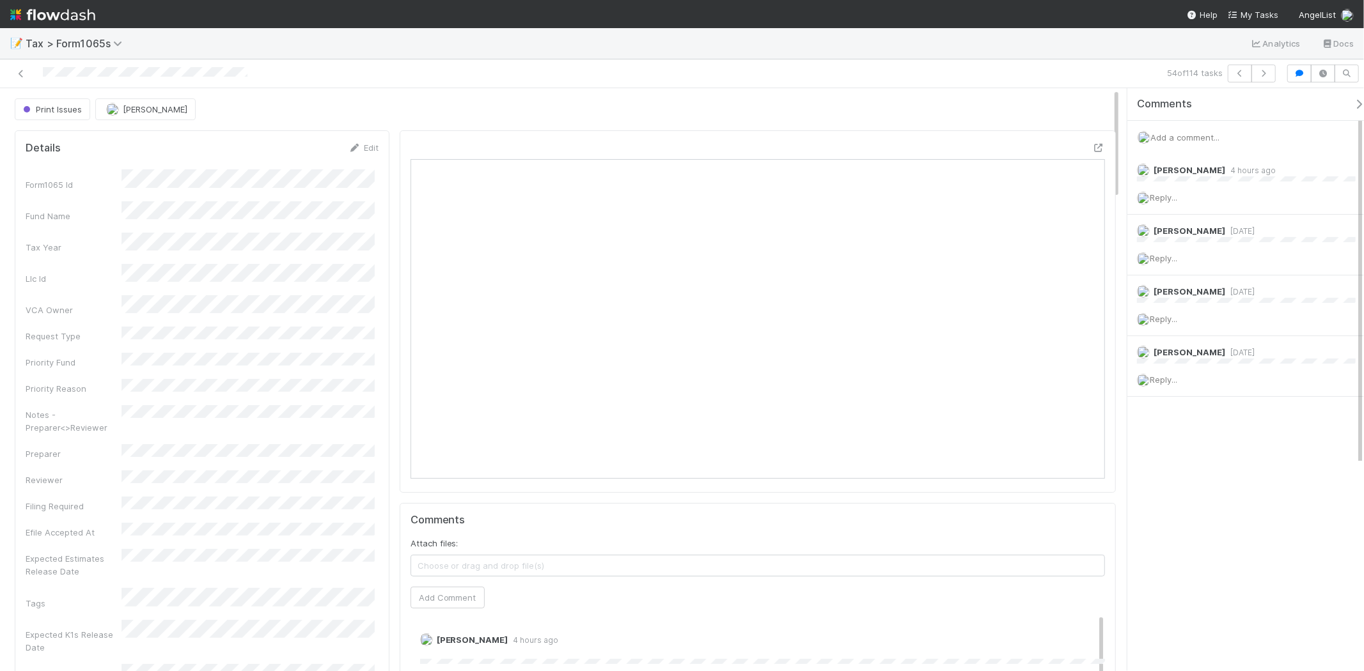
click at [67, 110] on div "Print Issues" at bounding box center [55, 109] width 81 height 22
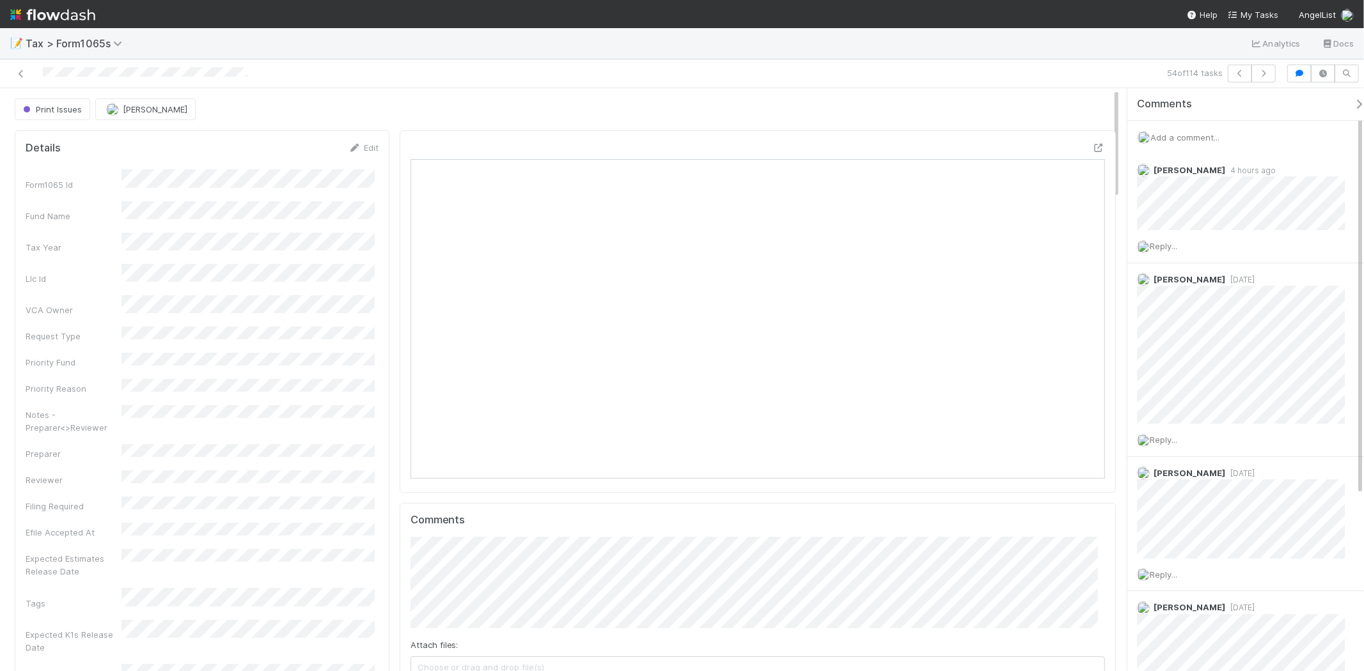
scroll to position [249, 677]
click at [67, 110] on div "Print Issues" at bounding box center [55, 109] width 81 height 22
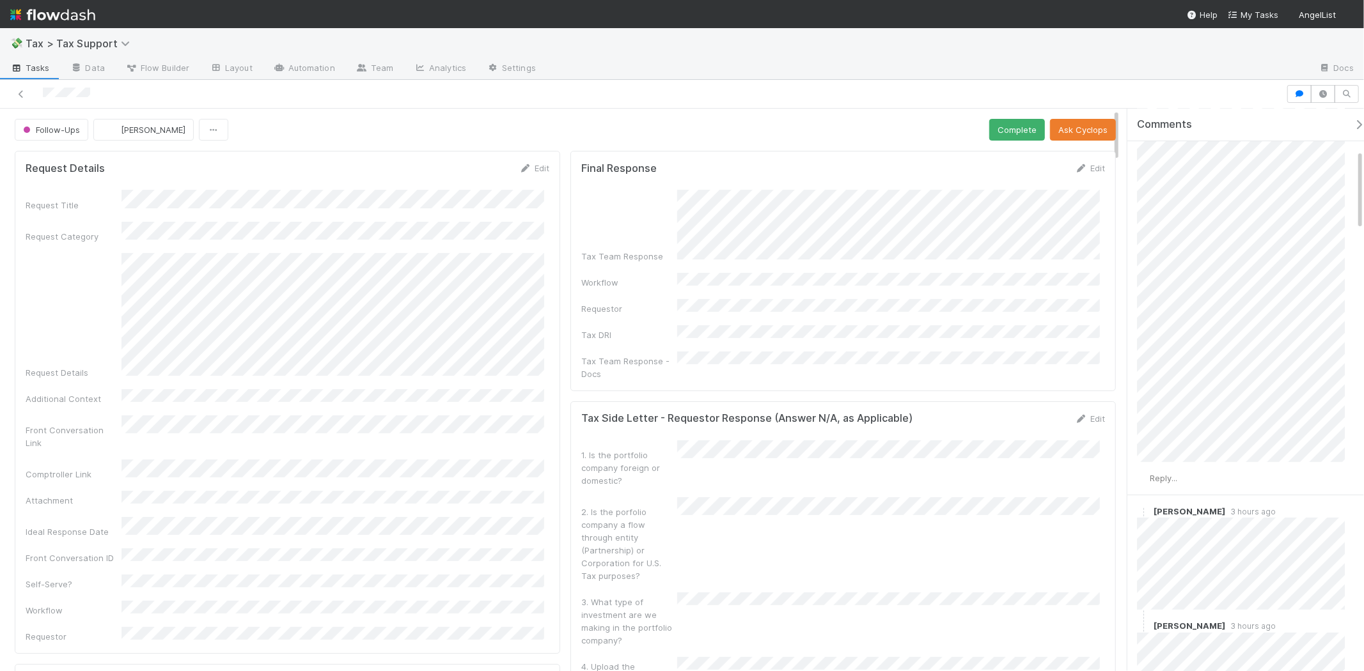
scroll to position [284, 0]
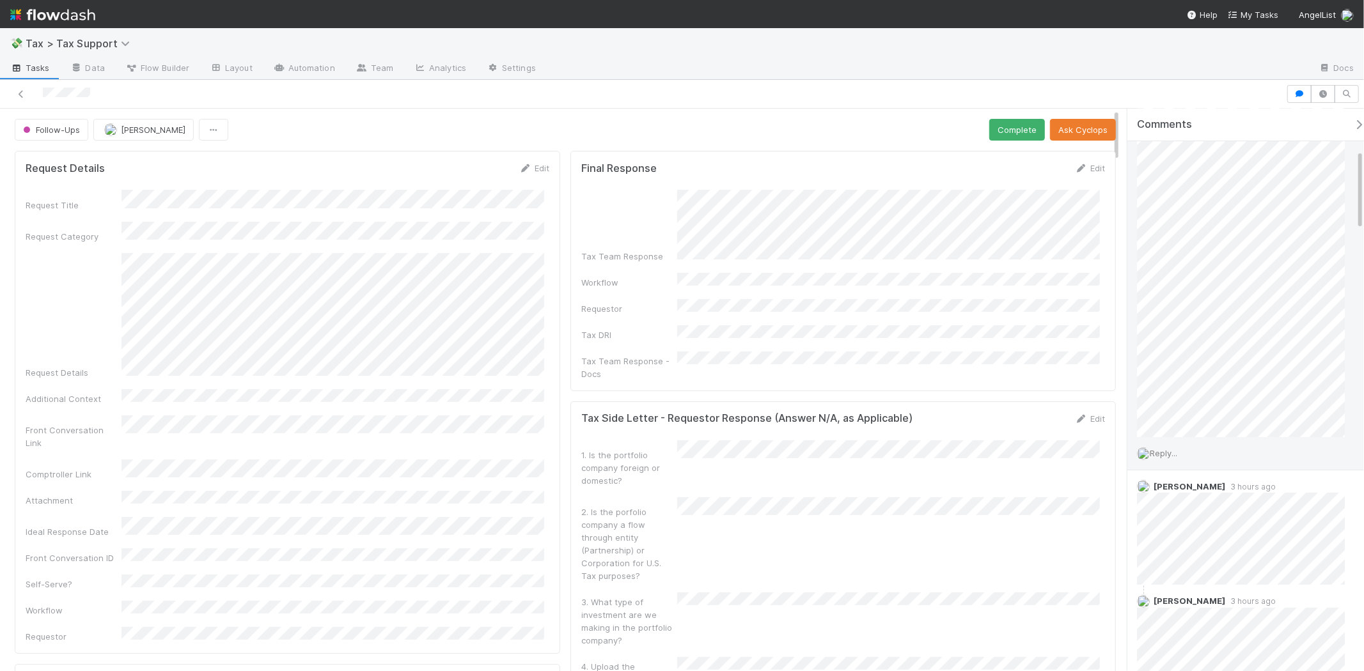
click at [1166, 452] on span "Reply..." at bounding box center [1163, 453] width 27 height 10
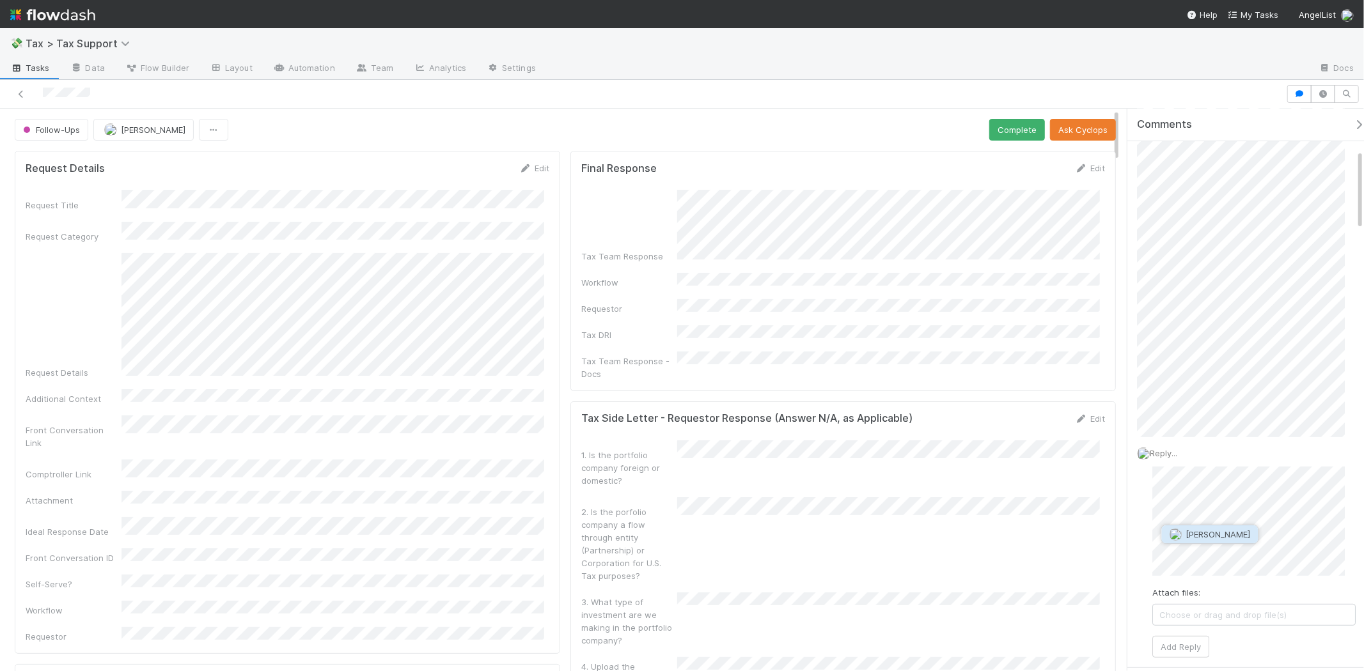
click at [1230, 534] on span "[PERSON_NAME]" at bounding box center [1218, 535] width 65 height 10
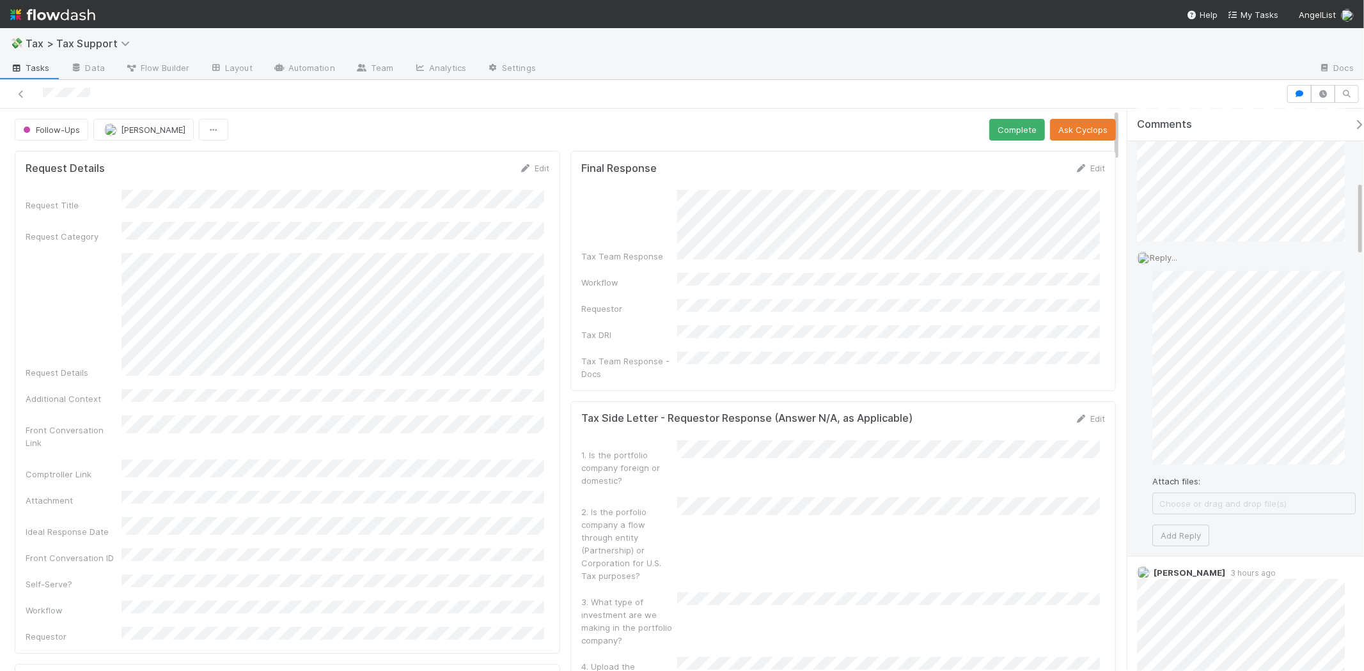
scroll to position [568, 0]
click at [1184, 476] on div "Attach files: Choose or drag and drop file(s) Add Reply" at bounding box center [1253, 342] width 203 height 319
click at [1184, 483] on button "Add Reply" at bounding box center [1180, 491] width 57 height 22
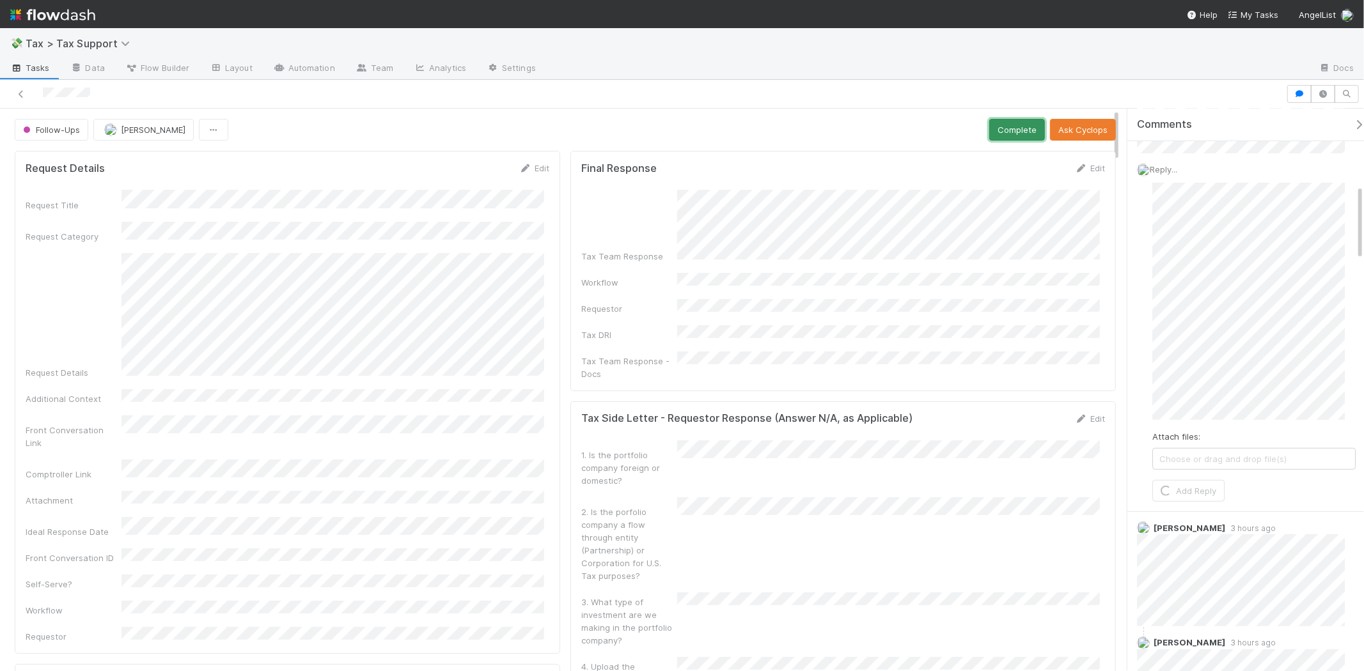
click at [1007, 137] on button "Complete" at bounding box center [1017, 130] width 56 height 22
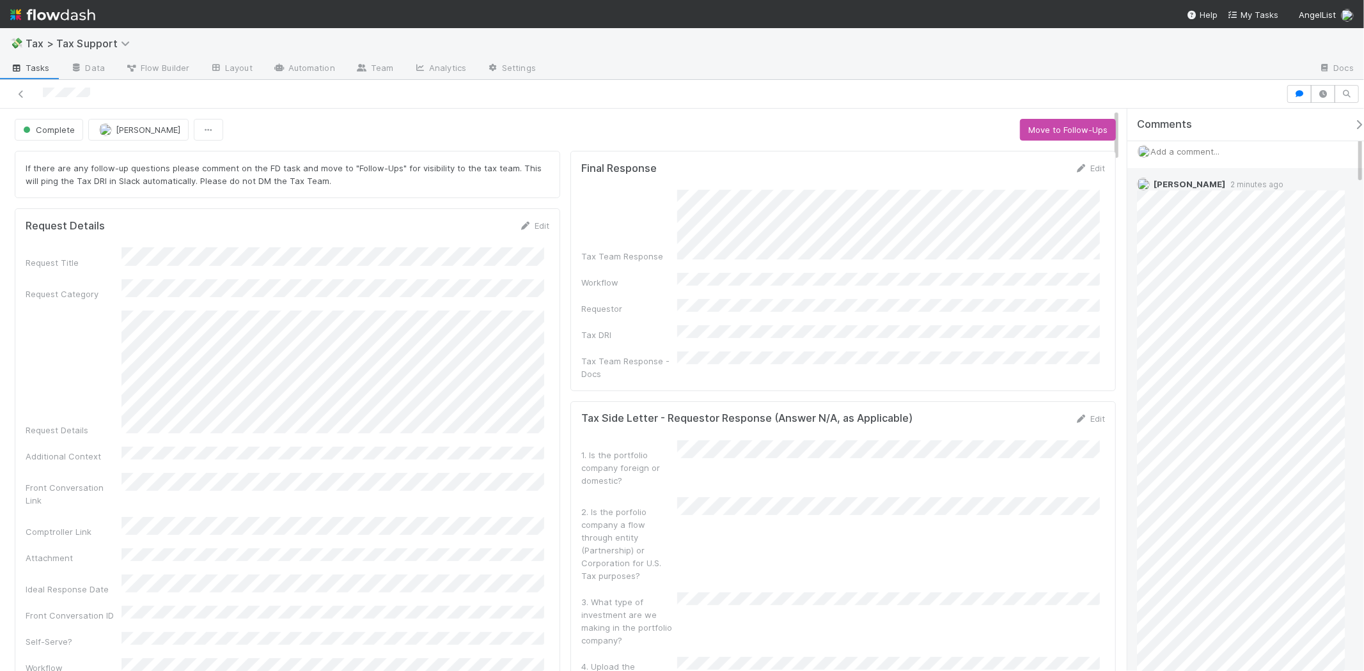
scroll to position [0, 0]
